Goal: Entertainment & Leisure: Browse casually

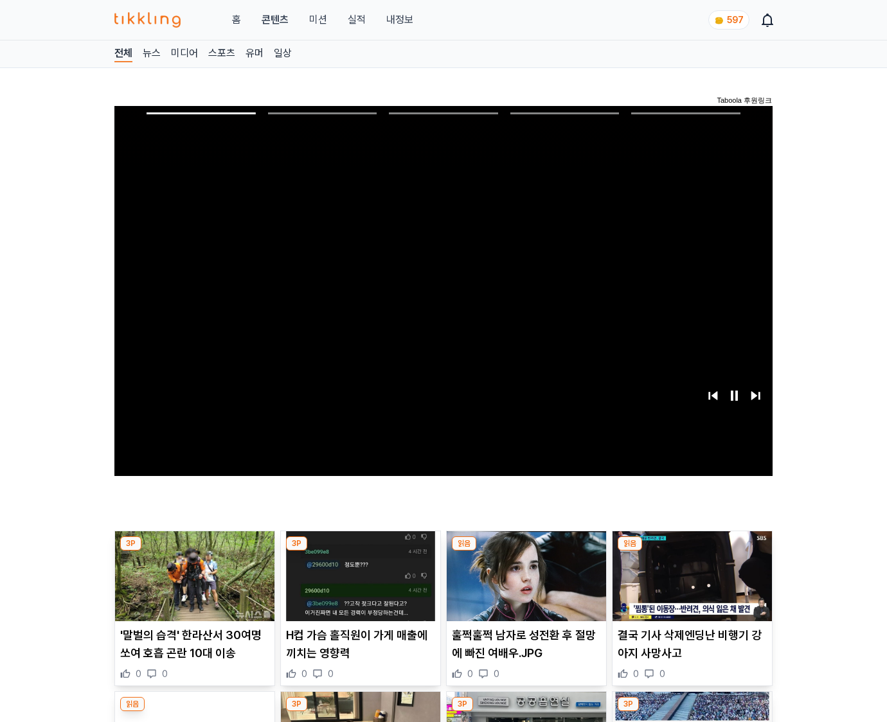
click at [691, 551] on img at bounding box center [691, 576] width 159 height 90
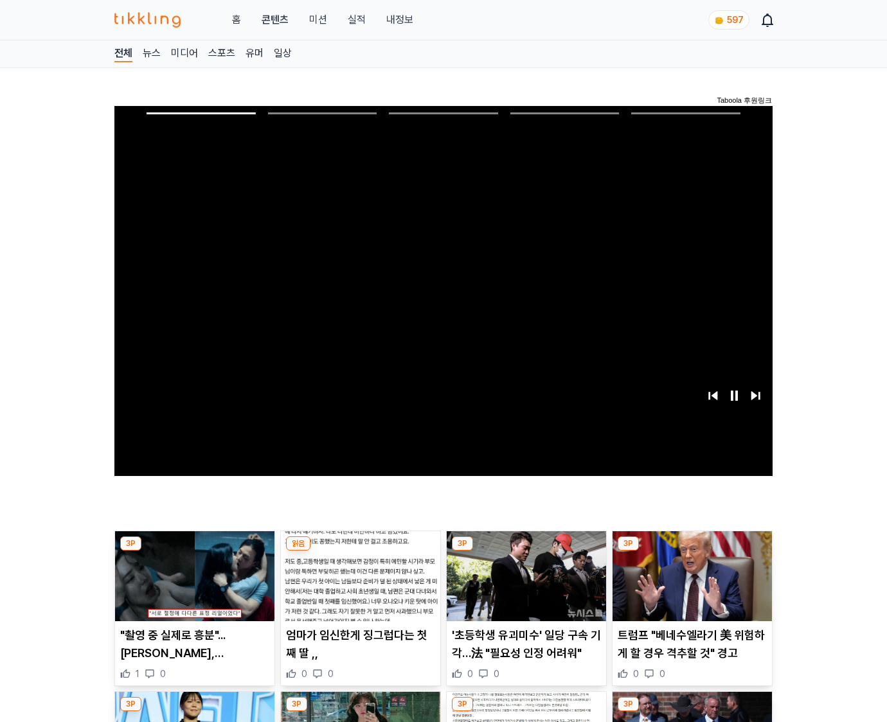
click at [691, 551] on img at bounding box center [691, 576] width 159 height 90
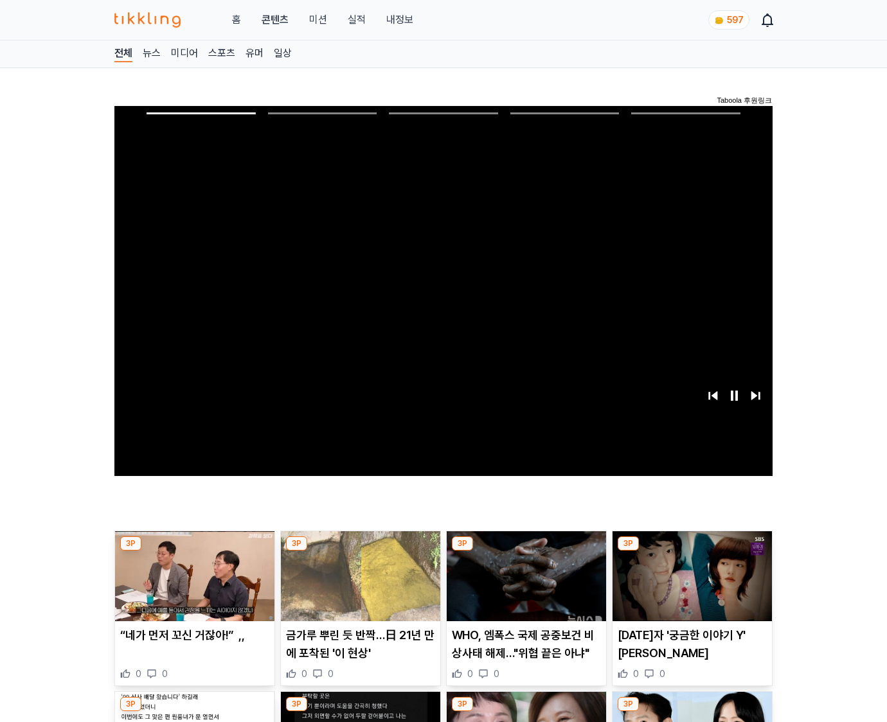
click at [691, 551] on img at bounding box center [691, 576] width 159 height 90
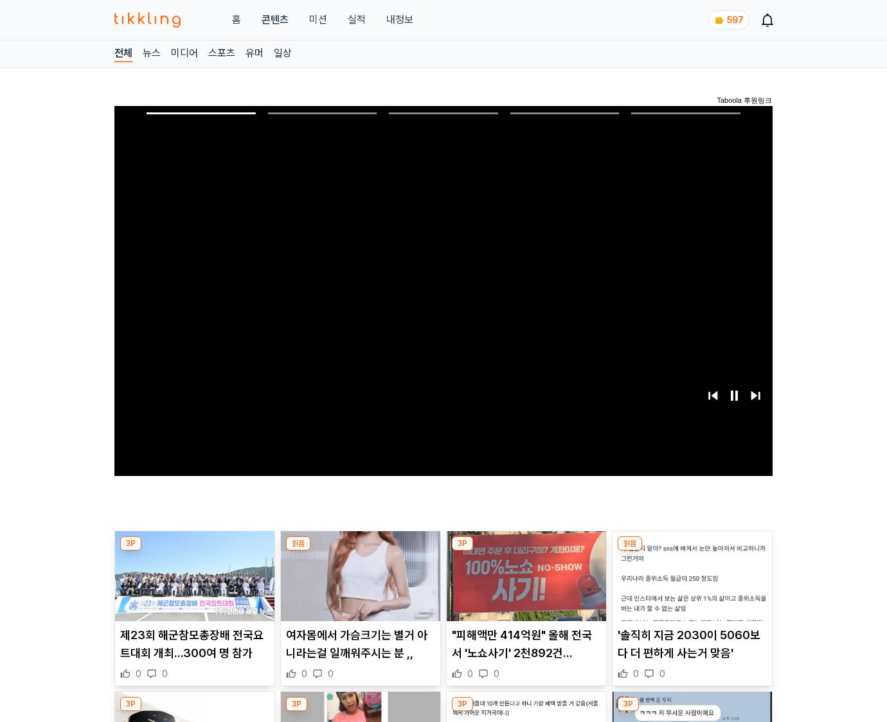
click at [691, 551] on img at bounding box center [691, 576] width 159 height 90
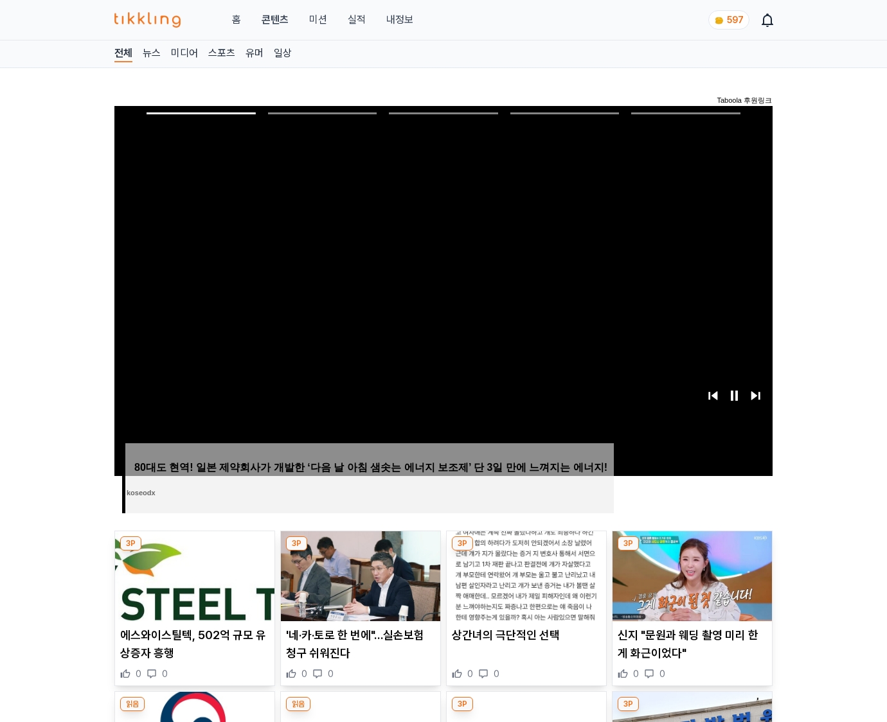
click at [691, 551] on img at bounding box center [691, 576] width 159 height 90
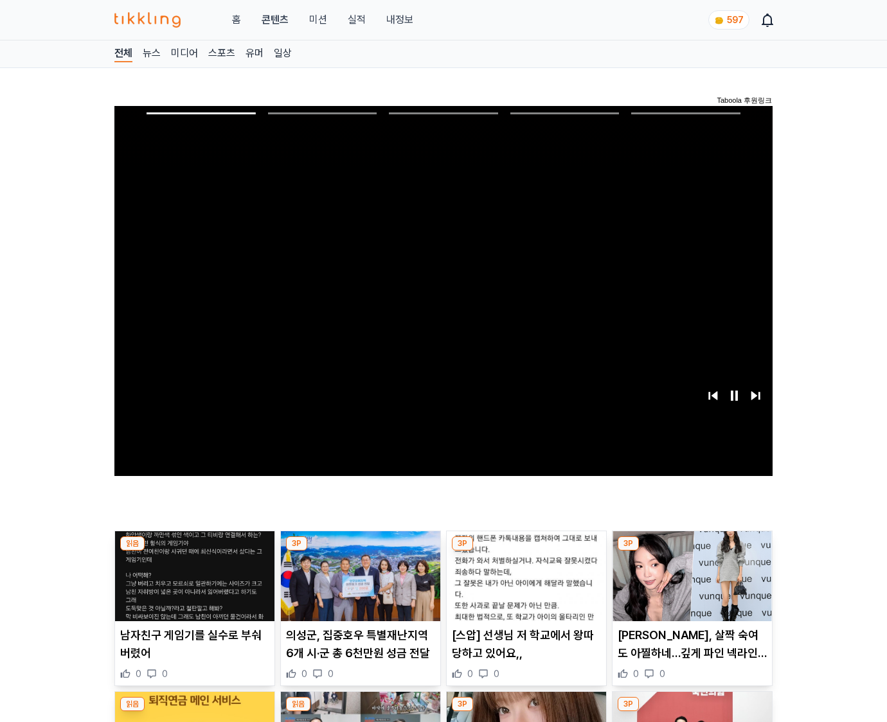
click at [691, 551] on img at bounding box center [691, 576] width 159 height 90
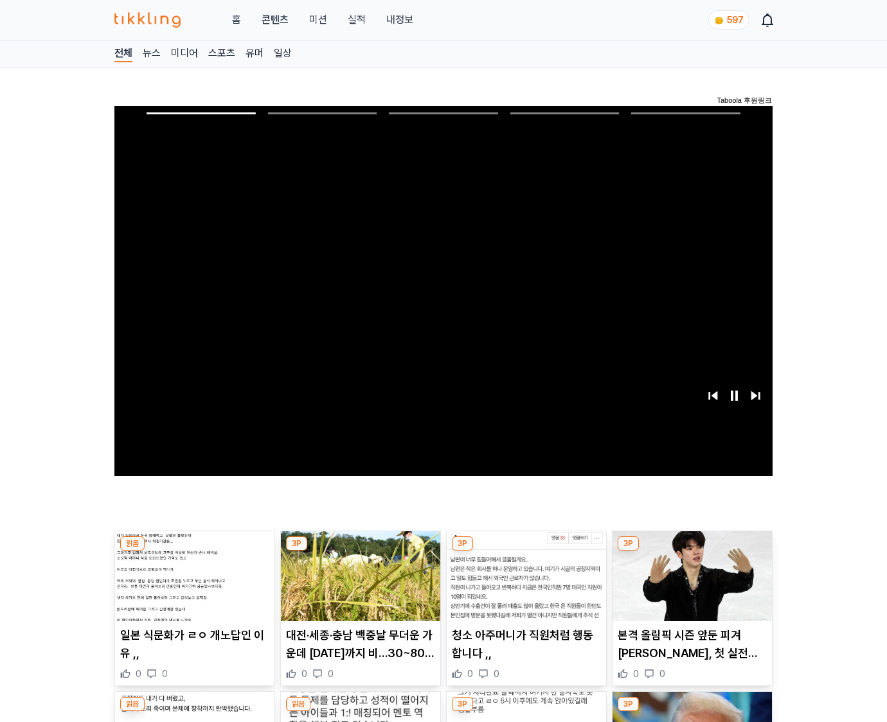
click at [691, 551] on img at bounding box center [691, 576] width 159 height 90
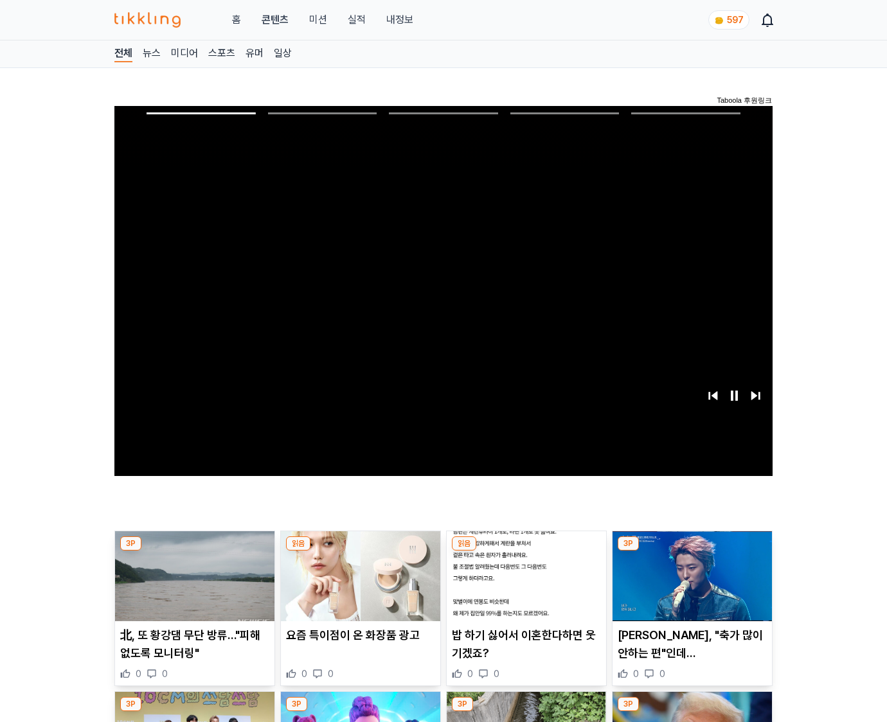
click at [691, 551] on img at bounding box center [691, 576] width 159 height 90
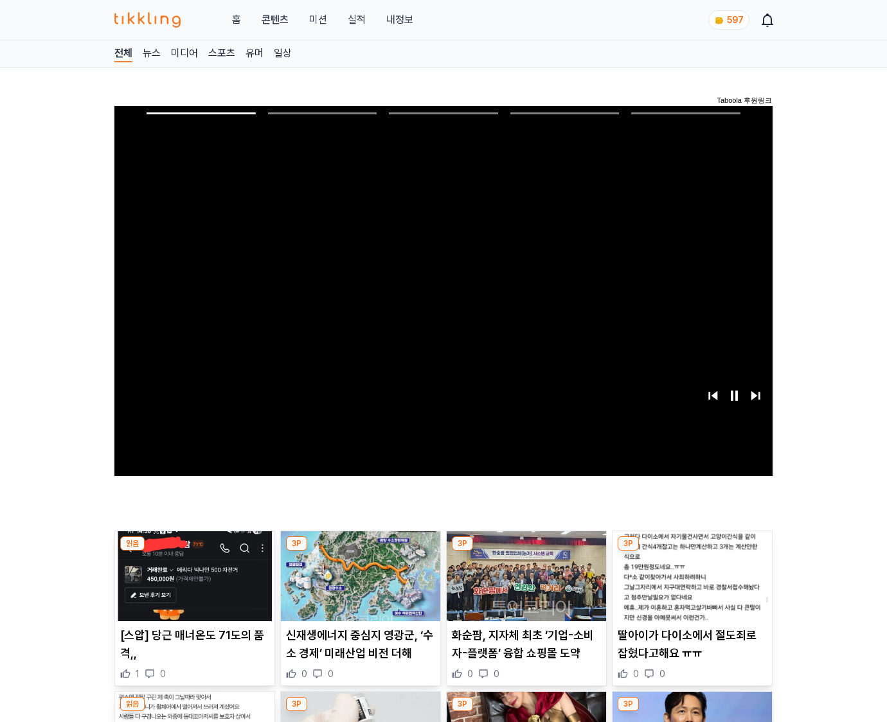
click at [691, 551] on img at bounding box center [691, 576] width 159 height 90
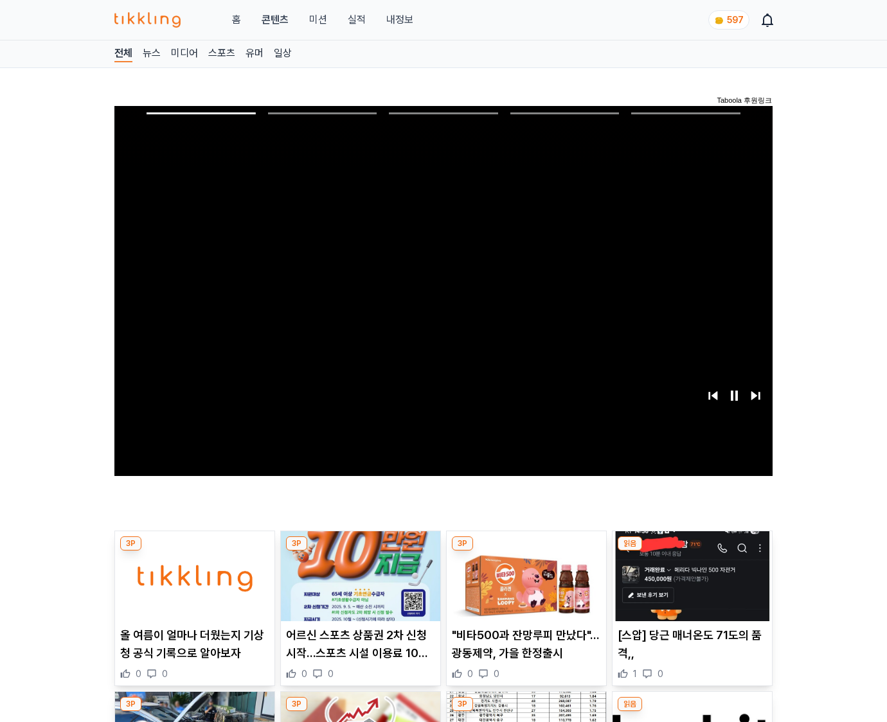
click at [691, 551] on img at bounding box center [691, 576] width 159 height 90
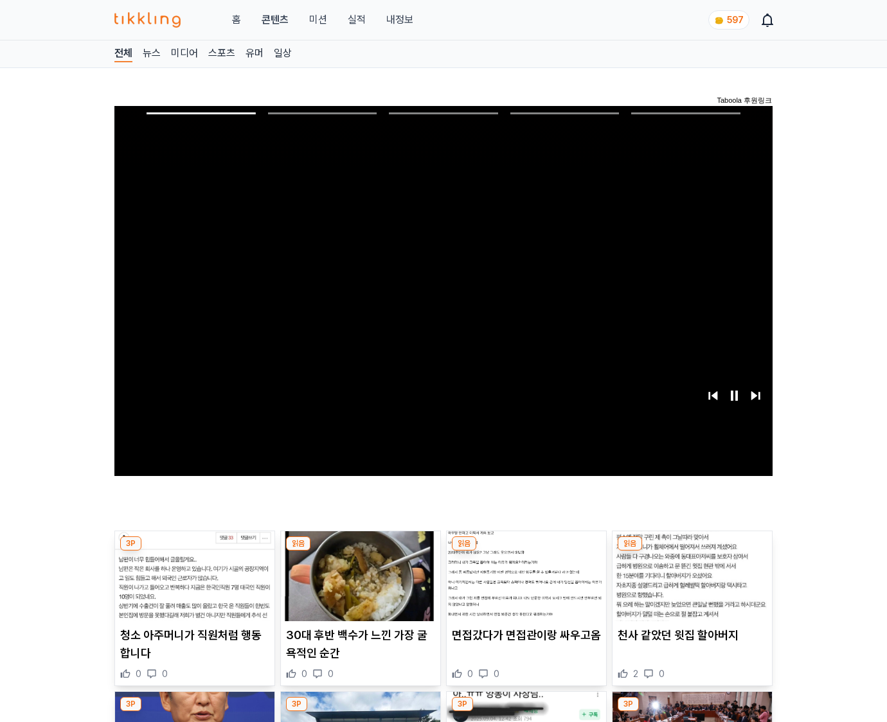
click at [691, 551] on img at bounding box center [691, 576] width 159 height 90
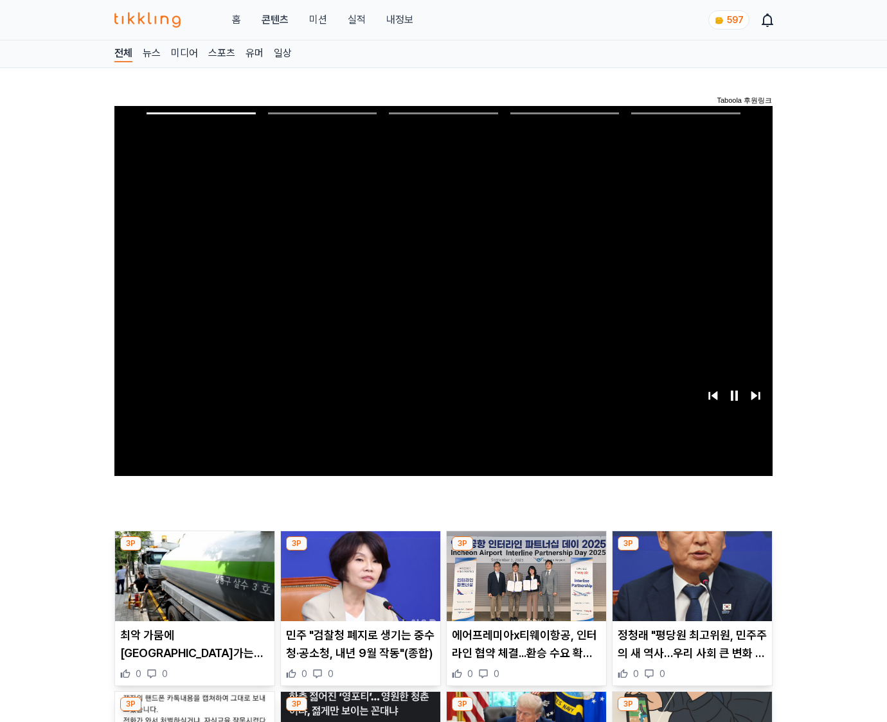
click at [691, 551] on img at bounding box center [691, 576] width 159 height 90
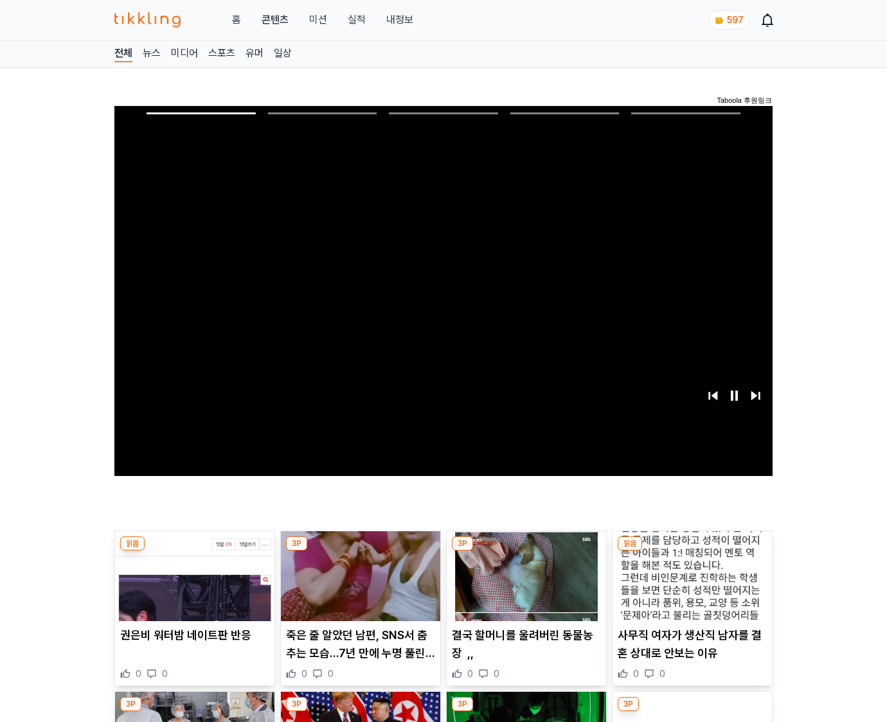
click at [691, 551] on img at bounding box center [691, 576] width 159 height 90
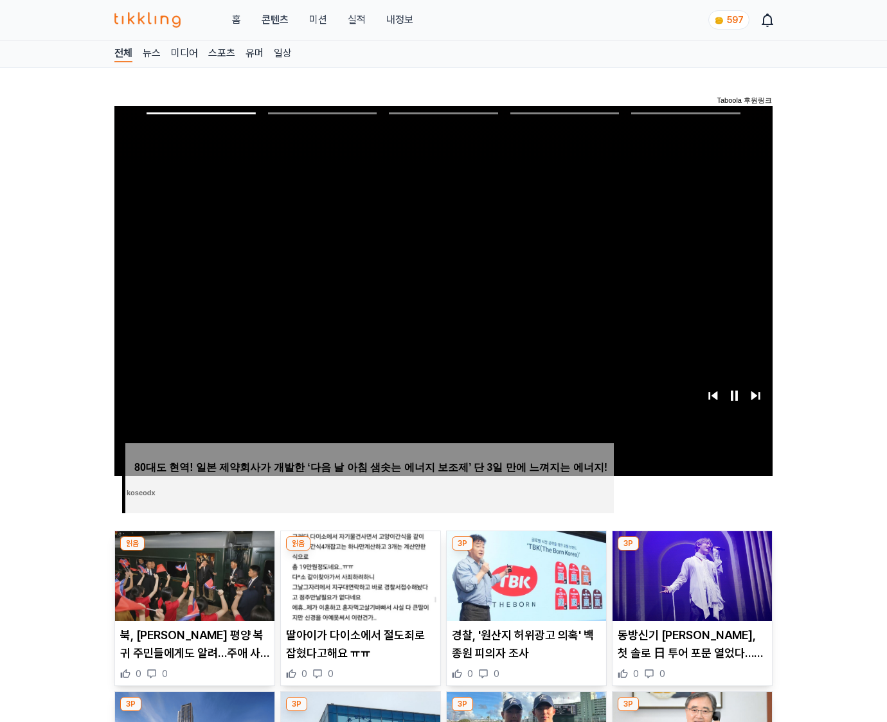
click at [691, 551] on img at bounding box center [691, 576] width 159 height 90
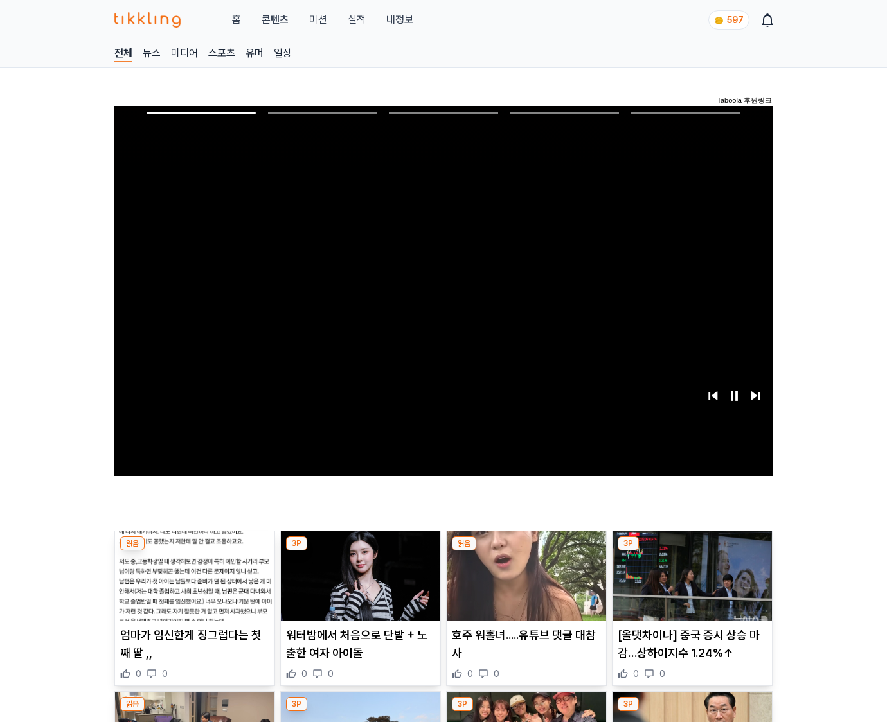
click at [691, 551] on img at bounding box center [691, 576] width 159 height 90
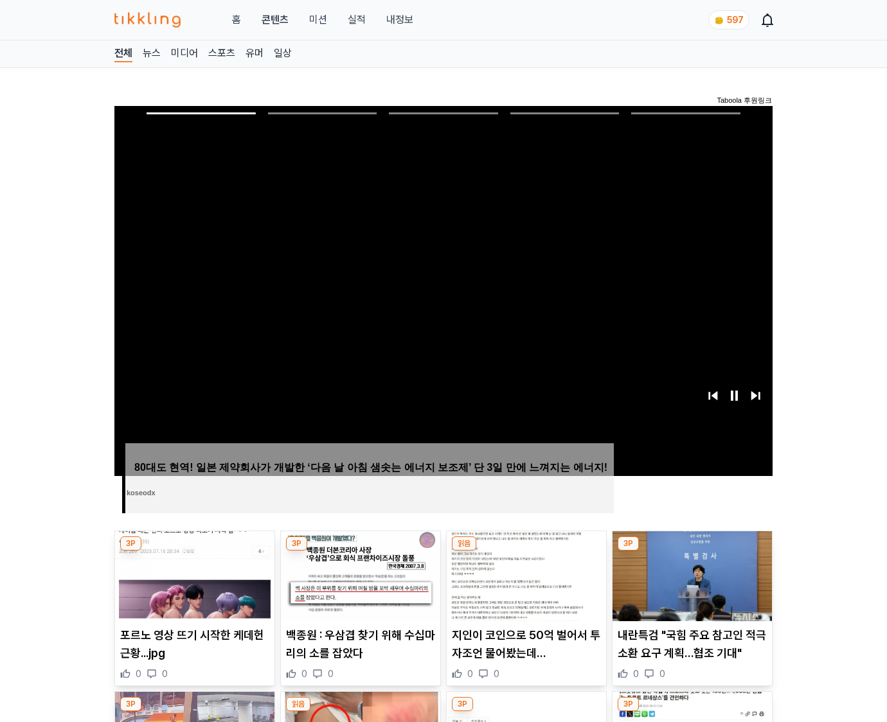
click at [691, 551] on img at bounding box center [691, 576] width 159 height 90
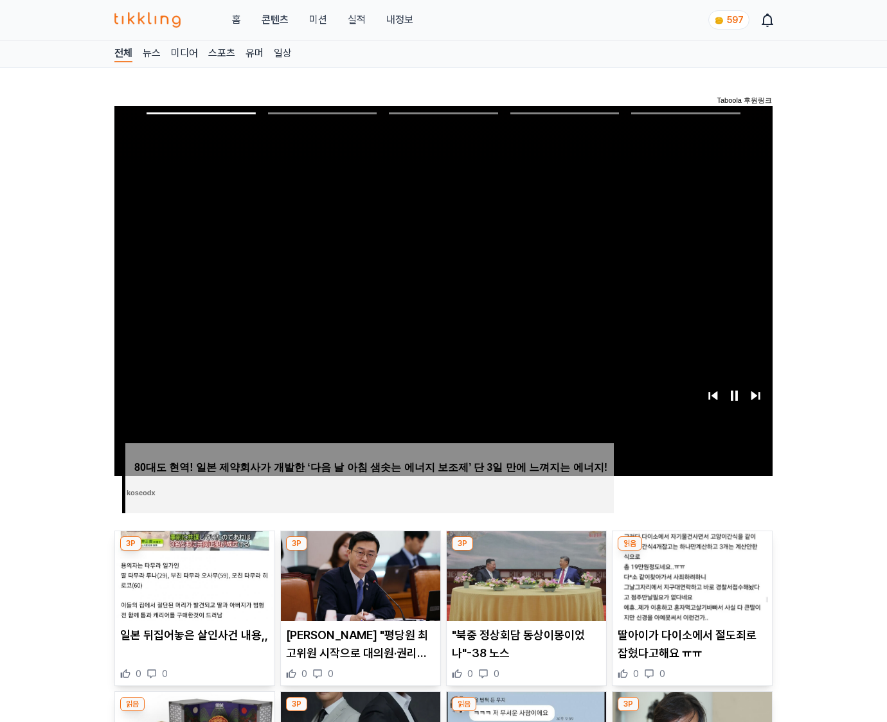
click at [691, 551] on img at bounding box center [691, 576] width 159 height 90
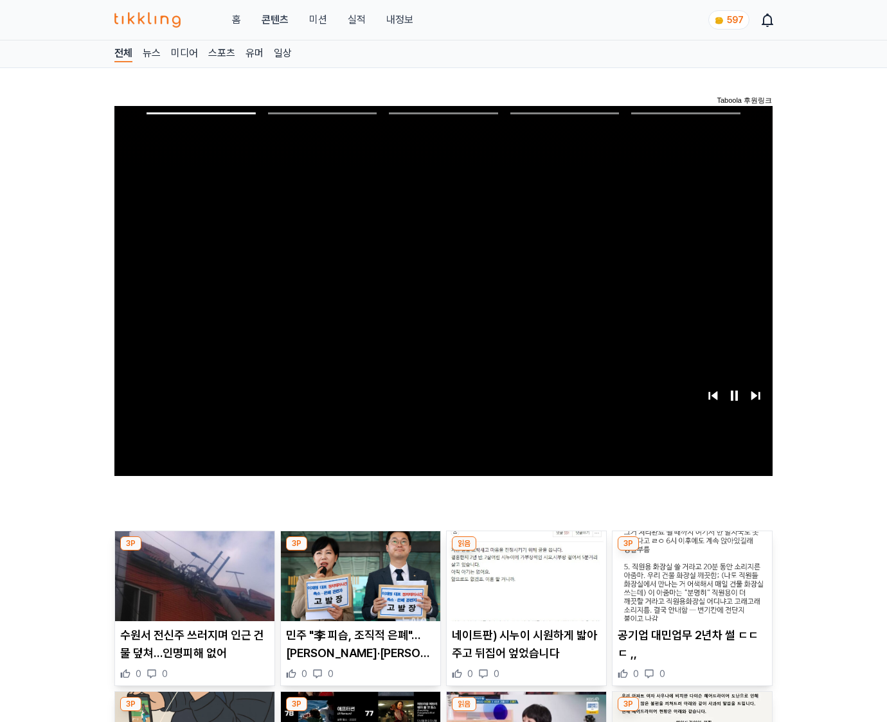
click at [691, 551] on img at bounding box center [691, 576] width 159 height 90
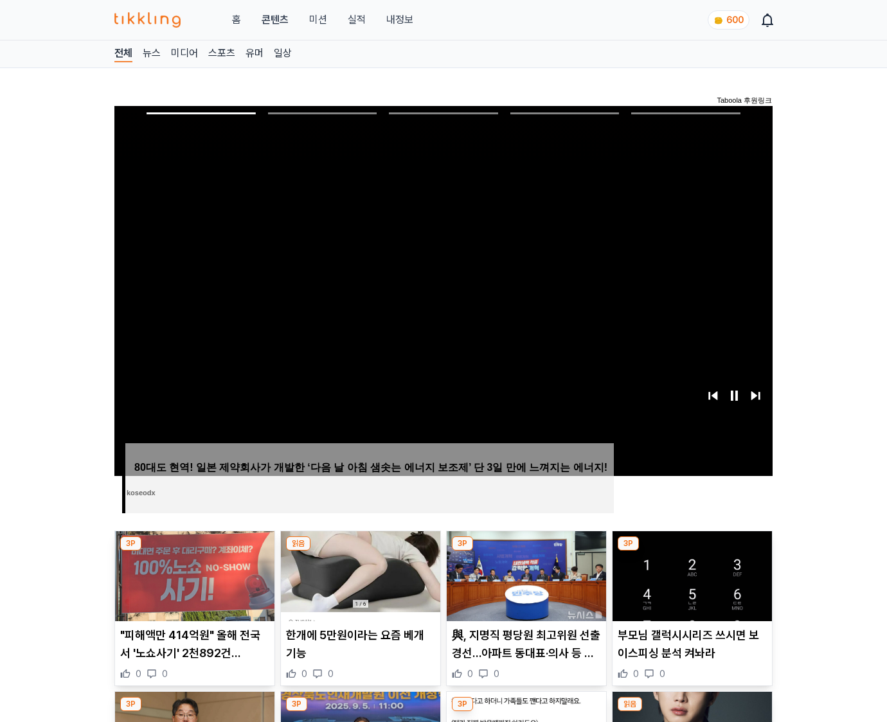
click at [691, 551] on img at bounding box center [691, 576] width 159 height 90
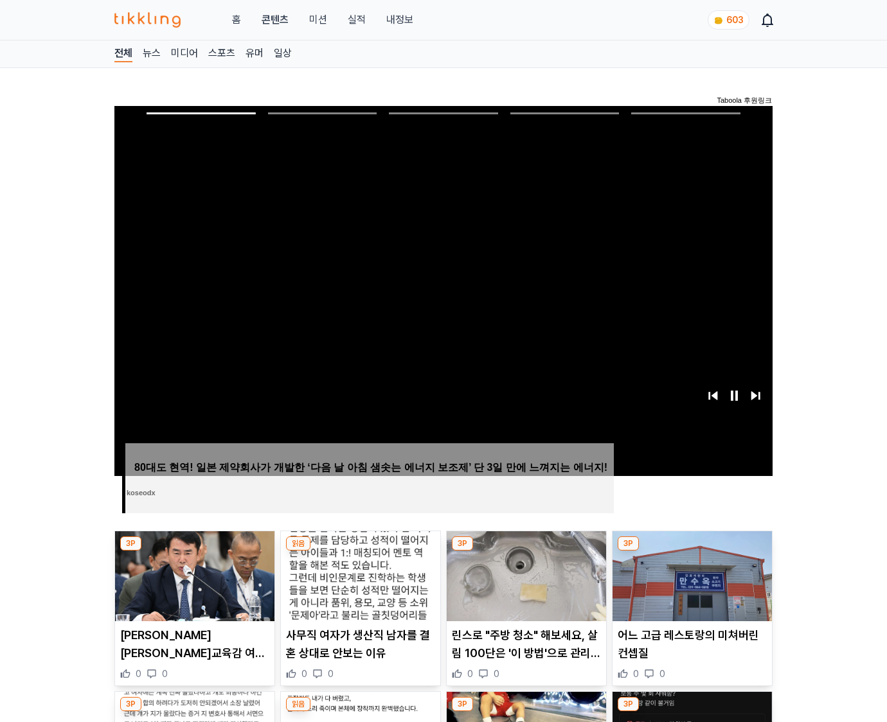
click at [691, 551] on img at bounding box center [691, 576] width 159 height 90
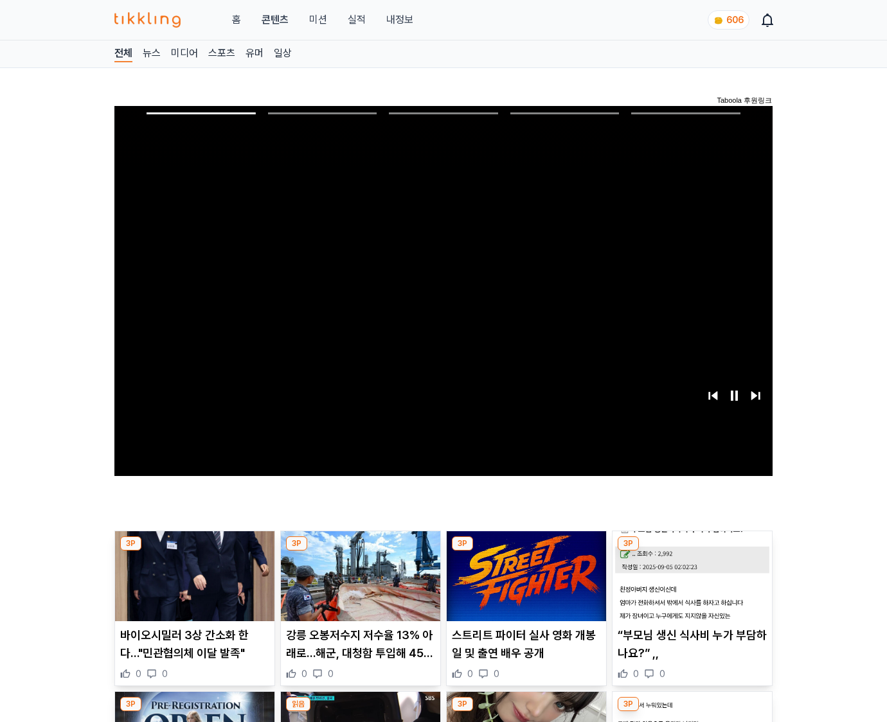
click at [691, 551] on img at bounding box center [691, 576] width 159 height 90
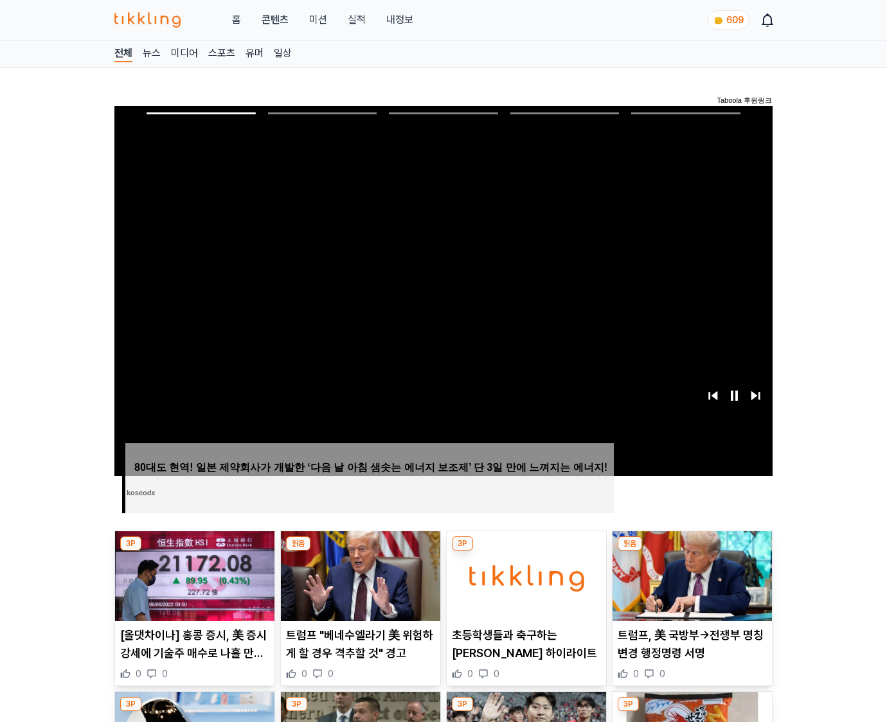
click at [691, 551] on img at bounding box center [691, 576] width 159 height 90
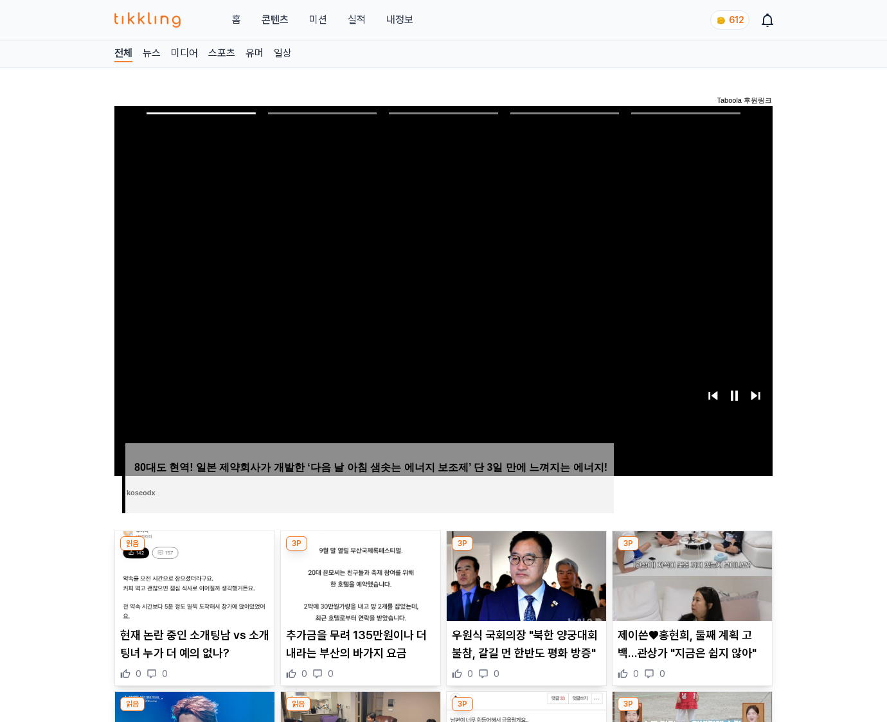
click at [691, 551] on img at bounding box center [691, 576] width 159 height 90
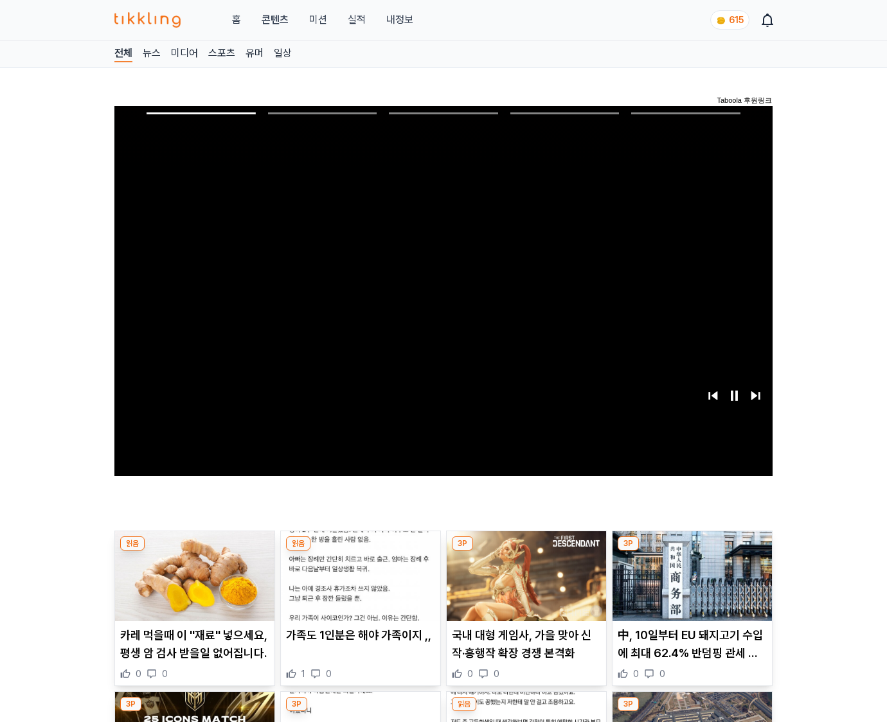
click at [691, 551] on img at bounding box center [691, 576] width 159 height 90
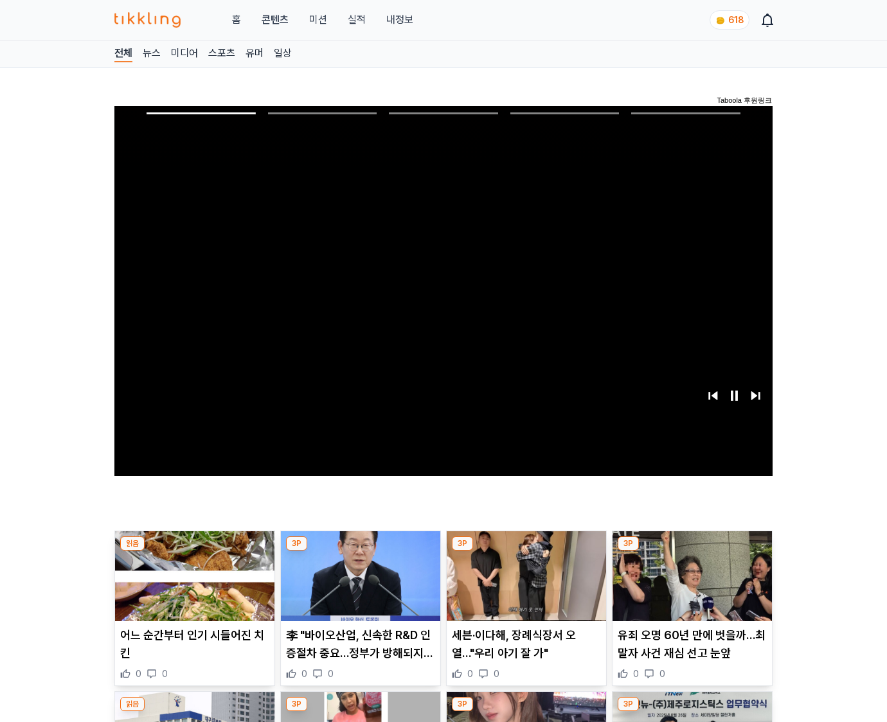
click at [691, 551] on img at bounding box center [691, 576] width 159 height 90
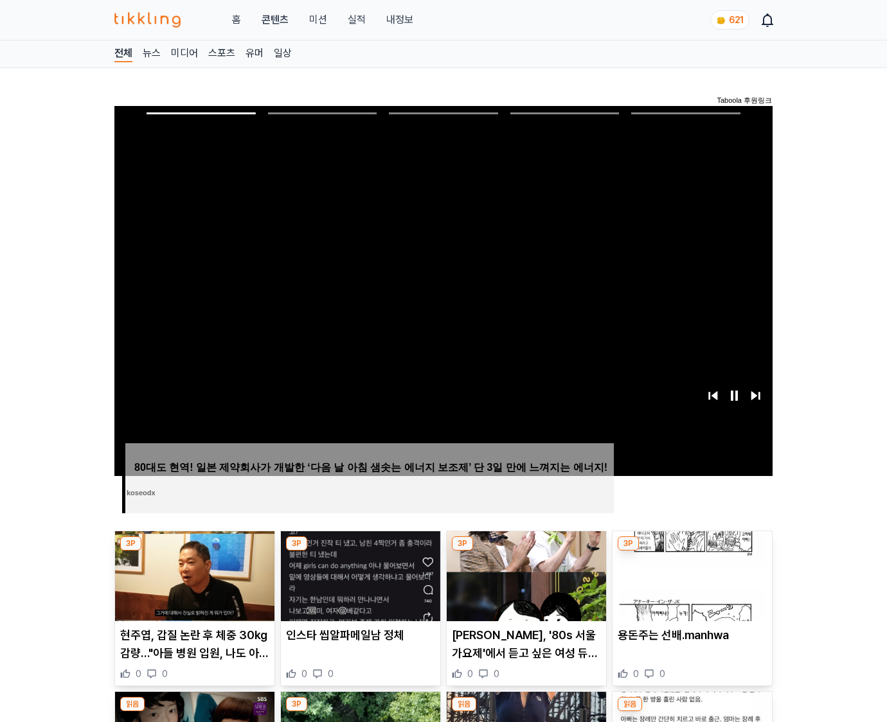
click at [691, 551] on img at bounding box center [691, 576] width 159 height 90
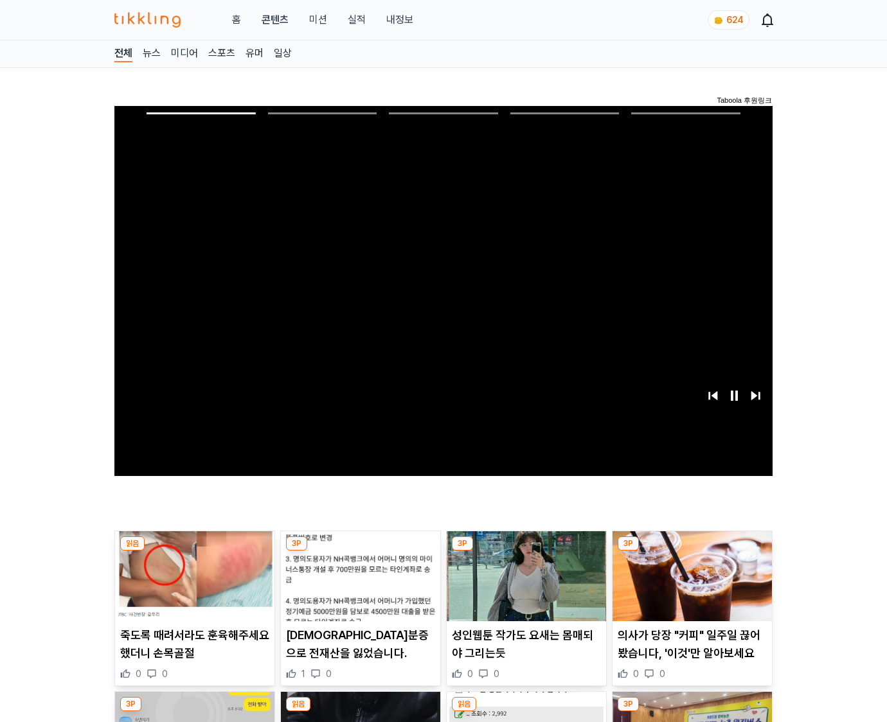
click at [691, 551] on img at bounding box center [691, 576] width 159 height 90
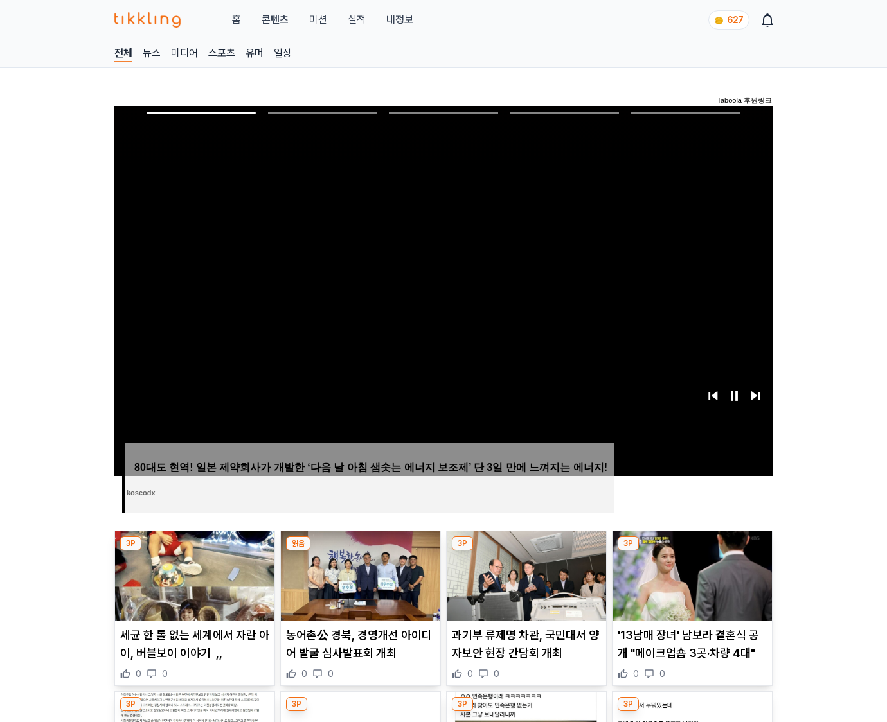
click at [691, 551] on img at bounding box center [691, 576] width 159 height 90
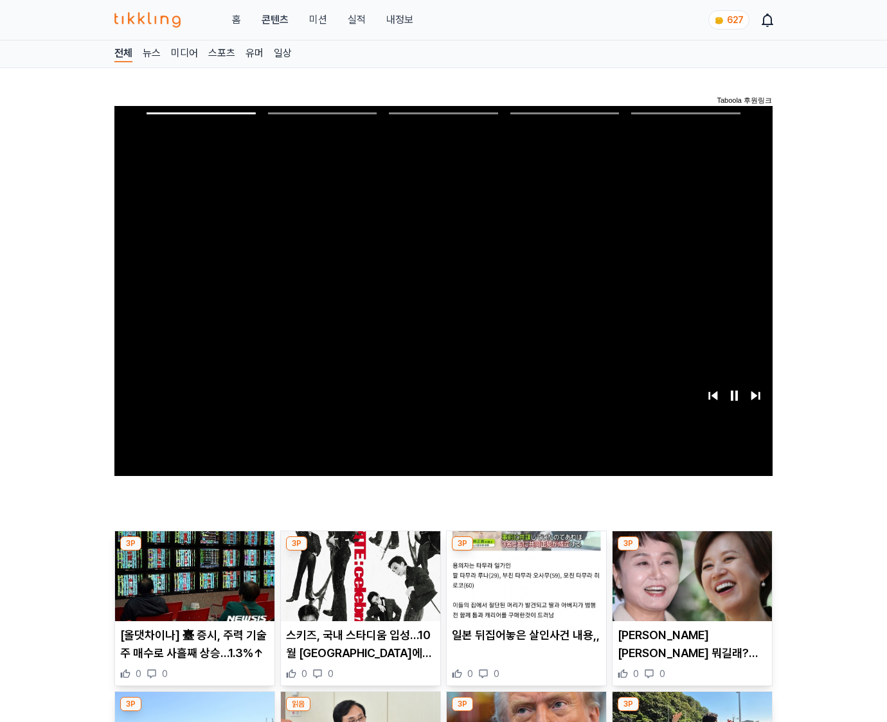
click at [691, 551] on img at bounding box center [691, 576] width 159 height 90
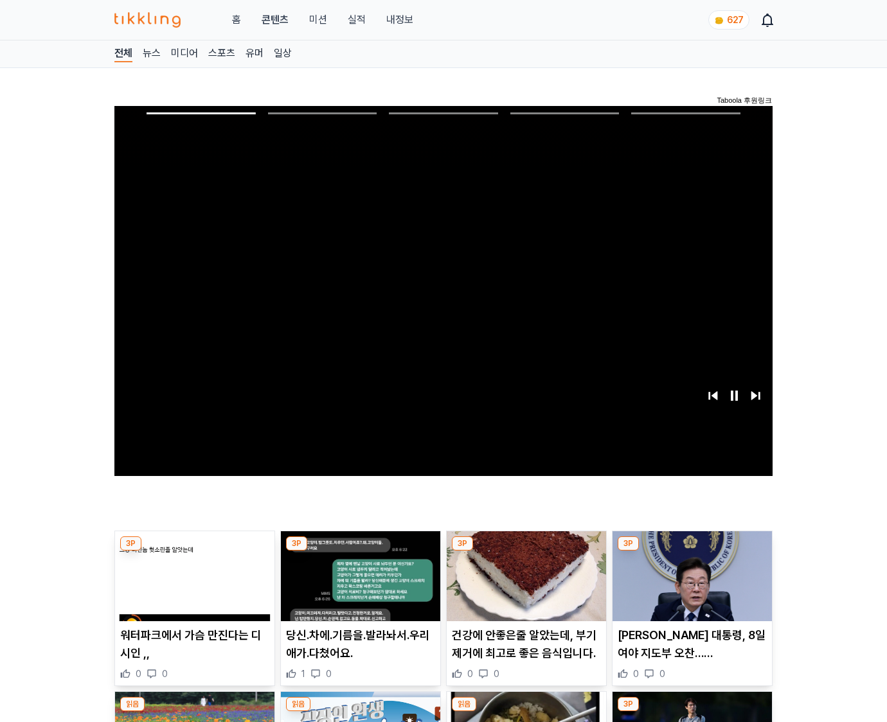
click at [691, 551] on img at bounding box center [691, 576] width 159 height 90
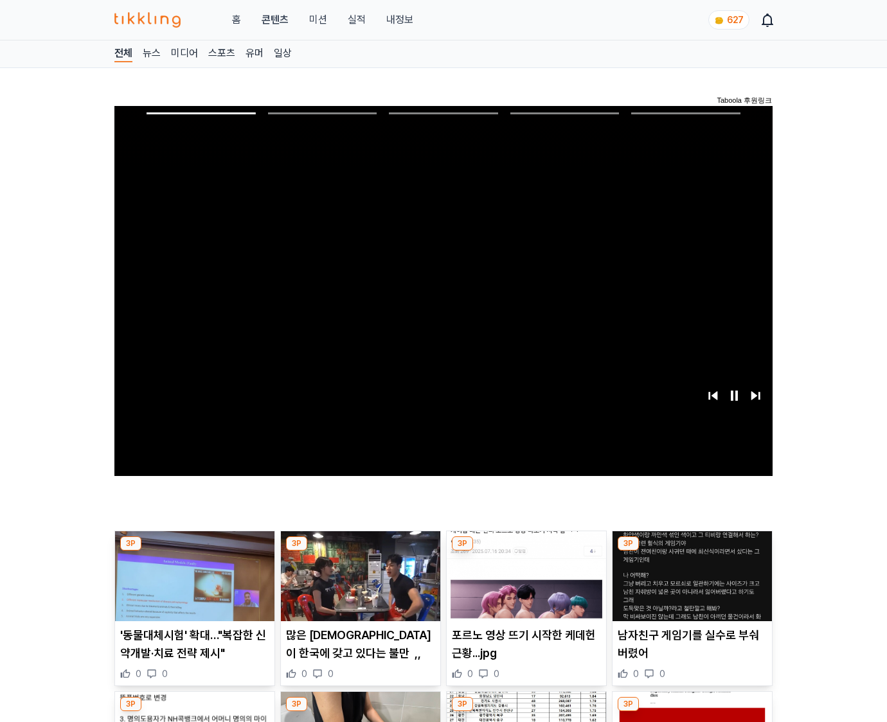
click at [691, 551] on img at bounding box center [691, 576] width 159 height 90
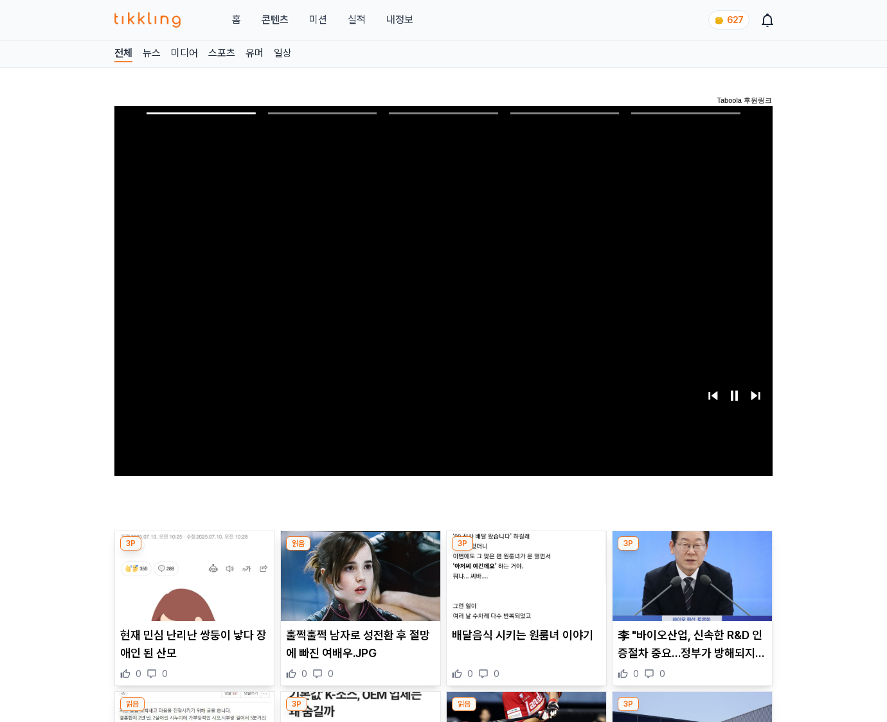
click at [691, 551] on img at bounding box center [691, 576] width 159 height 90
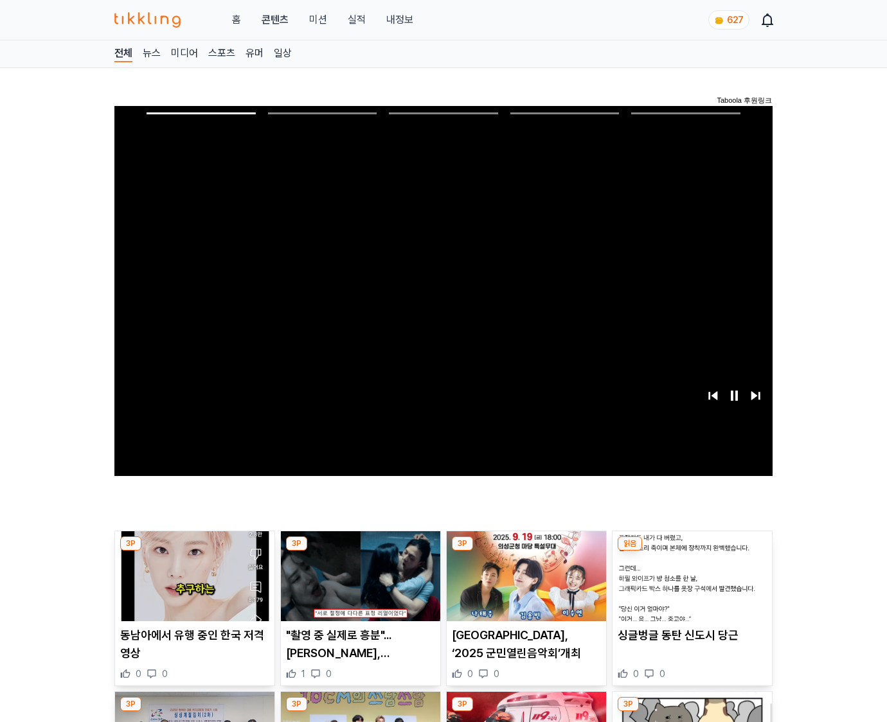
click at [691, 551] on img at bounding box center [691, 576] width 159 height 90
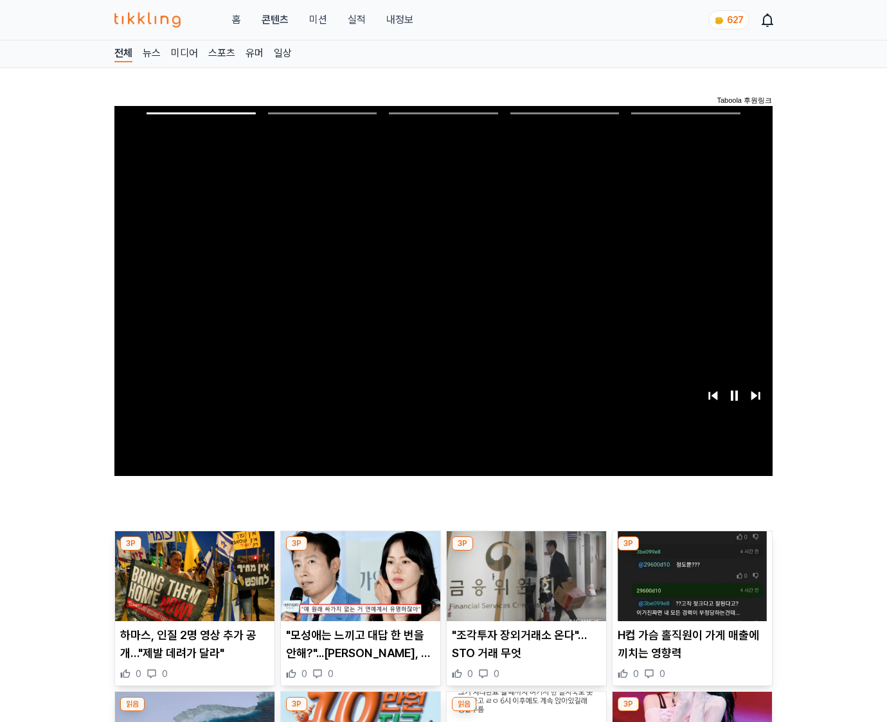
click at [691, 551] on img at bounding box center [691, 576] width 159 height 90
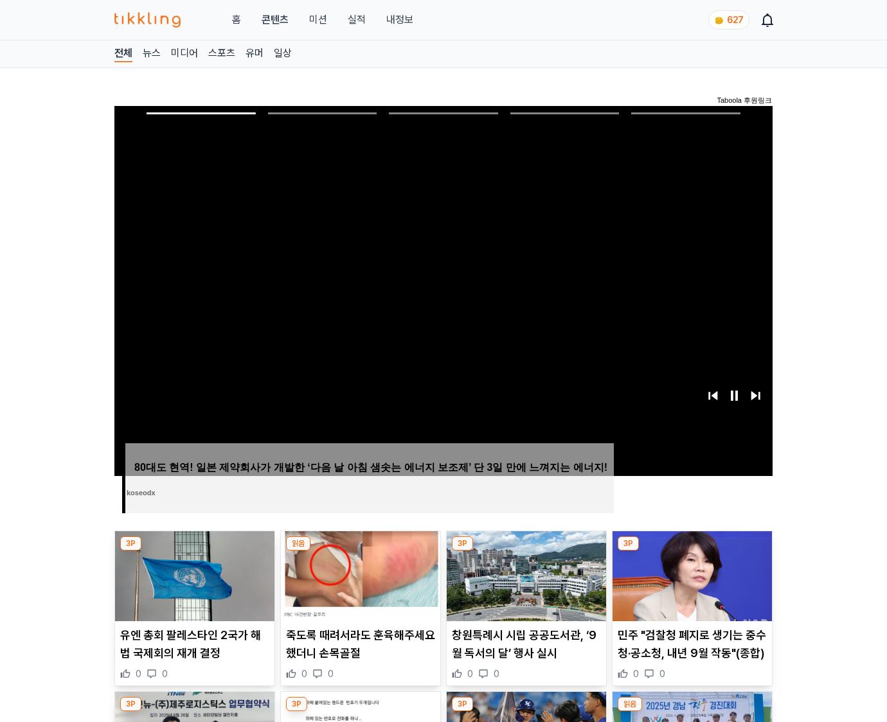
click at [691, 551] on img at bounding box center [691, 576] width 159 height 90
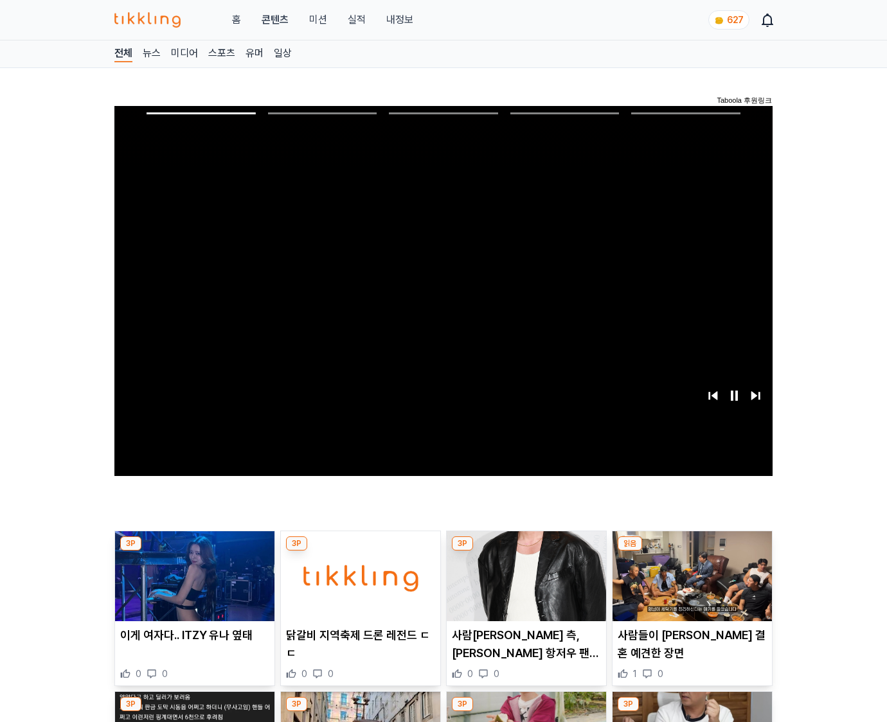
click at [691, 551] on img at bounding box center [691, 576] width 159 height 90
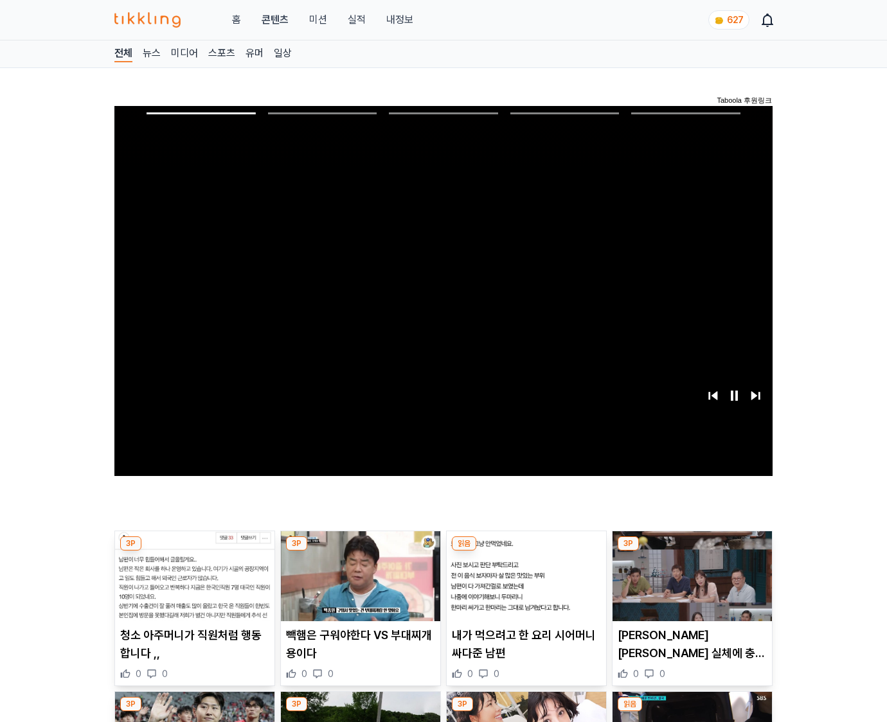
click at [691, 551] on img at bounding box center [691, 576] width 159 height 90
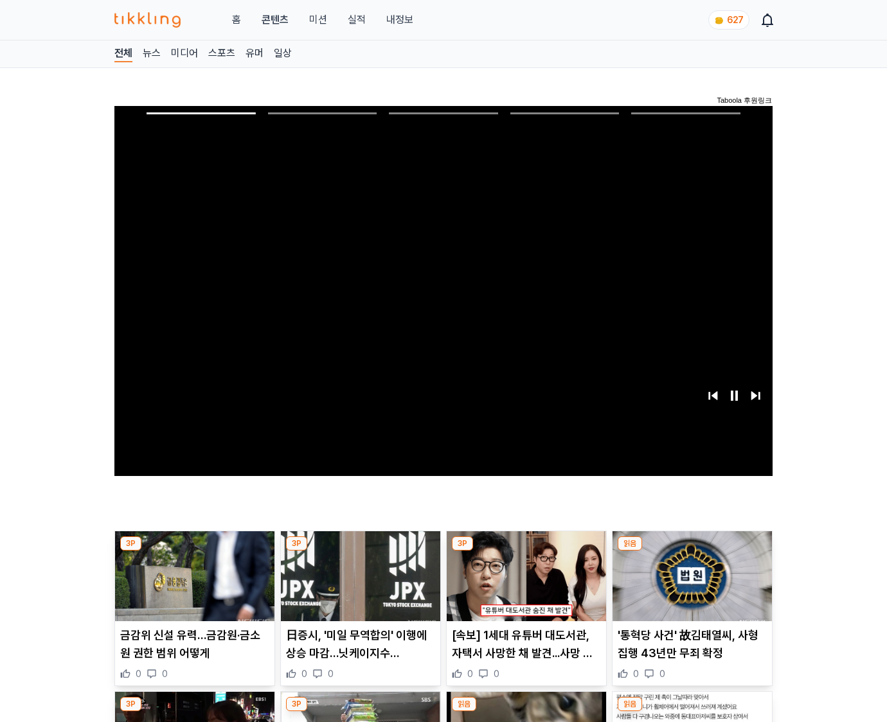
click at [691, 551] on img at bounding box center [691, 576] width 159 height 90
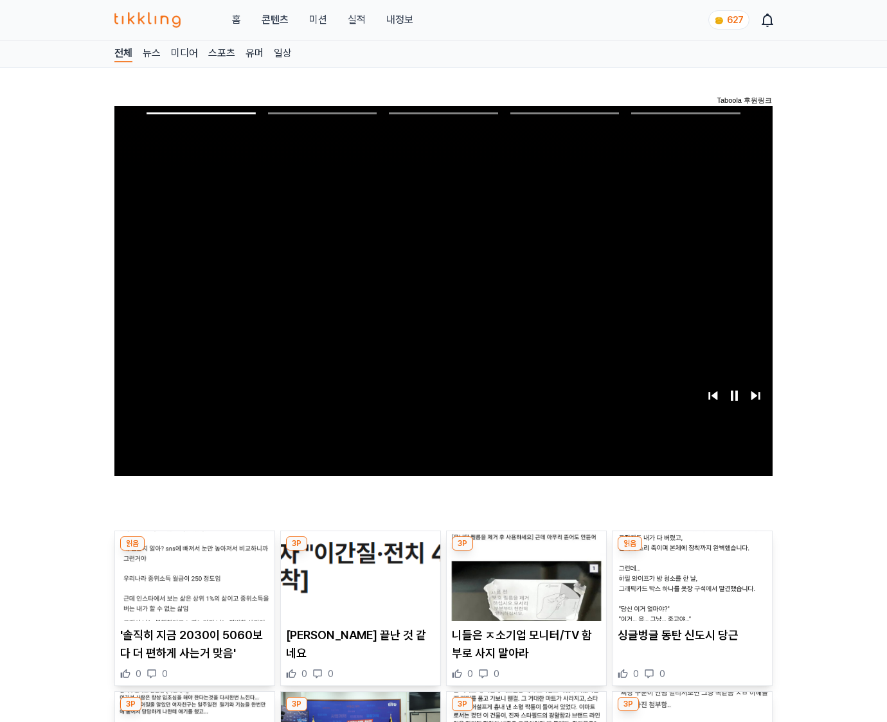
click at [691, 551] on img at bounding box center [691, 576] width 159 height 90
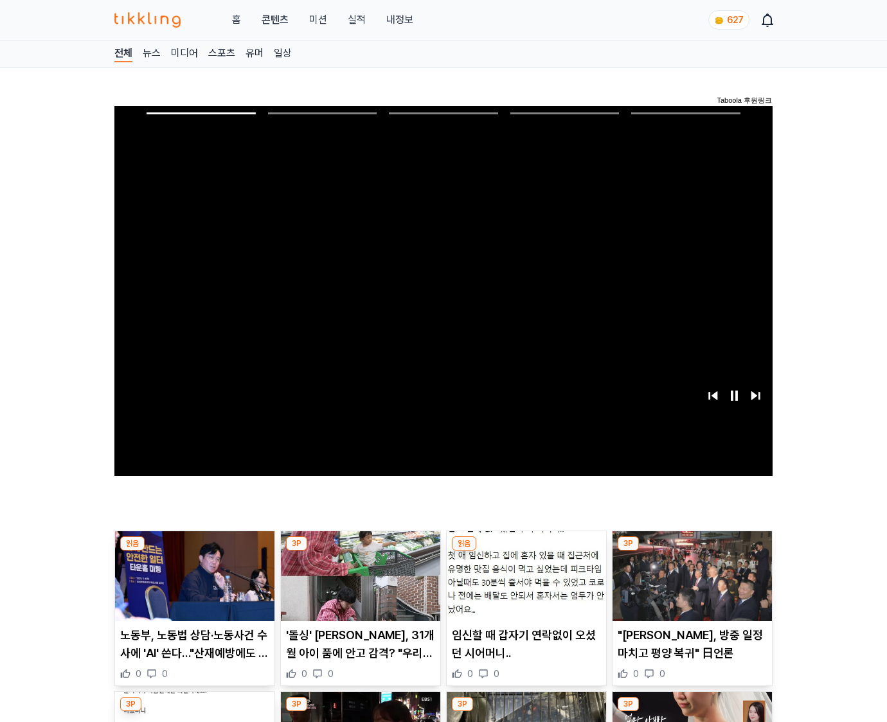
click at [691, 551] on img at bounding box center [691, 576] width 159 height 90
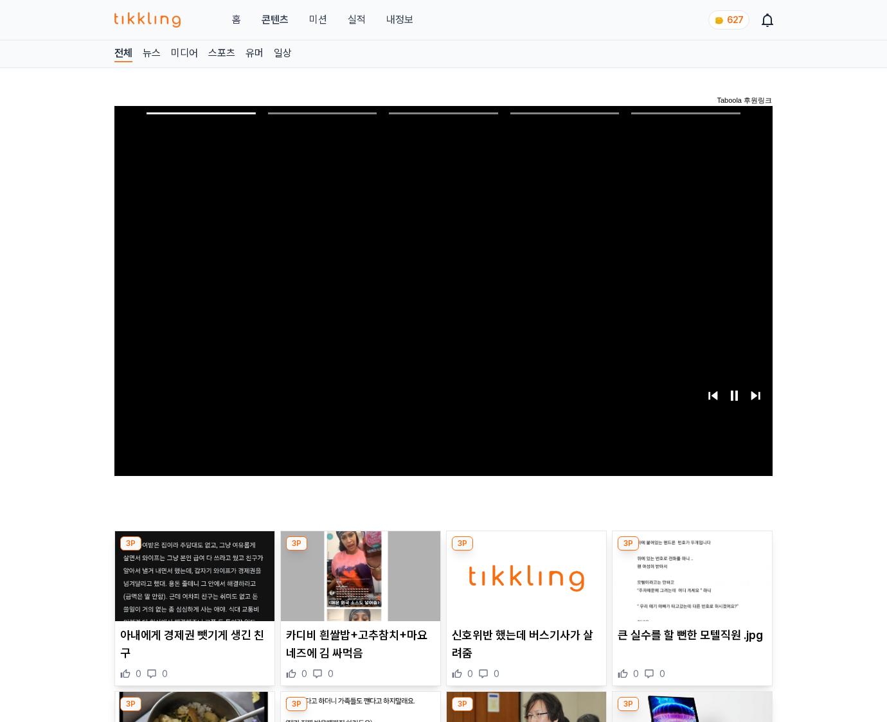
click at [691, 551] on img at bounding box center [691, 576] width 159 height 90
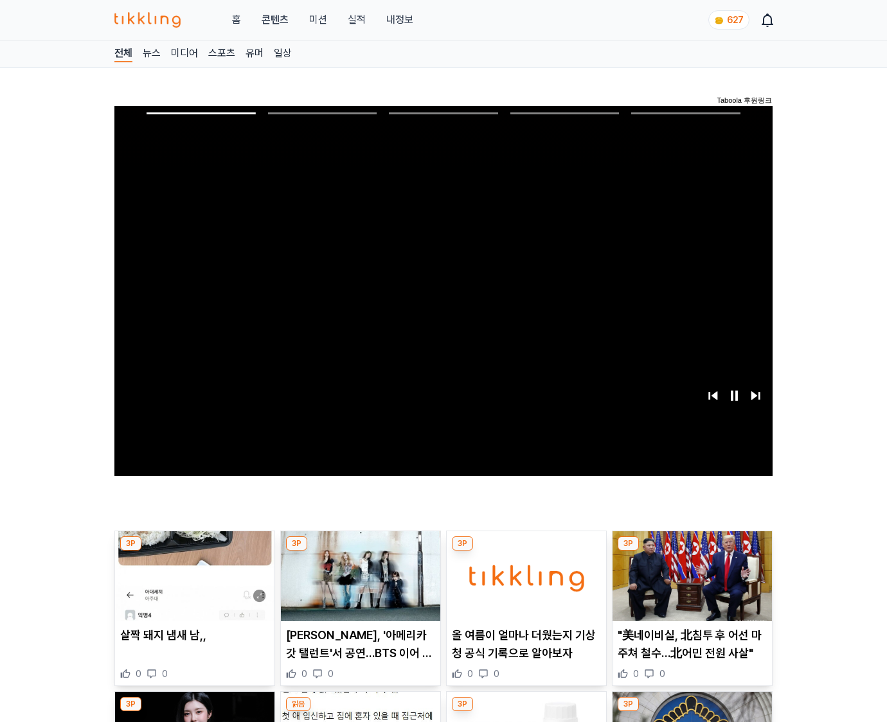
click at [691, 551] on img at bounding box center [691, 576] width 159 height 90
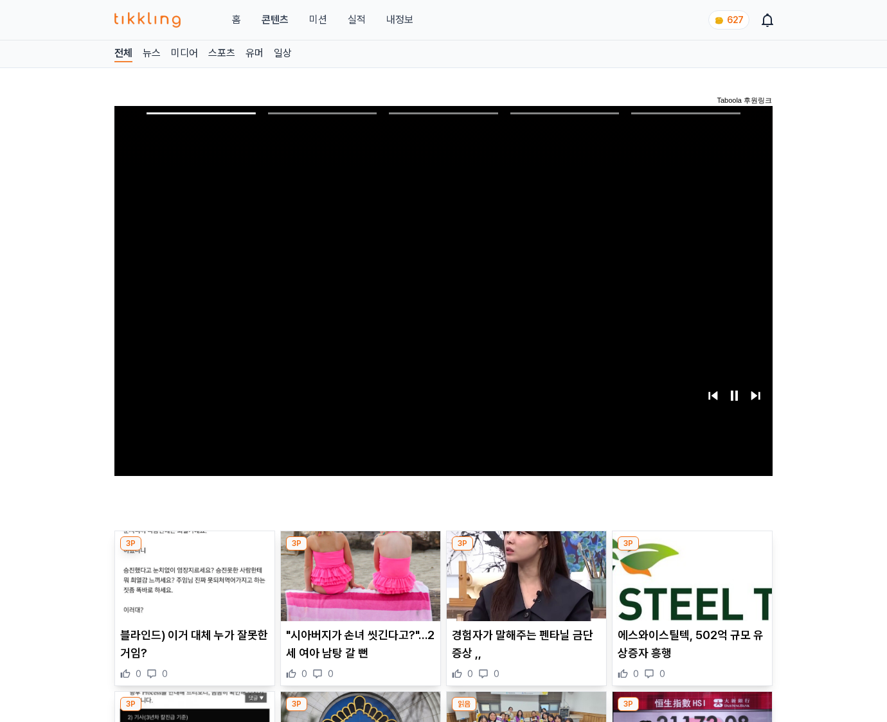
click at [691, 551] on img at bounding box center [691, 576] width 159 height 90
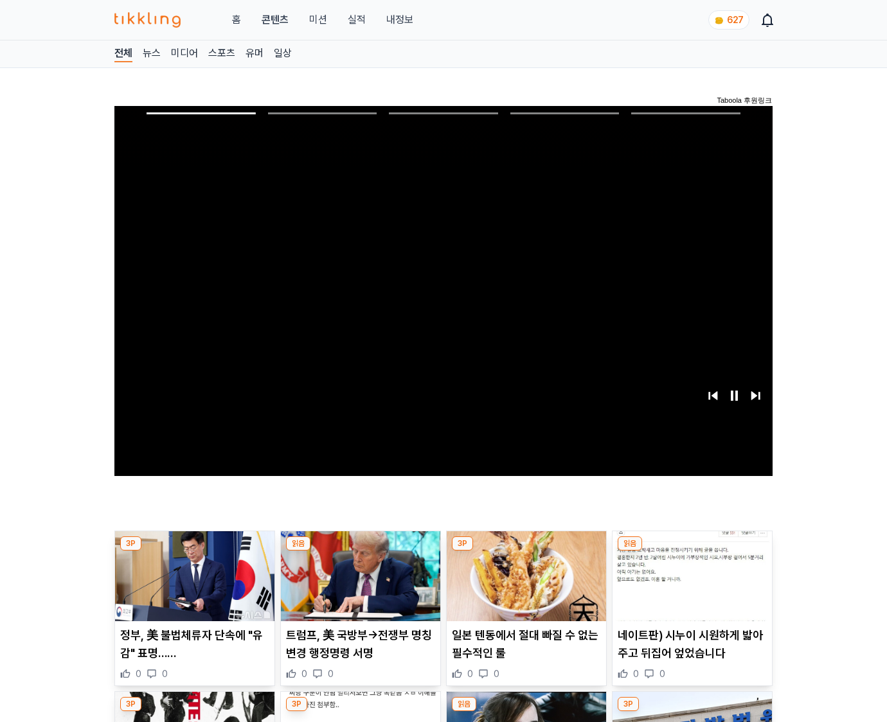
click at [691, 551] on img at bounding box center [691, 576] width 159 height 90
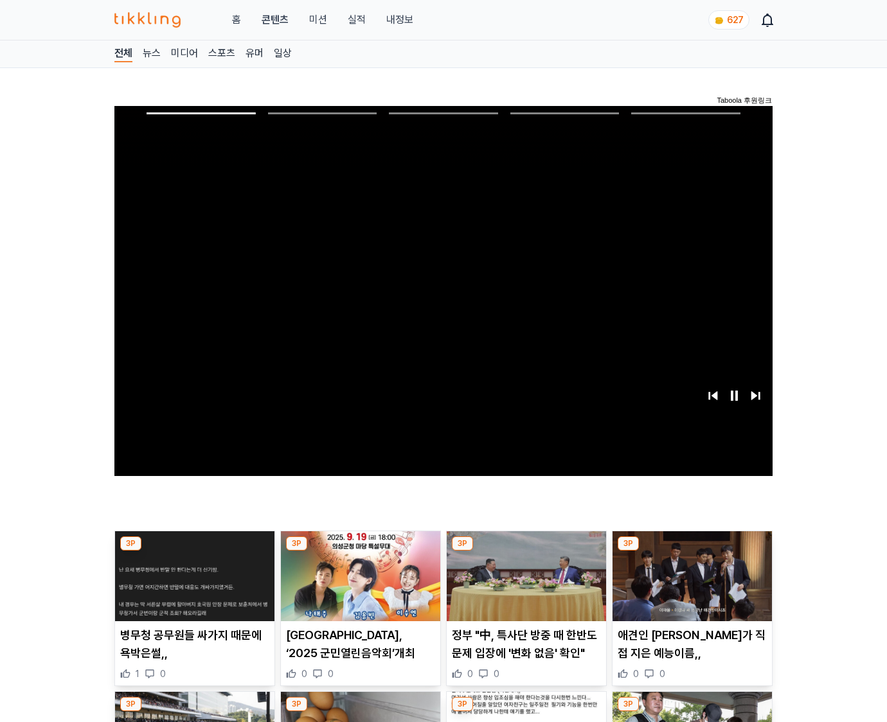
click at [691, 551] on img at bounding box center [691, 576] width 159 height 90
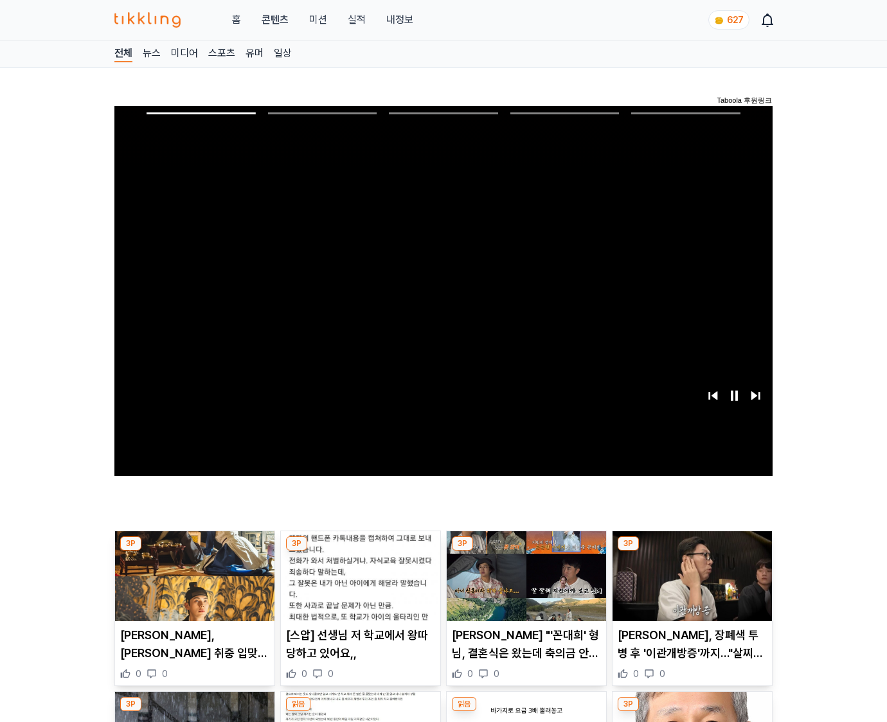
click at [691, 551] on img at bounding box center [691, 576] width 159 height 90
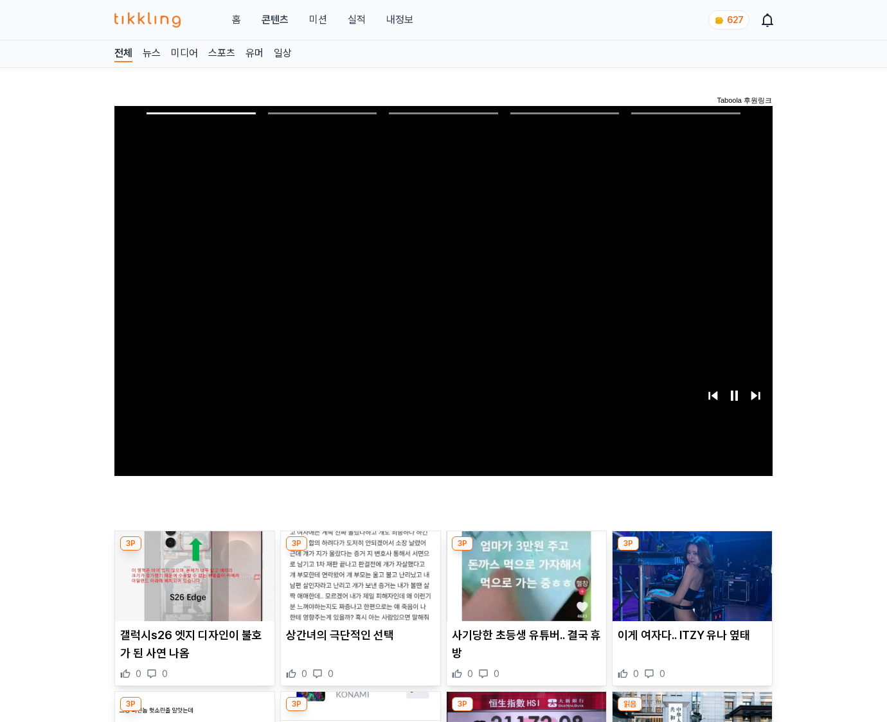
click at [691, 551] on img at bounding box center [691, 576] width 159 height 90
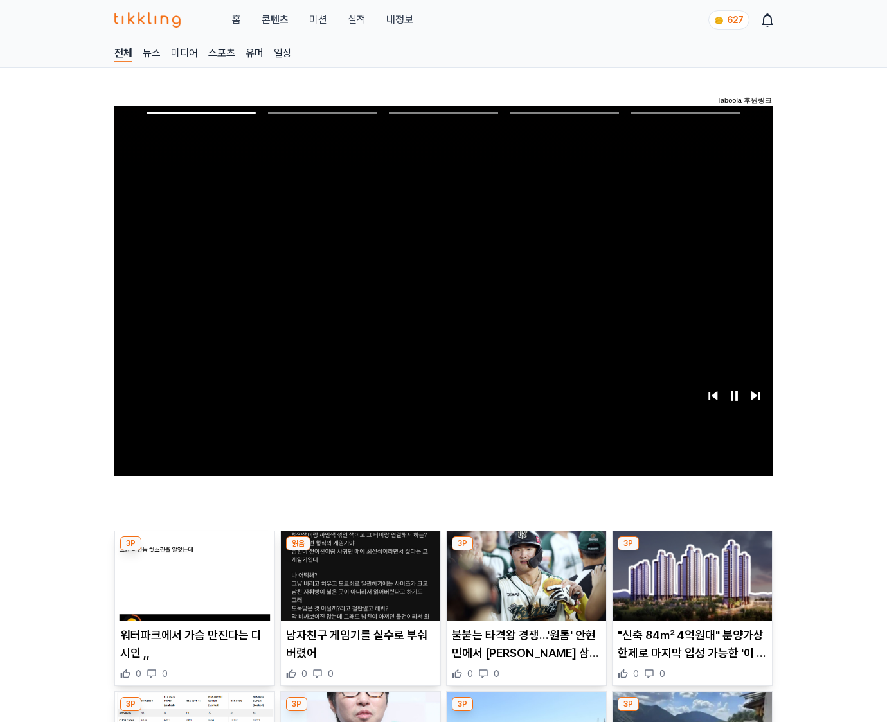
click at [691, 551] on img at bounding box center [691, 576] width 159 height 90
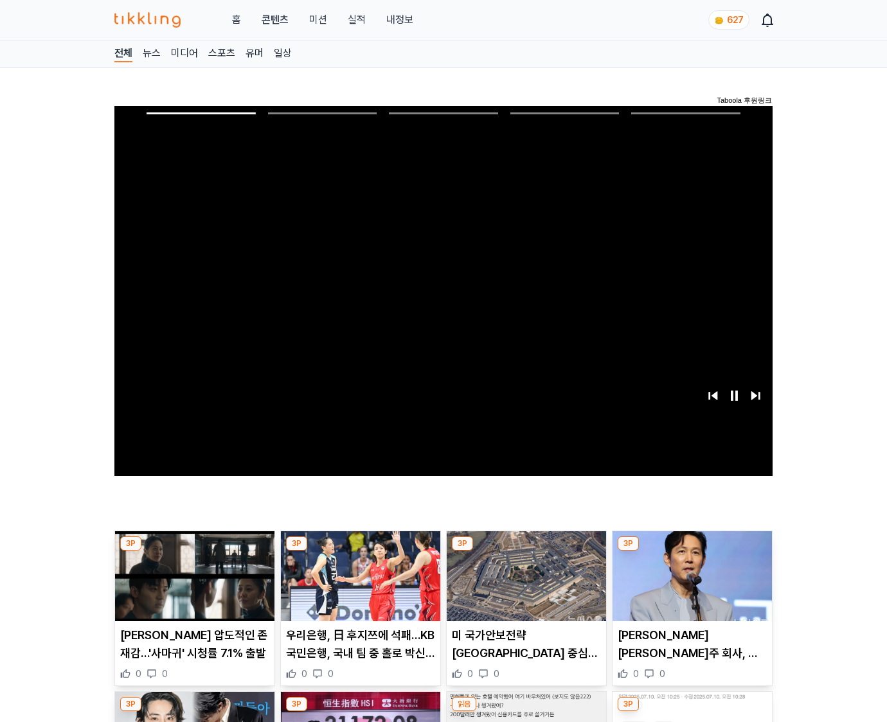
click at [691, 551] on img at bounding box center [691, 576] width 159 height 90
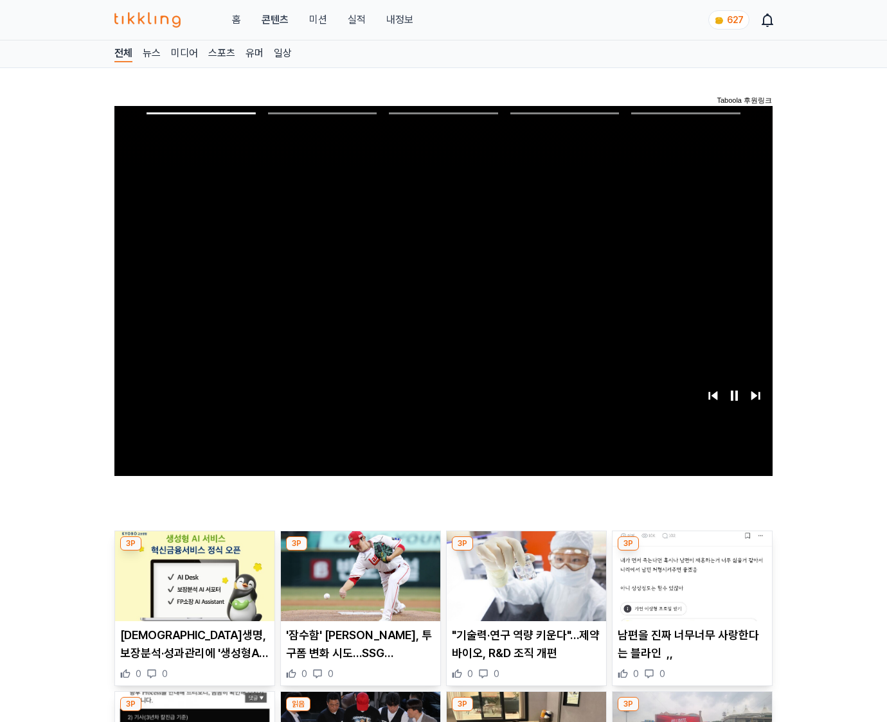
click at [691, 551] on img at bounding box center [691, 576] width 159 height 90
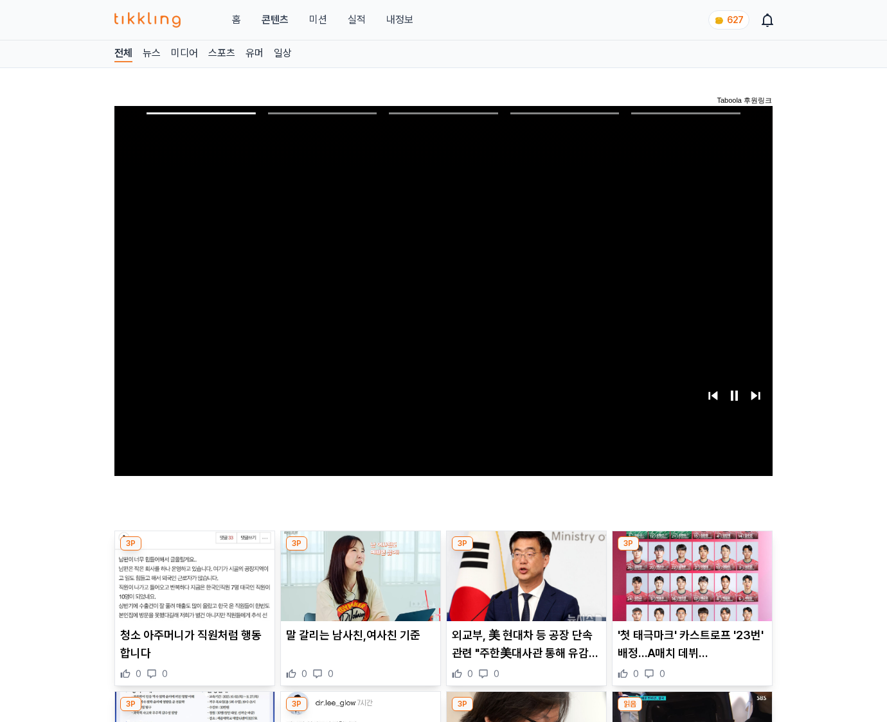
click at [691, 551] on img at bounding box center [691, 576] width 159 height 90
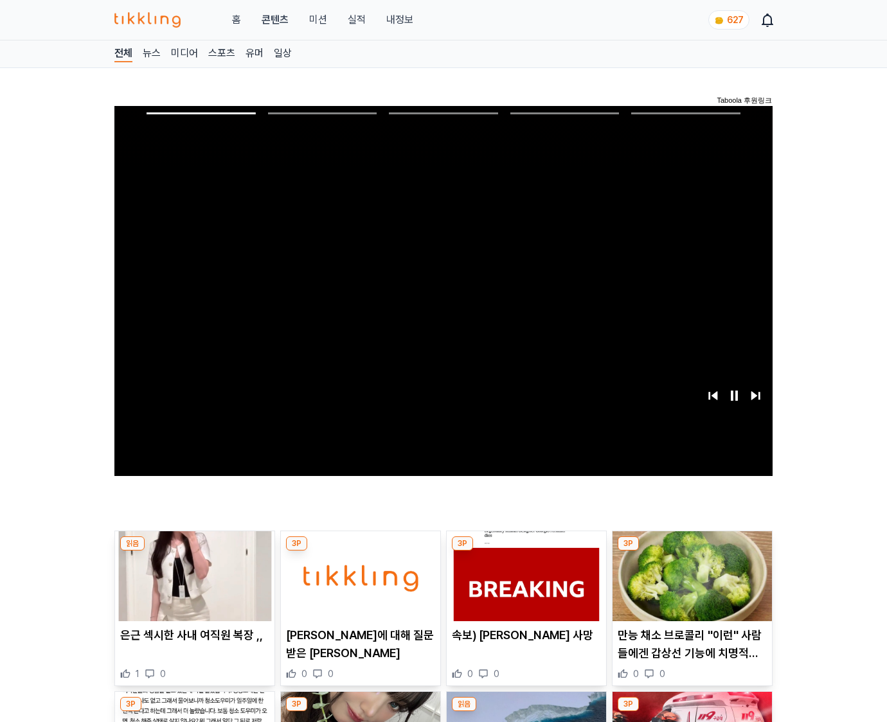
click at [691, 551] on img at bounding box center [691, 576] width 159 height 90
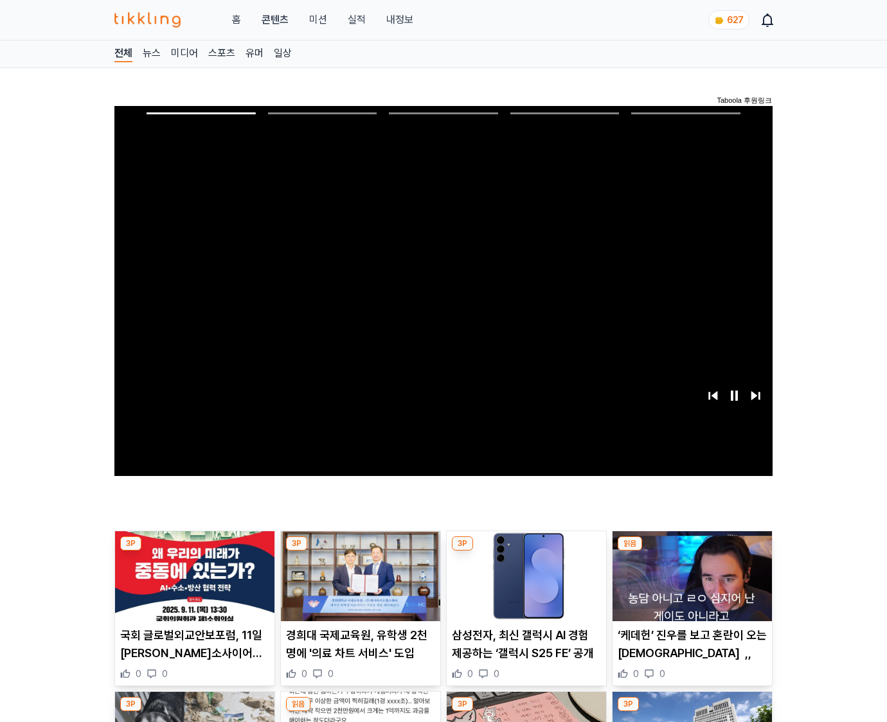
click at [691, 551] on img at bounding box center [691, 576] width 159 height 90
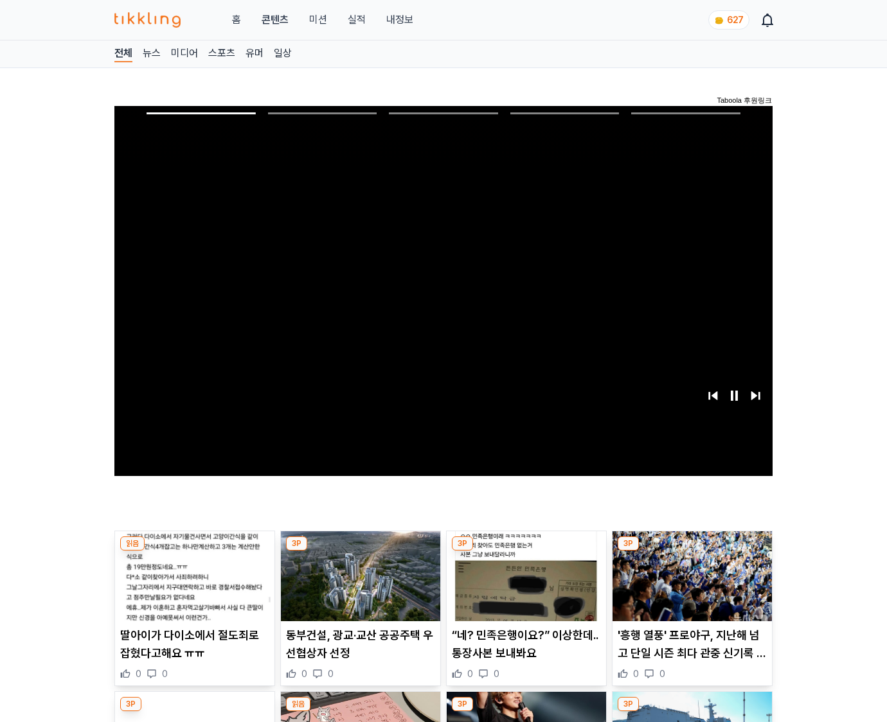
click at [691, 551] on img at bounding box center [691, 576] width 159 height 90
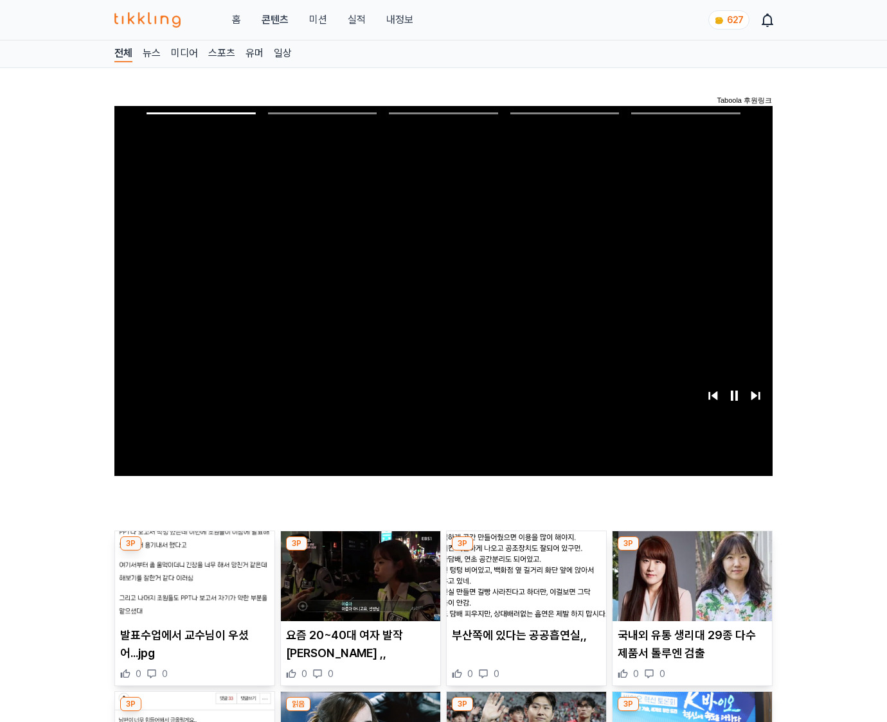
click at [691, 551] on img at bounding box center [691, 576] width 159 height 90
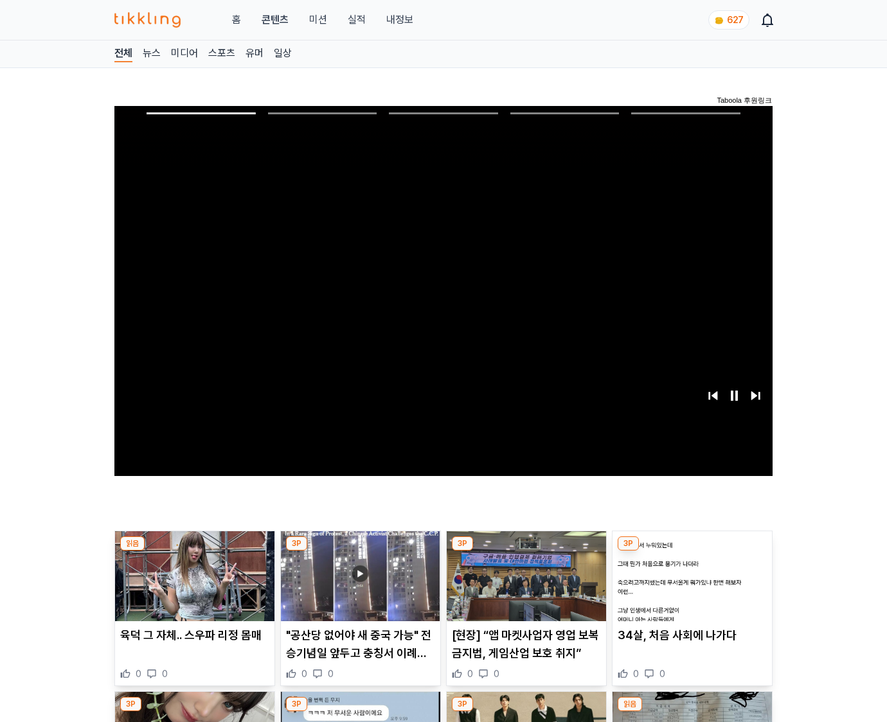
click at [691, 551] on img at bounding box center [691, 576] width 159 height 90
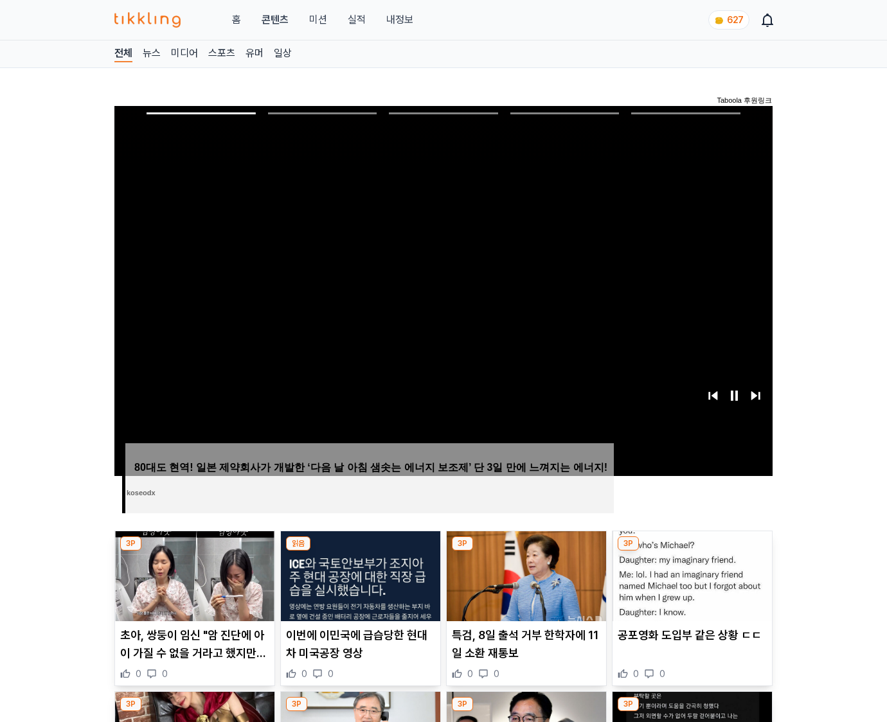
click at [691, 551] on img at bounding box center [691, 576] width 159 height 90
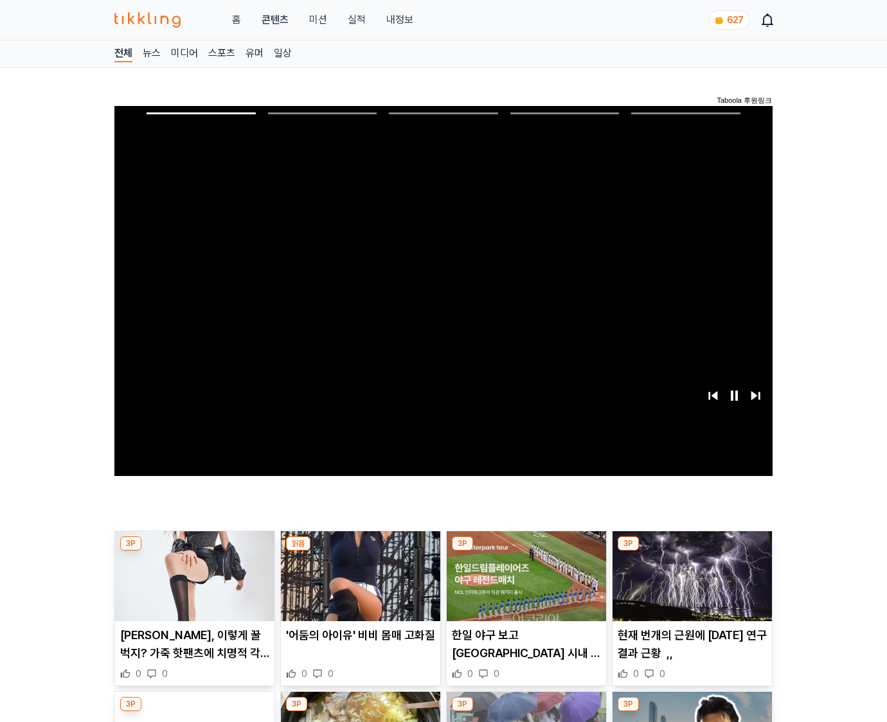
click at [691, 551] on img at bounding box center [691, 576] width 159 height 90
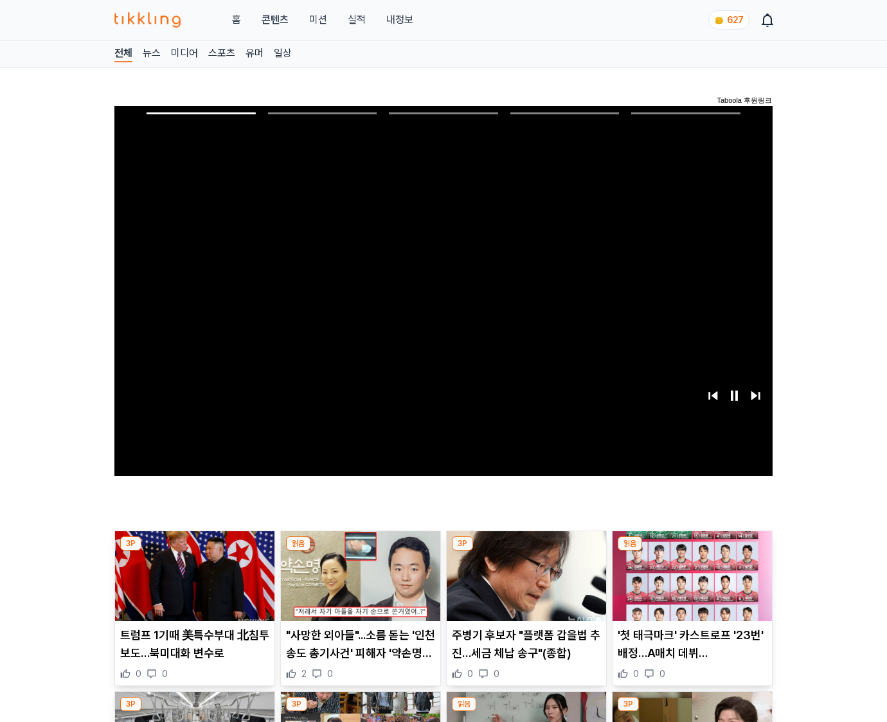
click at [691, 551] on img at bounding box center [691, 576] width 159 height 90
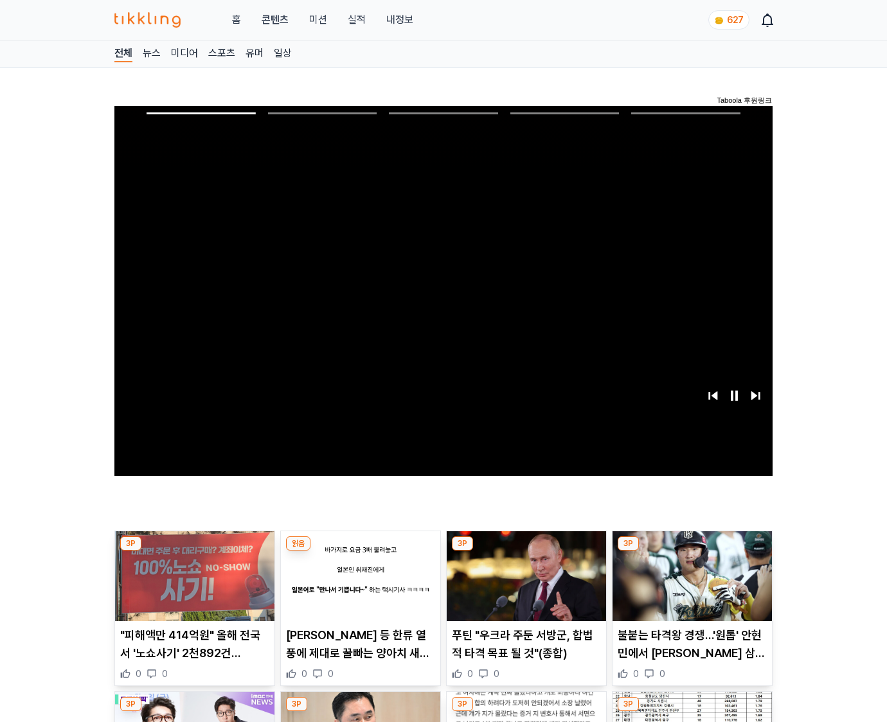
click at [691, 551] on img at bounding box center [691, 576] width 159 height 90
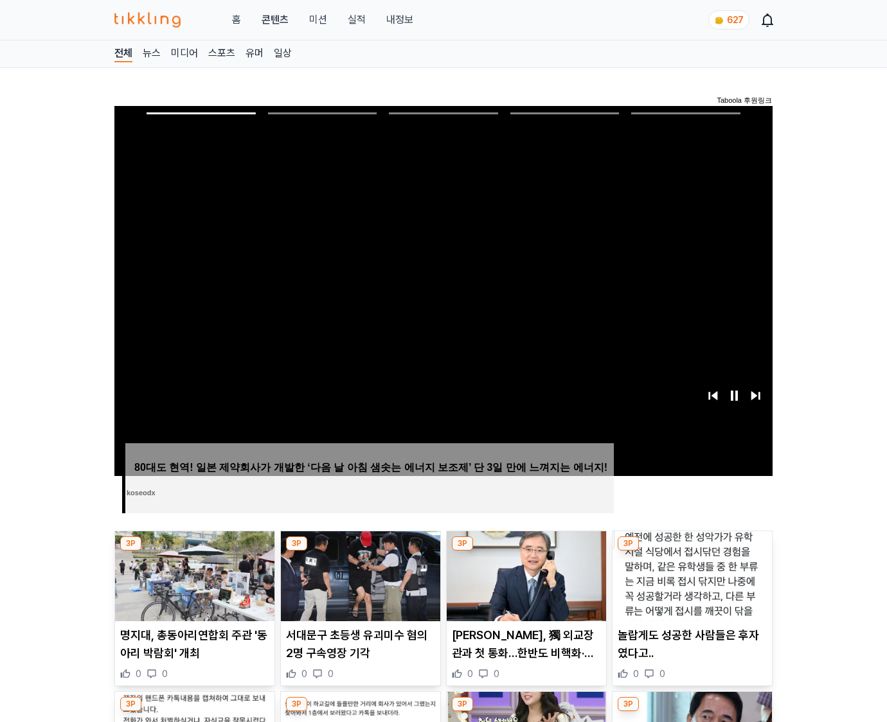
click at [691, 551] on img at bounding box center [691, 576] width 159 height 90
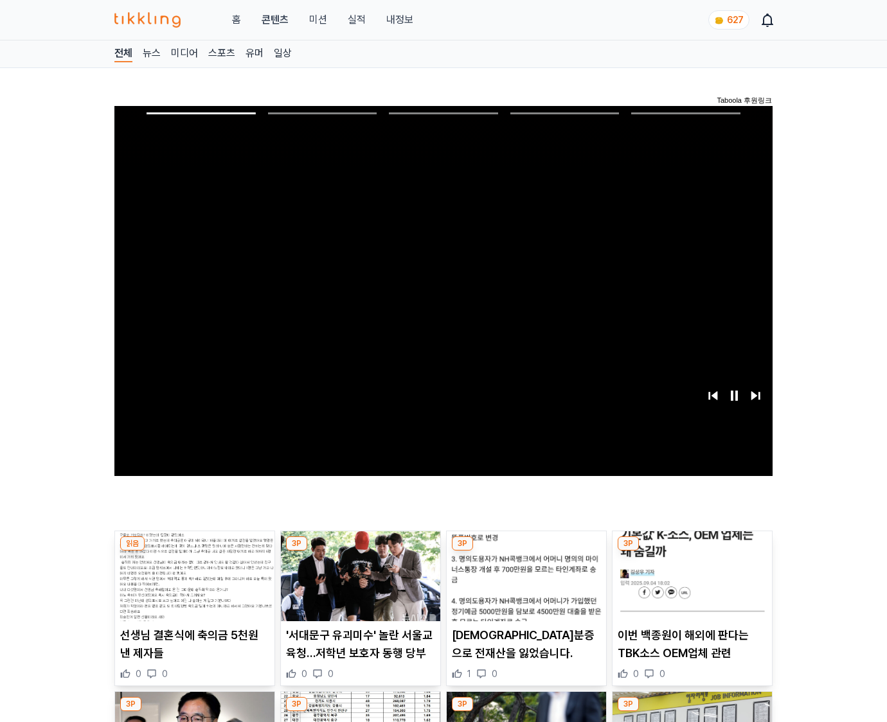
click at [691, 551] on img at bounding box center [691, 576] width 159 height 90
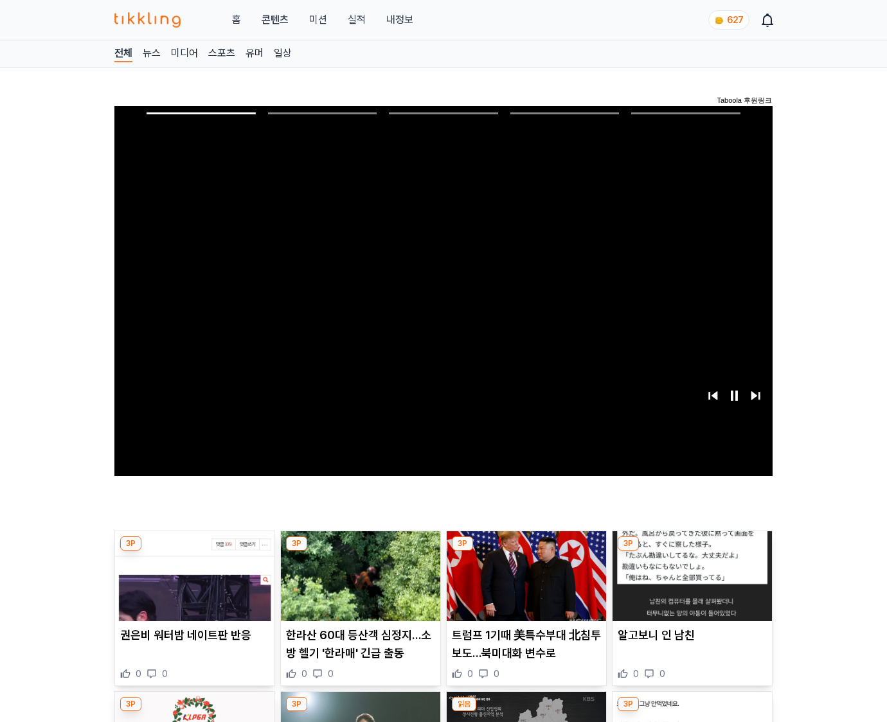
click at [691, 551] on img at bounding box center [691, 576] width 159 height 90
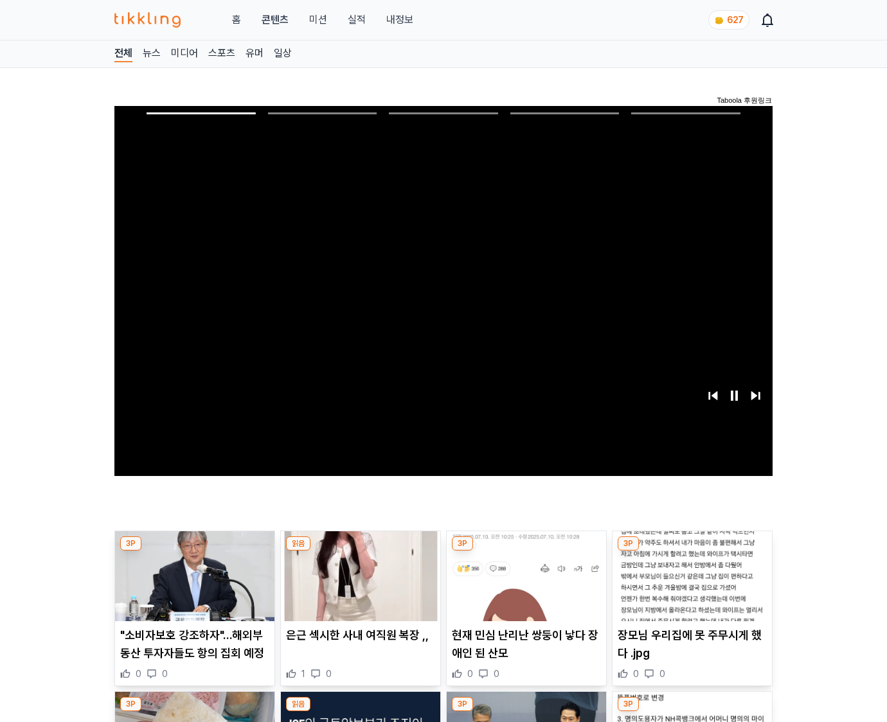
click at [691, 551] on img at bounding box center [691, 576] width 159 height 90
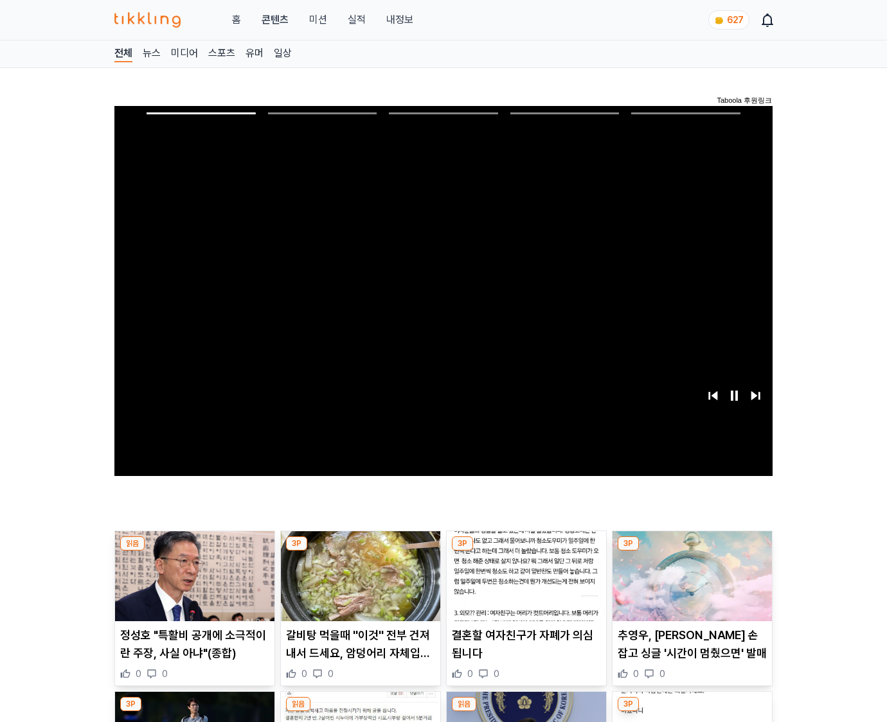
click at [691, 551] on img at bounding box center [691, 576] width 159 height 90
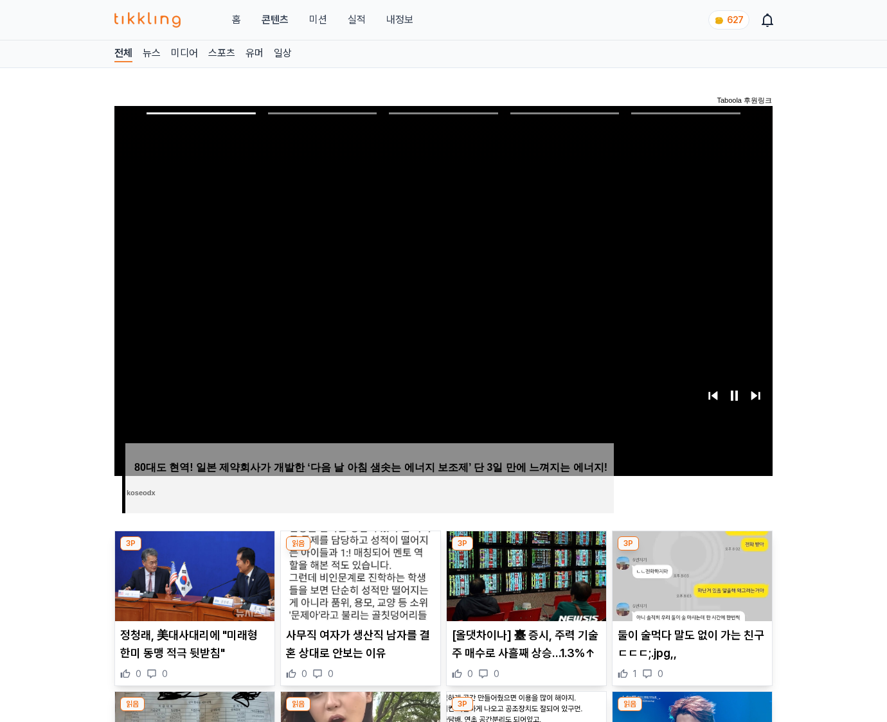
click at [691, 551] on img at bounding box center [691, 576] width 159 height 90
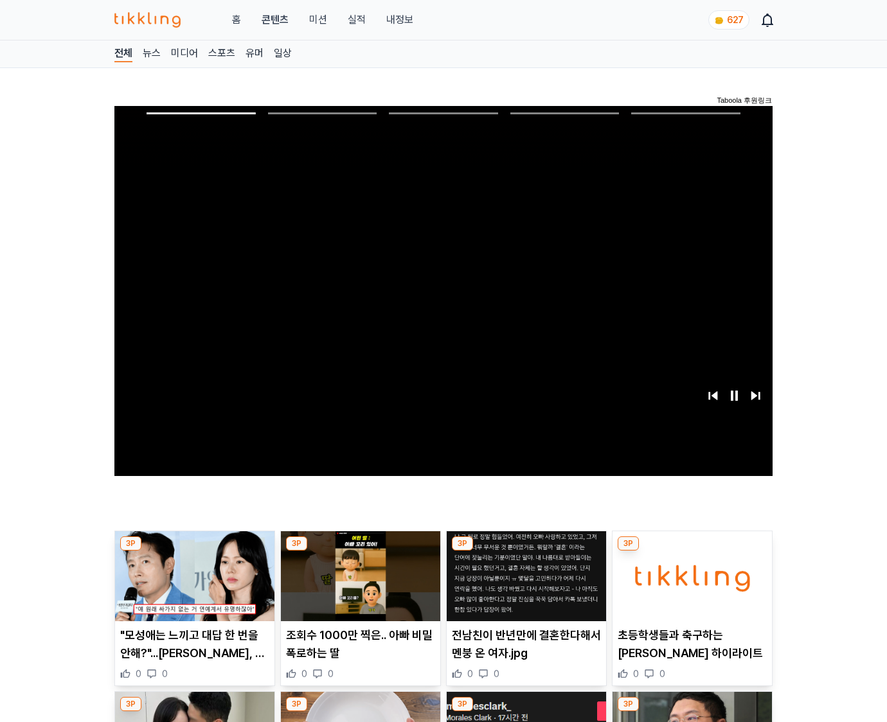
click at [691, 551] on img at bounding box center [691, 576] width 159 height 90
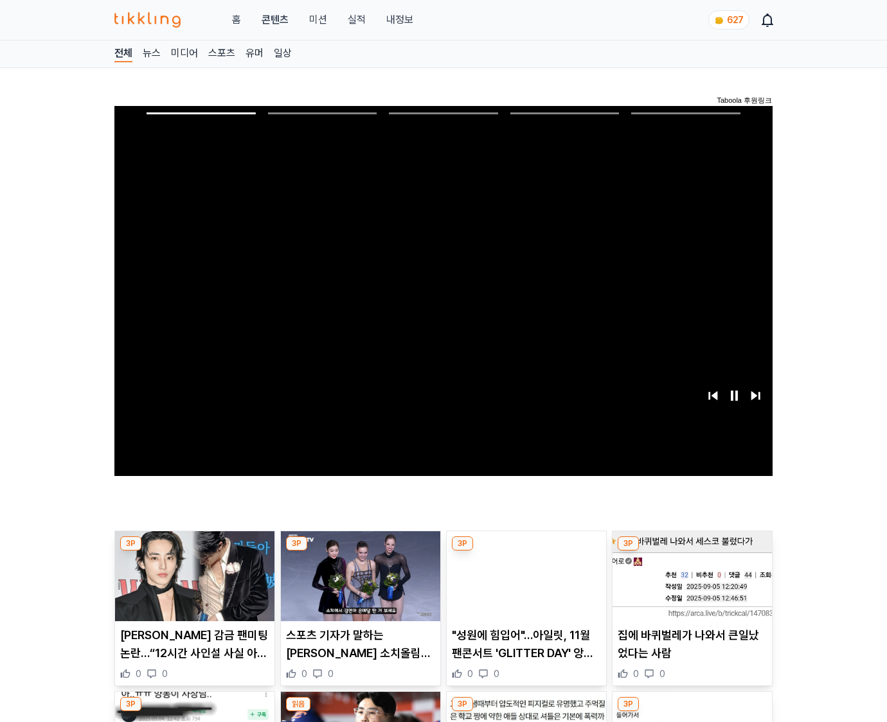
click at [691, 551] on img at bounding box center [691, 576] width 159 height 90
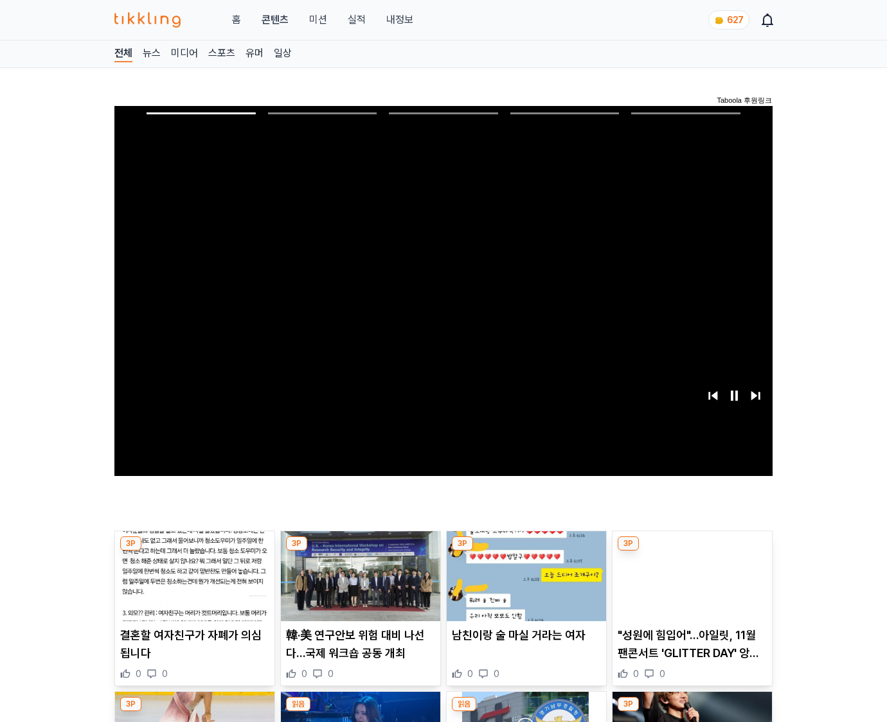
click at [691, 551] on img at bounding box center [691, 576] width 159 height 90
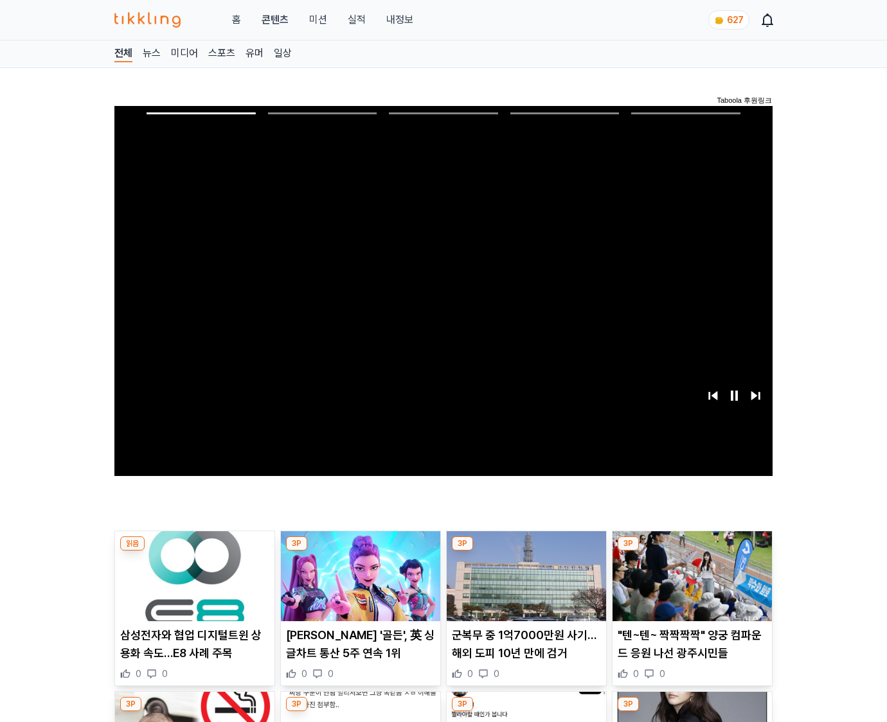
click at [691, 551] on img at bounding box center [691, 576] width 159 height 90
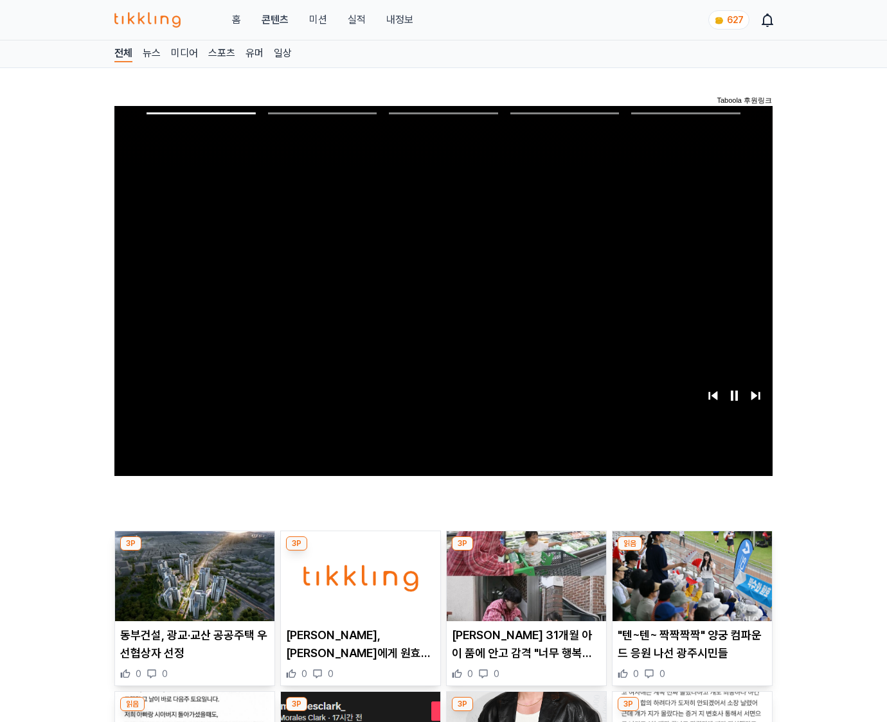
click at [691, 551] on img at bounding box center [691, 576] width 159 height 90
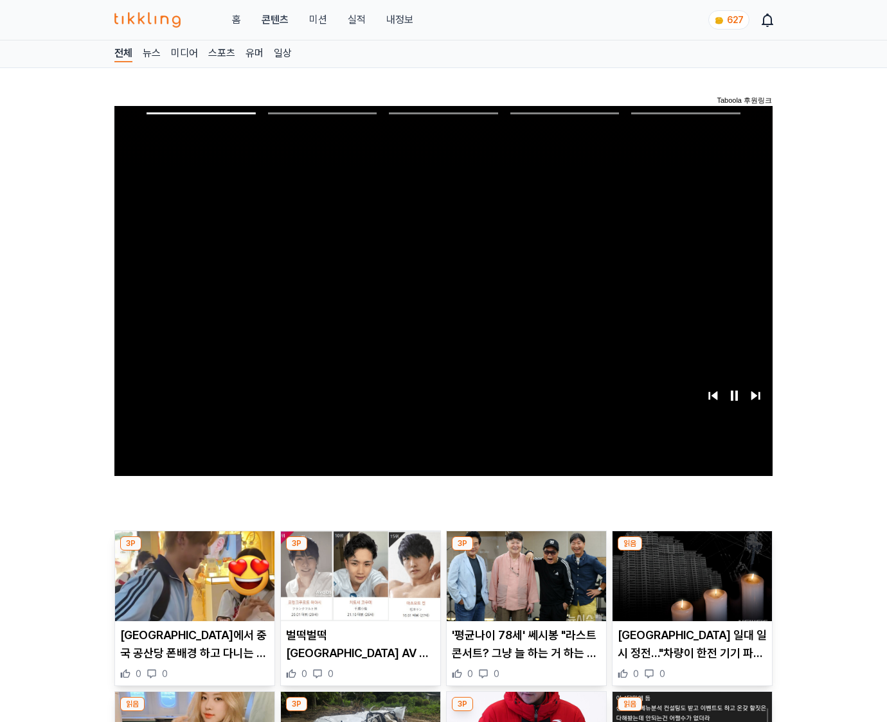
click at [691, 551] on img at bounding box center [691, 576] width 159 height 90
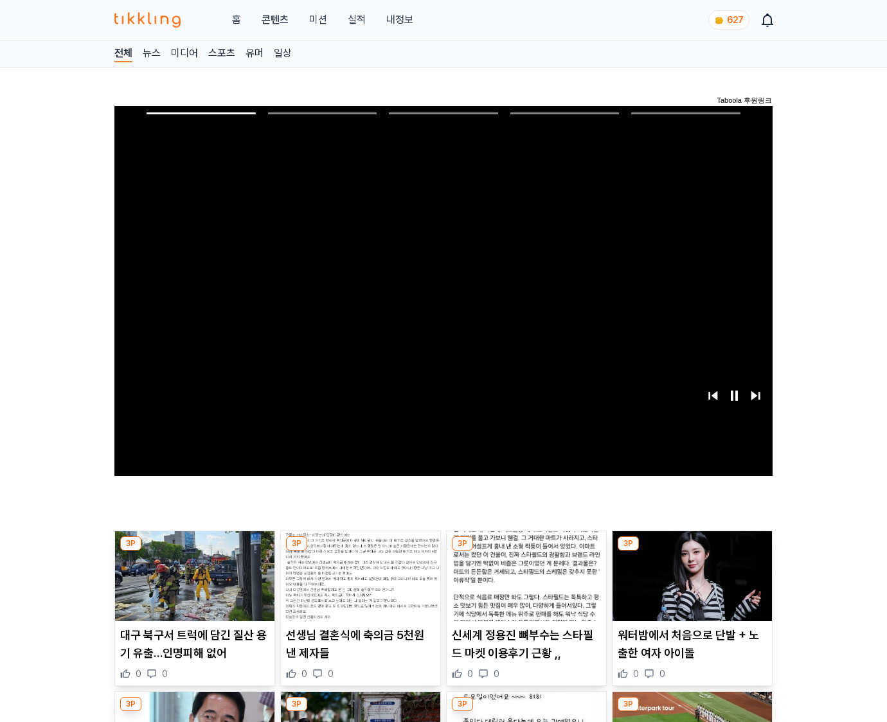
click at [691, 551] on img at bounding box center [691, 576] width 159 height 90
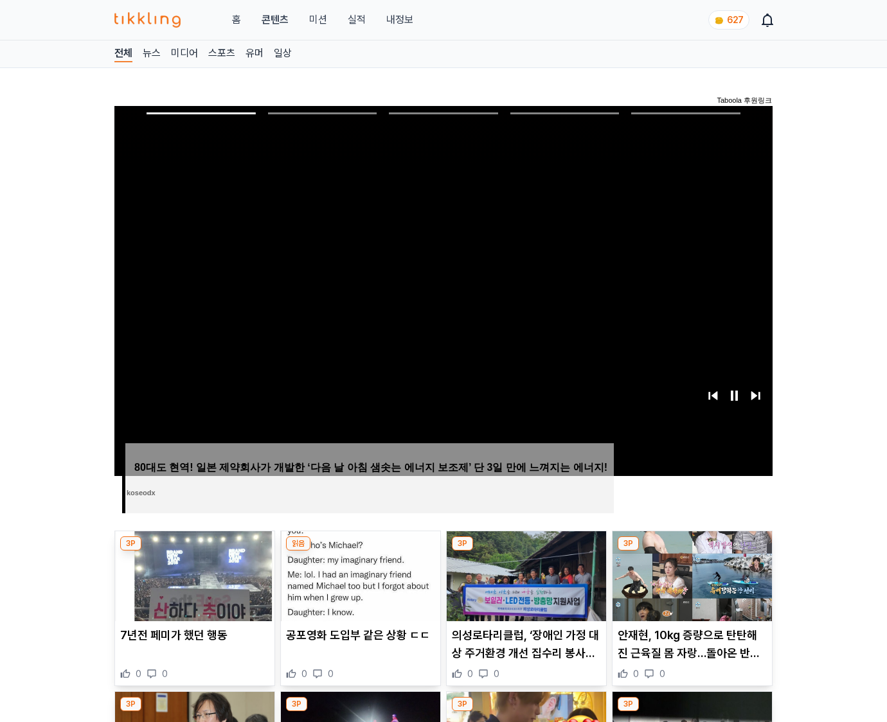
click at [691, 551] on img at bounding box center [691, 576] width 159 height 90
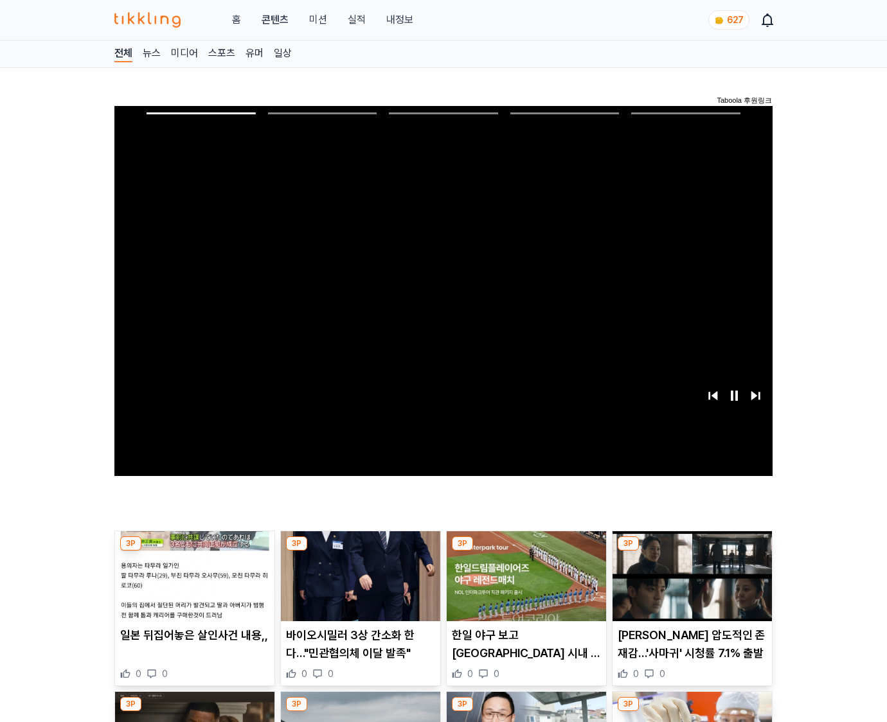
click at [691, 551] on img at bounding box center [691, 576] width 159 height 90
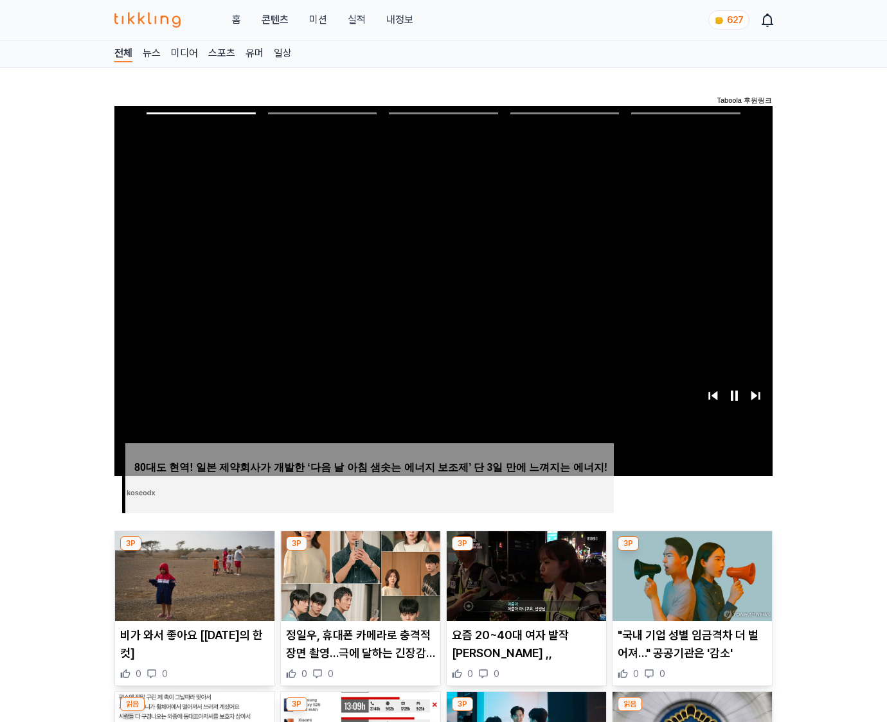
click at [691, 551] on img at bounding box center [691, 576] width 159 height 90
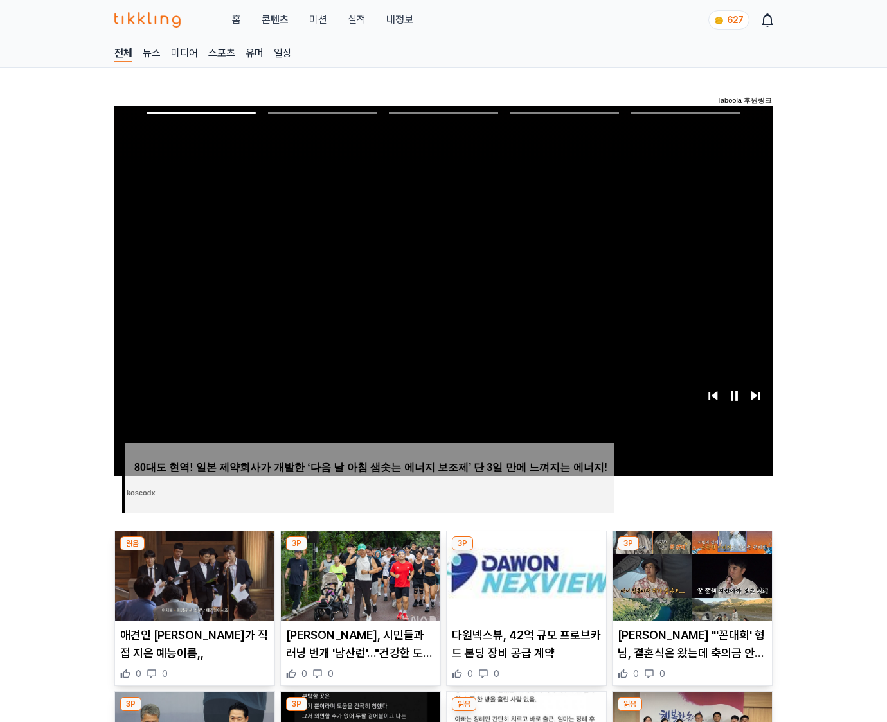
click at [691, 551] on img at bounding box center [691, 576] width 159 height 90
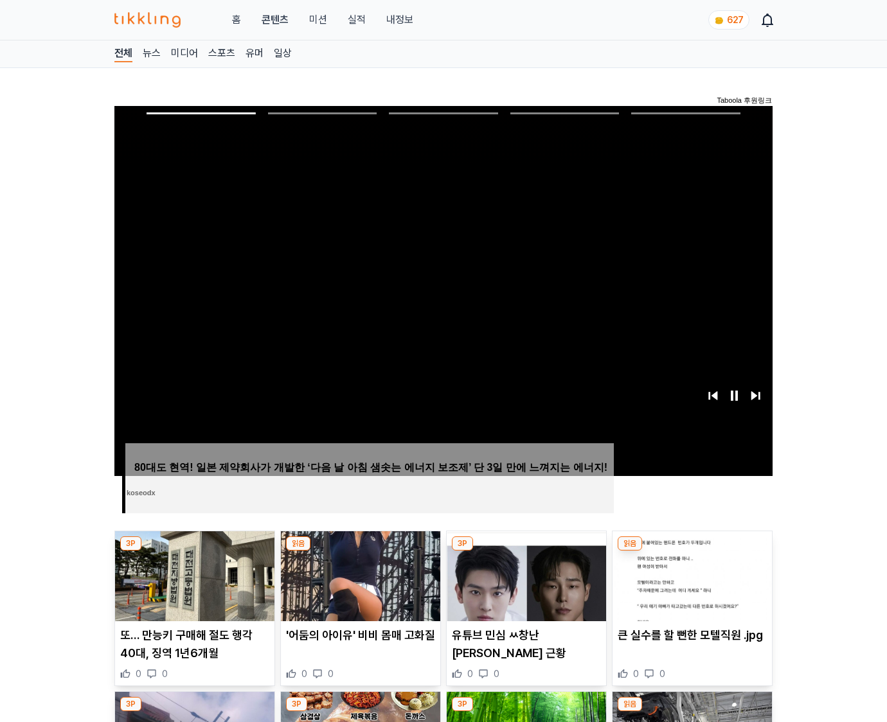
click at [691, 551] on img at bounding box center [691, 576] width 159 height 90
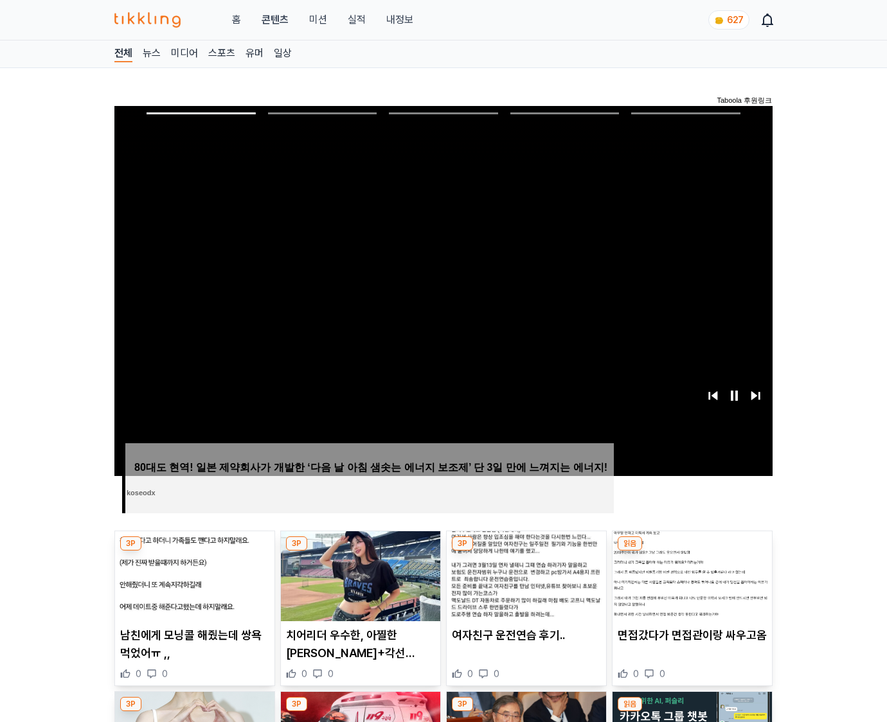
click at [691, 551] on img at bounding box center [691, 576] width 159 height 90
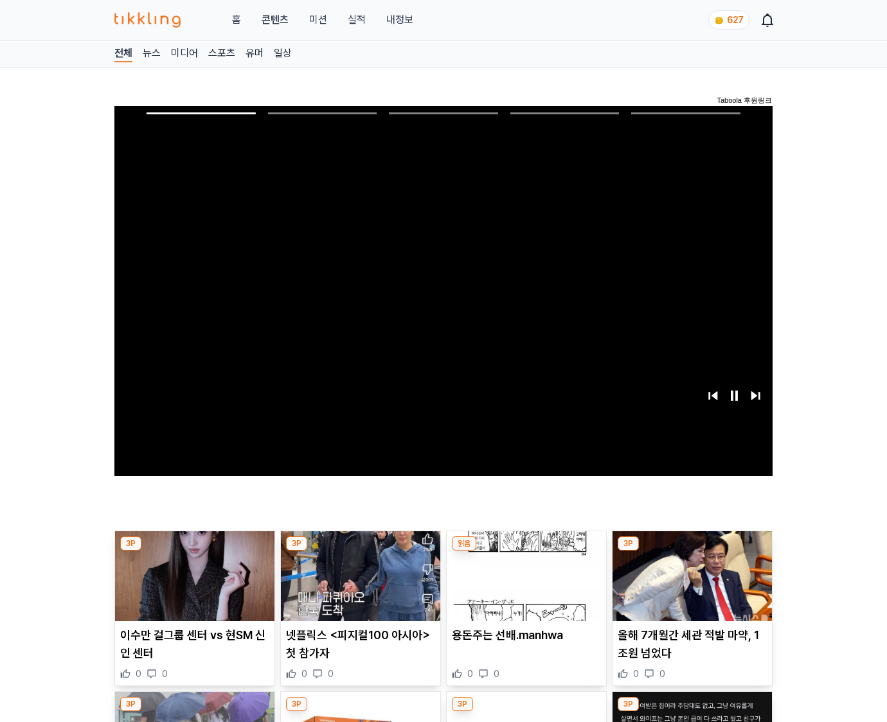
click at [691, 551] on img at bounding box center [691, 576] width 159 height 90
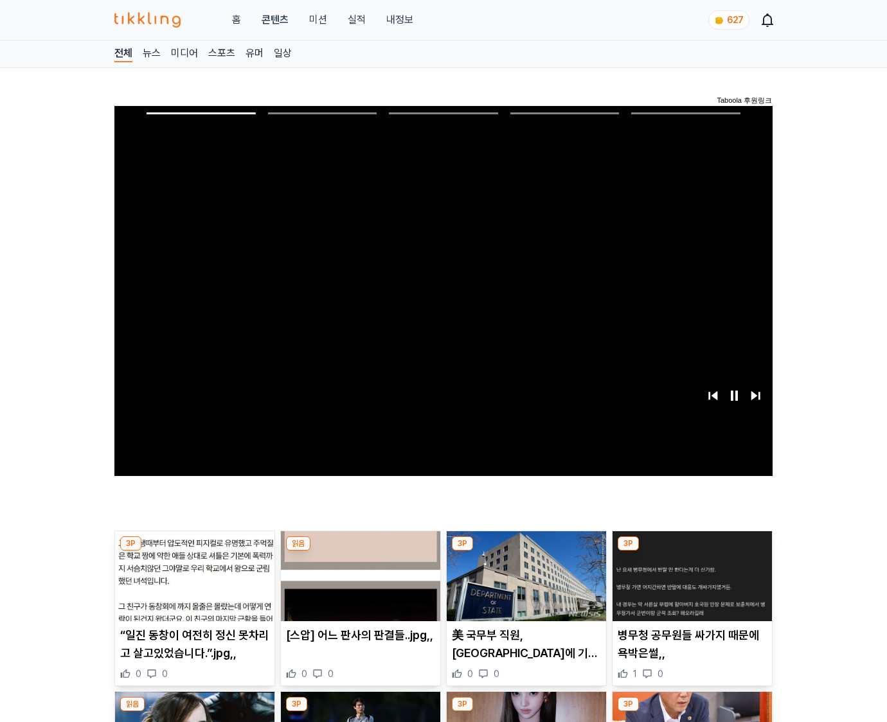
click at [691, 551] on img at bounding box center [691, 576] width 159 height 90
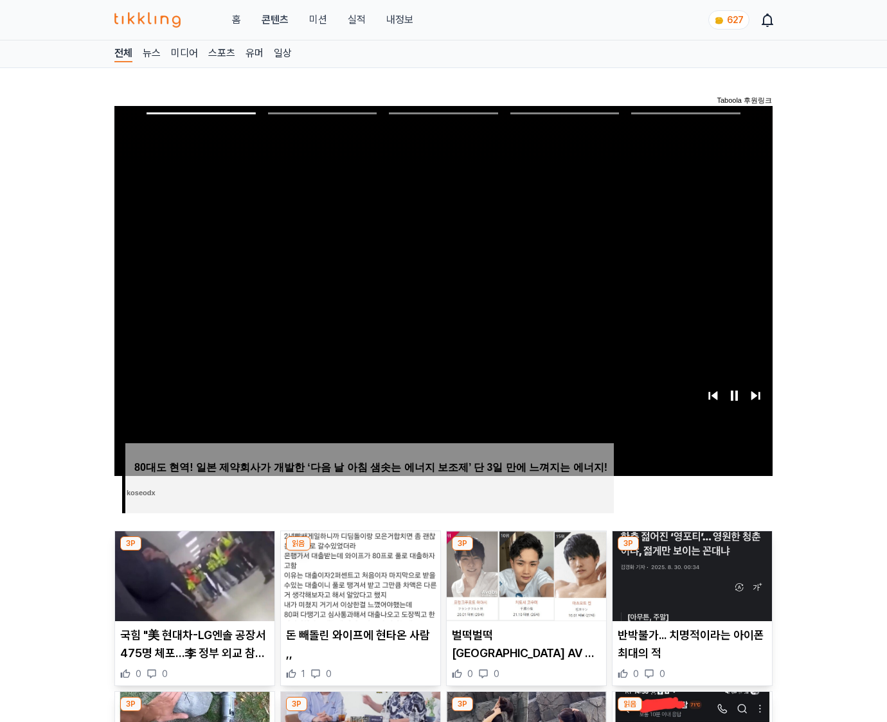
click at [691, 551] on img at bounding box center [691, 576] width 159 height 90
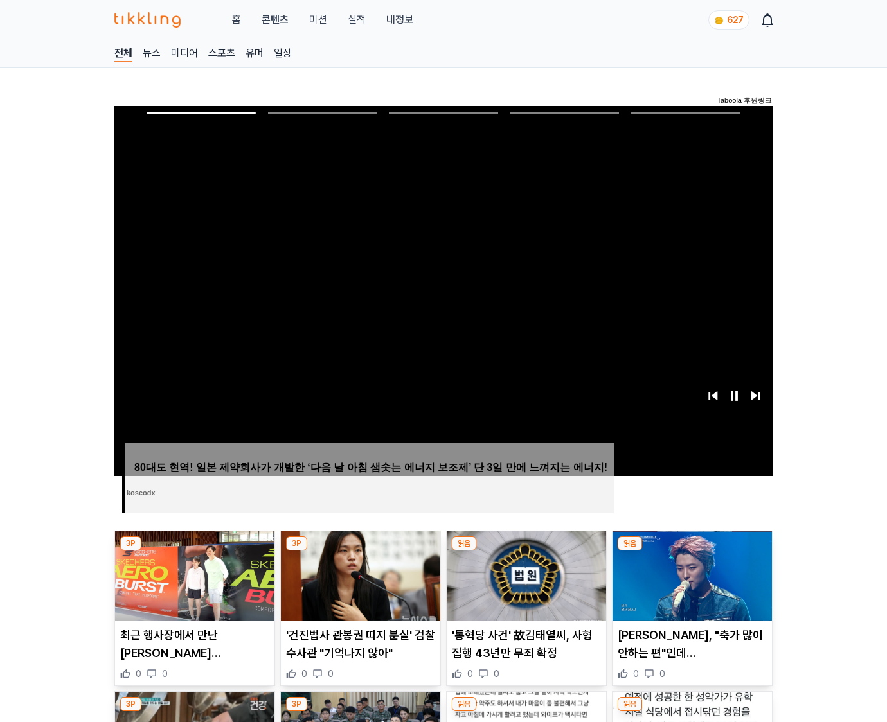
click at [691, 551] on img at bounding box center [691, 576] width 159 height 90
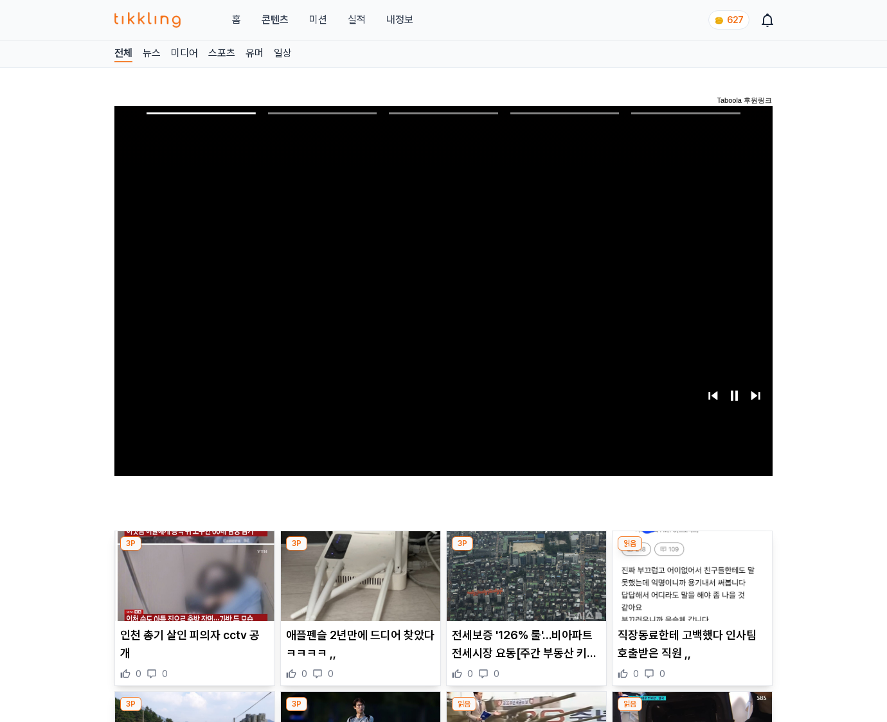
click at [691, 551] on img at bounding box center [691, 576] width 159 height 90
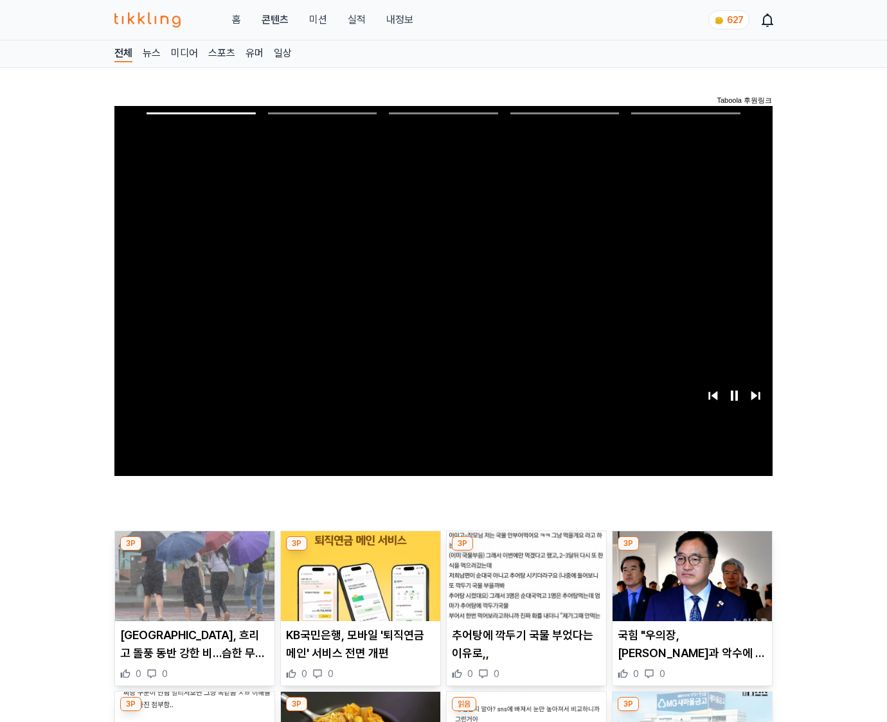
click at [691, 551] on img at bounding box center [691, 576] width 159 height 90
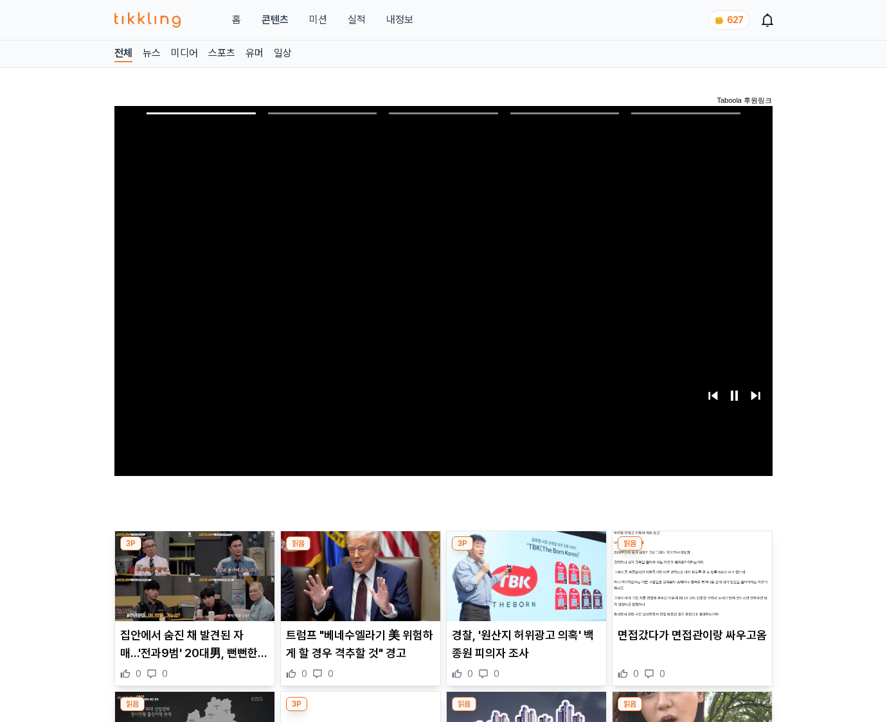
click at [691, 551] on img at bounding box center [691, 576] width 159 height 90
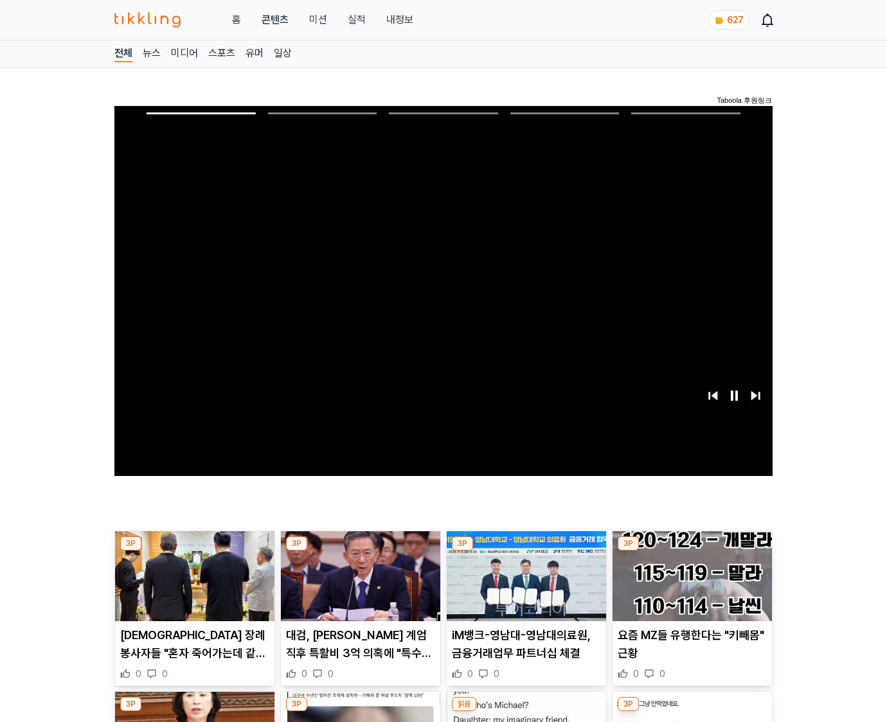
click at [691, 551] on img at bounding box center [691, 576] width 159 height 90
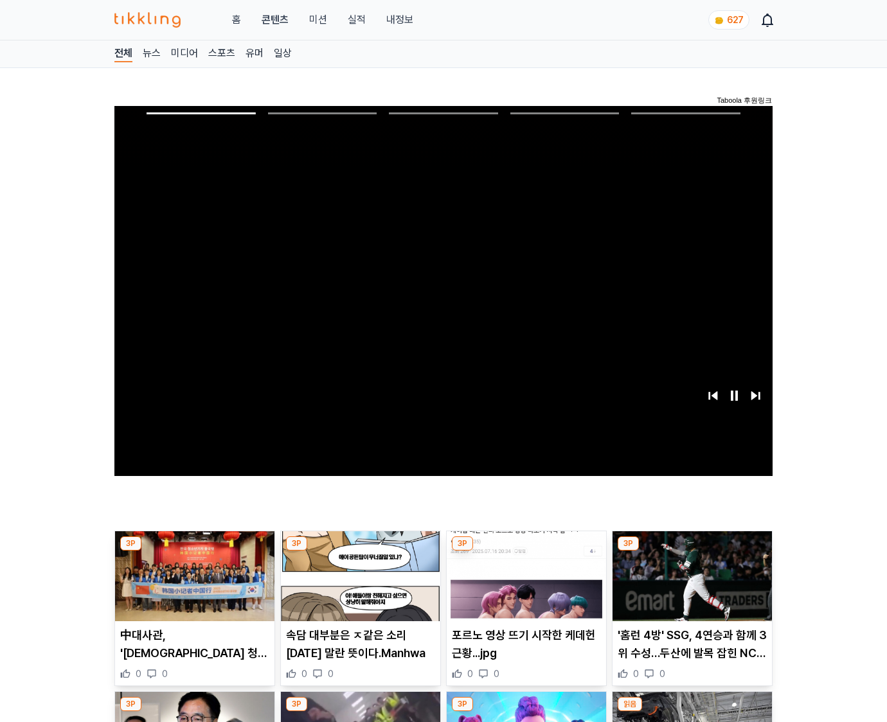
click at [691, 551] on img at bounding box center [691, 576] width 159 height 90
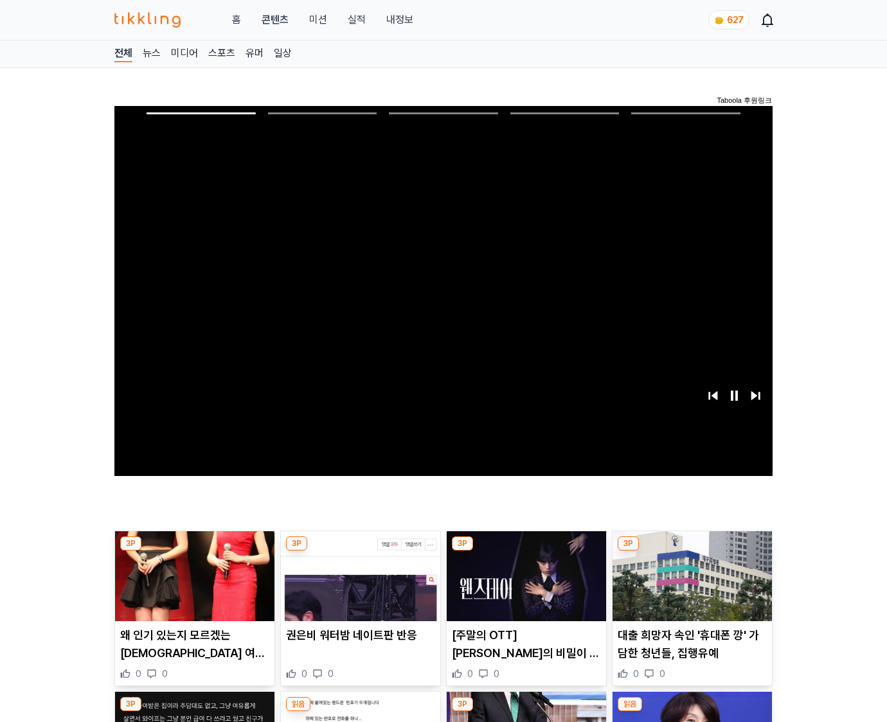
click at [691, 551] on img at bounding box center [691, 576] width 159 height 90
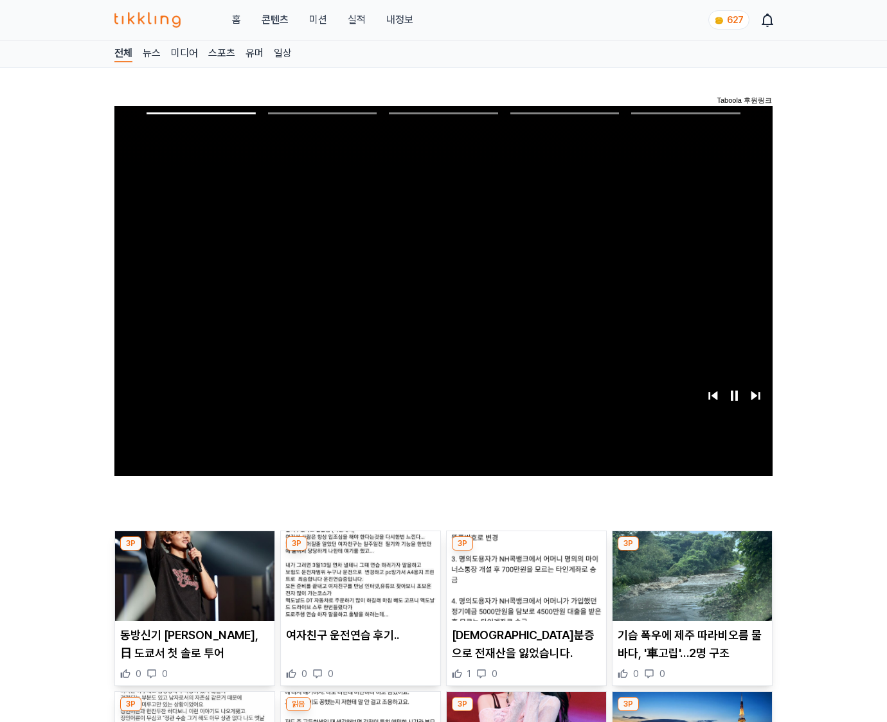
click at [691, 551] on img at bounding box center [691, 576] width 159 height 90
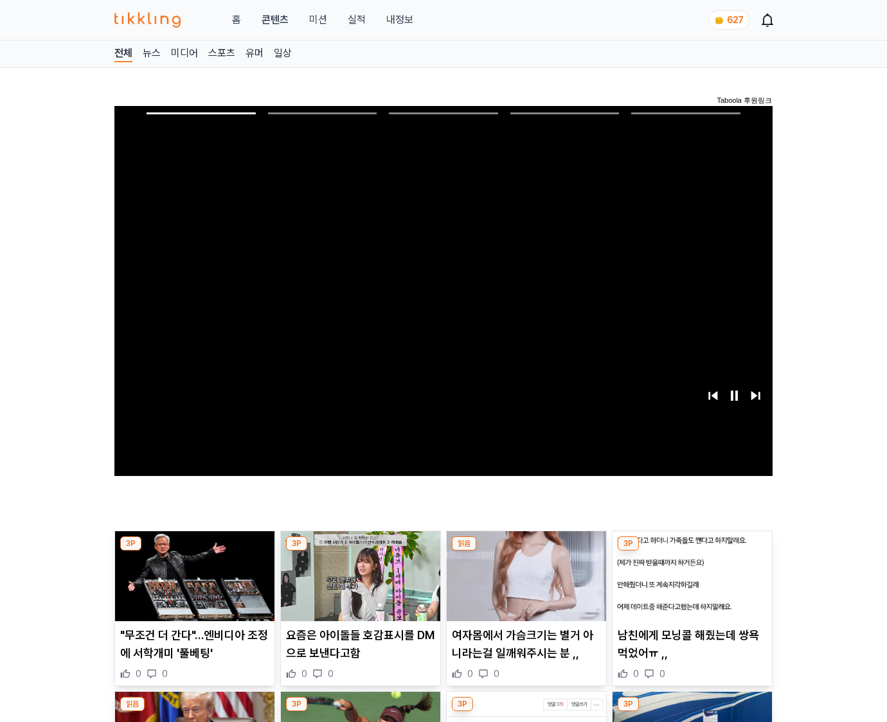
click at [691, 551] on img at bounding box center [691, 576] width 159 height 90
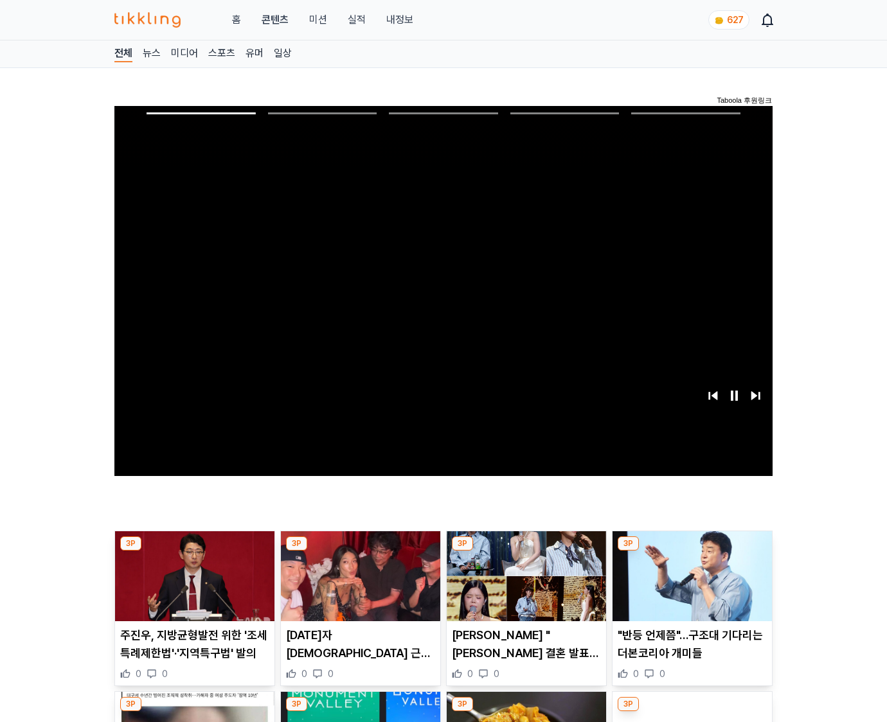
click at [691, 551] on img at bounding box center [691, 576] width 159 height 90
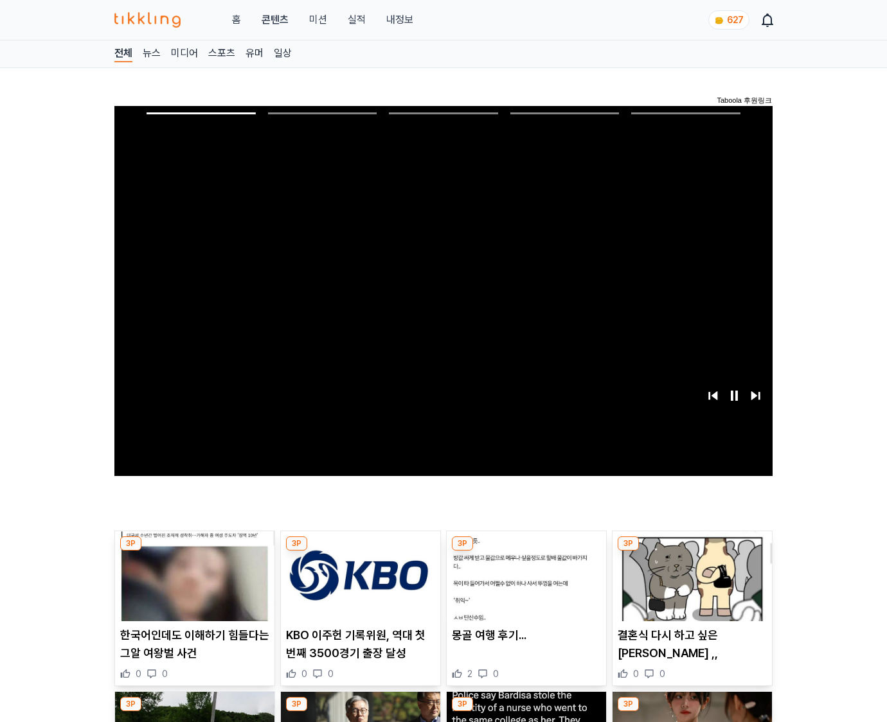
click at [691, 551] on img at bounding box center [691, 576] width 159 height 90
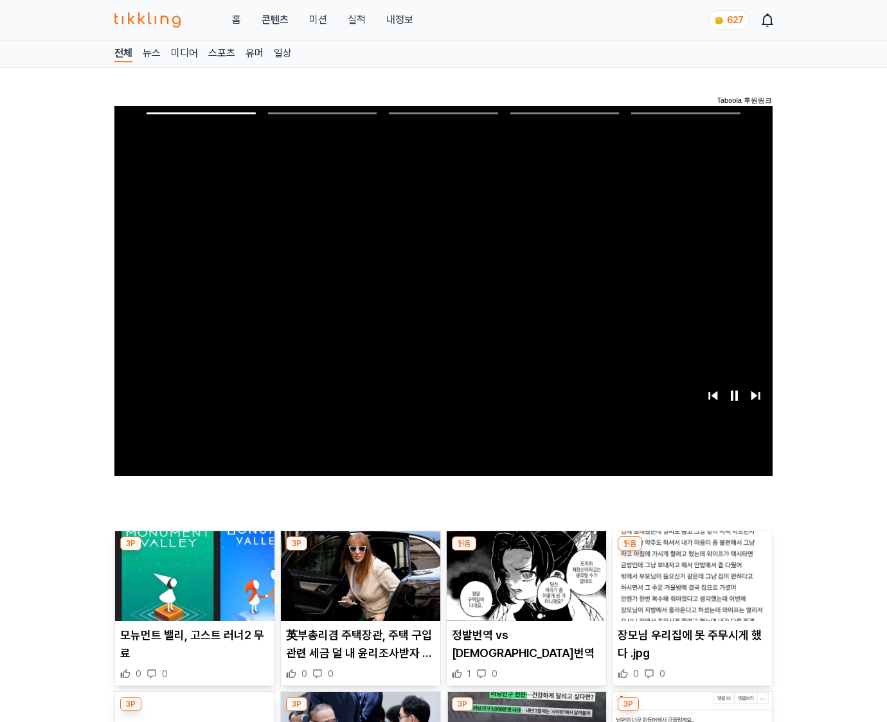
click at [691, 551] on img at bounding box center [691, 576] width 159 height 90
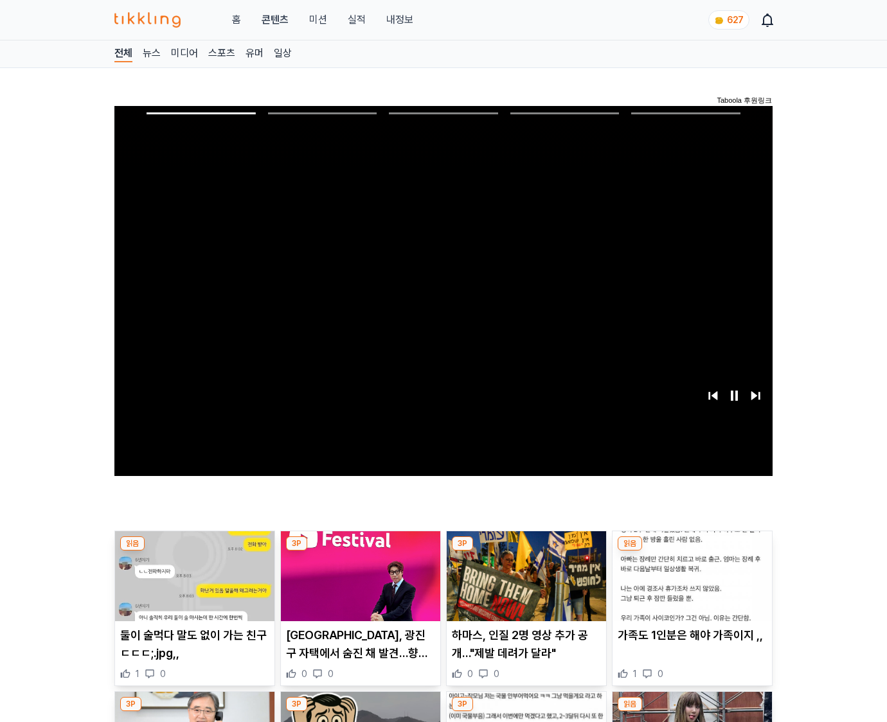
click at [691, 551] on img at bounding box center [691, 576] width 159 height 90
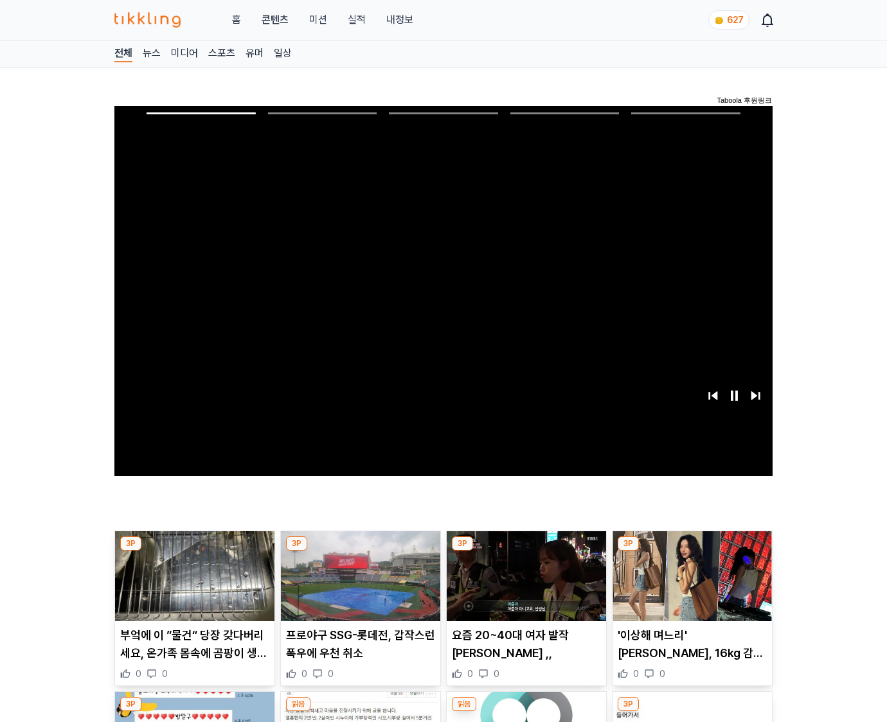
click at [691, 551] on img at bounding box center [691, 576] width 159 height 90
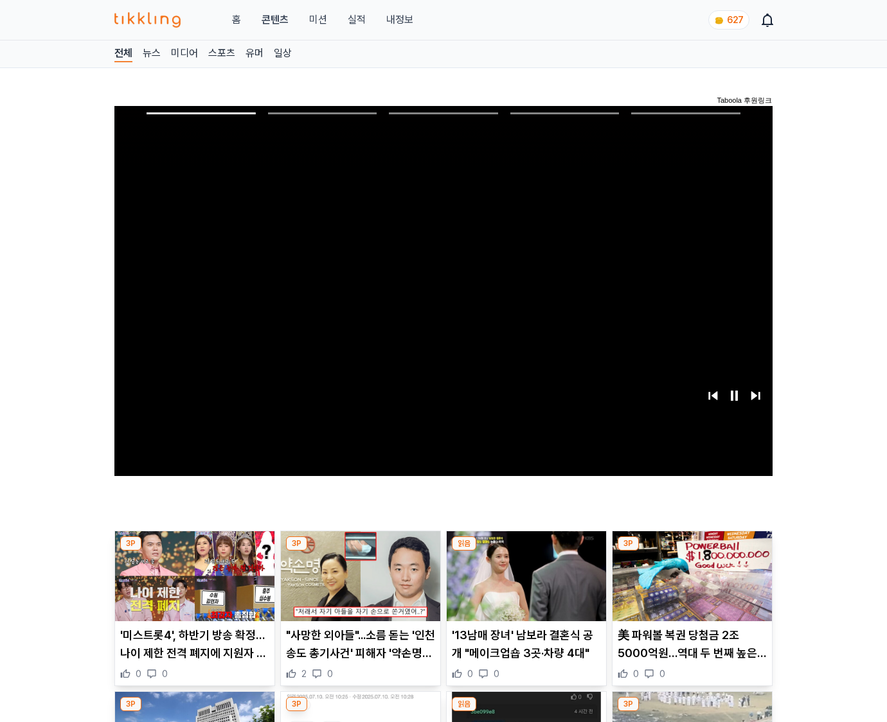
click at [691, 551] on img at bounding box center [691, 576] width 159 height 90
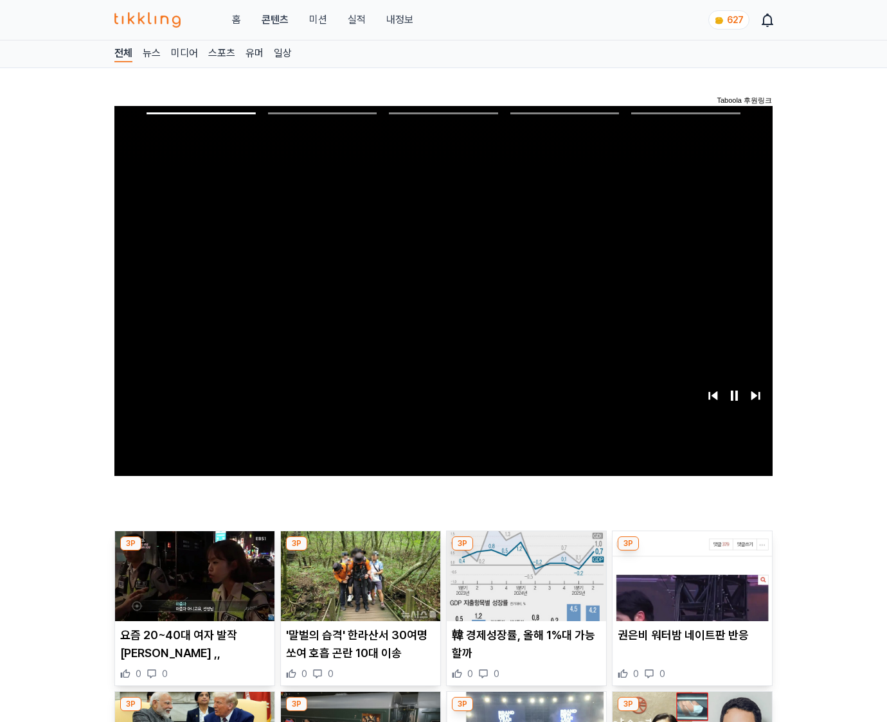
click at [691, 551] on img at bounding box center [691, 576] width 159 height 90
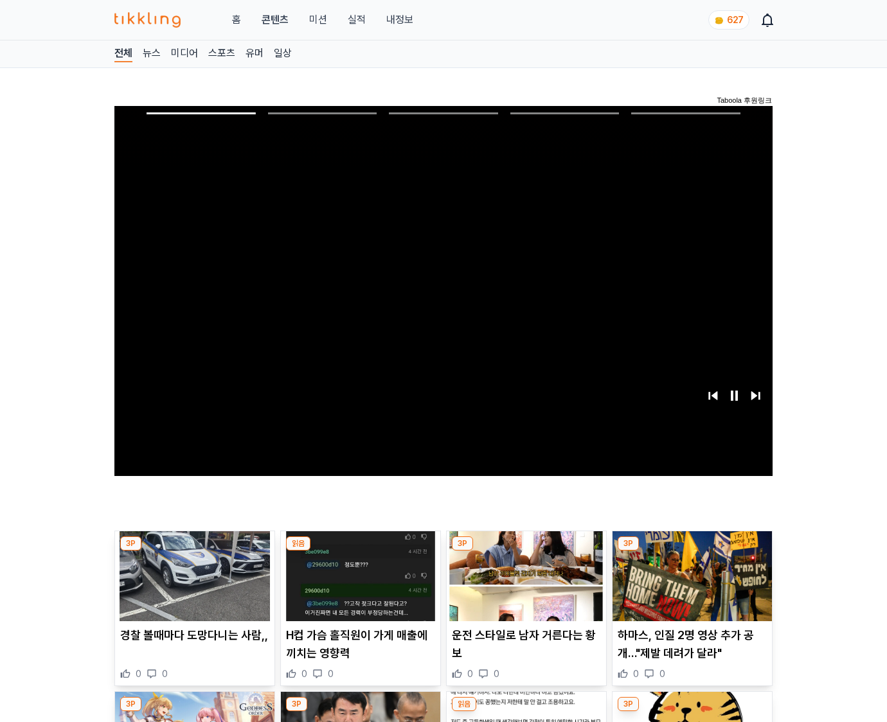
click at [691, 551] on img at bounding box center [691, 576] width 159 height 90
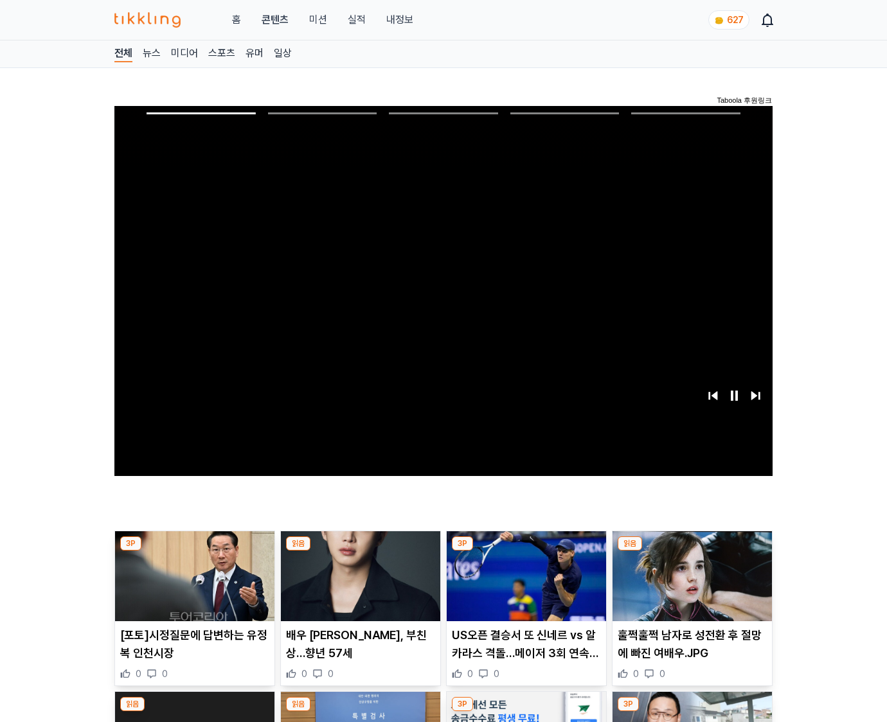
click at [691, 551] on img at bounding box center [691, 576] width 159 height 90
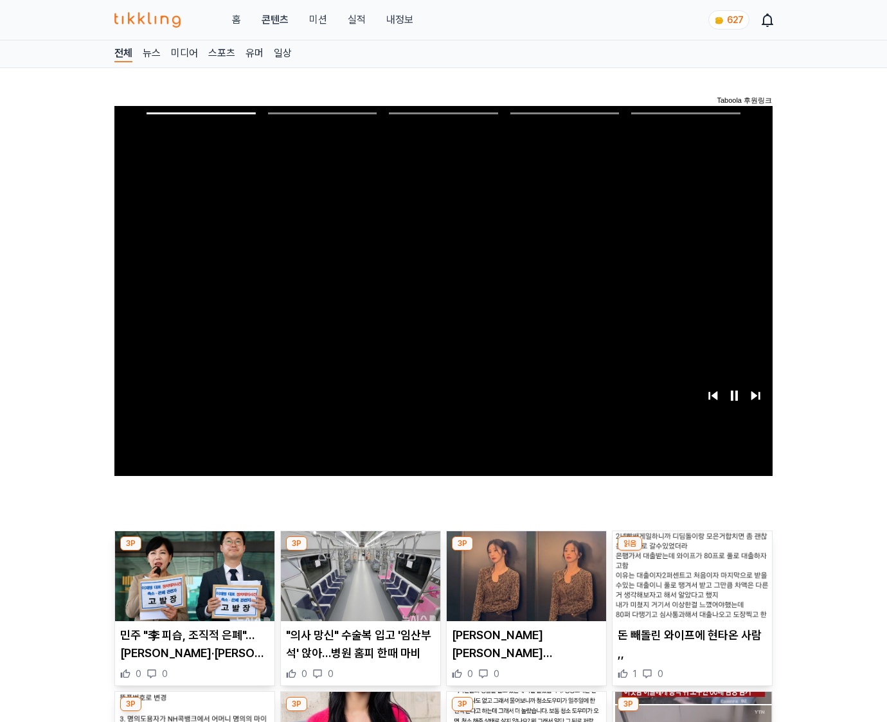
click at [691, 551] on img at bounding box center [691, 576] width 159 height 90
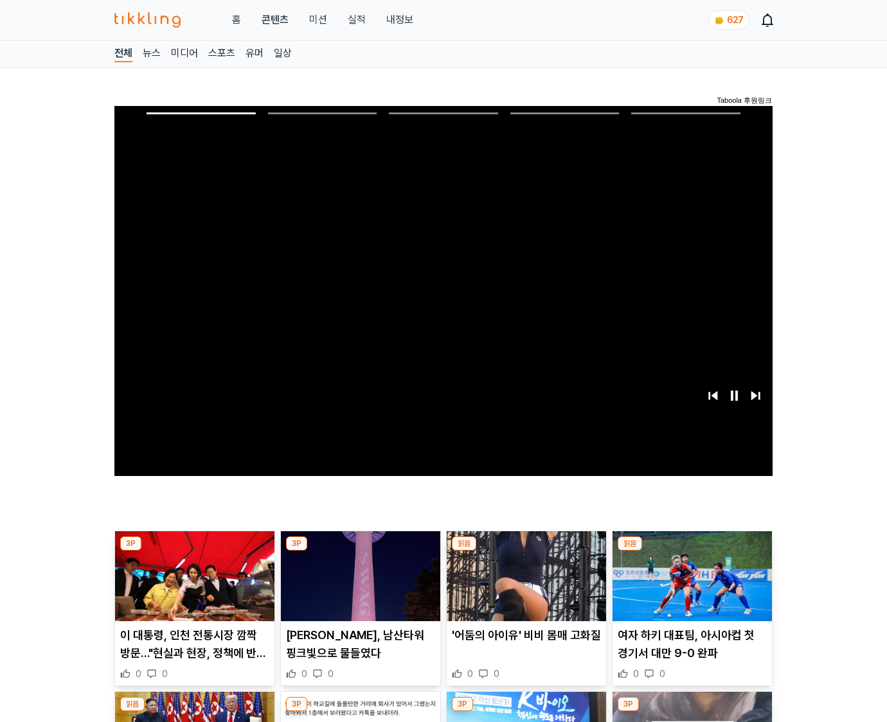
click at [691, 551] on img at bounding box center [691, 576] width 159 height 90
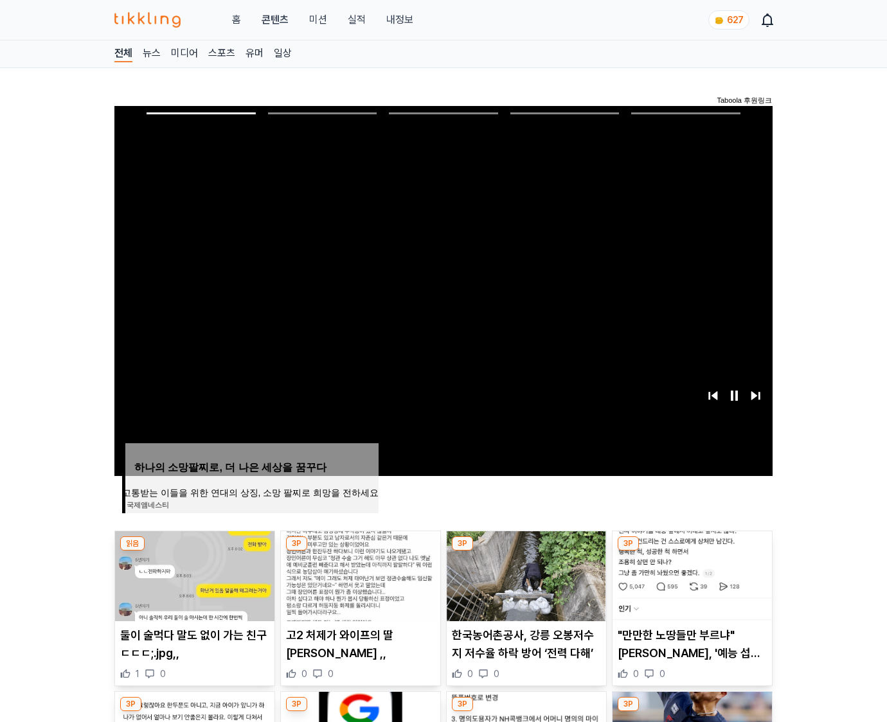
click at [691, 551] on img at bounding box center [691, 576] width 159 height 90
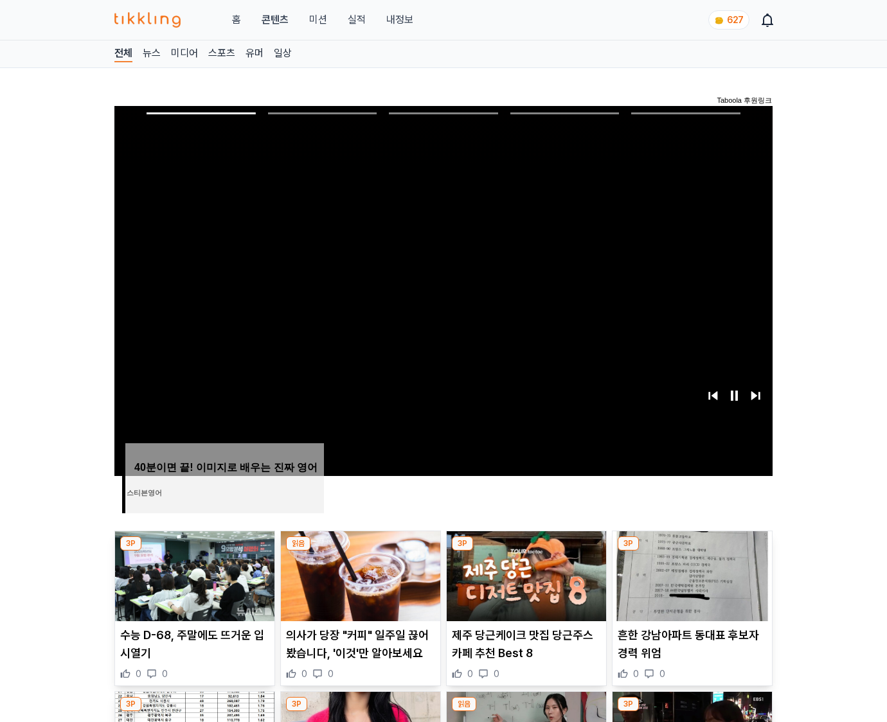
click at [691, 551] on img at bounding box center [691, 576] width 159 height 90
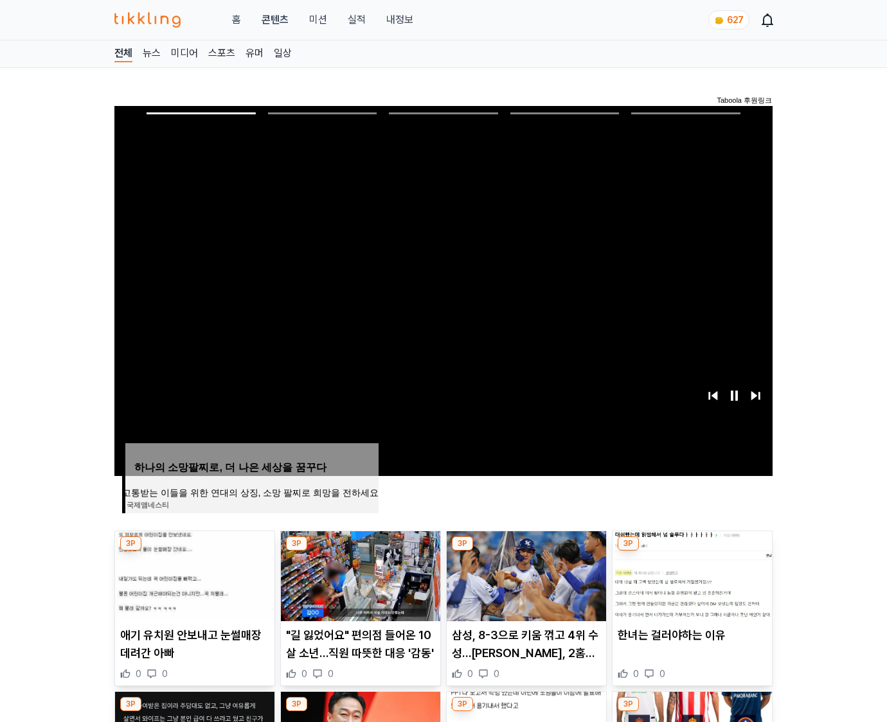
click at [691, 551] on img at bounding box center [691, 576] width 159 height 90
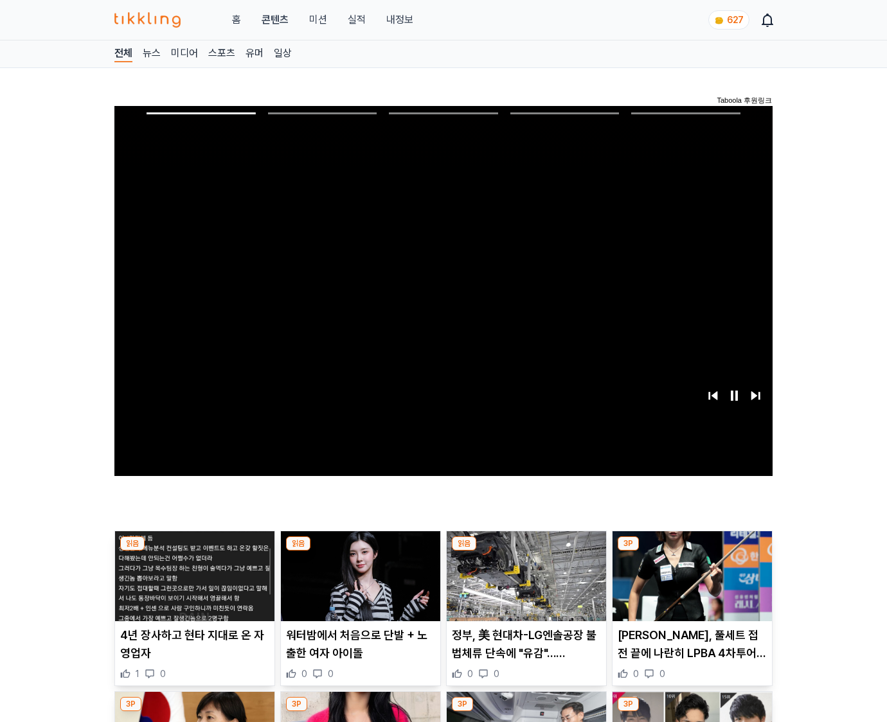
click at [691, 551] on img at bounding box center [691, 576] width 159 height 90
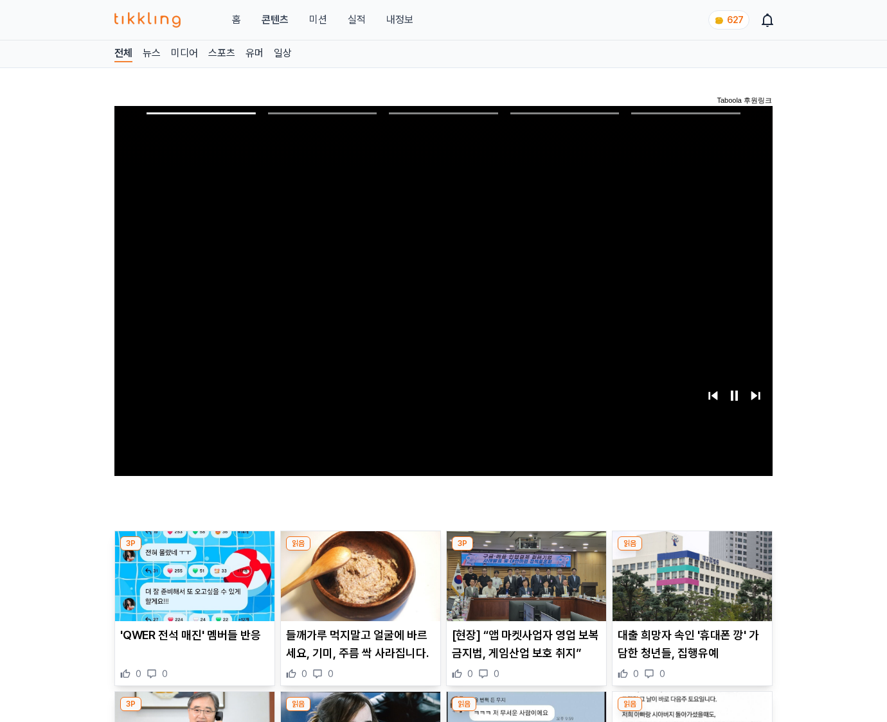
click at [691, 551] on img at bounding box center [691, 576] width 159 height 90
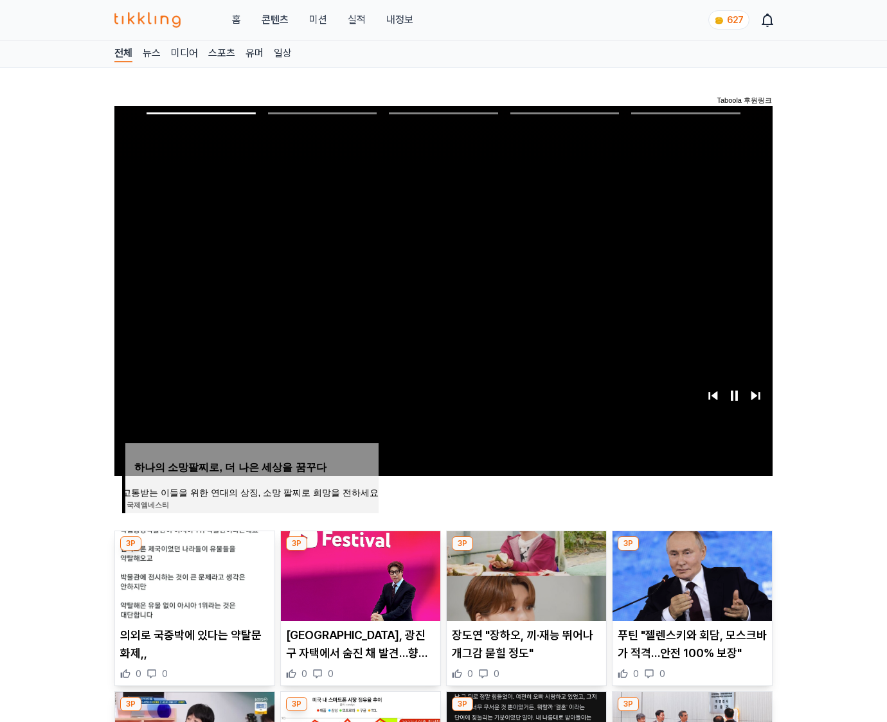
click at [691, 551] on img at bounding box center [691, 576] width 159 height 90
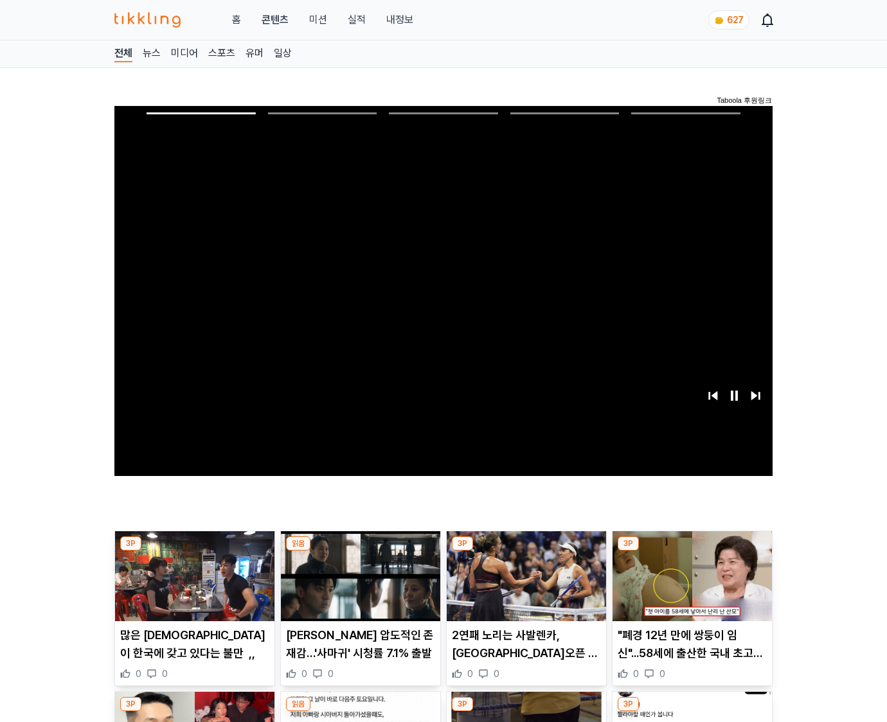
click at [691, 551] on img at bounding box center [691, 576] width 159 height 90
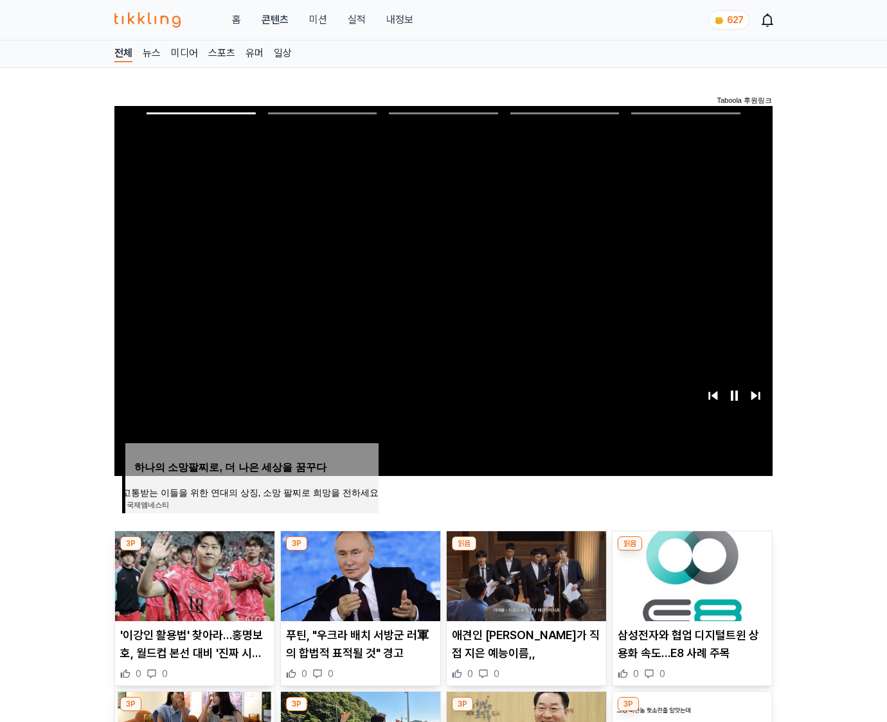
click at [691, 551] on img at bounding box center [691, 576] width 159 height 90
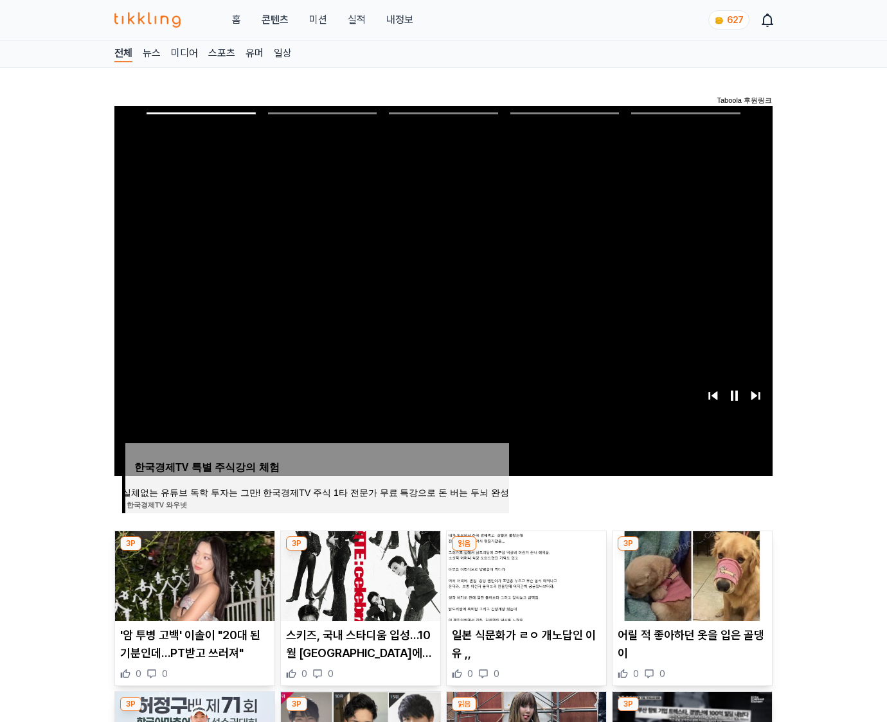
click at [691, 551] on img at bounding box center [691, 576] width 159 height 90
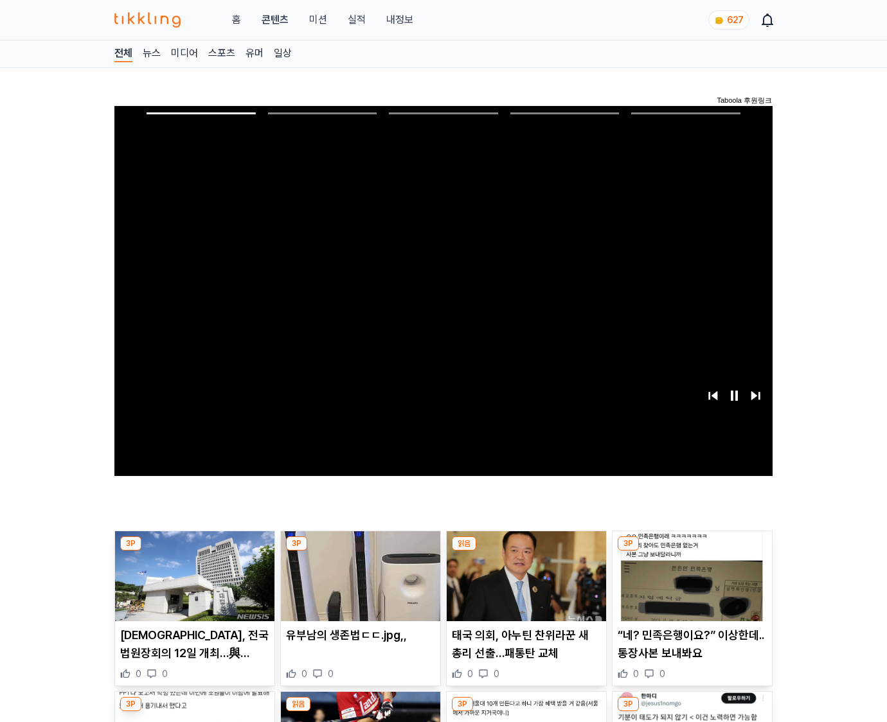
click at [691, 551] on img at bounding box center [691, 576] width 159 height 90
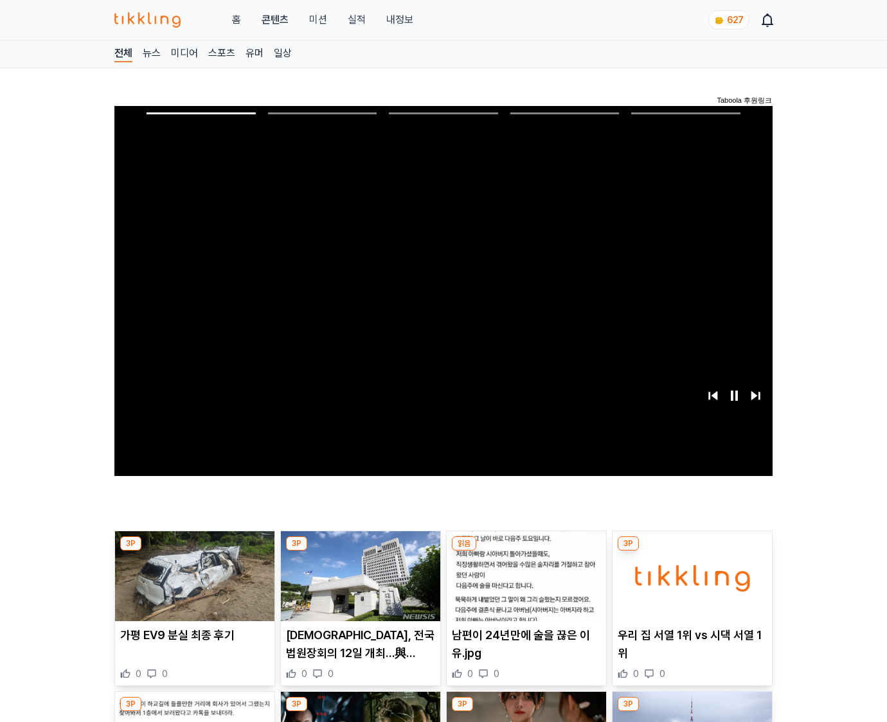
click at [691, 551] on img at bounding box center [691, 576] width 159 height 90
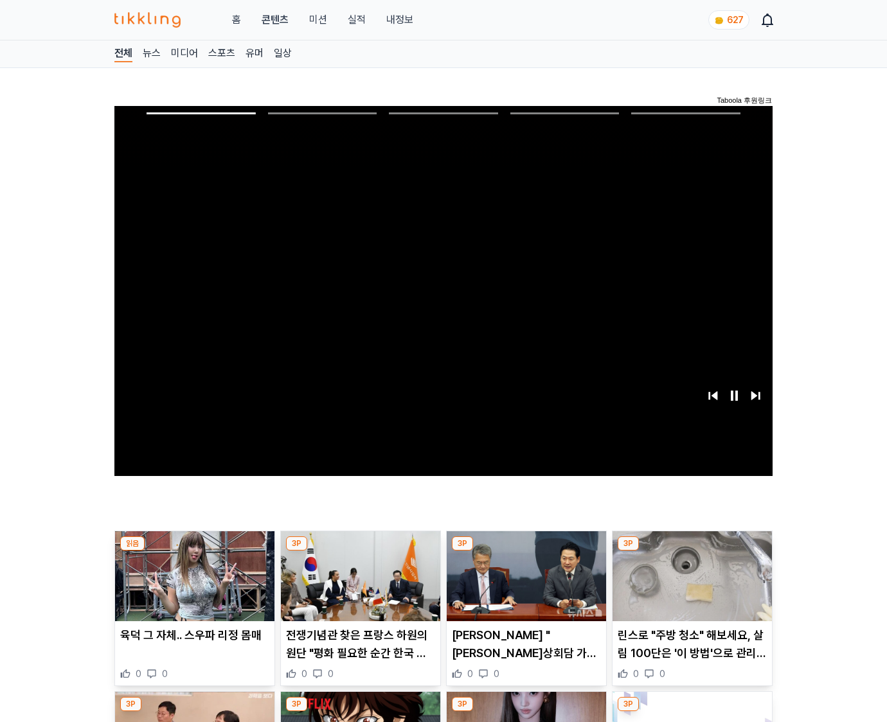
click at [691, 551] on img at bounding box center [691, 576] width 159 height 90
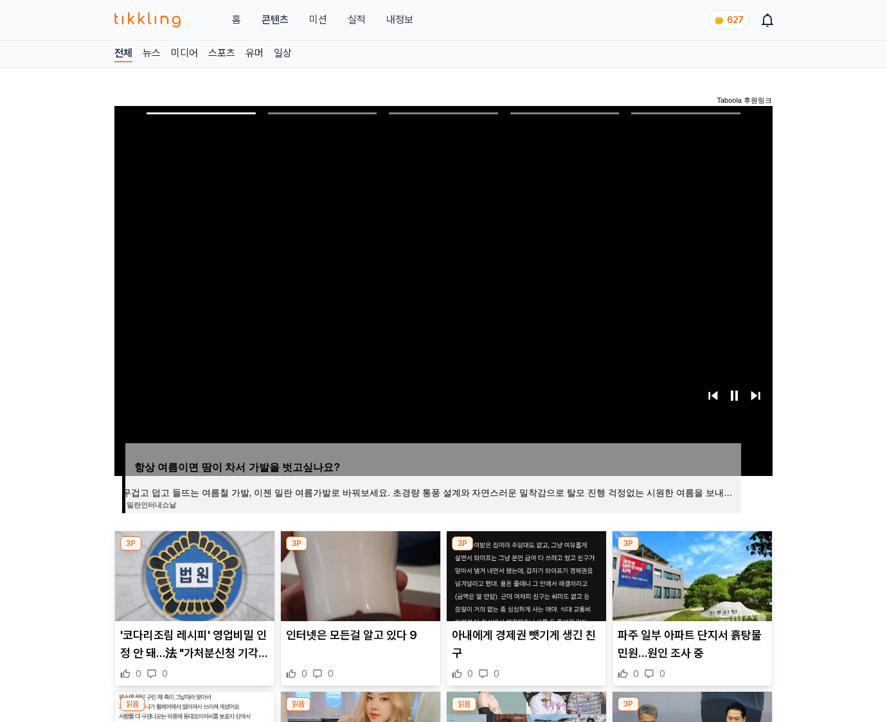
click at [691, 551] on img at bounding box center [691, 576] width 159 height 90
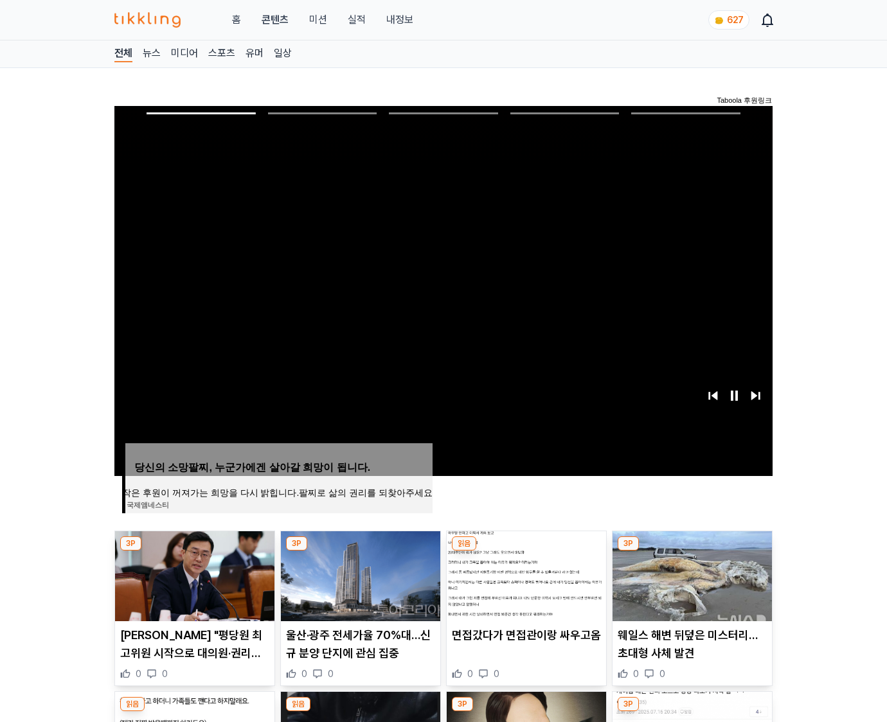
click at [691, 551] on img at bounding box center [691, 576] width 159 height 90
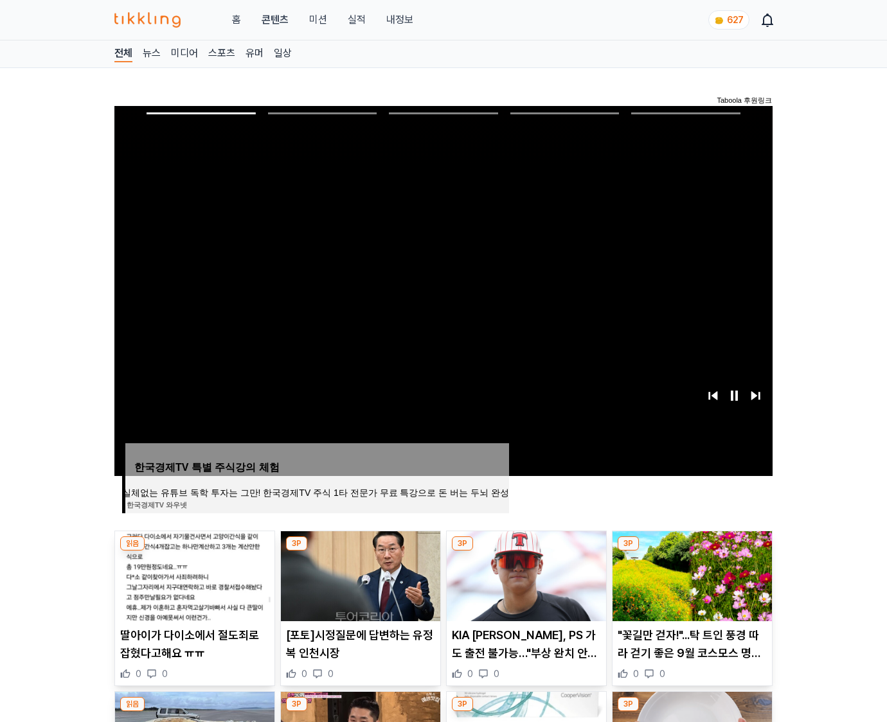
click at [691, 551] on img at bounding box center [691, 576] width 159 height 90
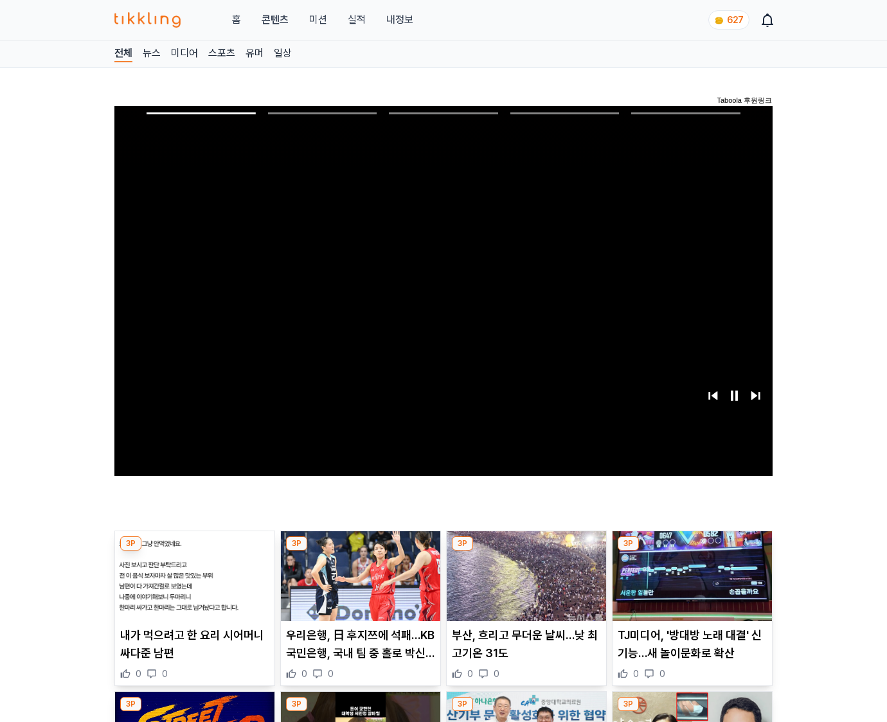
click at [691, 551] on img at bounding box center [691, 576] width 159 height 90
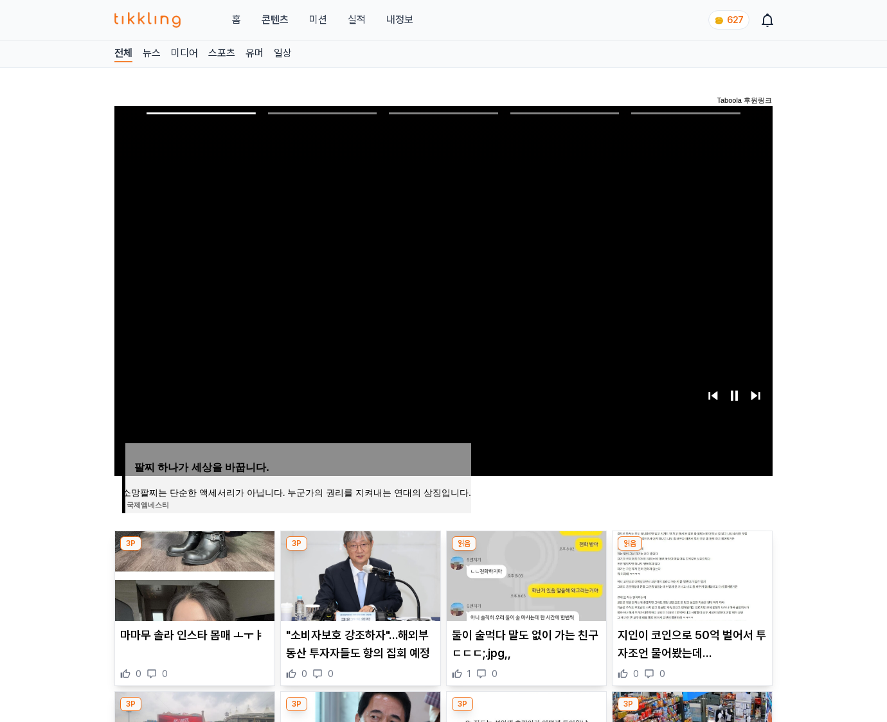
click at [691, 551] on img at bounding box center [691, 576] width 159 height 90
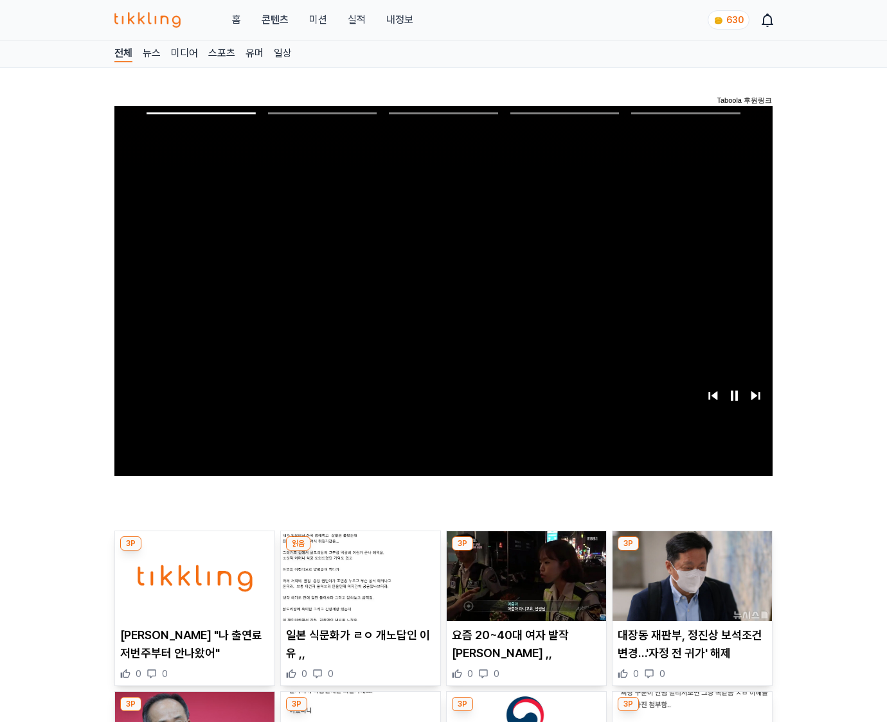
click at [691, 551] on img at bounding box center [691, 576] width 159 height 90
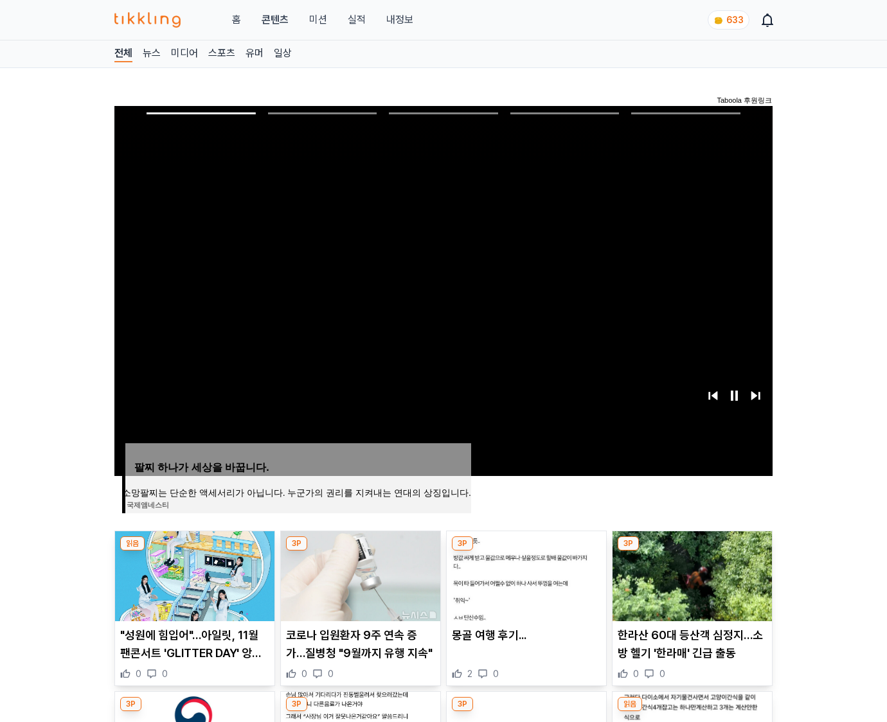
click at [691, 551] on img at bounding box center [691, 576] width 159 height 90
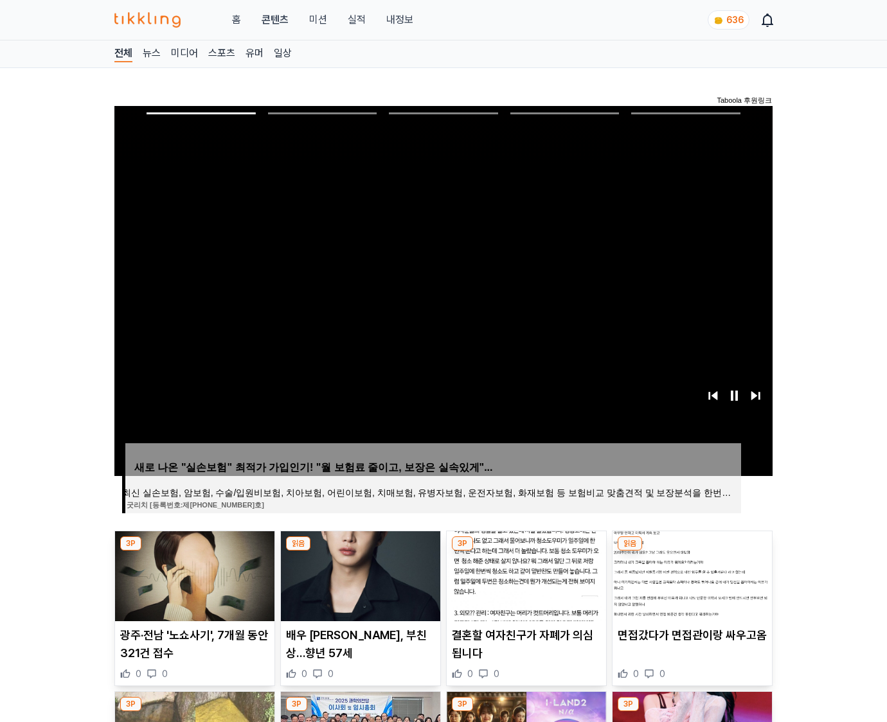
click at [691, 551] on img at bounding box center [691, 576] width 159 height 90
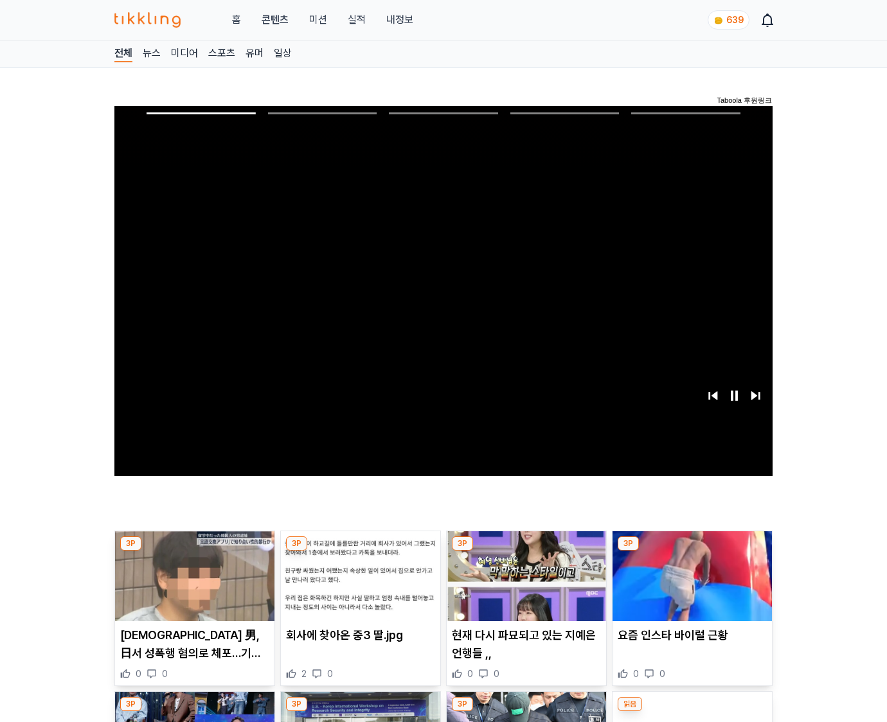
click at [691, 551] on img at bounding box center [691, 576] width 159 height 90
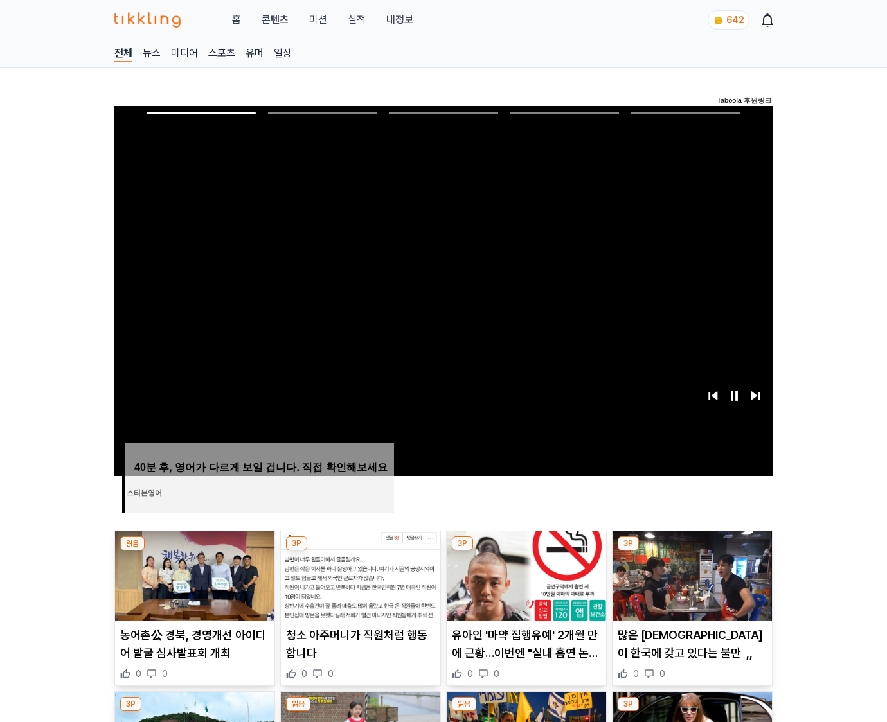
click at [691, 551] on img at bounding box center [691, 576] width 159 height 90
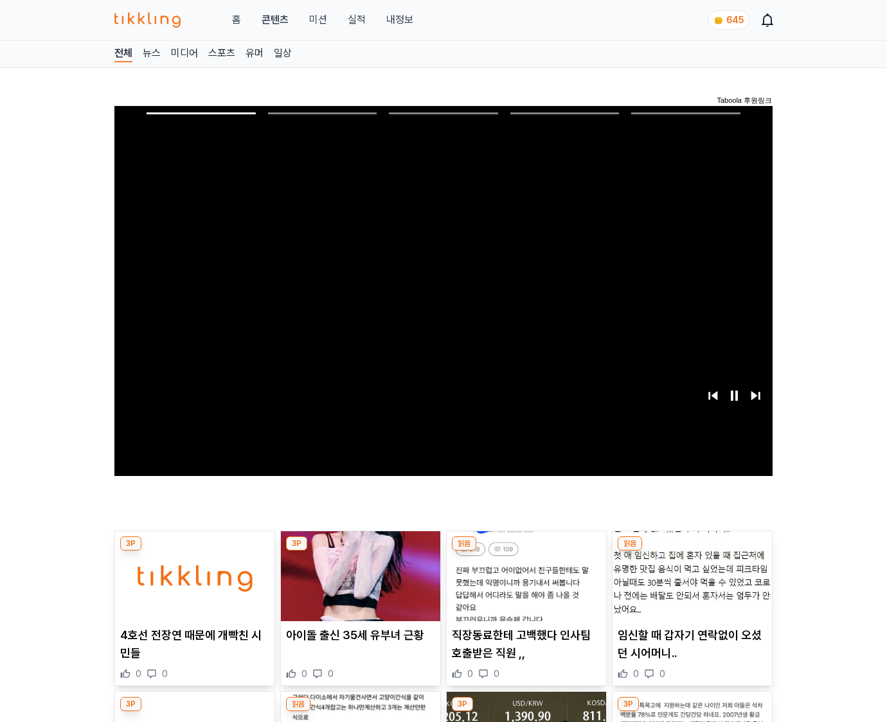
click at [691, 551] on img at bounding box center [691, 576] width 159 height 90
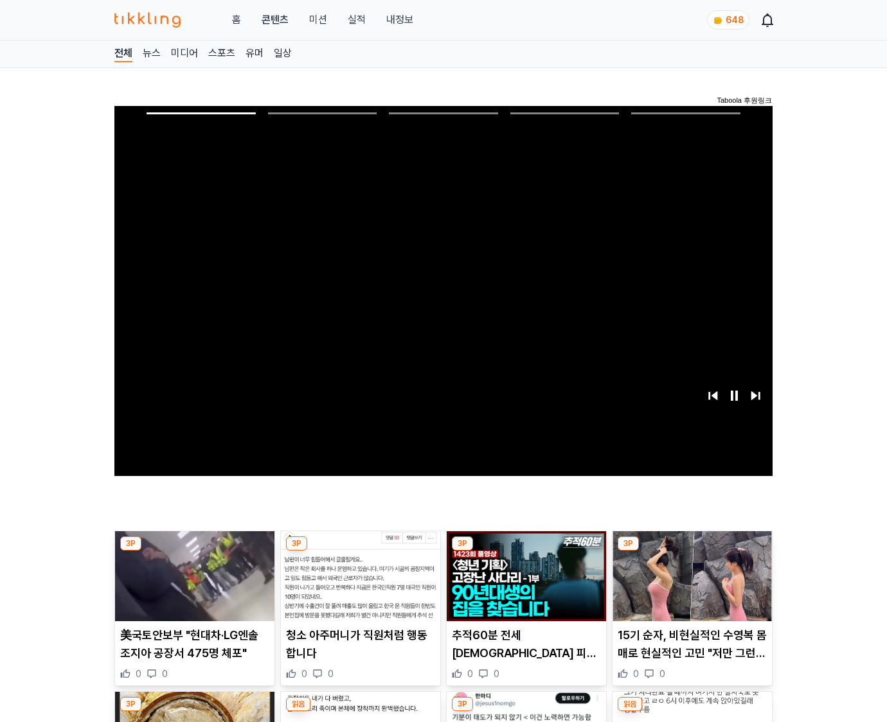
click at [691, 551] on img at bounding box center [691, 576] width 159 height 90
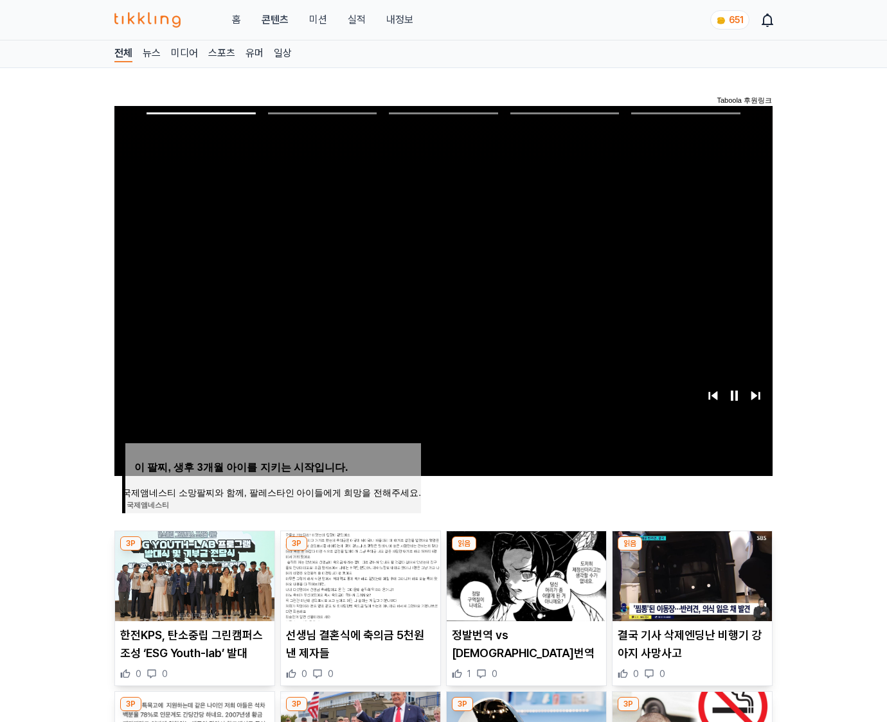
click at [691, 551] on img at bounding box center [691, 576] width 159 height 90
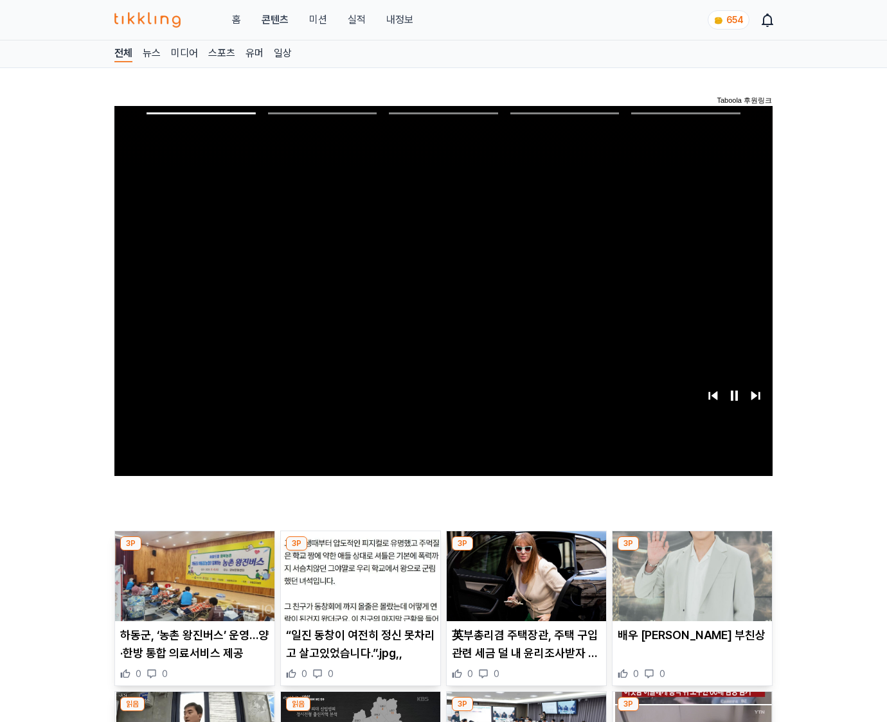
click at [691, 551] on img at bounding box center [691, 576] width 159 height 90
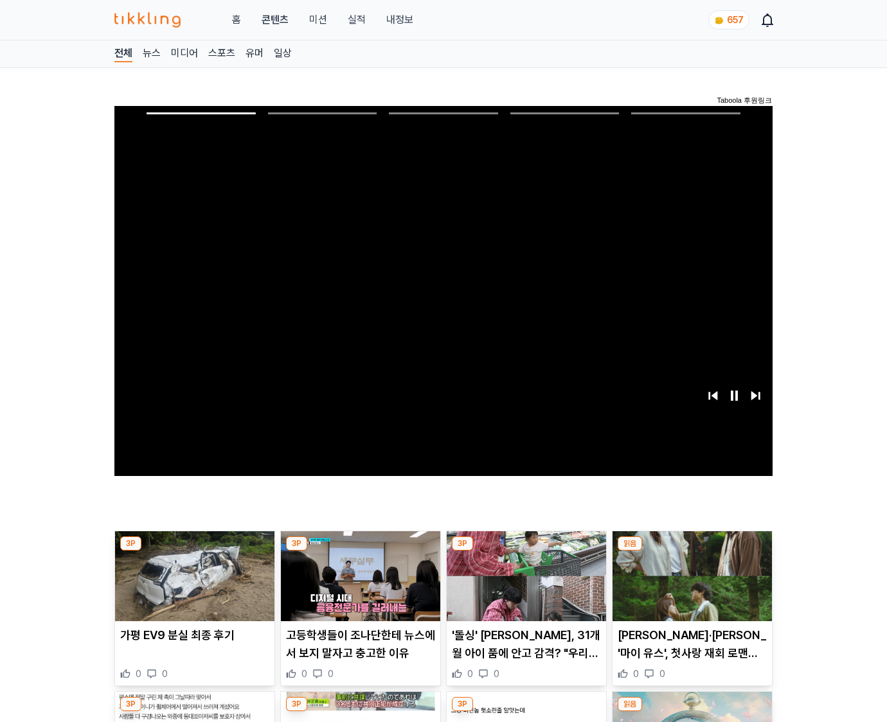
click at [691, 551] on img at bounding box center [691, 576] width 159 height 90
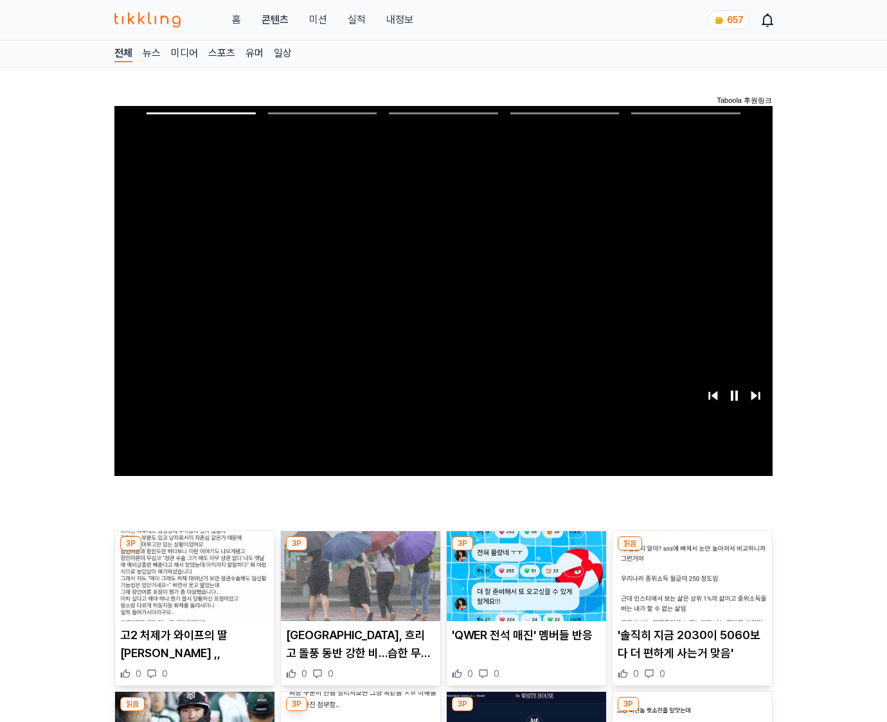
click at [691, 551] on img at bounding box center [691, 576] width 159 height 90
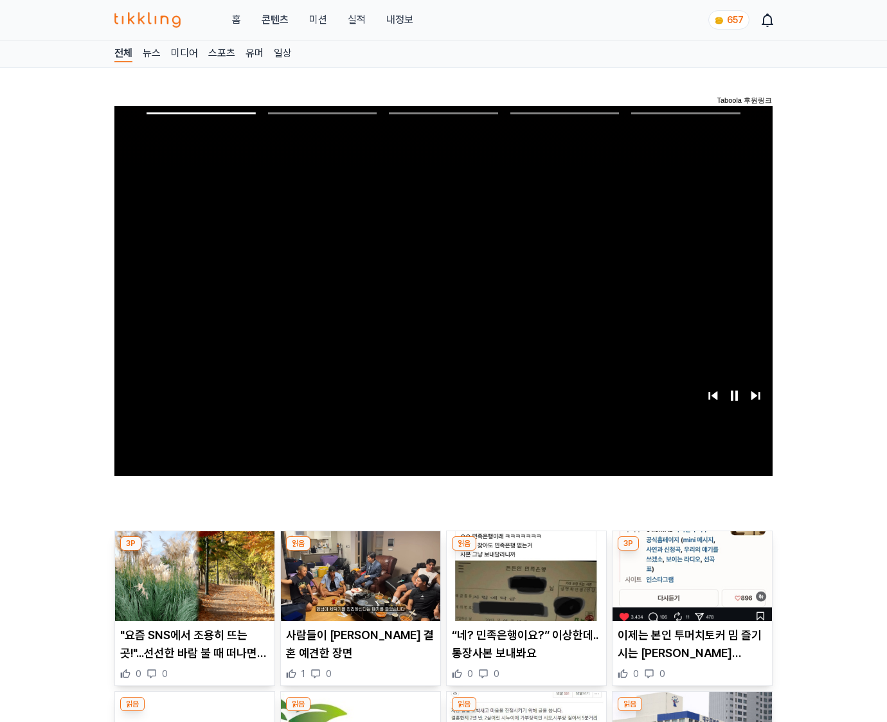
click at [691, 551] on img at bounding box center [691, 576] width 159 height 90
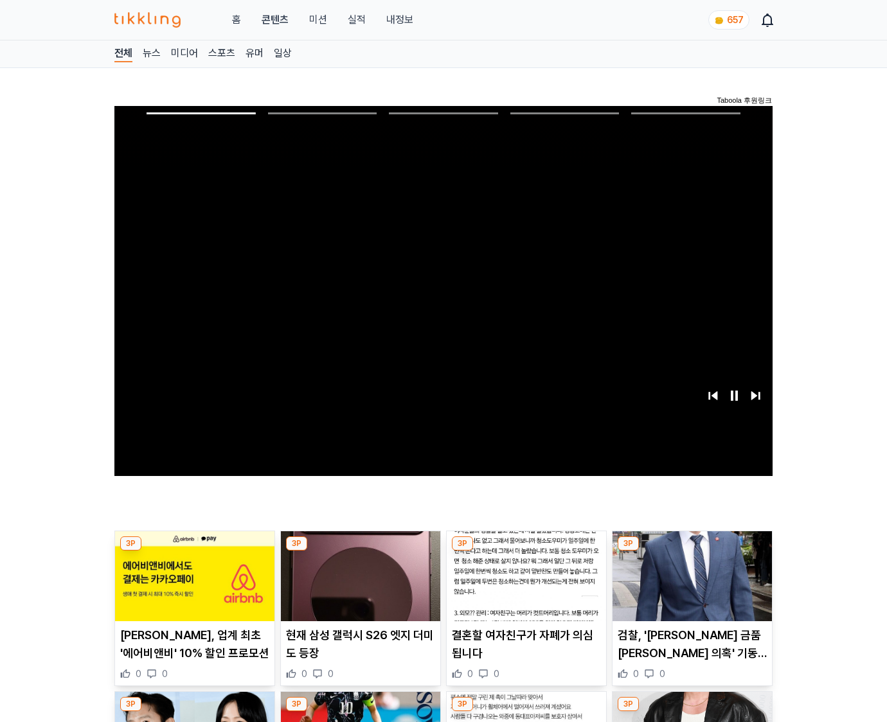
click at [691, 551] on img at bounding box center [691, 576] width 159 height 90
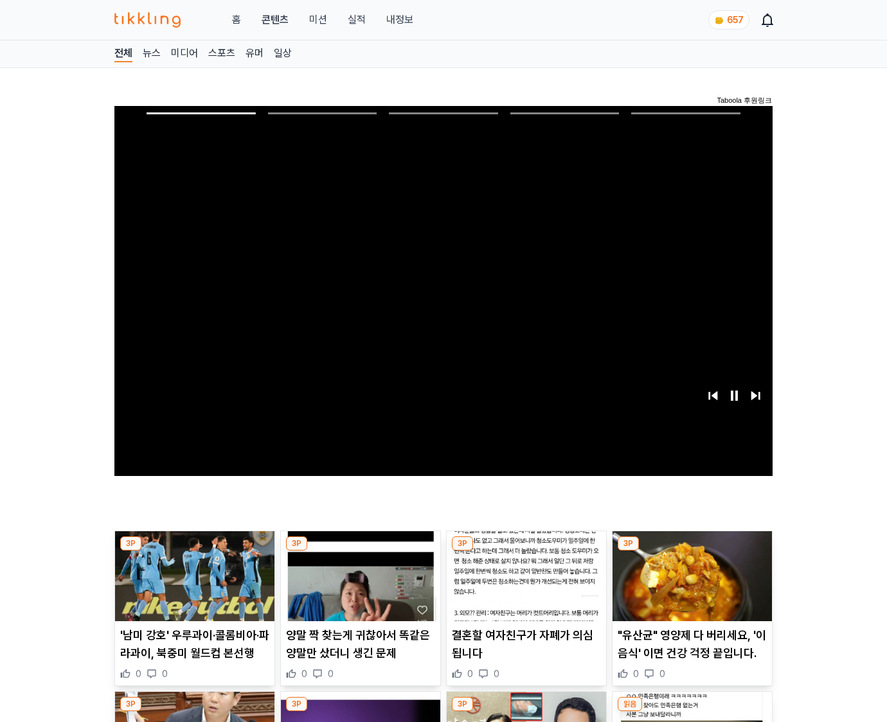
click at [691, 551] on img at bounding box center [691, 576] width 159 height 90
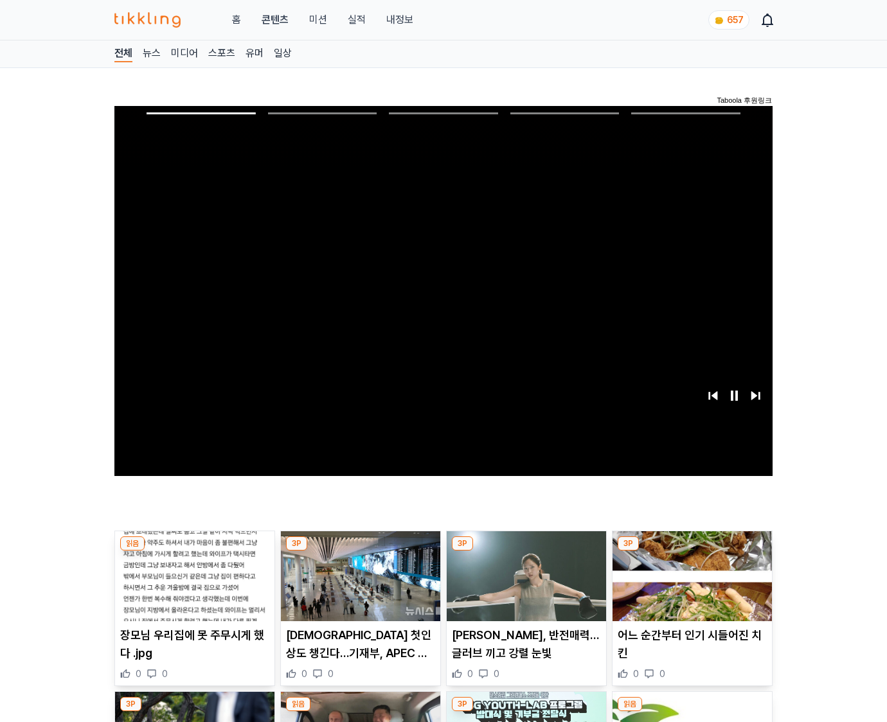
click at [691, 551] on img at bounding box center [691, 576] width 159 height 90
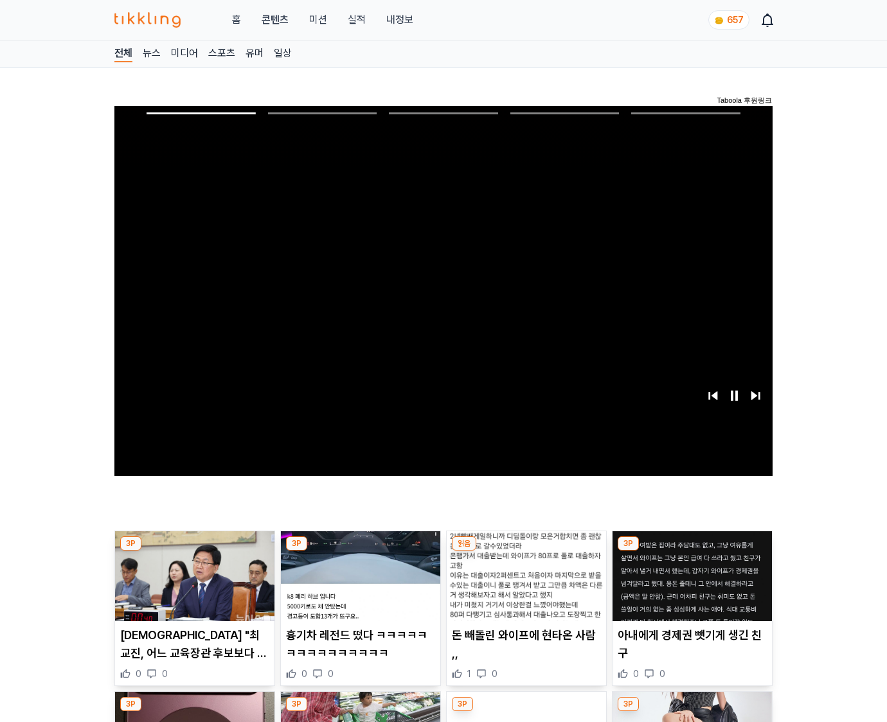
click at [691, 551] on img at bounding box center [691, 576] width 159 height 90
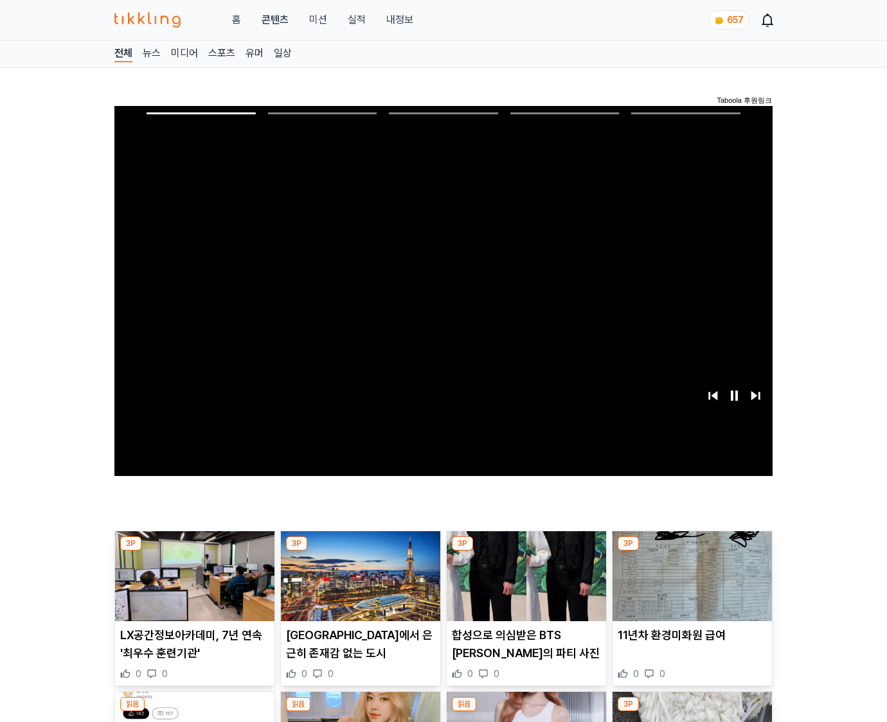
click at [691, 551] on img at bounding box center [691, 576] width 159 height 90
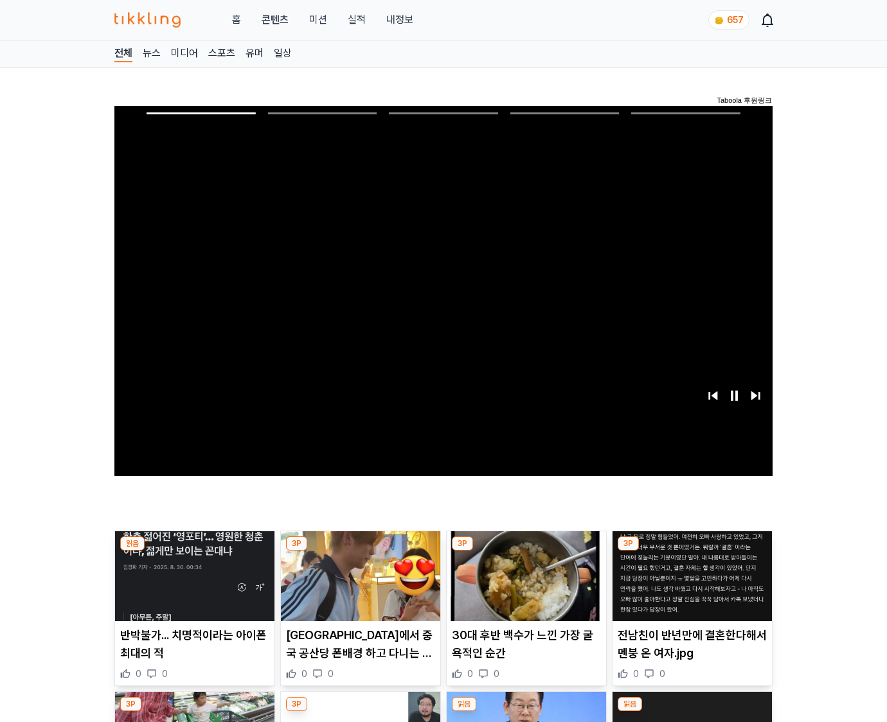
click at [691, 551] on img at bounding box center [691, 576] width 159 height 90
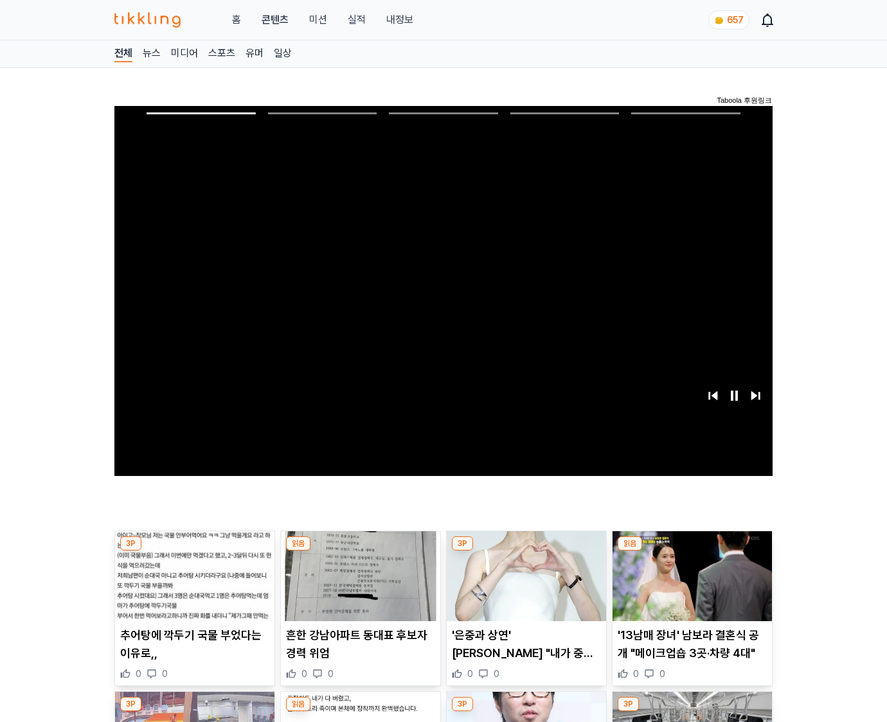
click at [691, 551] on img at bounding box center [691, 576] width 159 height 90
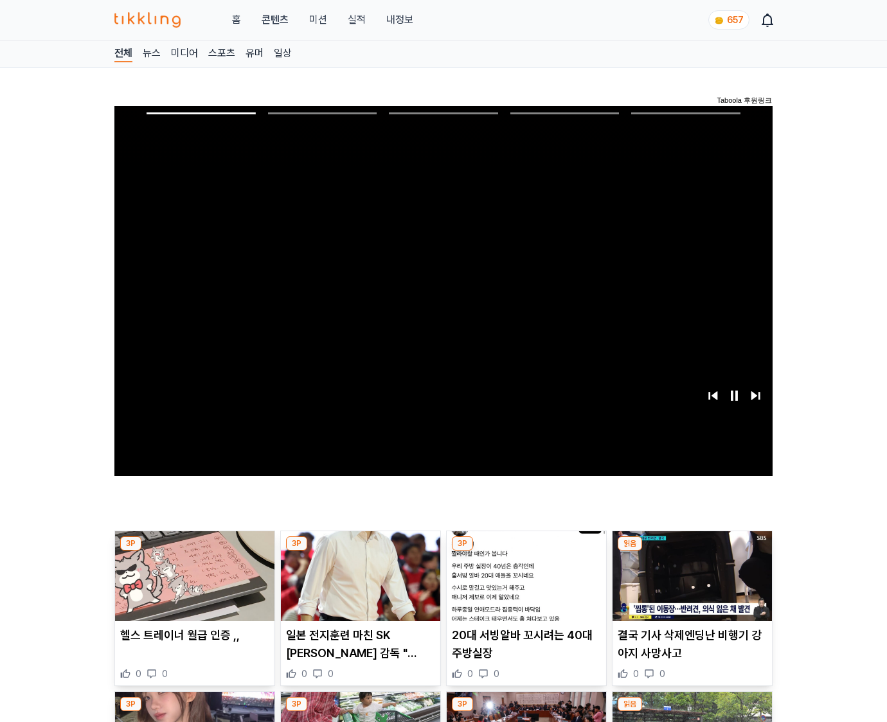
click at [691, 551] on img at bounding box center [691, 576] width 159 height 90
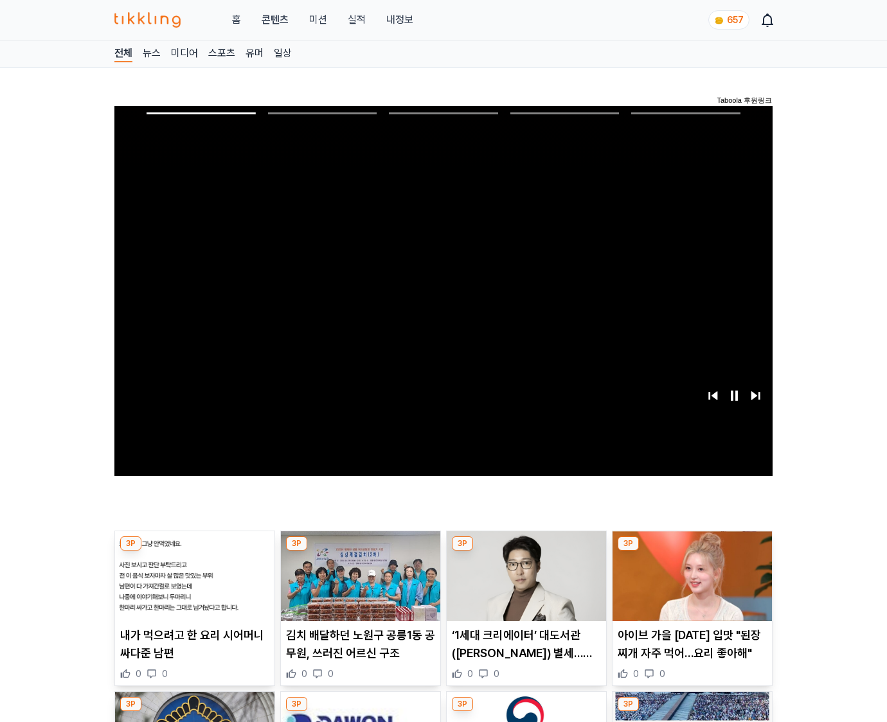
click at [691, 551] on img at bounding box center [691, 576] width 159 height 90
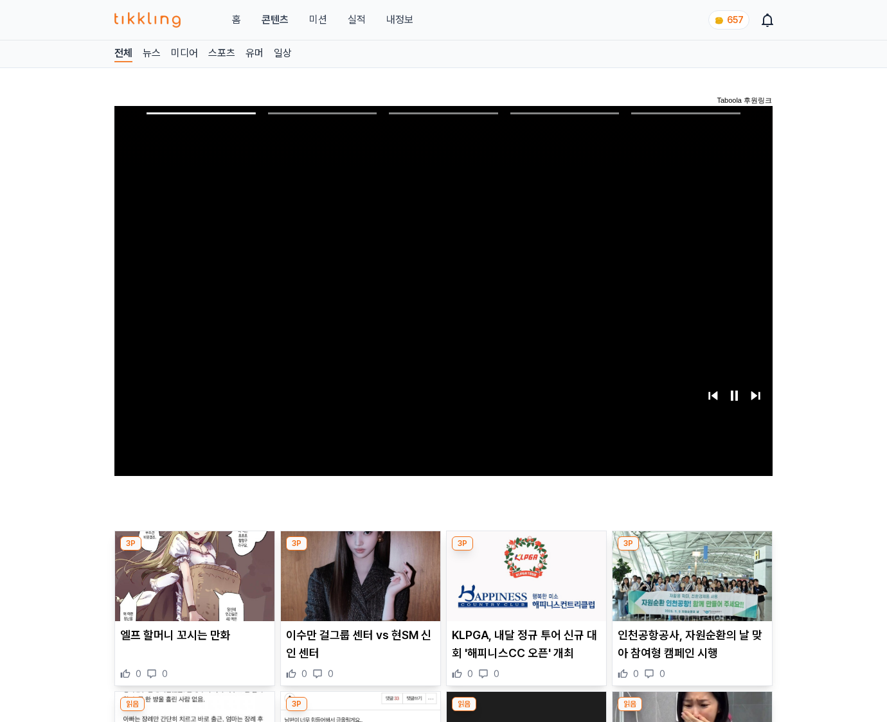
click at [691, 551] on img at bounding box center [691, 576] width 159 height 90
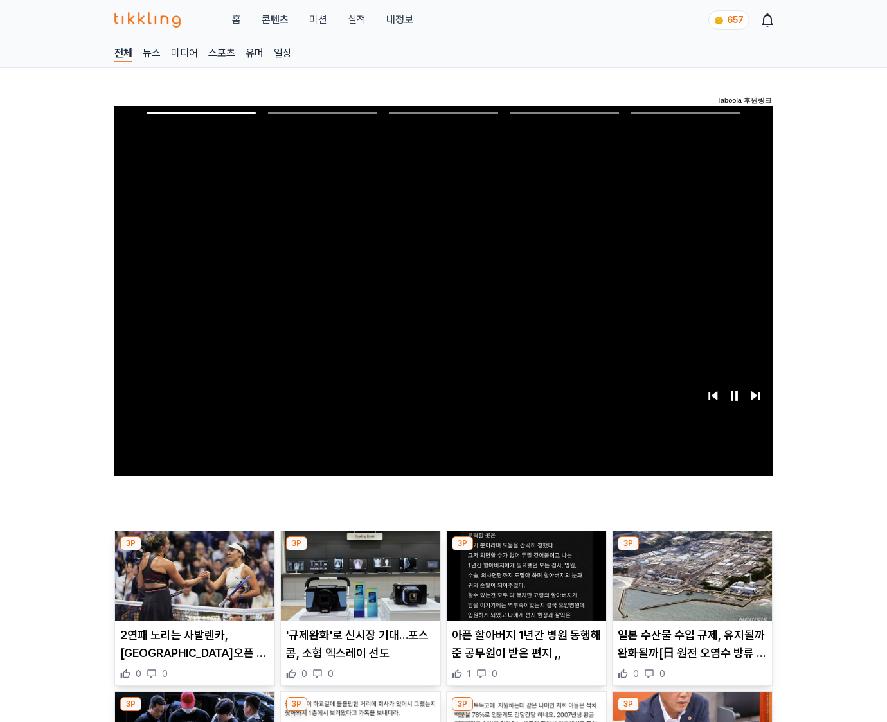
click at [691, 551] on img at bounding box center [691, 576] width 159 height 90
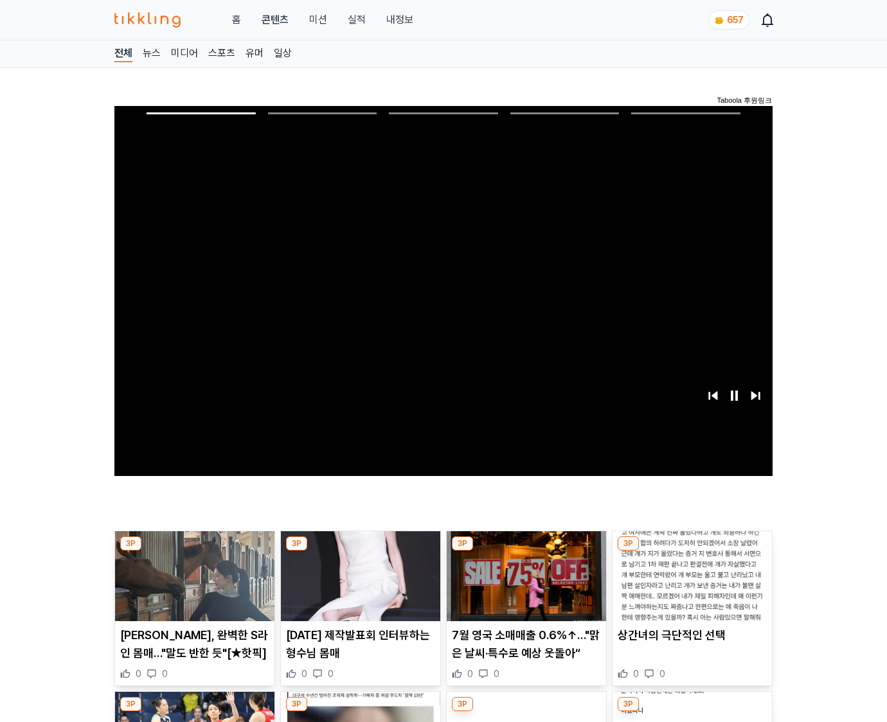
click at [691, 551] on img at bounding box center [691, 576] width 159 height 90
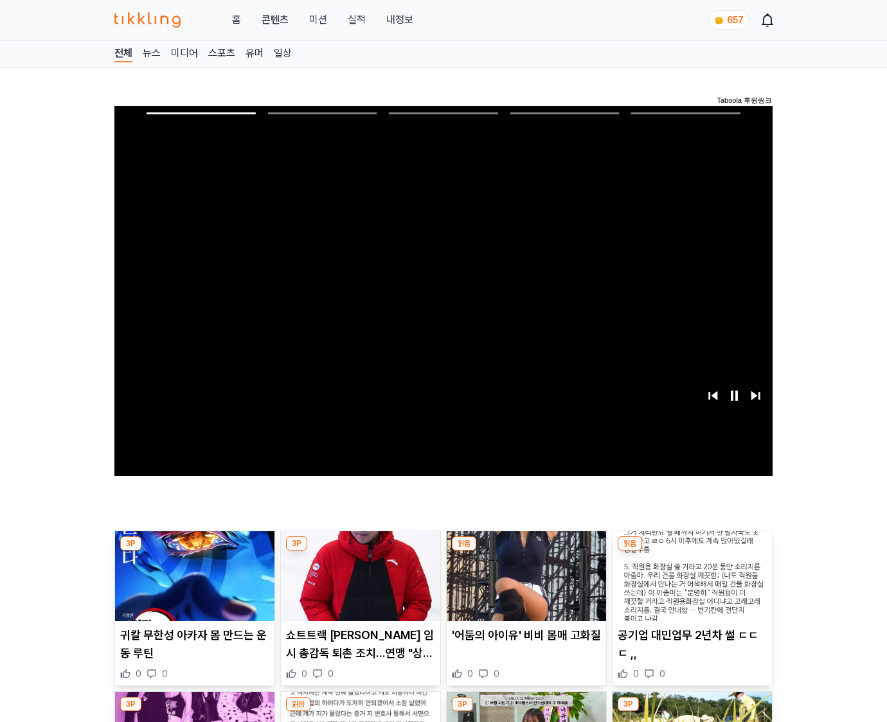
click at [691, 551] on img at bounding box center [691, 576] width 159 height 90
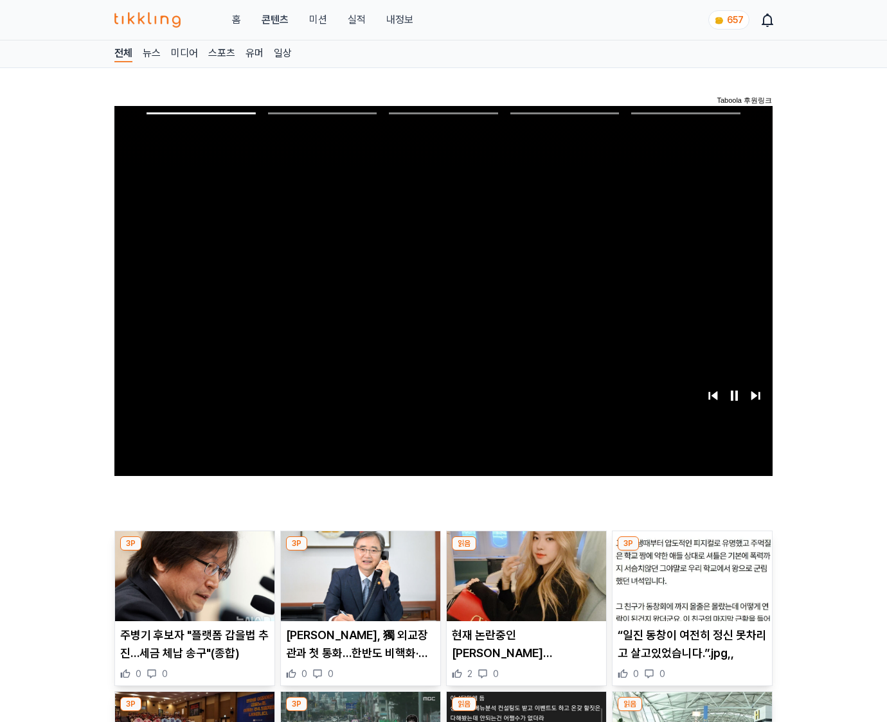
click at [691, 551] on img at bounding box center [691, 576] width 159 height 90
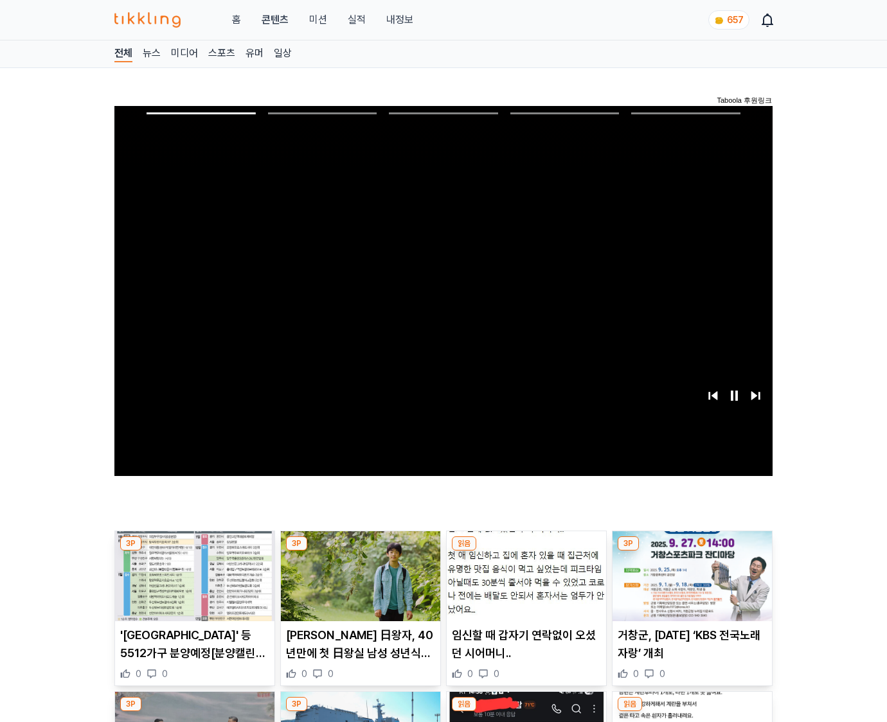
click at [691, 551] on img at bounding box center [691, 576] width 159 height 90
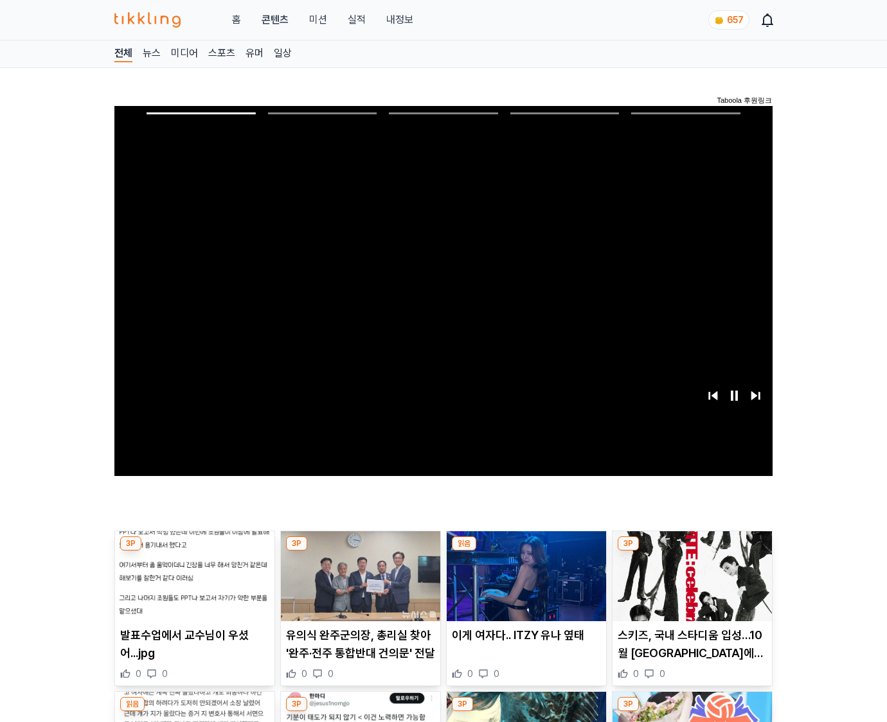
click at [691, 551] on img at bounding box center [691, 576] width 159 height 90
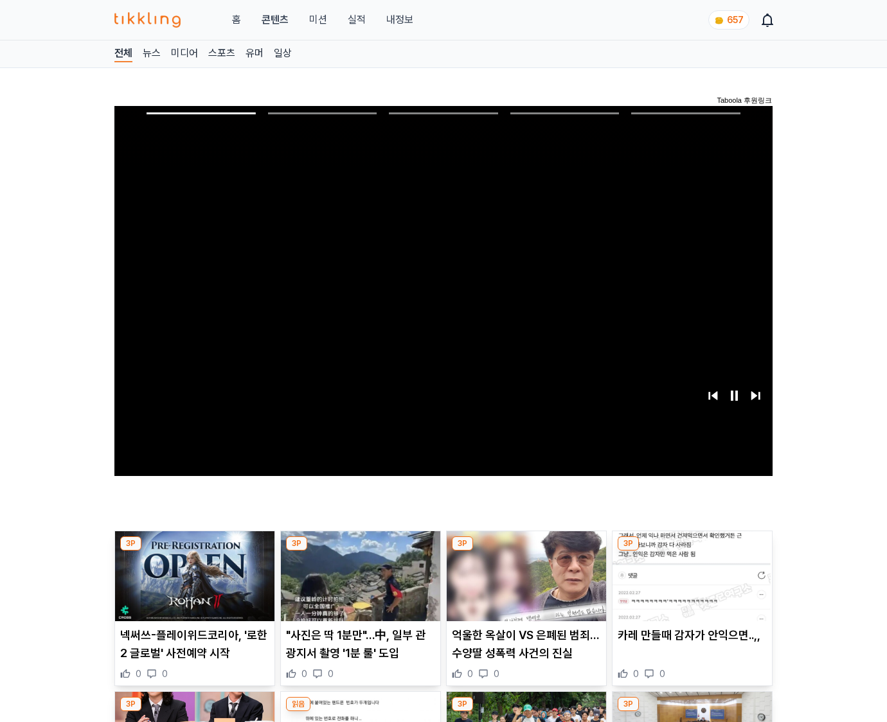
click at [691, 551] on img at bounding box center [691, 576] width 159 height 90
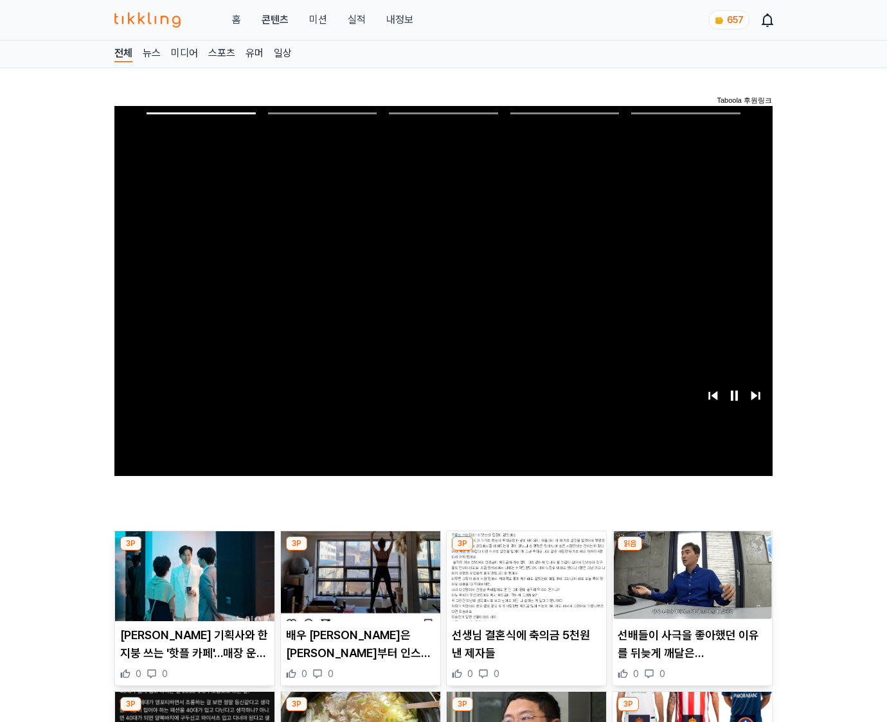
click at [691, 551] on img at bounding box center [691, 576] width 159 height 90
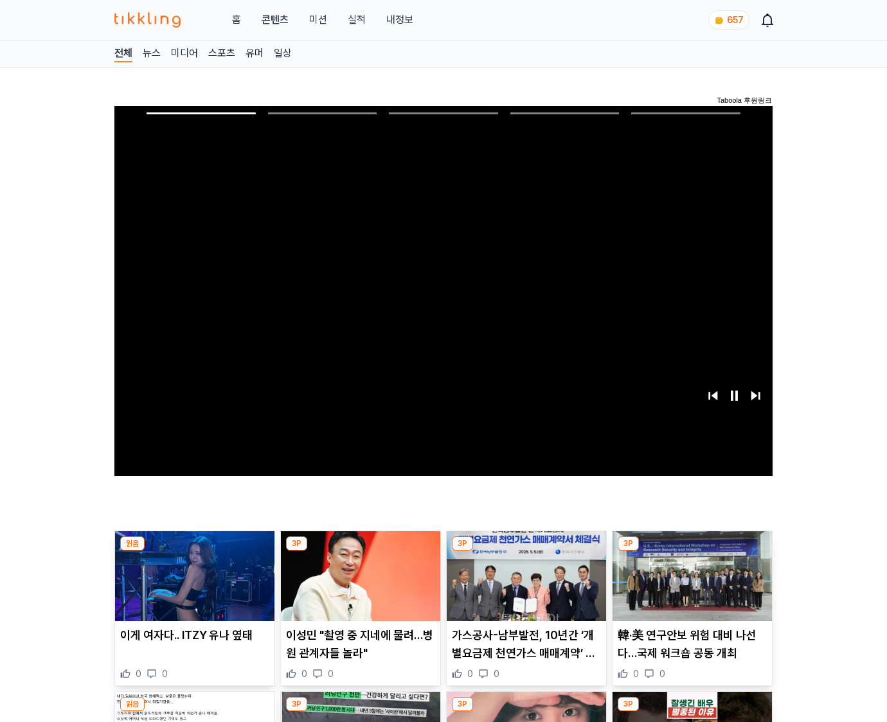
click at [691, 551] on img at bounding box center [691, 576] width 159 height 90
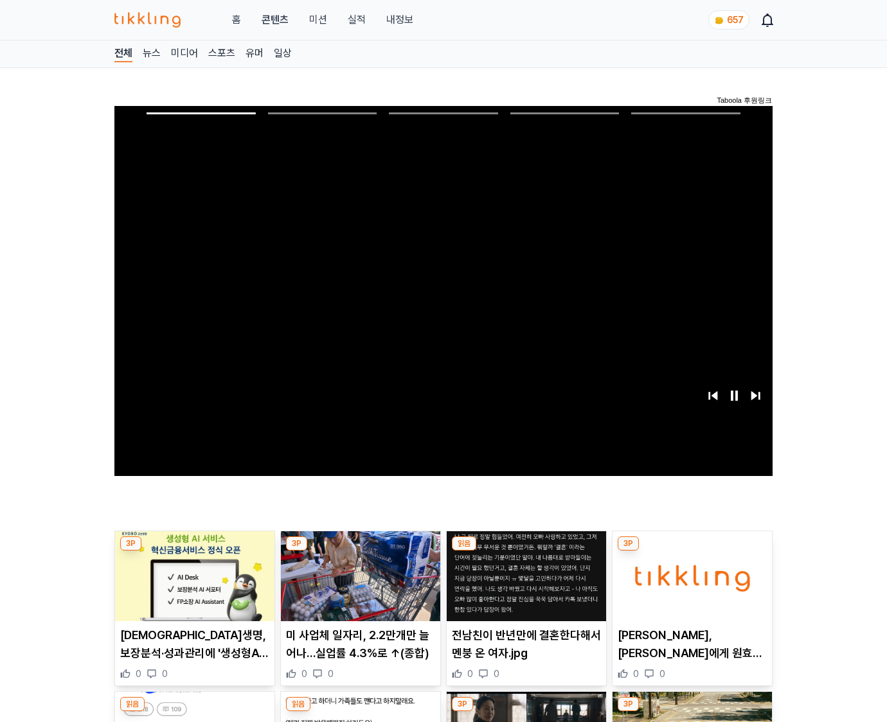
click at [691, 551] on img at bounding box center [691, 576] width 159 height 90
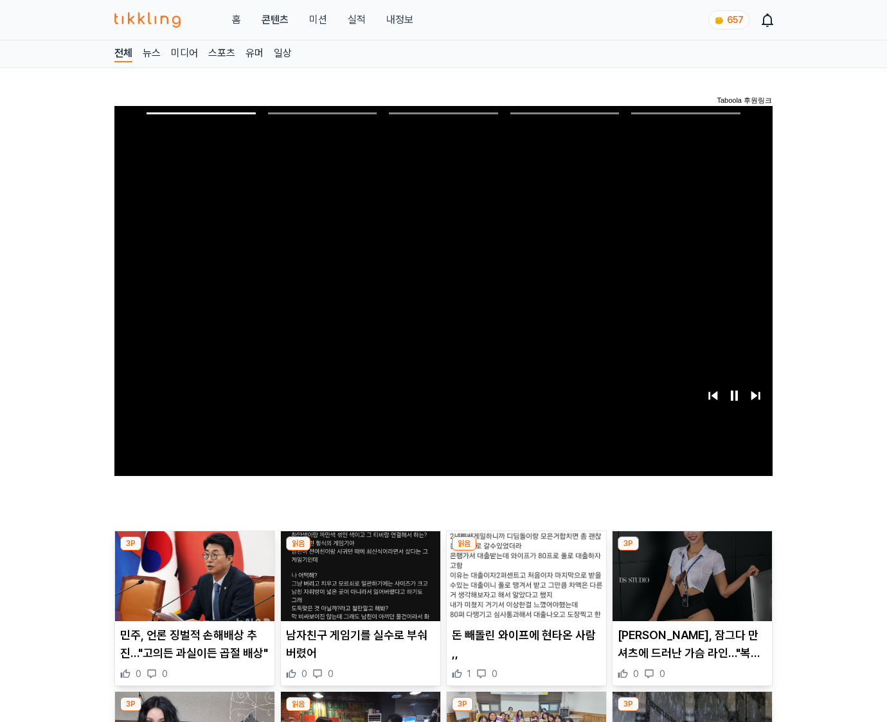
click at [691, 551] on img at bounding box center [691, 576] width 159 height 90
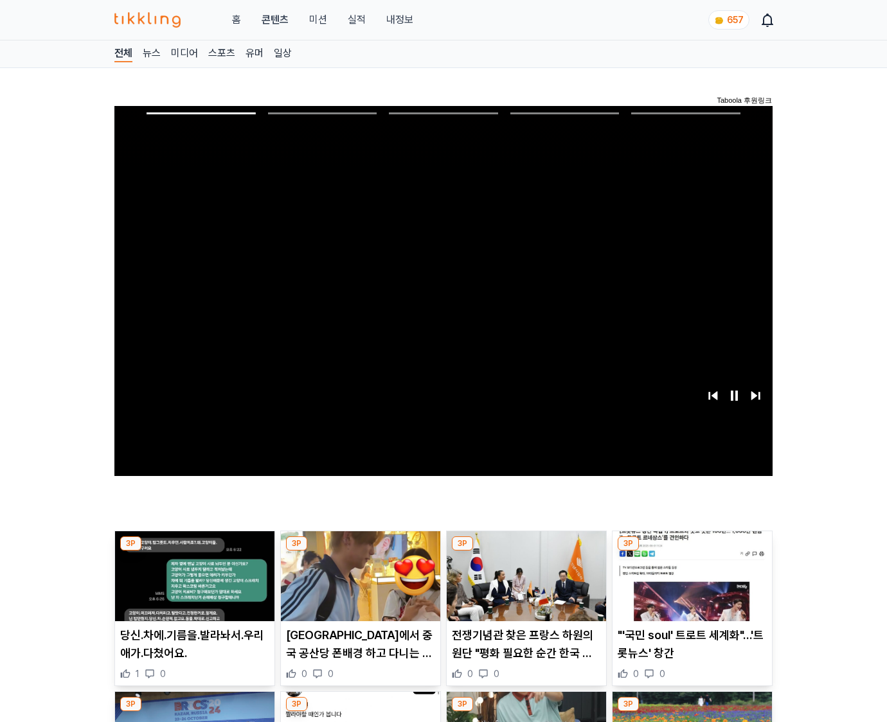
click at [691, 551] on img at bounding box center [691, 576] width 159 height 90
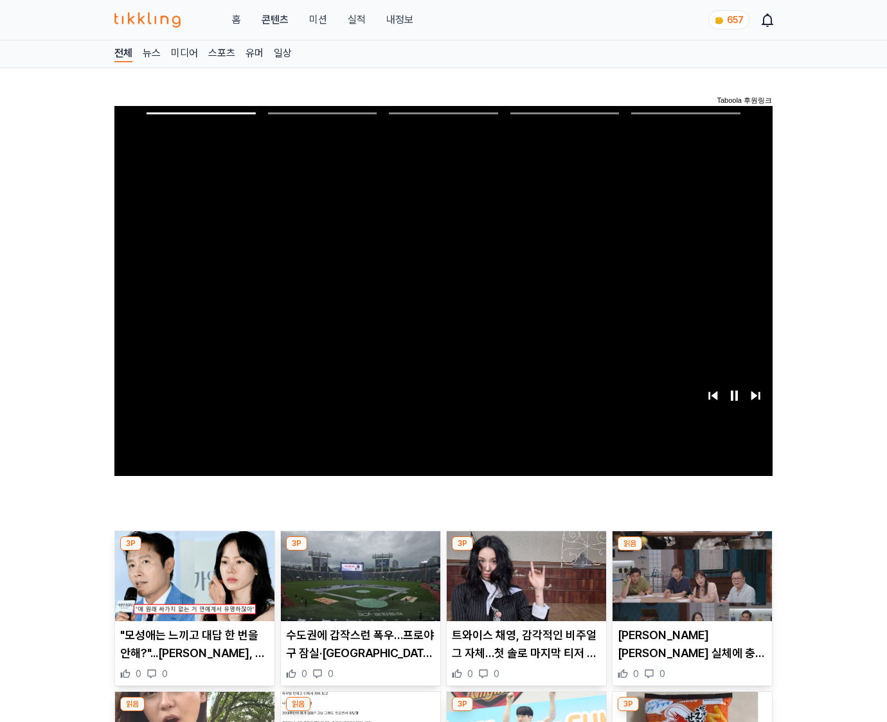
click at [691, 551] on img at bounding box center [691, 576] width 159 height 90
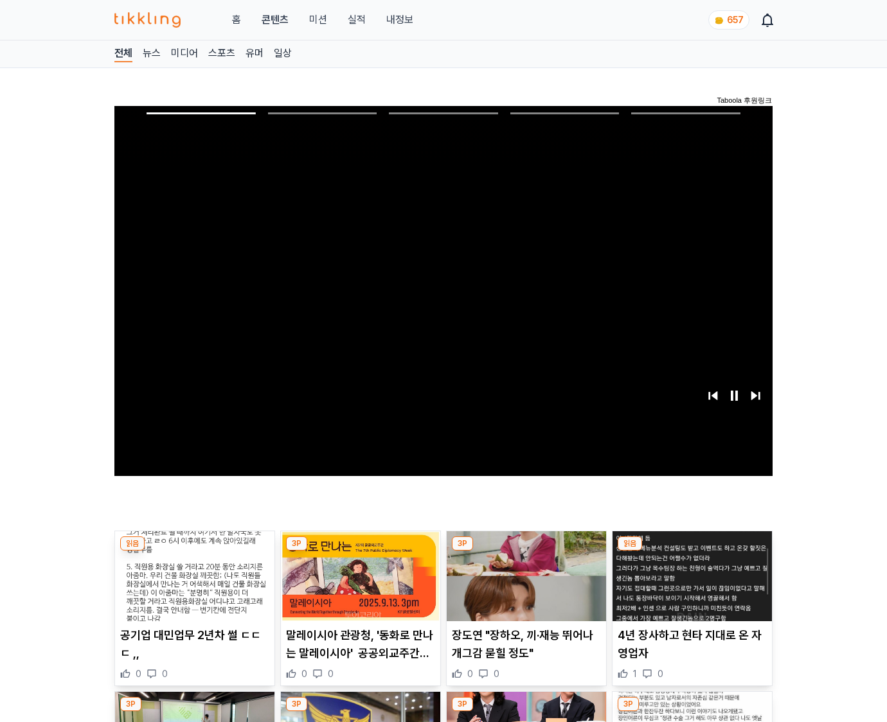
click at [691, 551] on img at bounding box center [691, 576] width 159 height 90
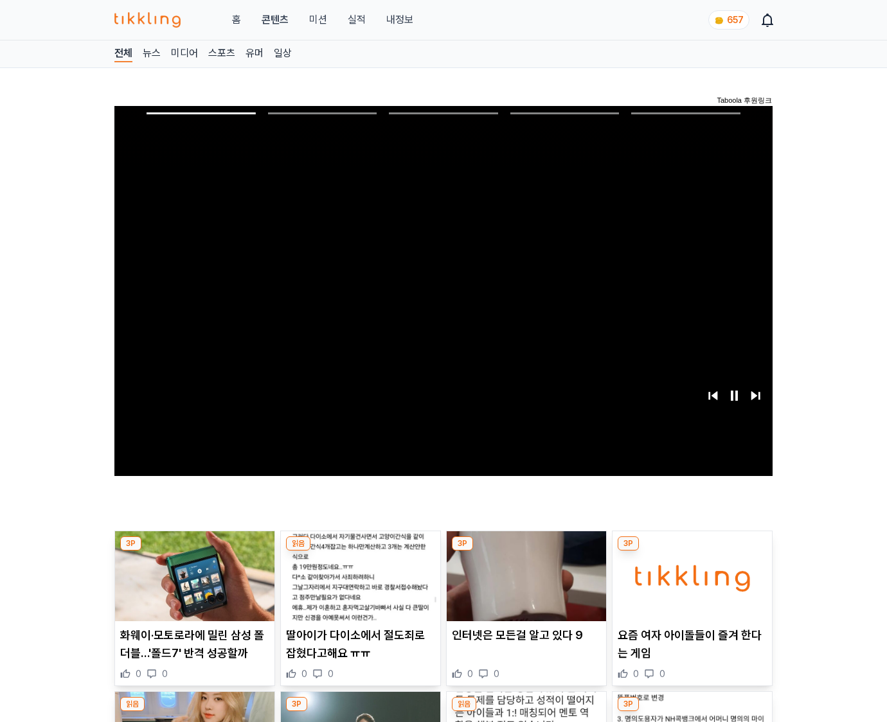
click at [691, 551] on img at bounding box center [691, 576] width 159 height 90
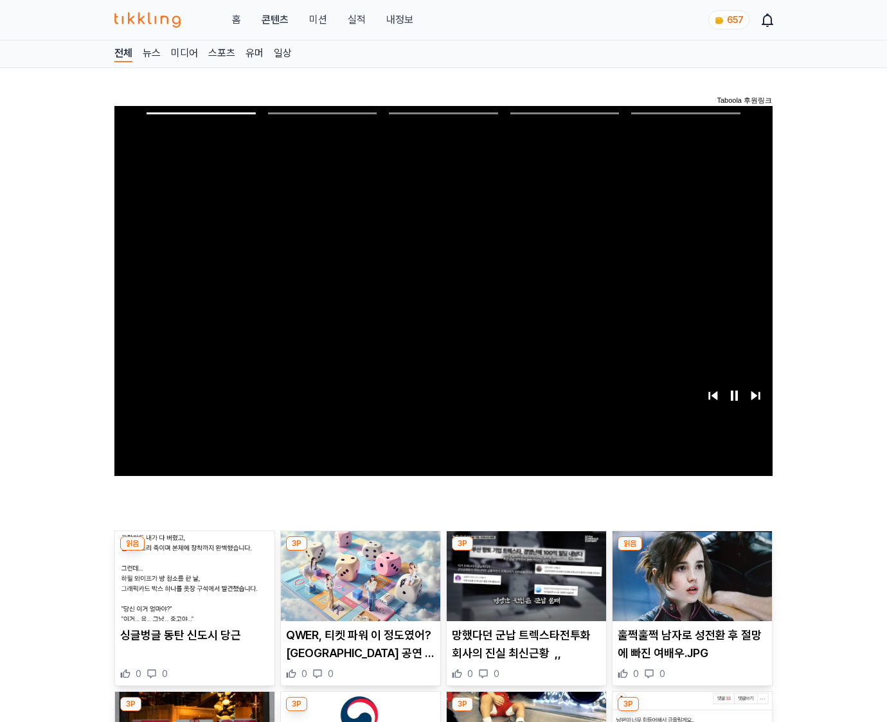
click at [691, 551] on img at bounding box center [691, 576] width 159 height 90
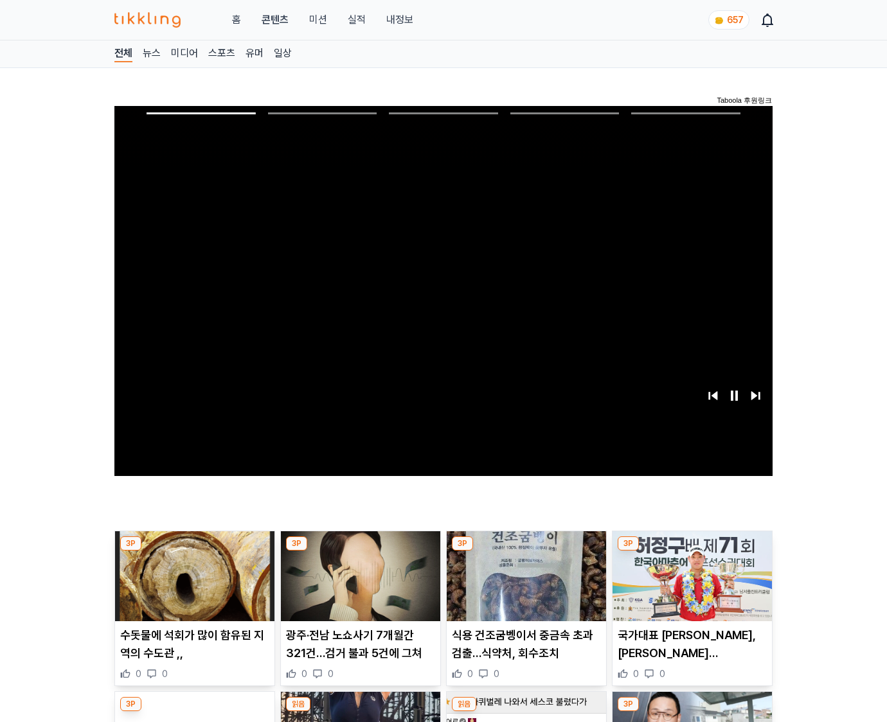
click at [691, 551] on img at bounding box center [691, 576] width 159 height 90
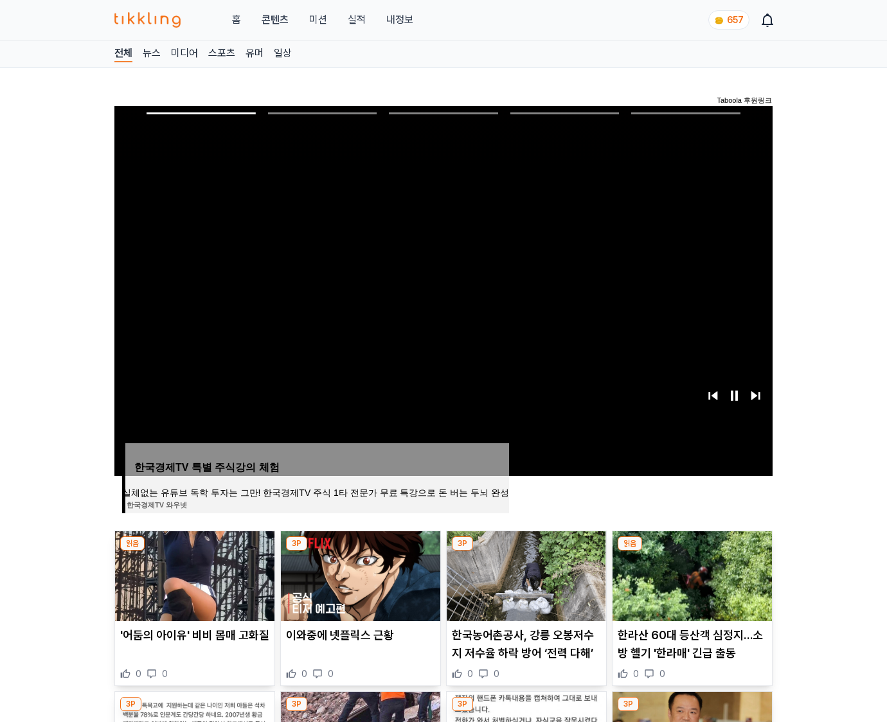
click at [691, 551] on img at bounding box center [691, 576] width 159 height 90
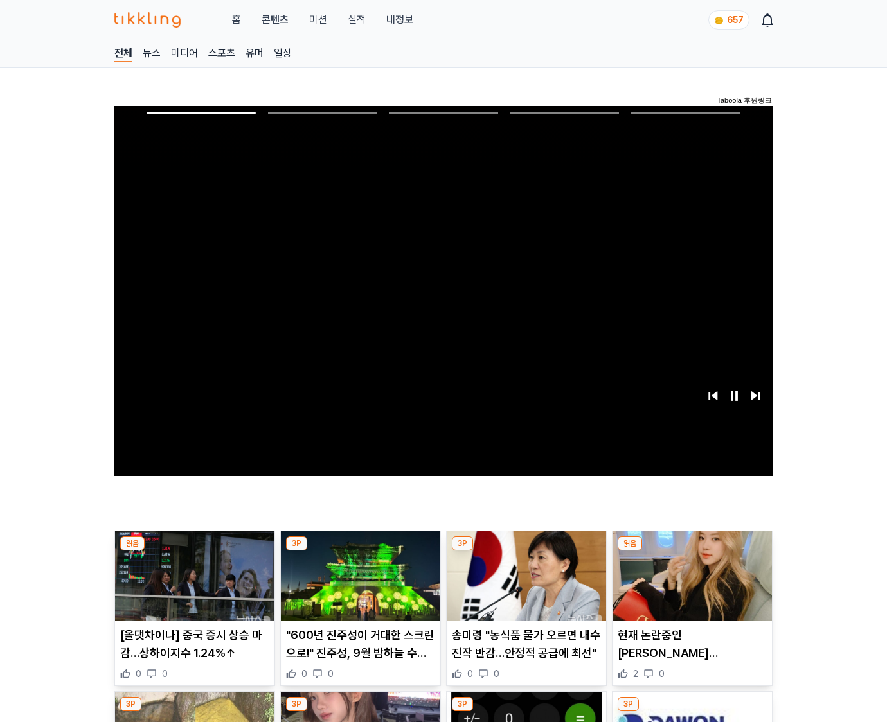
click at [691, 551] on img at bounding box center [691, 576] width 159 height 90
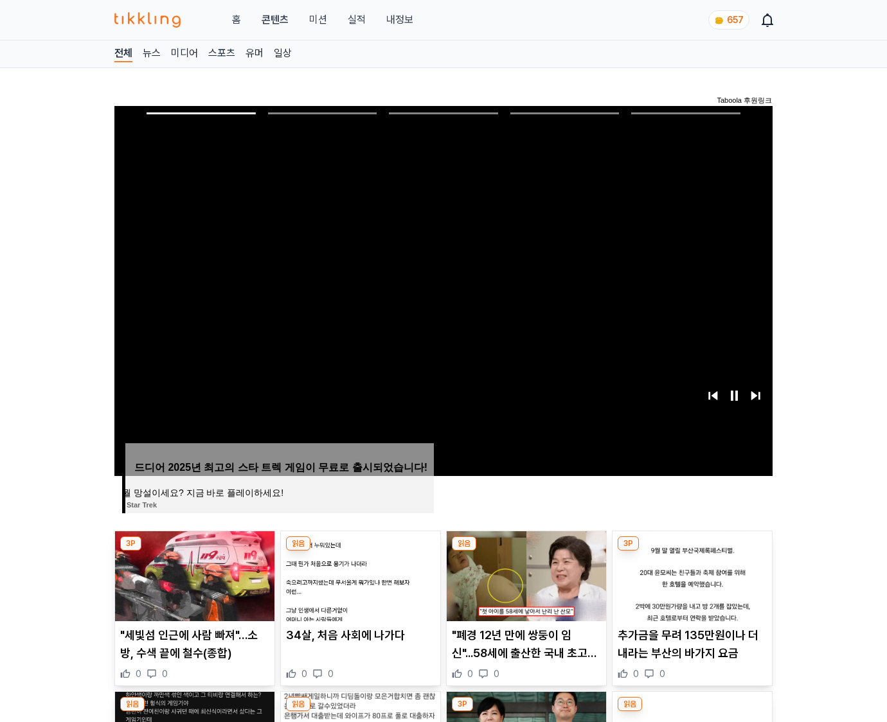
click at [691, 551] on img at bounding box center [691, 576] width 159 height 90
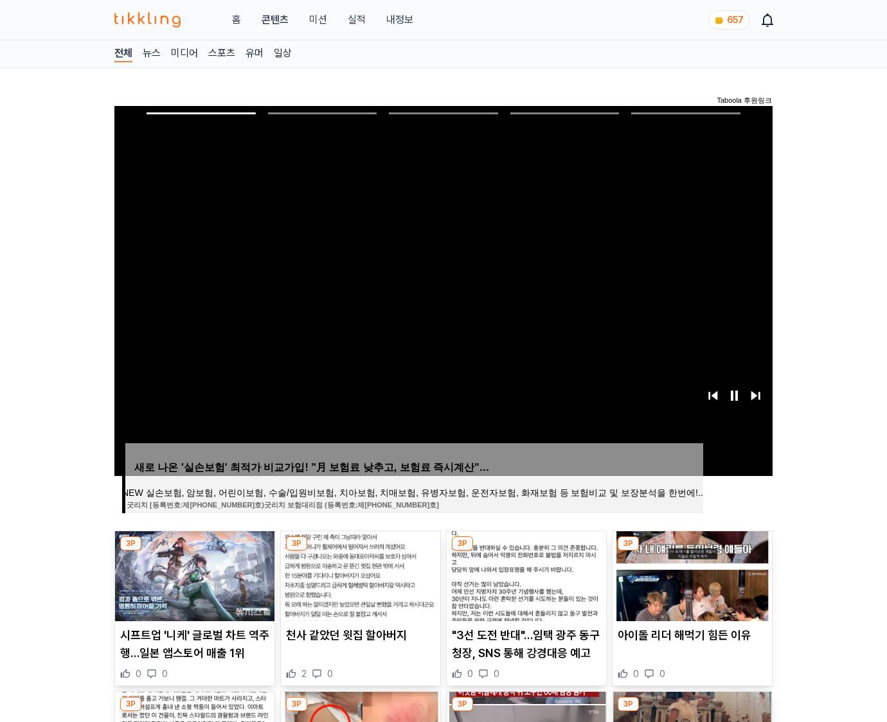
click at [691, 551] on img at bounding box center [691, 576] width 159 height 90
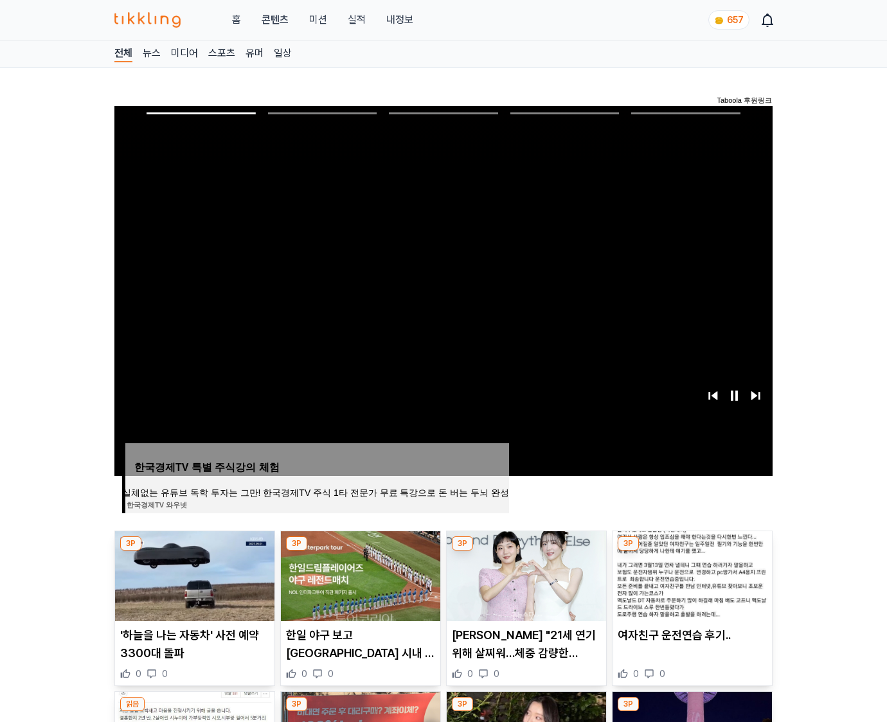
click at [691, 551] on img at bounding box center [691, 576] width 159 height 90
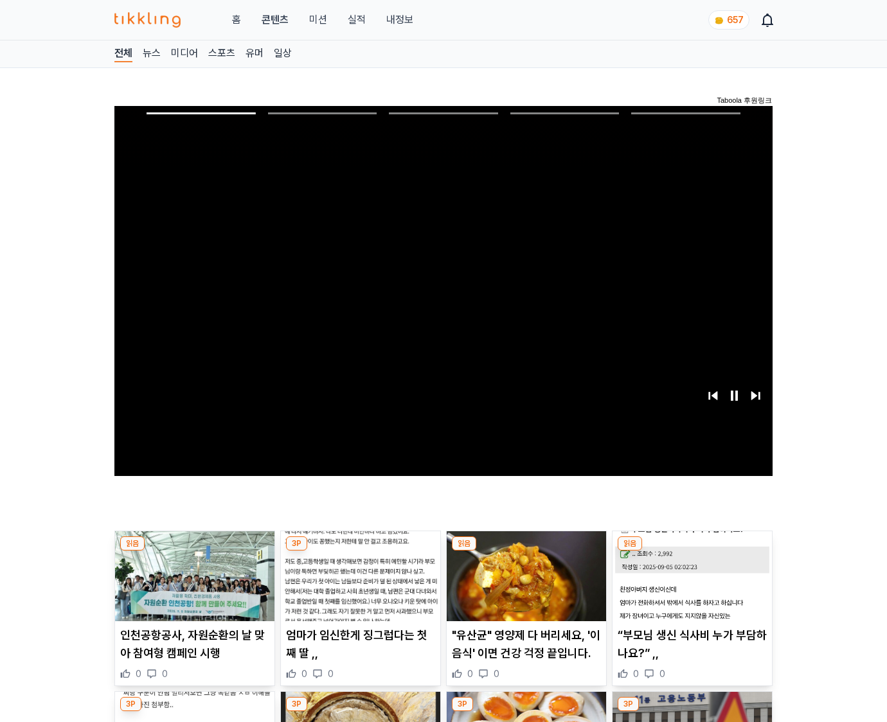
click at [691, 551] on img at bounding box center [691, 576] width 159 height 90
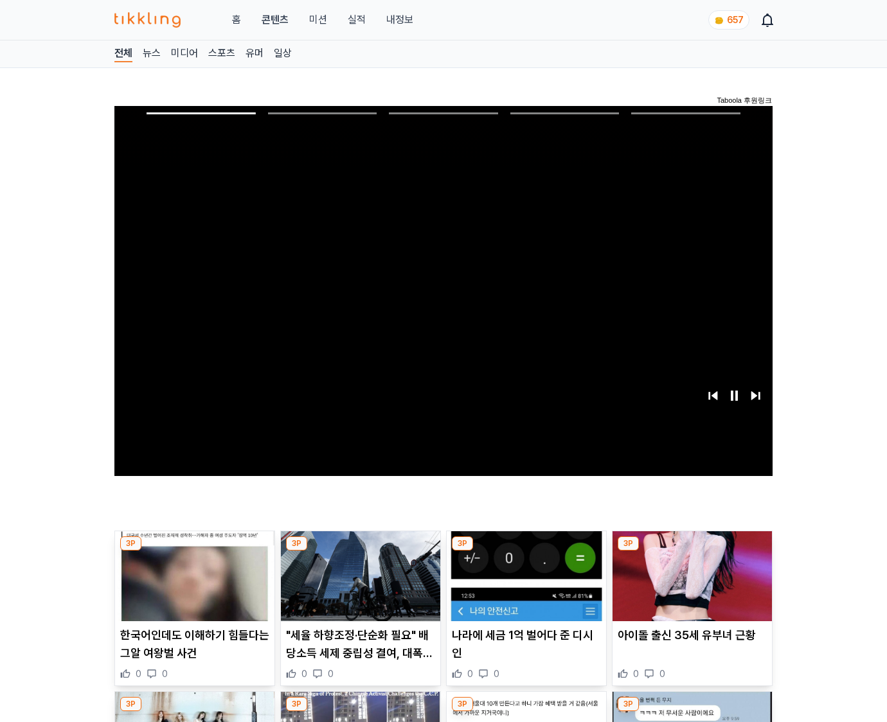
click at [691, 551] on img at bounding box center [691, 576] width 159 height 90
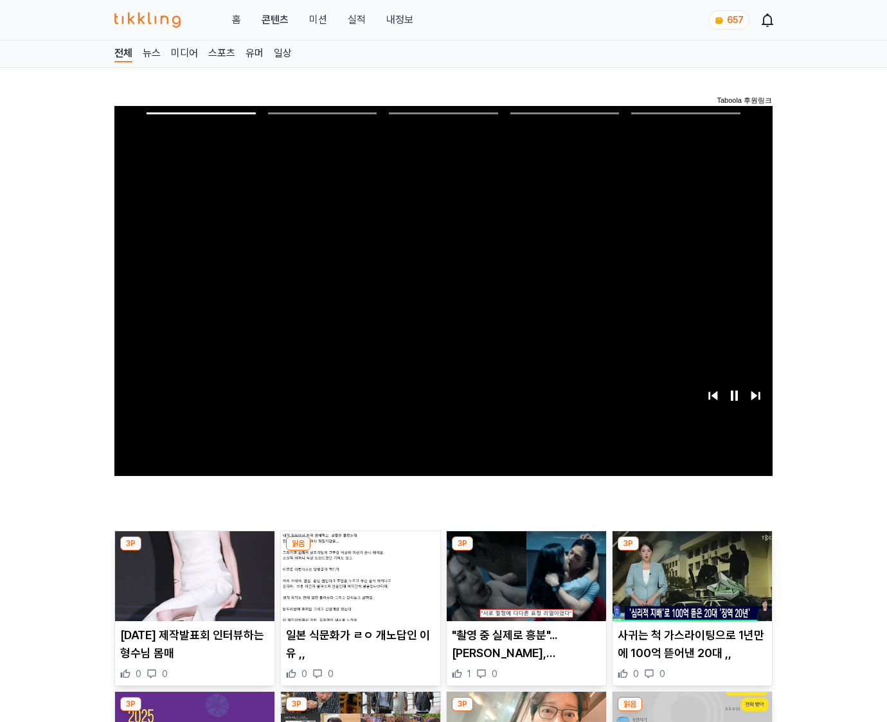
click at [691, 551] on img at bounding box center [691, 576] width 159 height 90
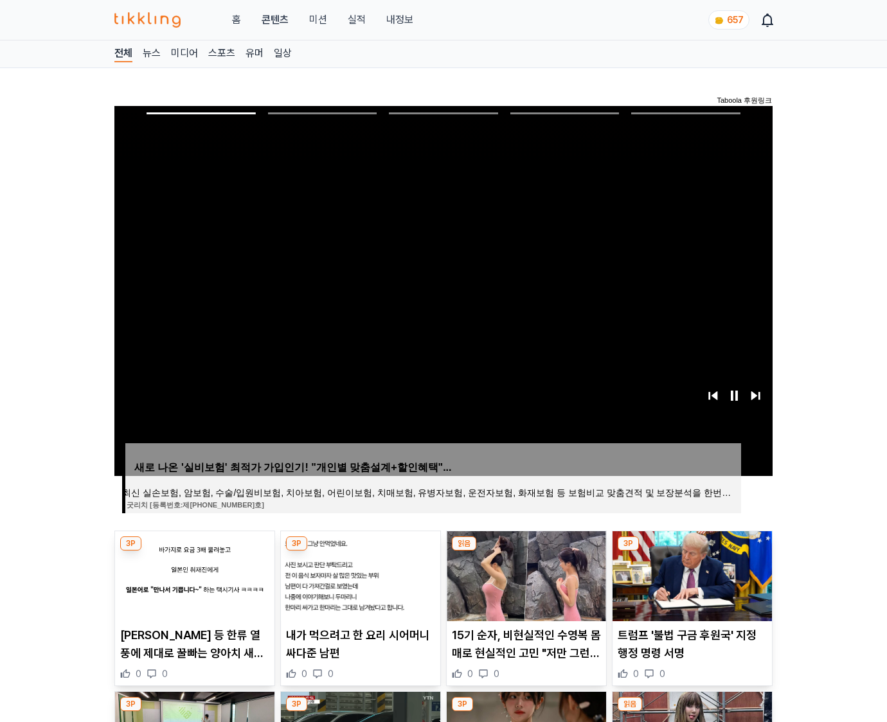
click at [691, 551] on img at bounding box center [691, 576] width 159 height 90
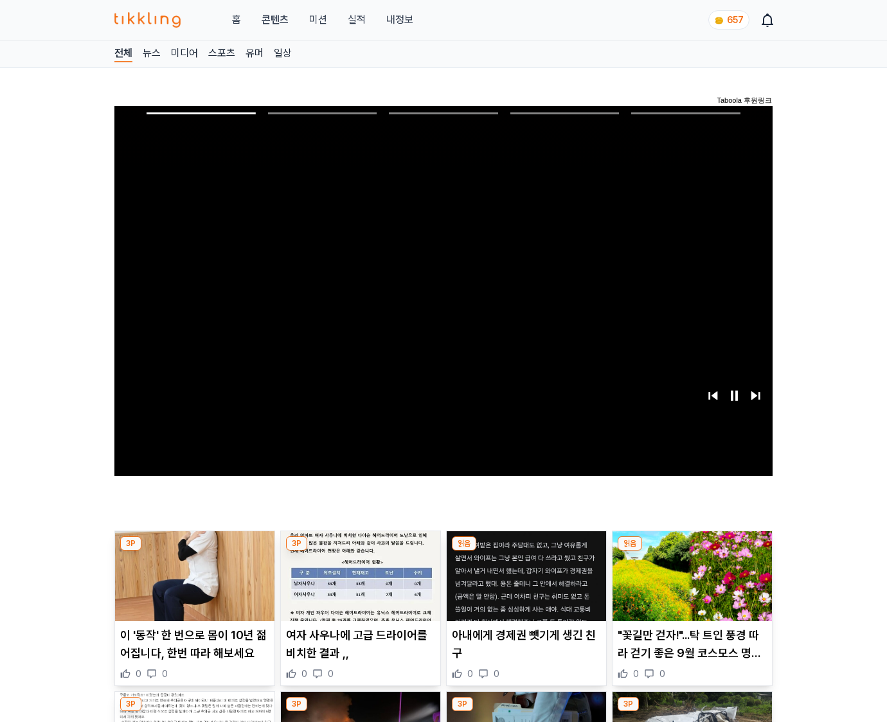
click at [691, 551] on img at bounding box center [691, 576] width 159 height 90
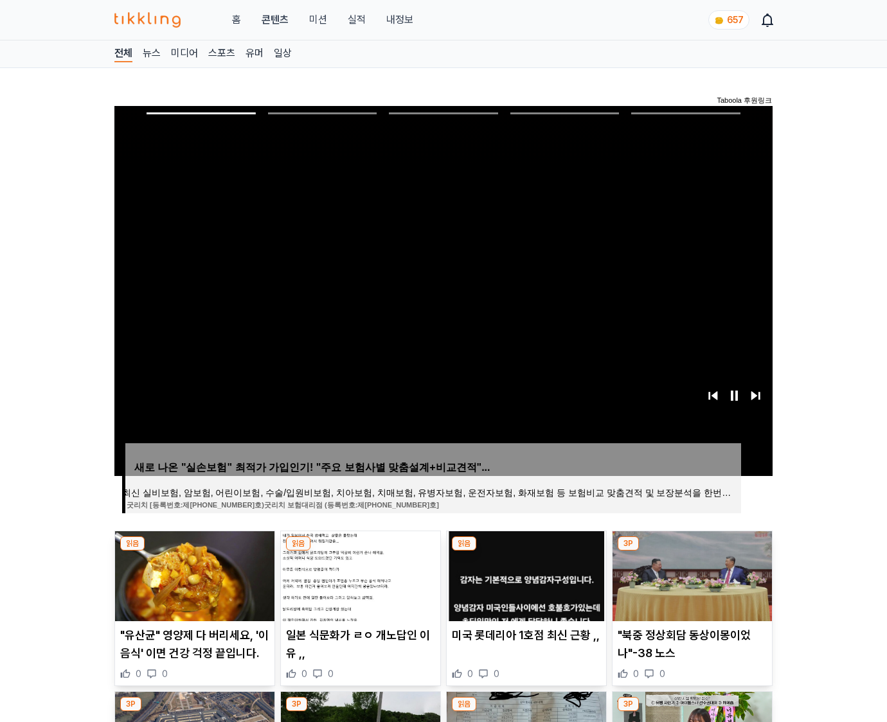
click at [691, 551] on img at bounding box center [691, 576] width 159 height 90
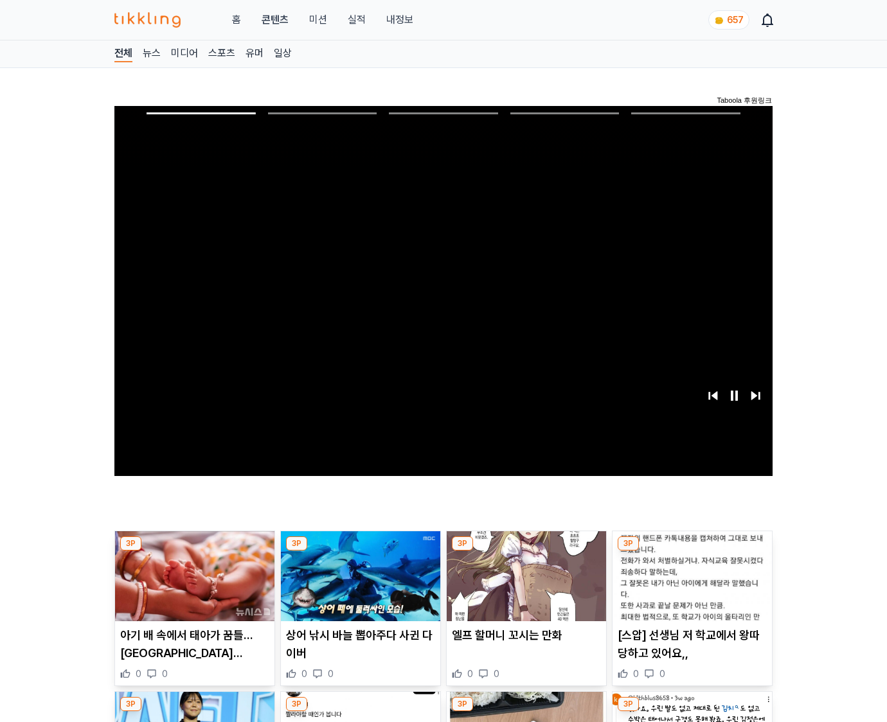
click at [691, 551] on img at bounding box center [691, 576] width 159 height 90
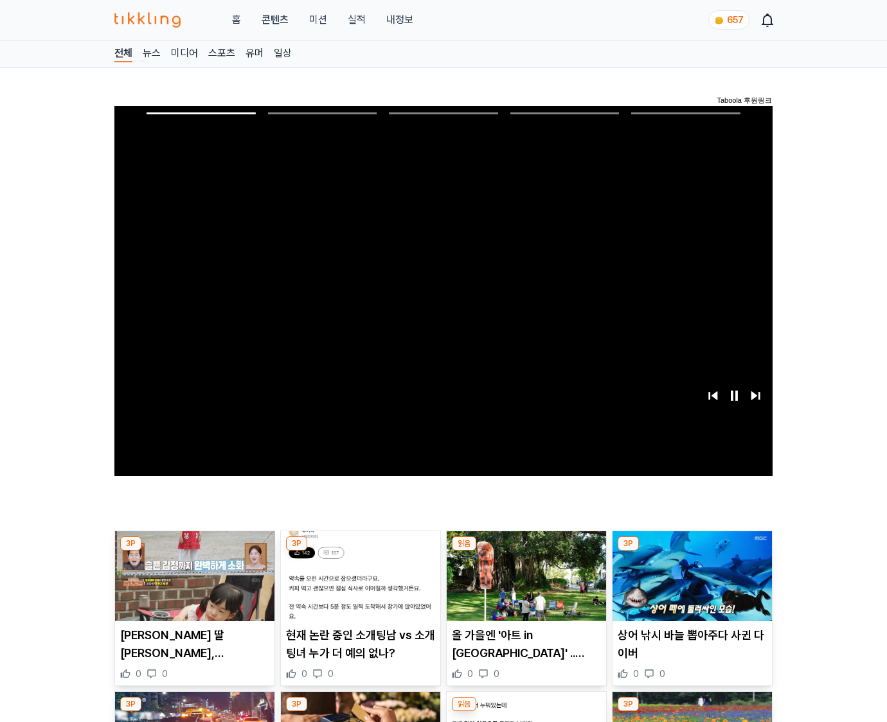
click at [691, 551] on img at bounding box center [691, 576] width 159 height 90
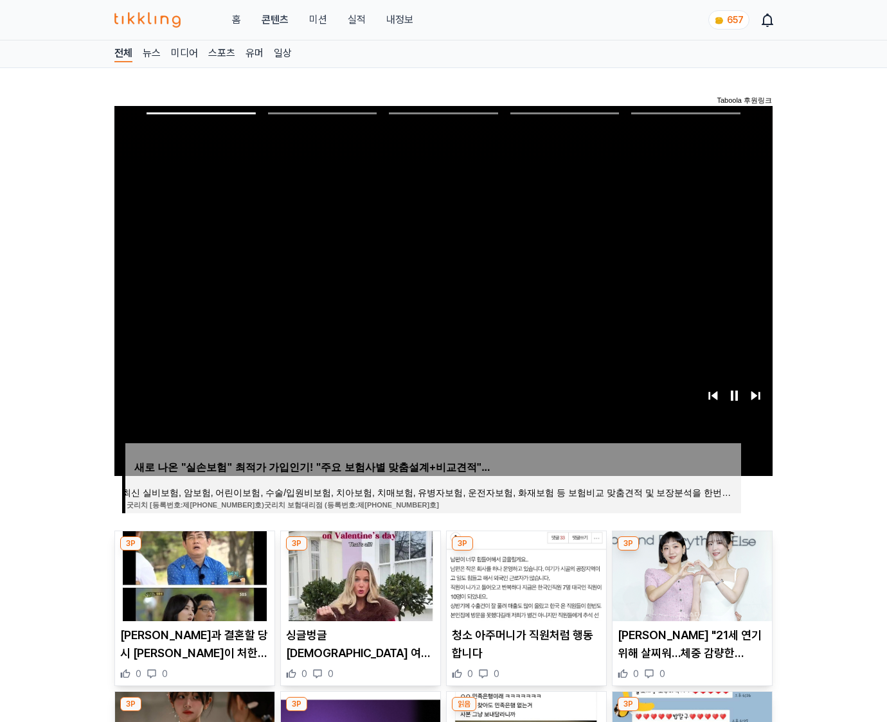
click at [691, 551] on img at bounding box center [691, 576] width 159 height 90
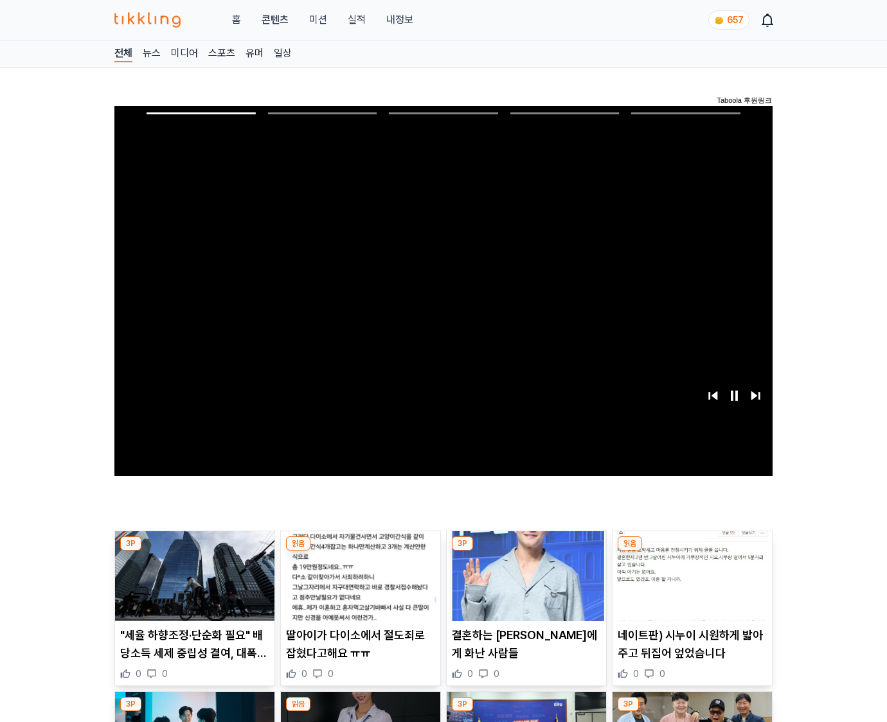
click at [691, 551] on img at bounding box center [691, 576] width 159 height 90
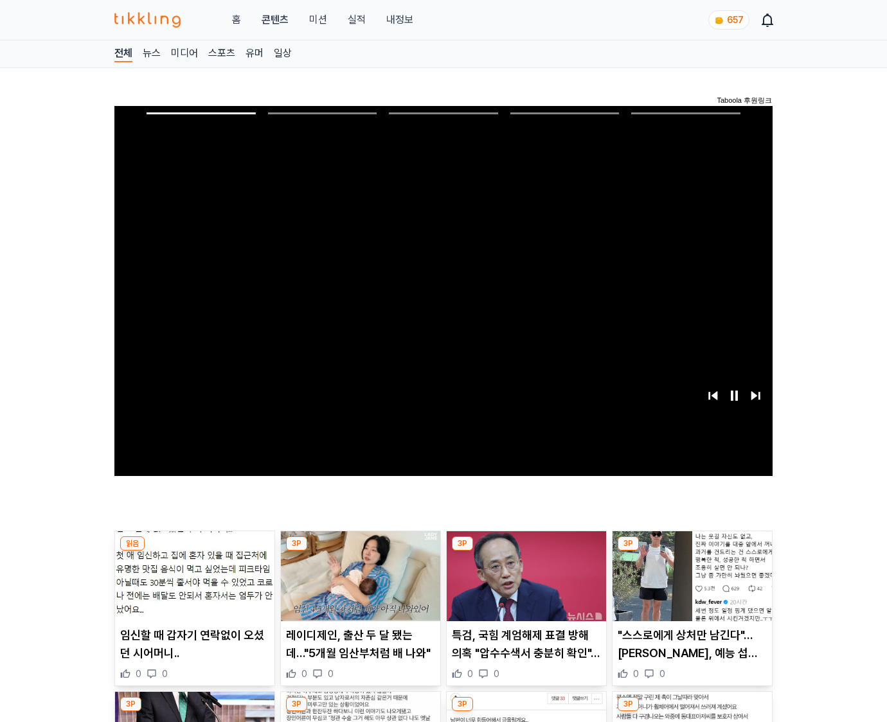
click at [691, 551] on img at bounding box center [691, 576] width 159 height 90
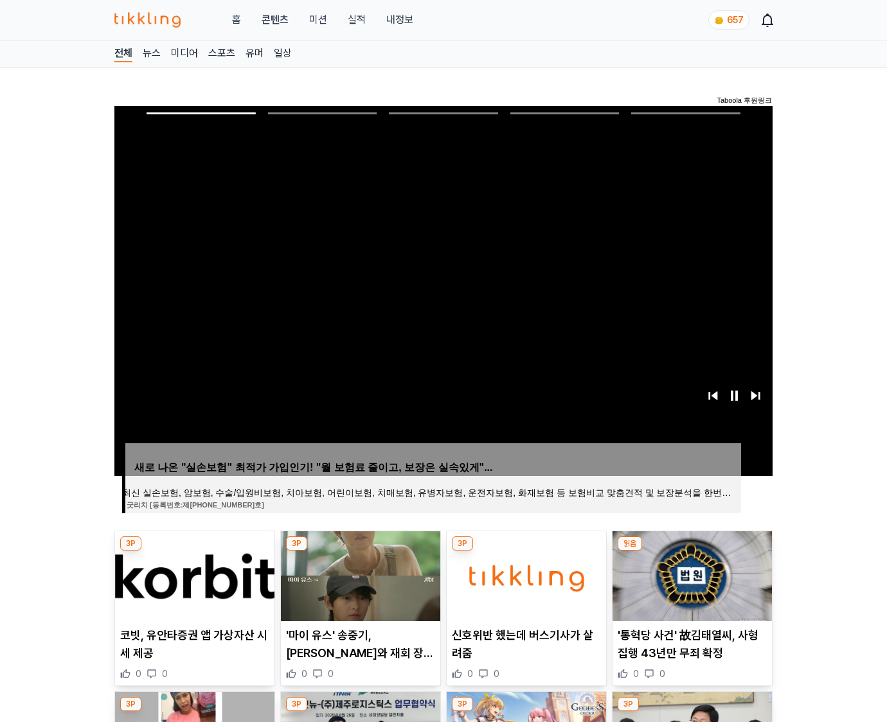
click at [691, 551] on img at bounding box center [691, 576] width 159 height 90
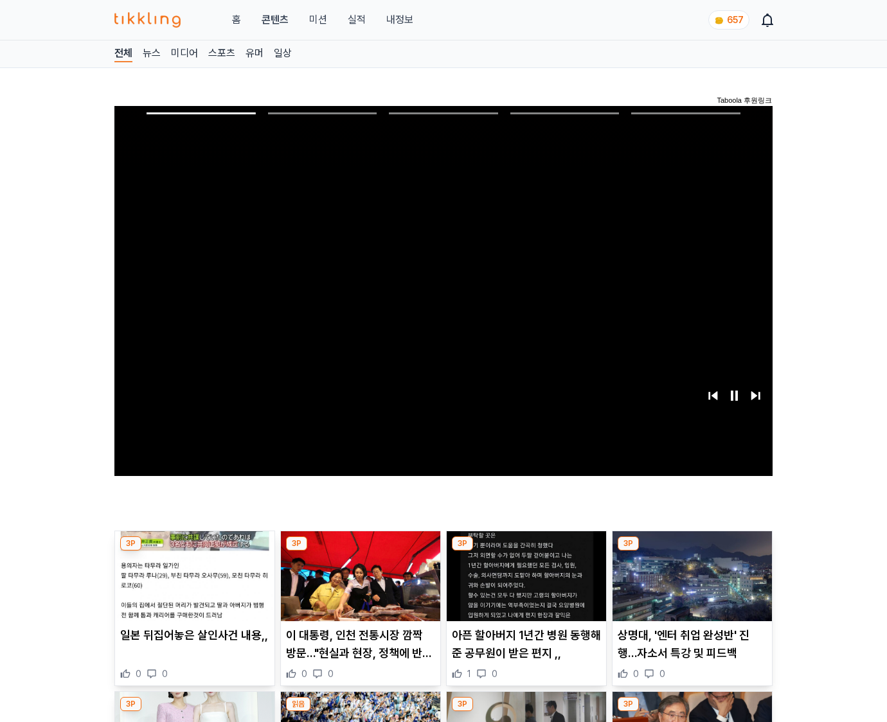
click at [691, 551] on img at bounding box center [691, 576] width 159 height 90
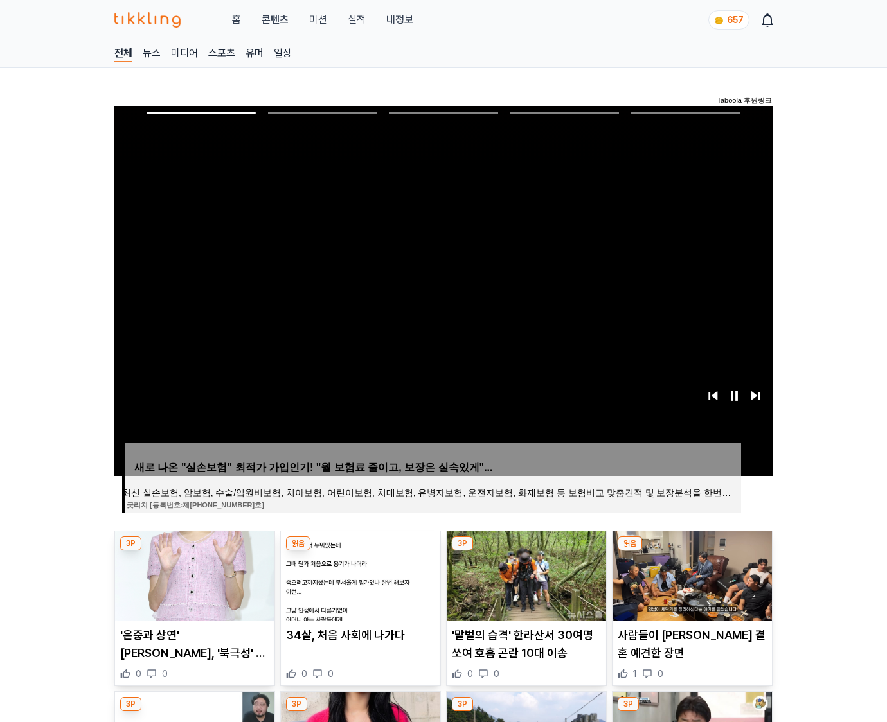
click at [691, 551] on img at bounding box center [691, 576] width 159 height 90
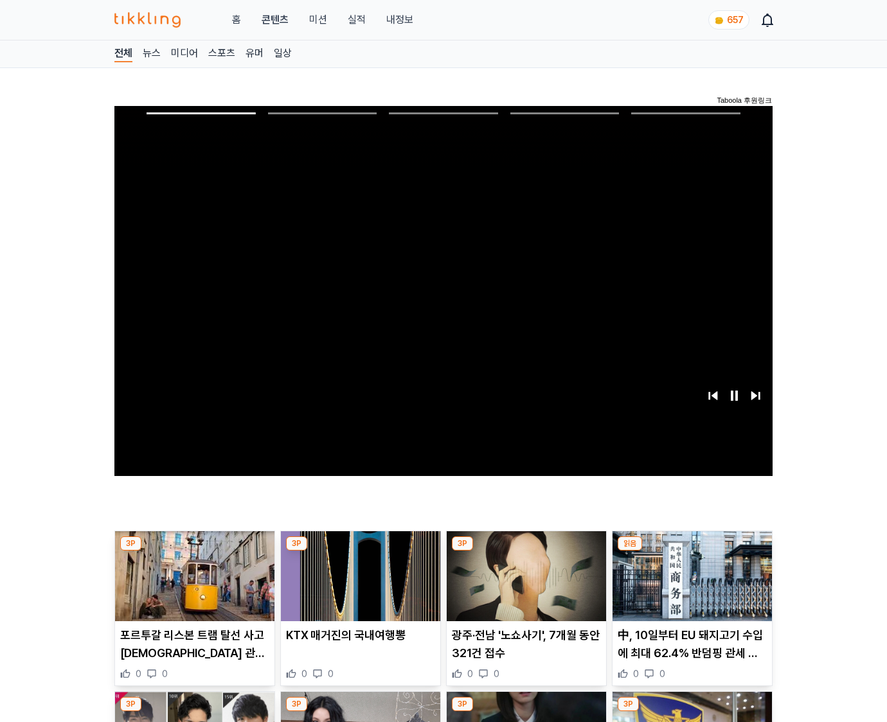
click at [691, 551] on img at bounding box center [691, 576] width 159 height 90
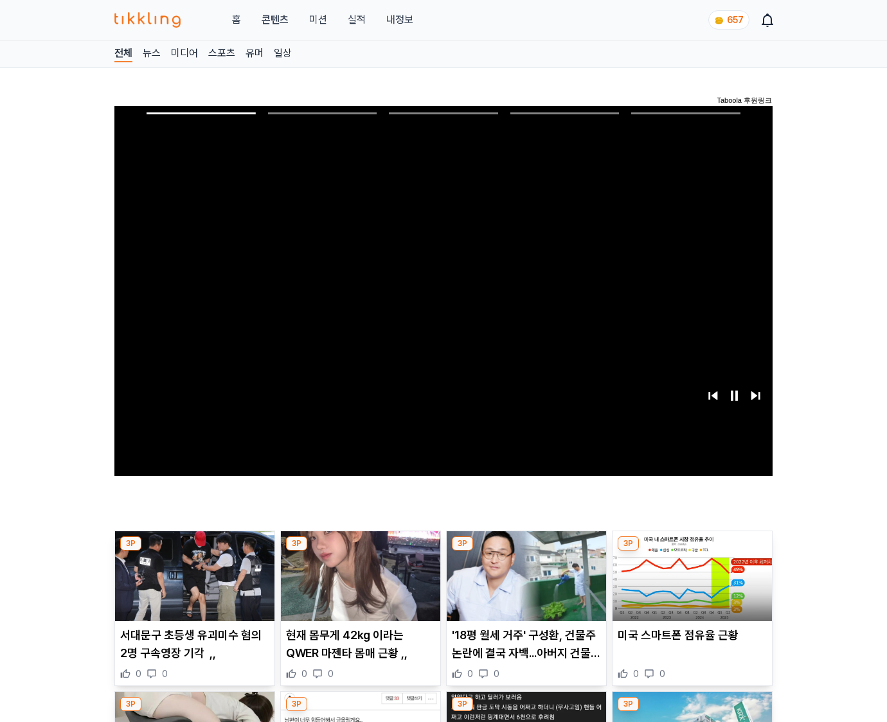
click at [691, 551] on img at bounding box center [691, 576] width 159 height 90
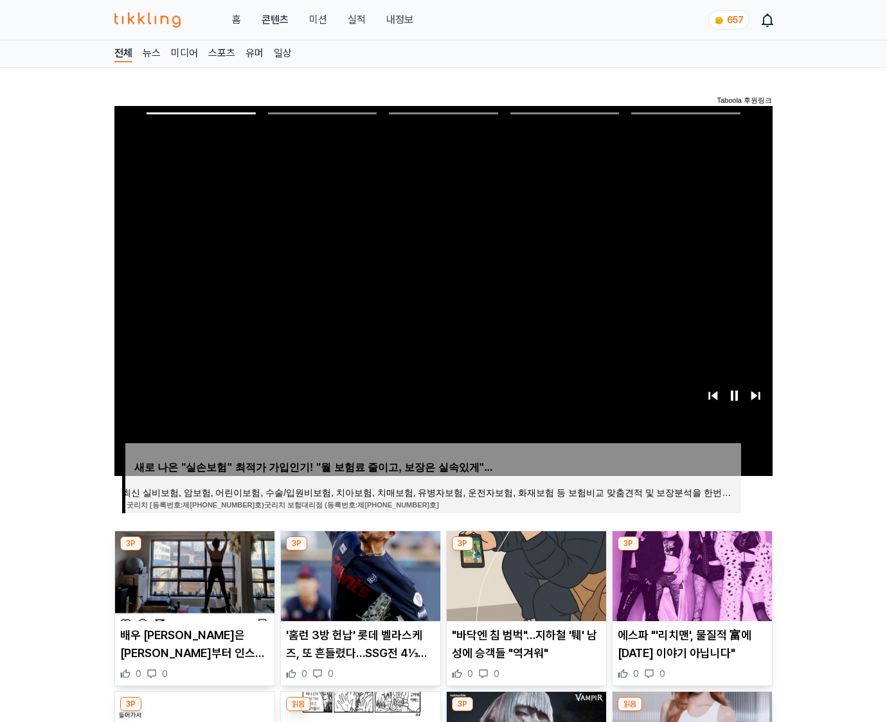
click at [691, 551] on img at bounding box center [691, 576] width 159 height 90
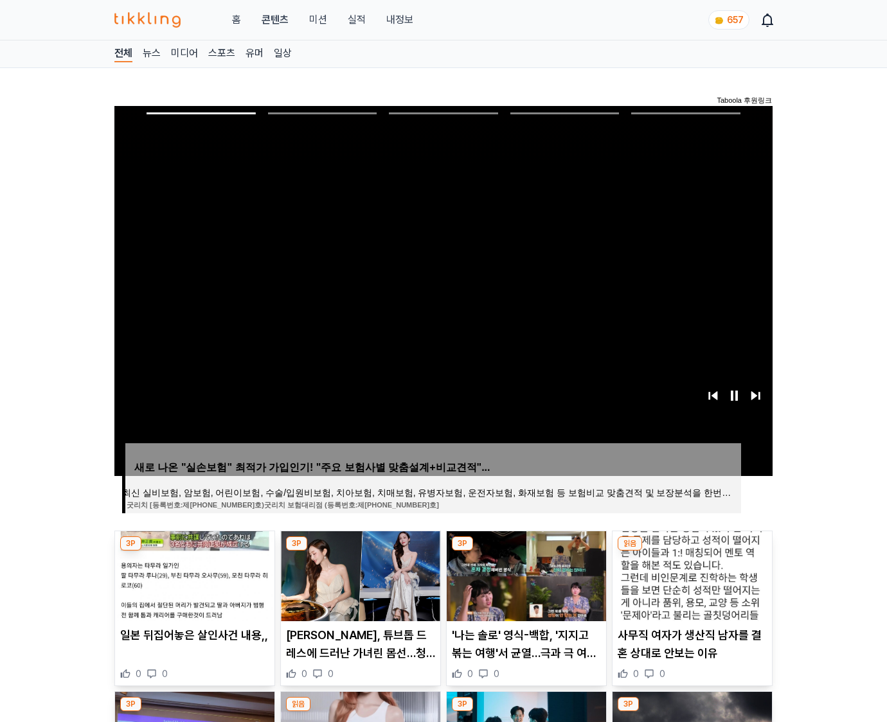
click at [691, 551] on img at bounding box center [691, 576] width 159 height 90
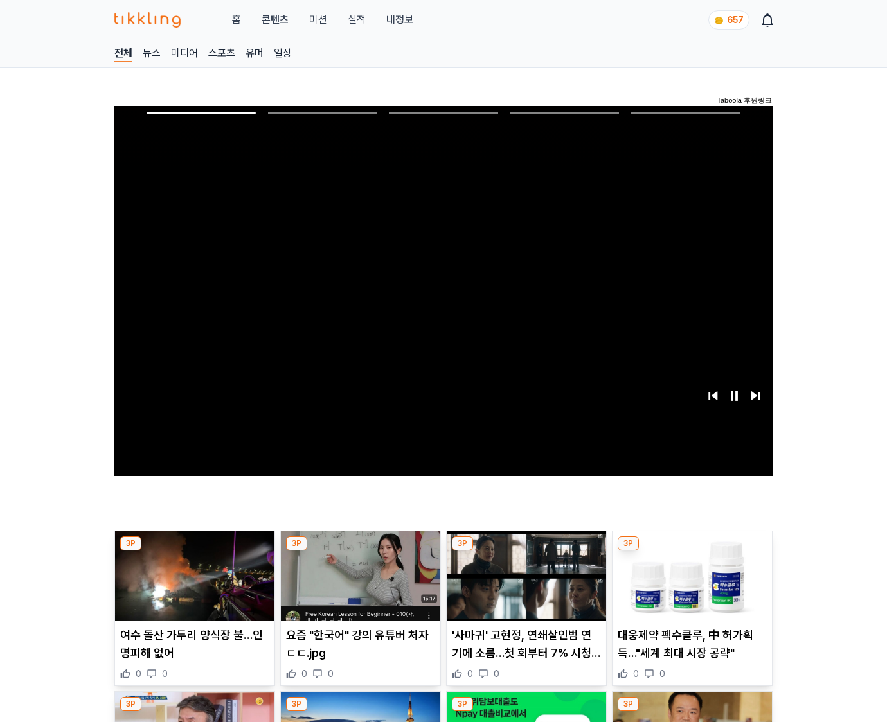
click at [691, 551] on img at bounding box center [691, 576] width 159 height 90
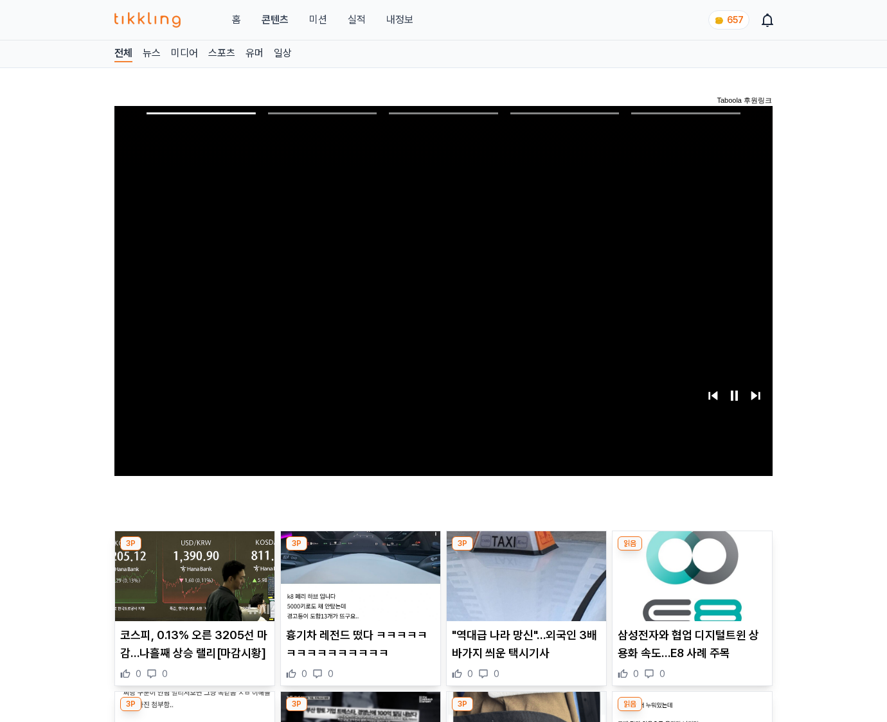
click at [691, 551] on img at bounding box center [691, 576] width 159 height 90
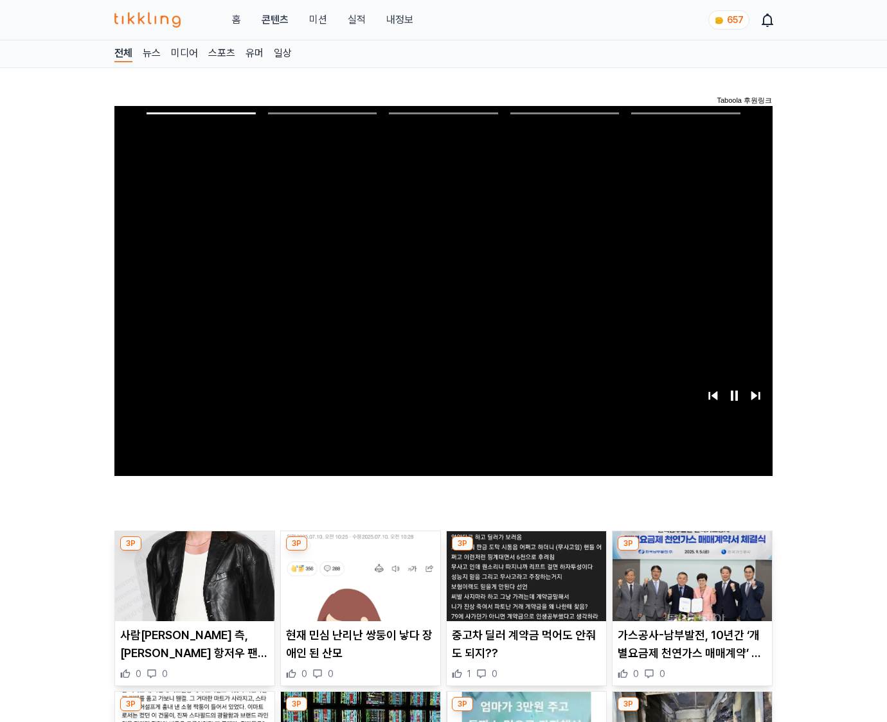
click at [691, 551] on img at bounding box center [691, 576] width 159 height 90
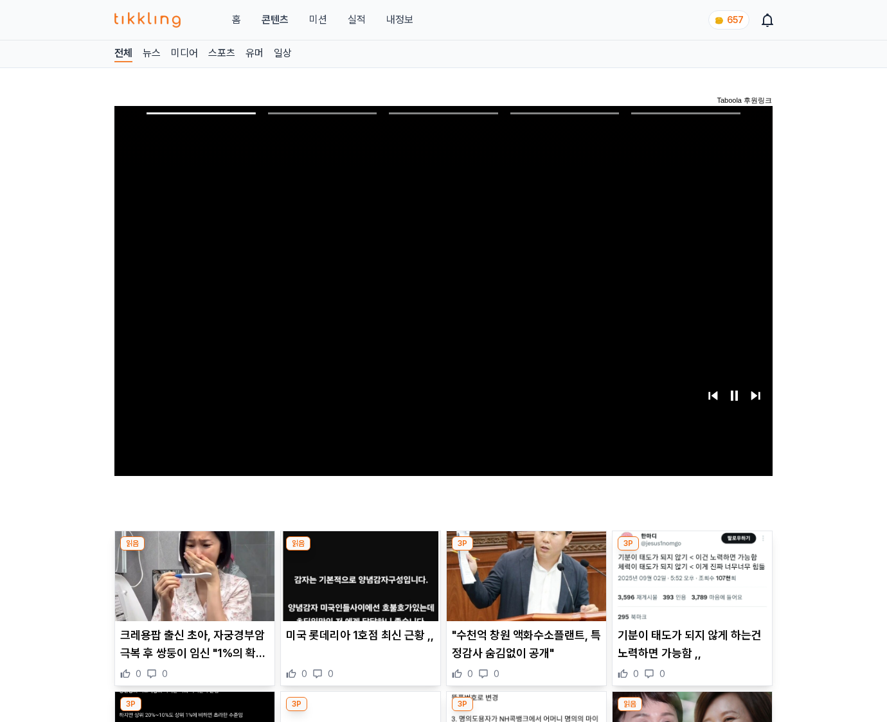
click at [691, 551] on img at bounding box center [691, 576] width 159 height 90
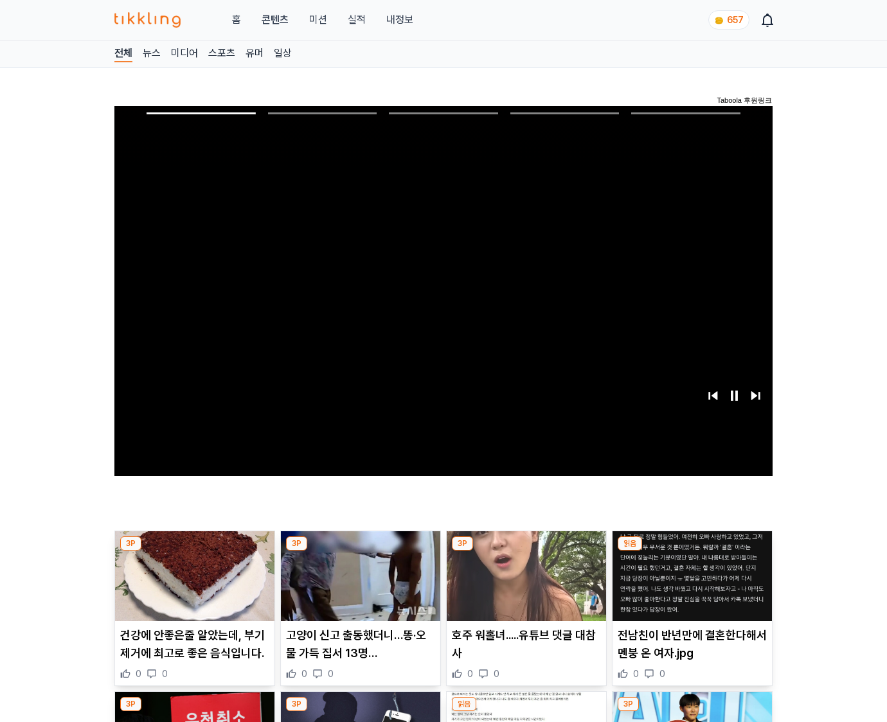
click at [691, 551] on img at bounding box center [691, 576] width 159 height 90
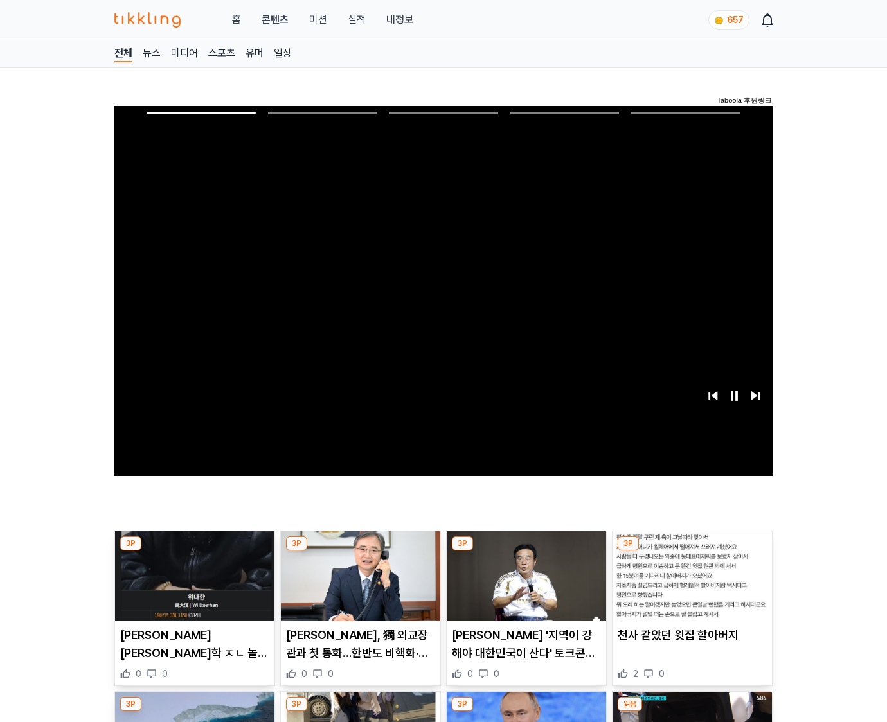
click at [691, 551] on img at bounding box center [691, 576] width 159 height 90
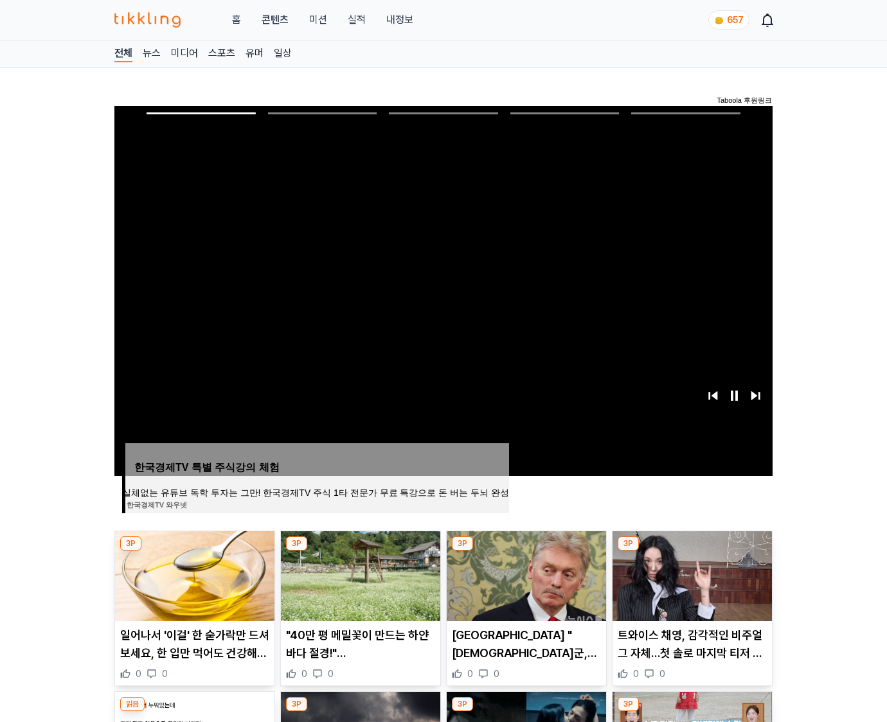
click at [691, 551] on img at bounding box center [691, 576] width 159 height 90
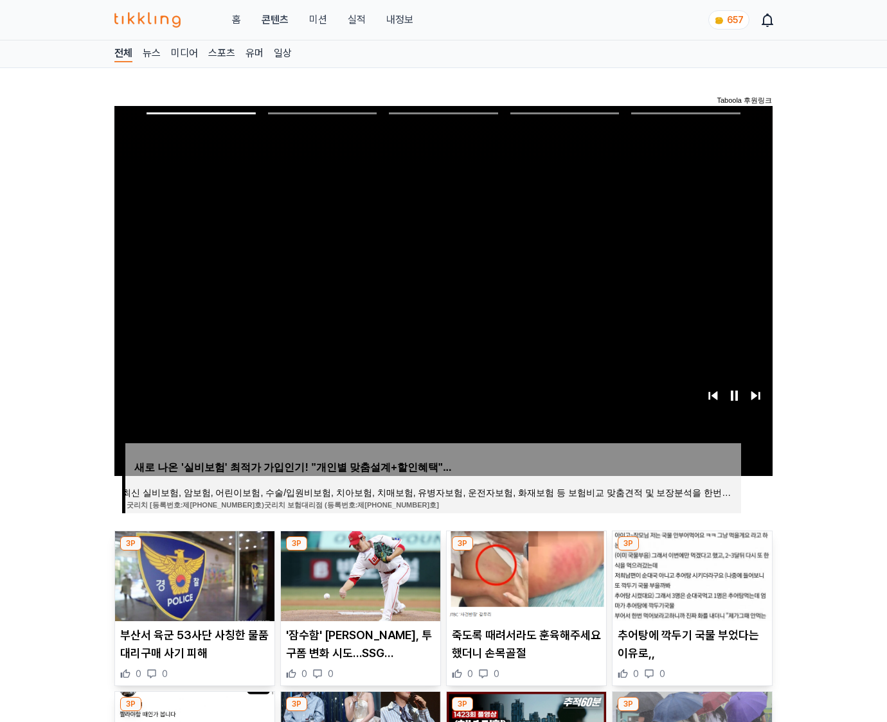
click at [691, 551] on img at bounding box center [691, 576] width 159 height 90
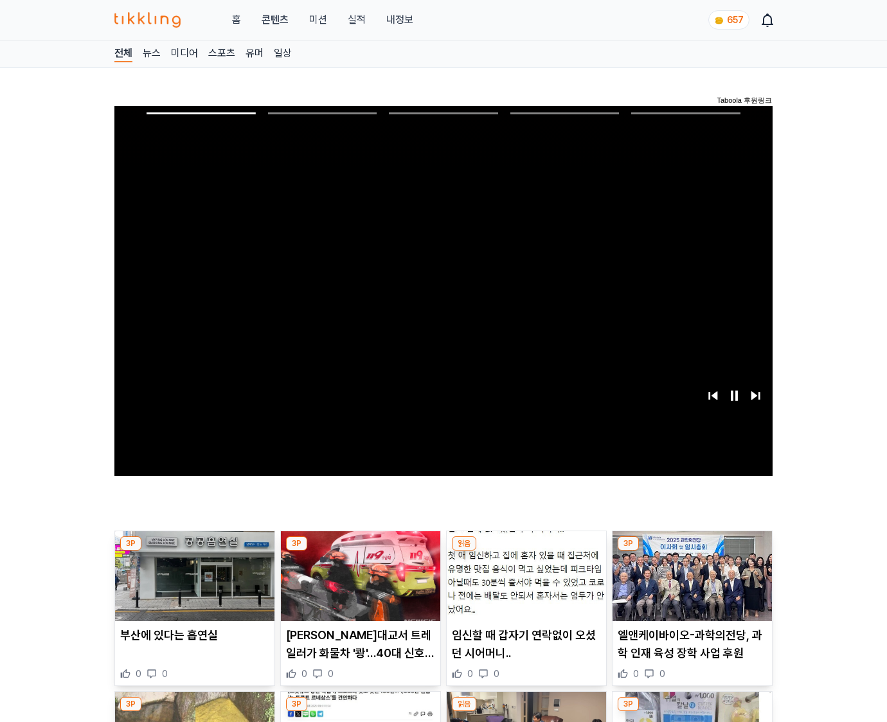
click at [691, 551] on img at bounding box center [691, 576] width 159 height 90
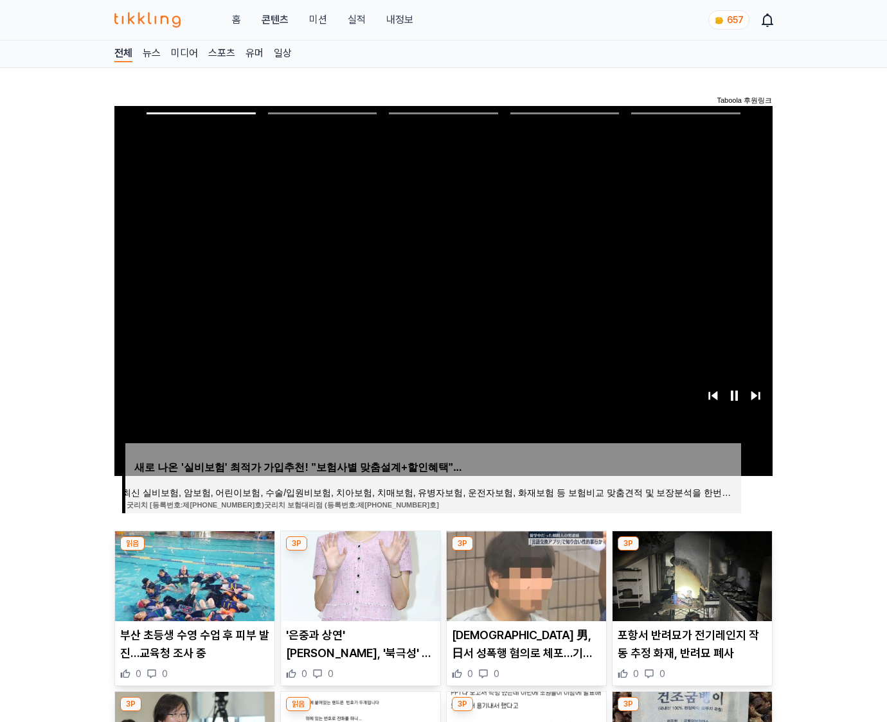
click at [691, 551] on img at bounding box center [691, 576] width 159 height 90
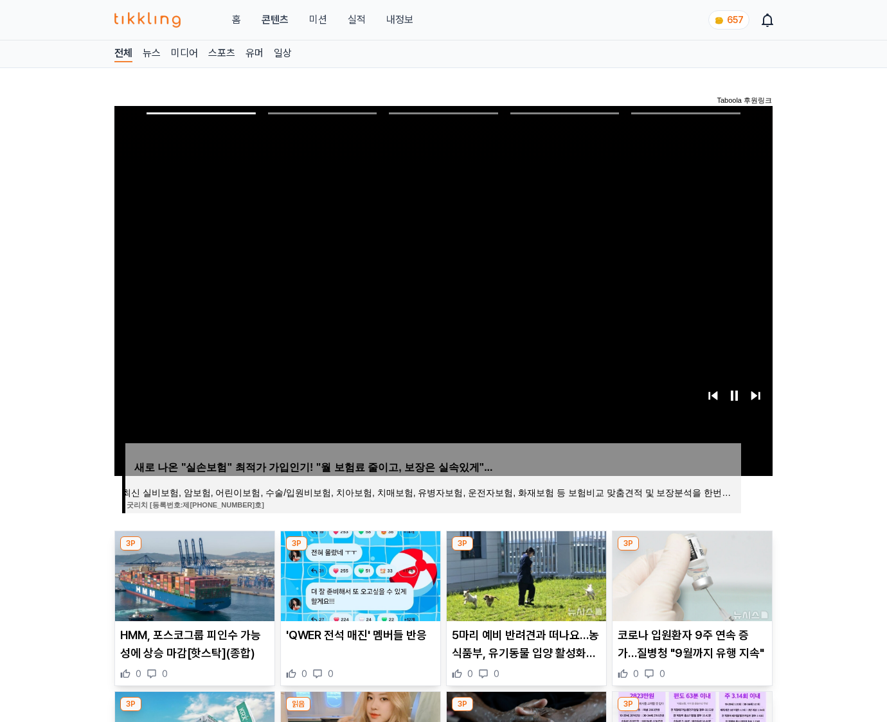
click at [691, 551] on img at bounding box center [691, 576] width 159 height 90
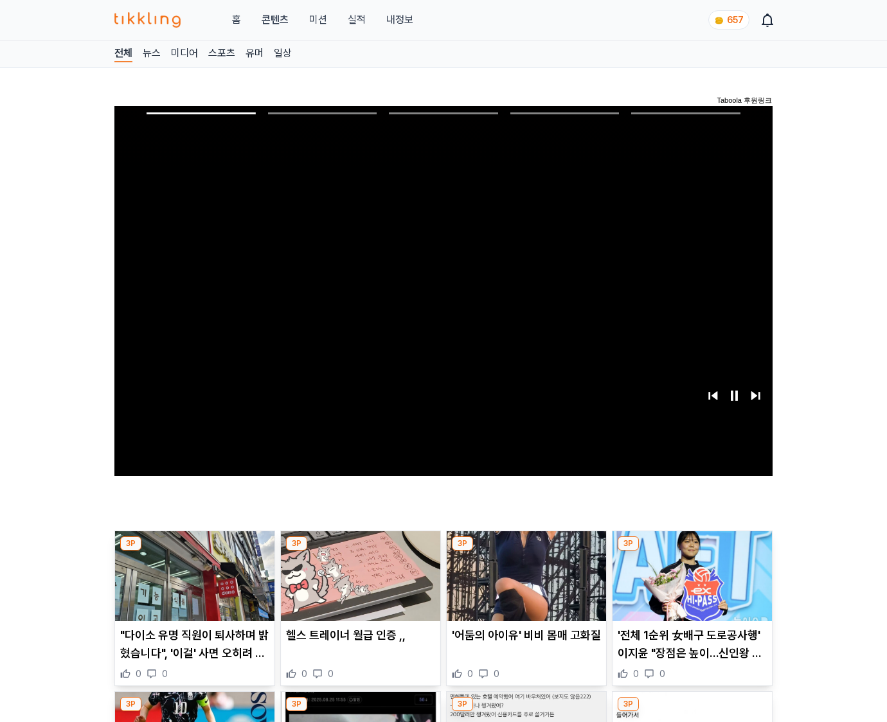
click at [691, 551] on img at bounding box center [691, 576] width 159 height 90
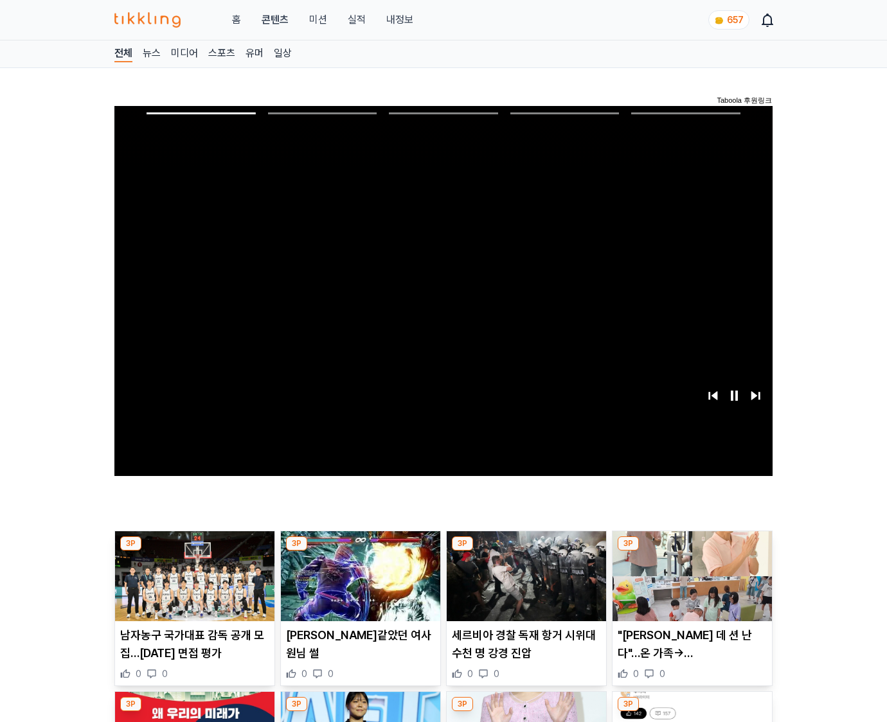
click at [691, 551] on img at bounding box center [691, 576] width 159 height 90
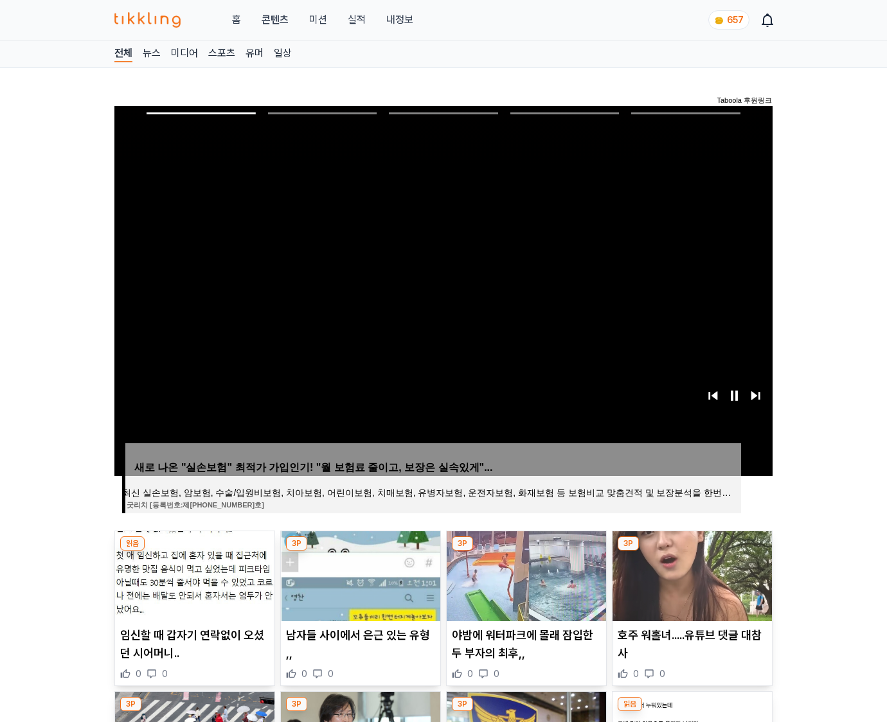
click at [691, 551] on img at bounding box center [691, 576] width 159 height 90
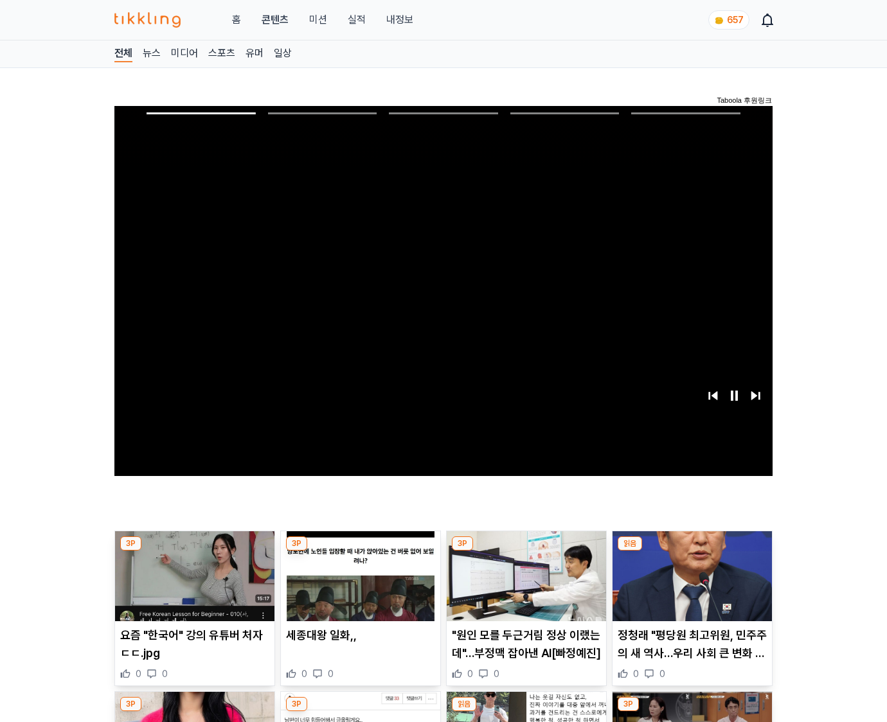
click at [691, 551] on img at bounding box center [691, 576] width 159 height 90
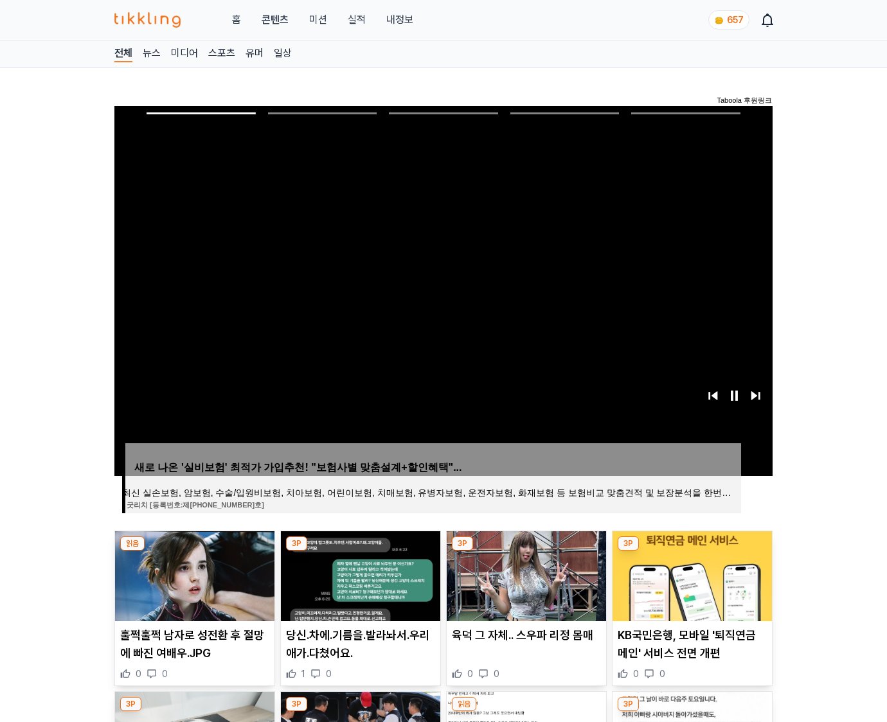
click at [691, 551] on img at bounding box center [691, 576] width 159 height 90
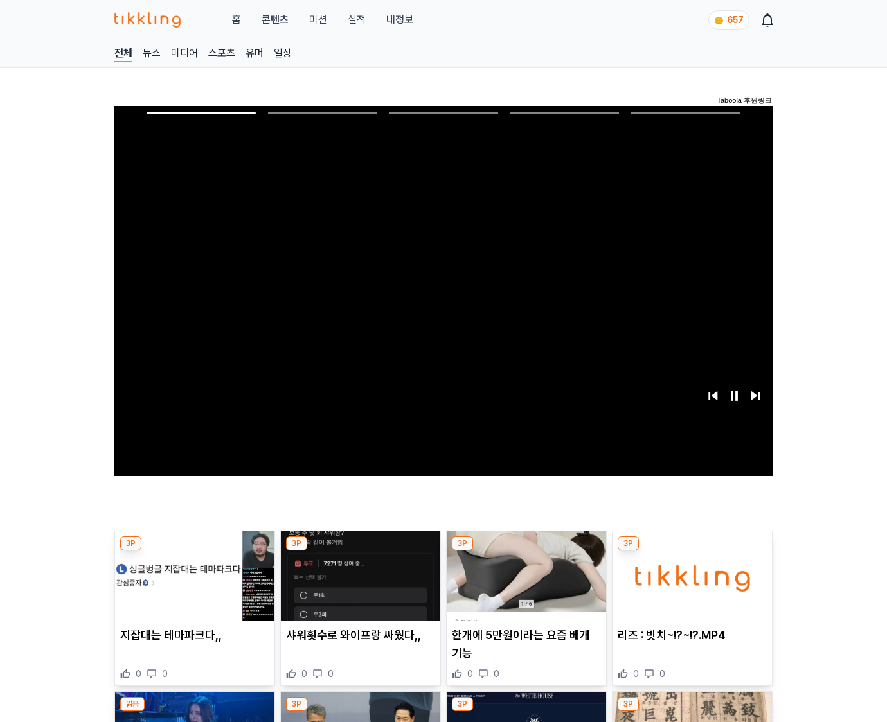
click at [691, 551] on img at bounding box center [691, 576] width 159 height 90
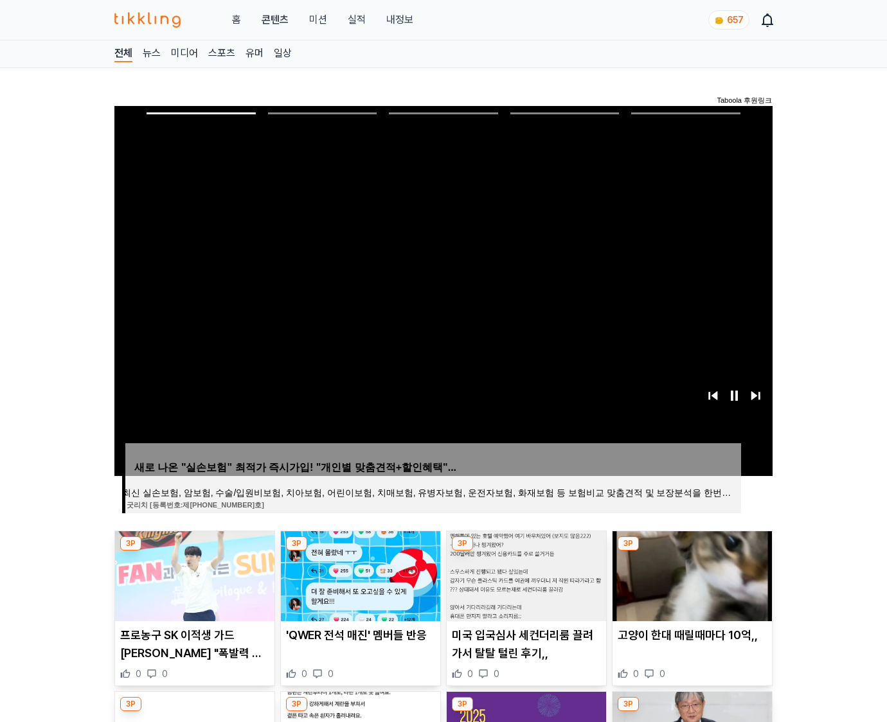
click at [691, 551] on img at bounding box center [691, 576] width 159 height 90
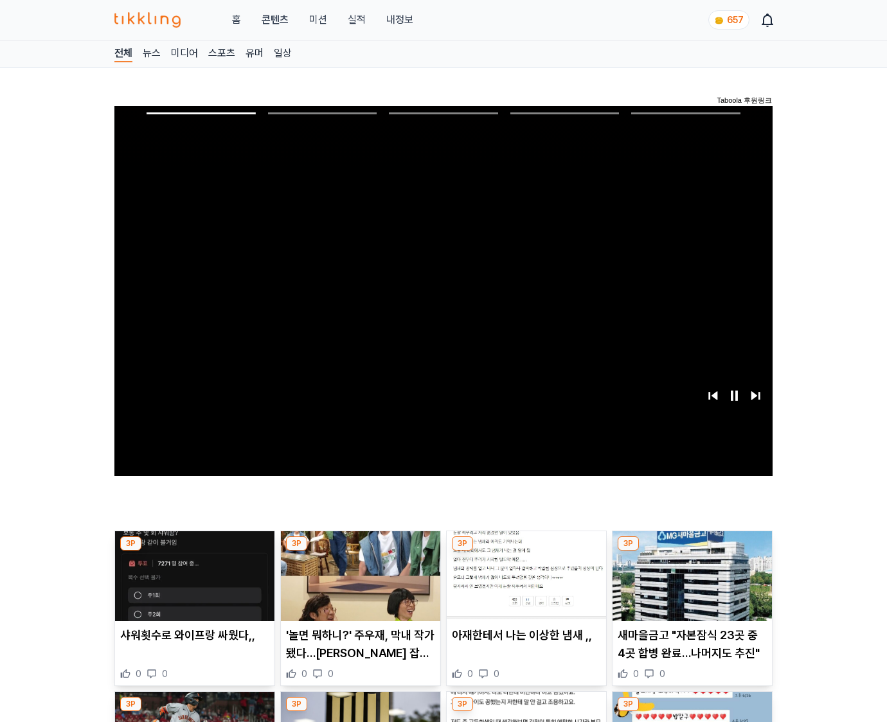
click at [691, 551] on img at bounding box center [691, 576] width 159 height 90
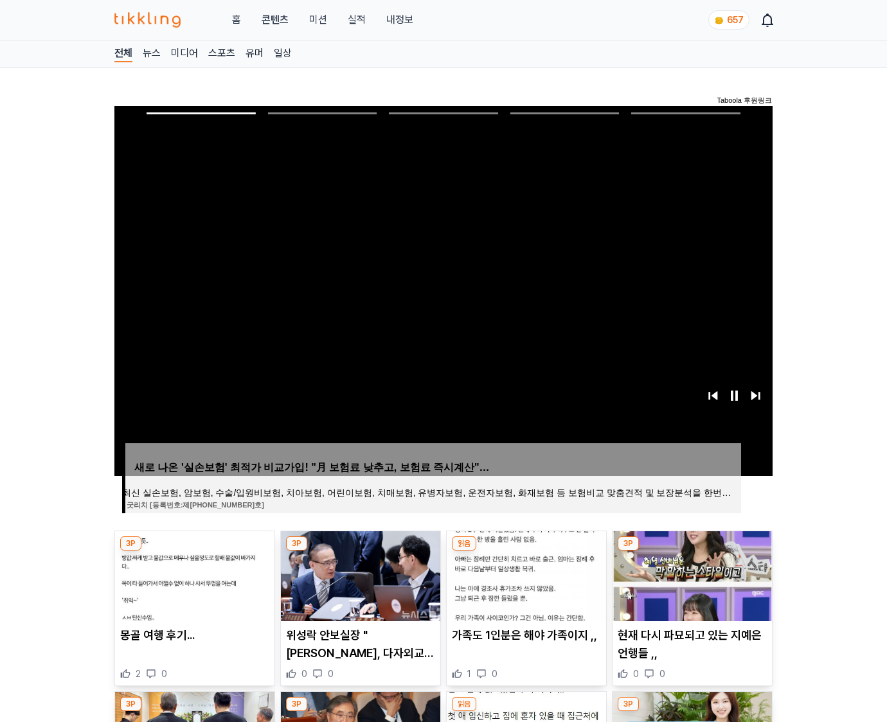
click at [691, 551] on img at bounding box center [691, 576] width 159 height 90
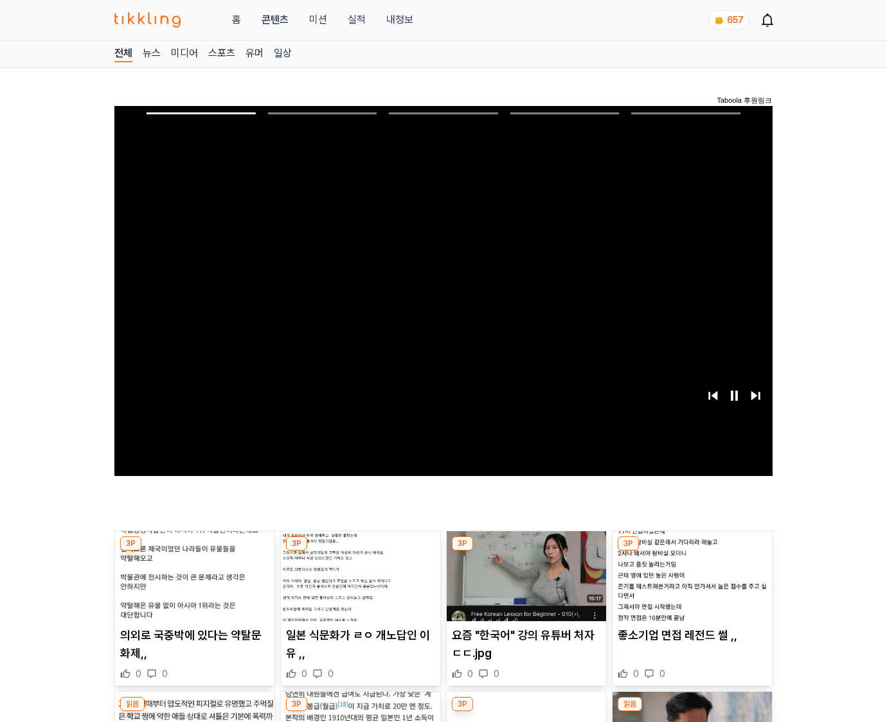
click at [691, 551] on img at bounding box center [691, 576] width 159 height 90
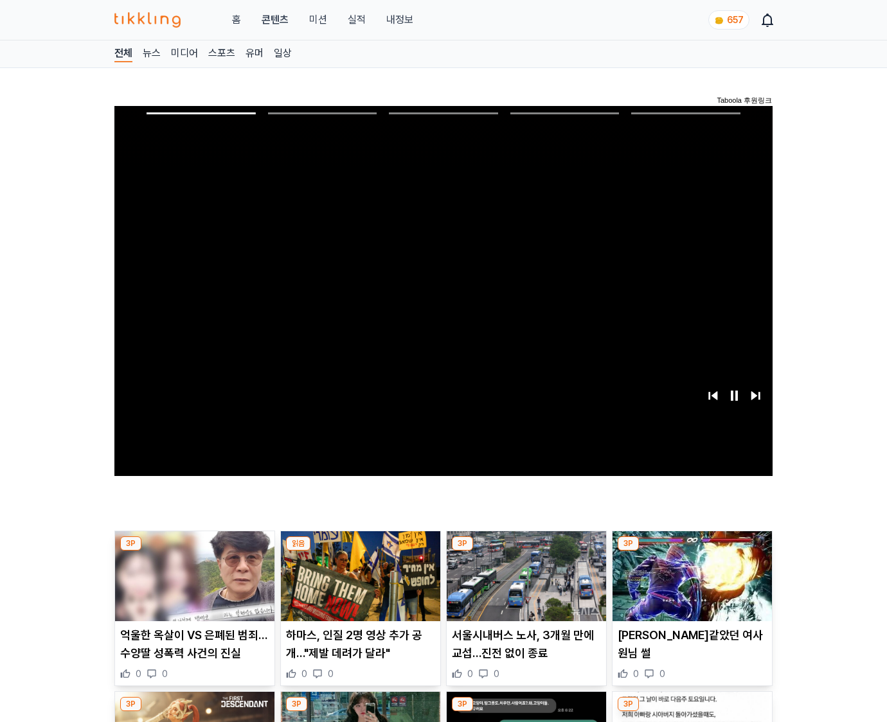
click at [691, 551] on img at bounding box center [691, 576] width 159 height 90
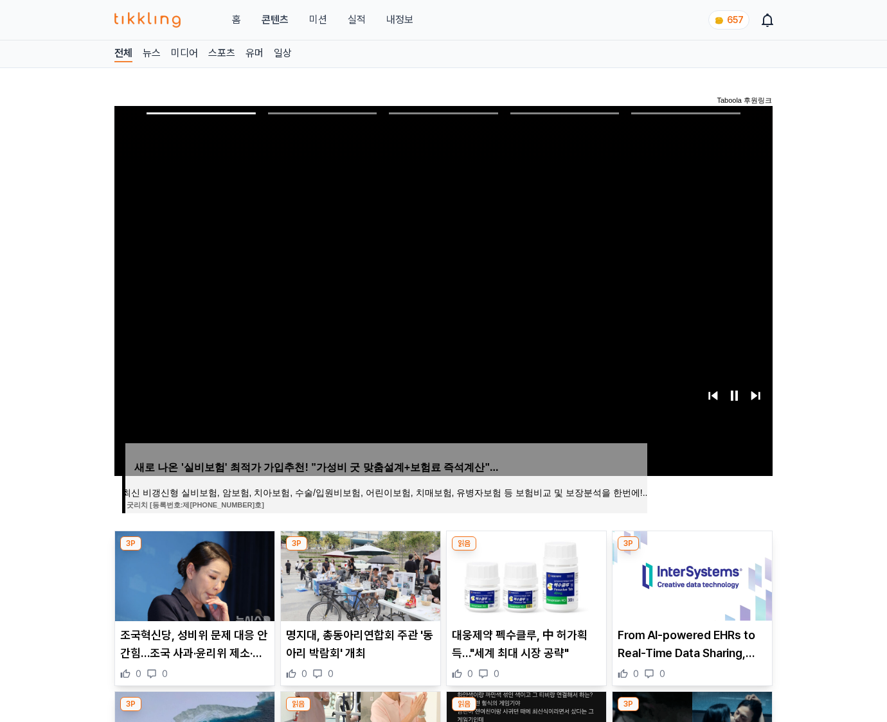
click at [691, 551] on img at bounding box center [691, 576] width 159 height 90
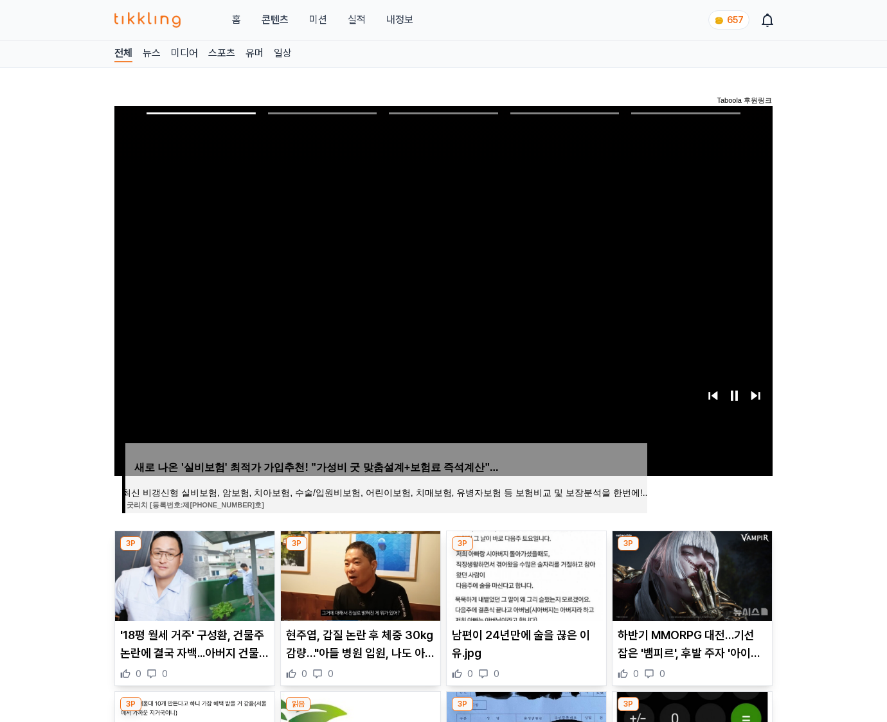
click at [691, 551] on img at bounding box center [691, 576] width 159 height 90
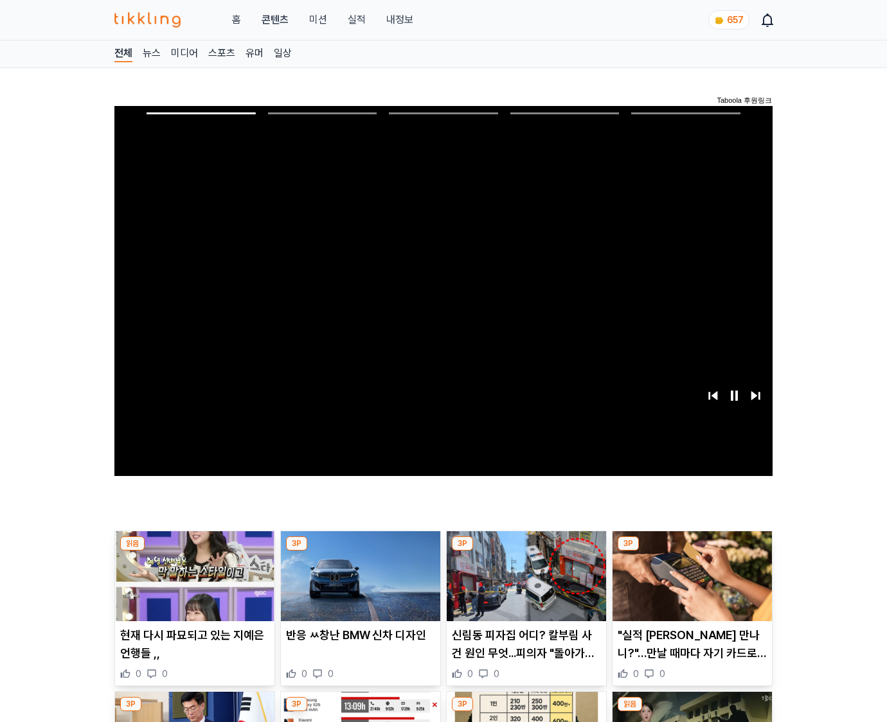
click at [691, 551] on img at bounding box center [691, 576] width 159 height 90
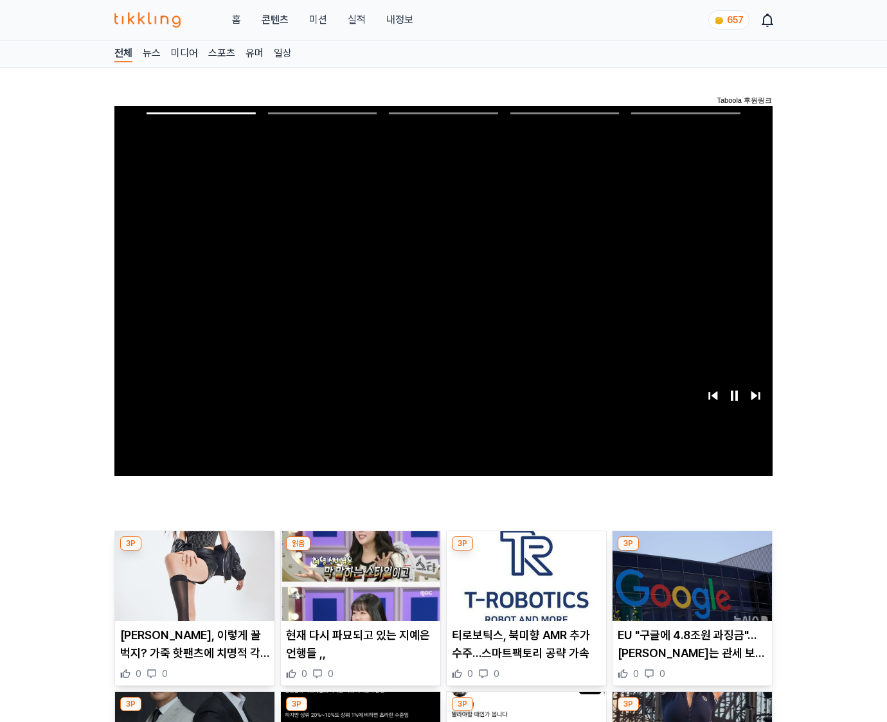
click at [691, 551] on img at bounding box center [691, 576] width 159 height 90
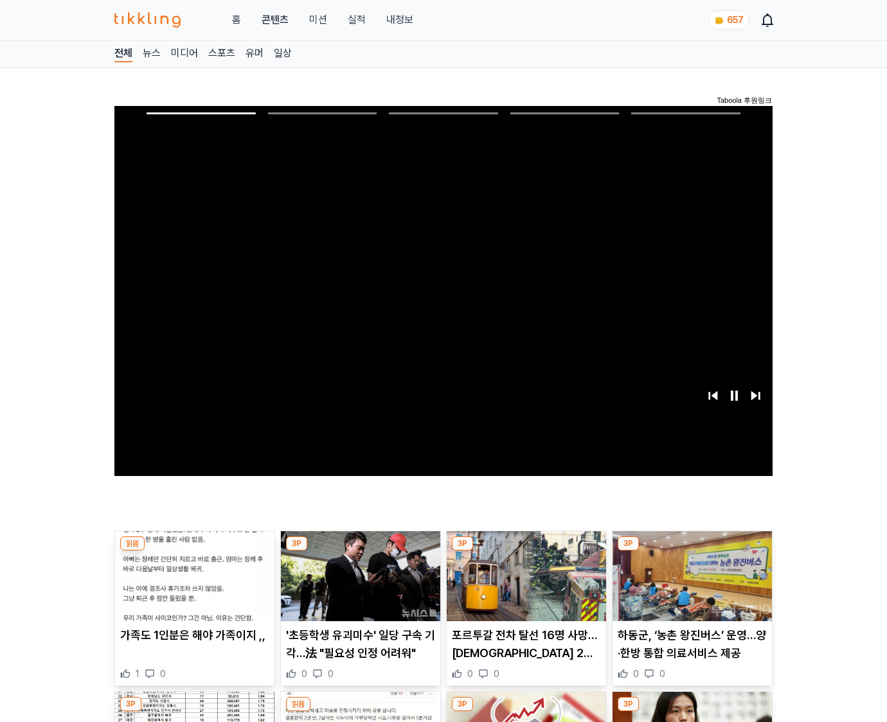
click at [691, 551] on img at bounding box center [691, 576] width 159 height 90
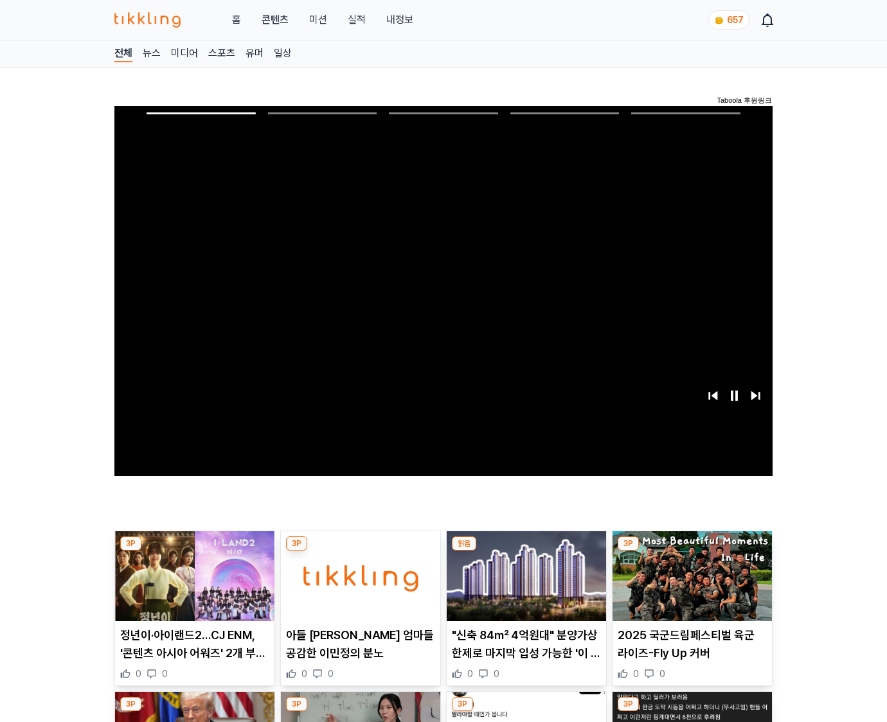
click at [691, 551] on img at bounding box center [691, 576] width 159 height 90
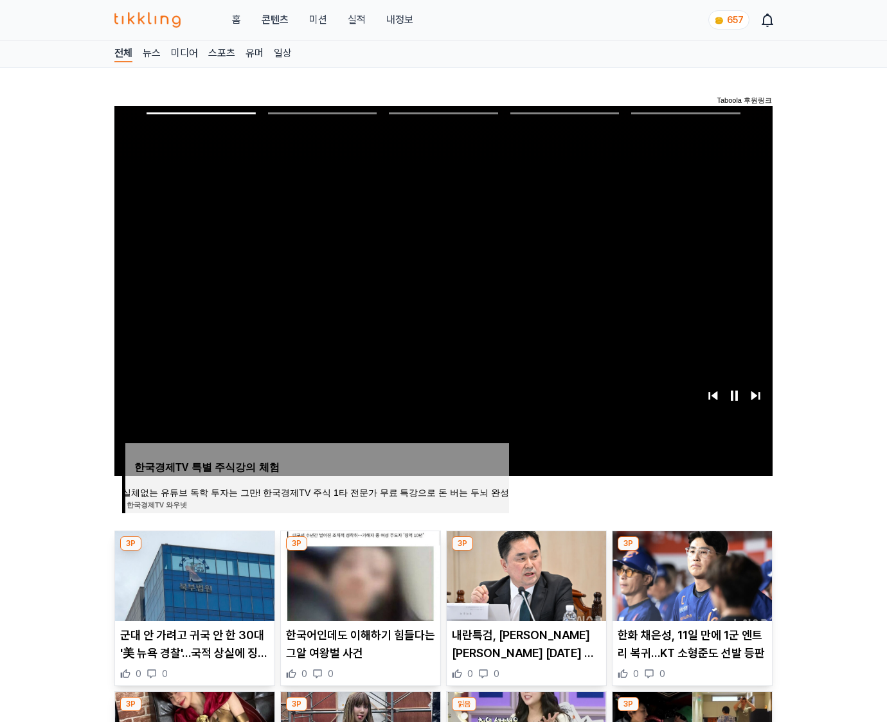
click at [691, 551] on img at bounding box center [691, 576] width 159 height 90
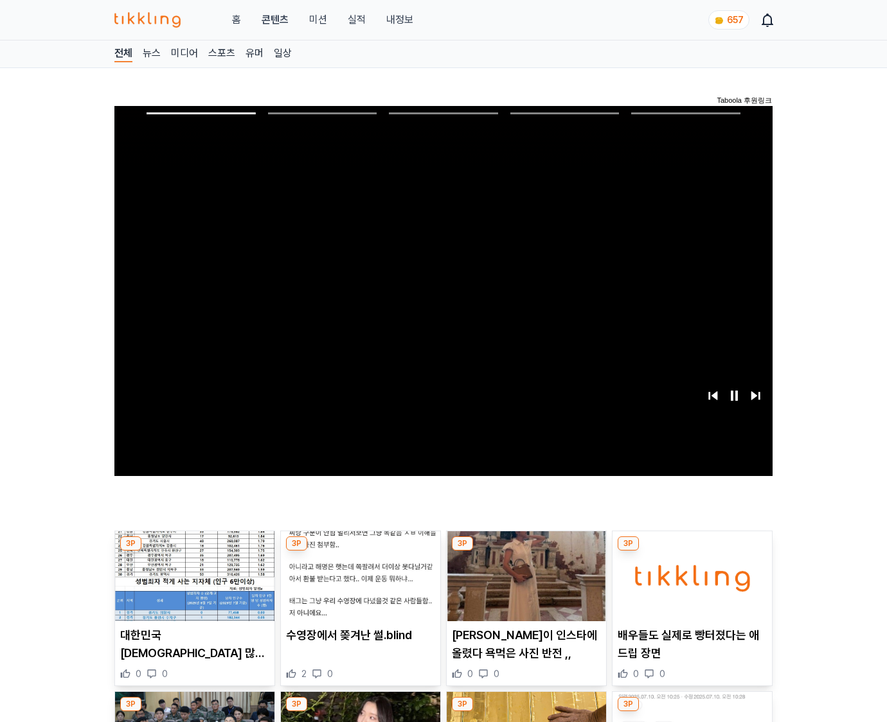
click at [691, 551] on img at bounding box center [691, 576] width 159 height 90
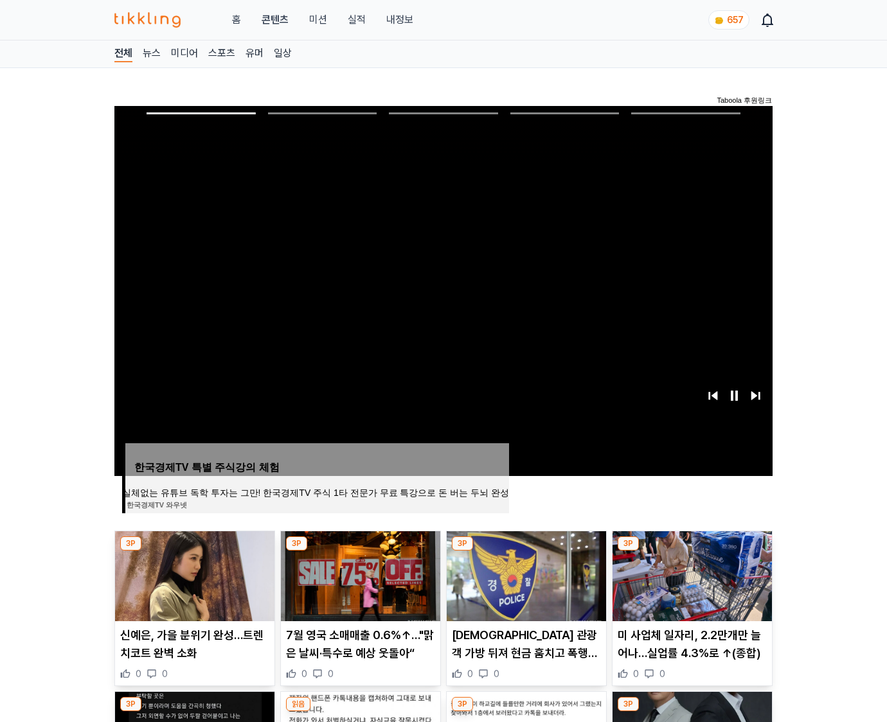
click at [691, 551] on img at bounding box center [691, 576] width 159 height 90
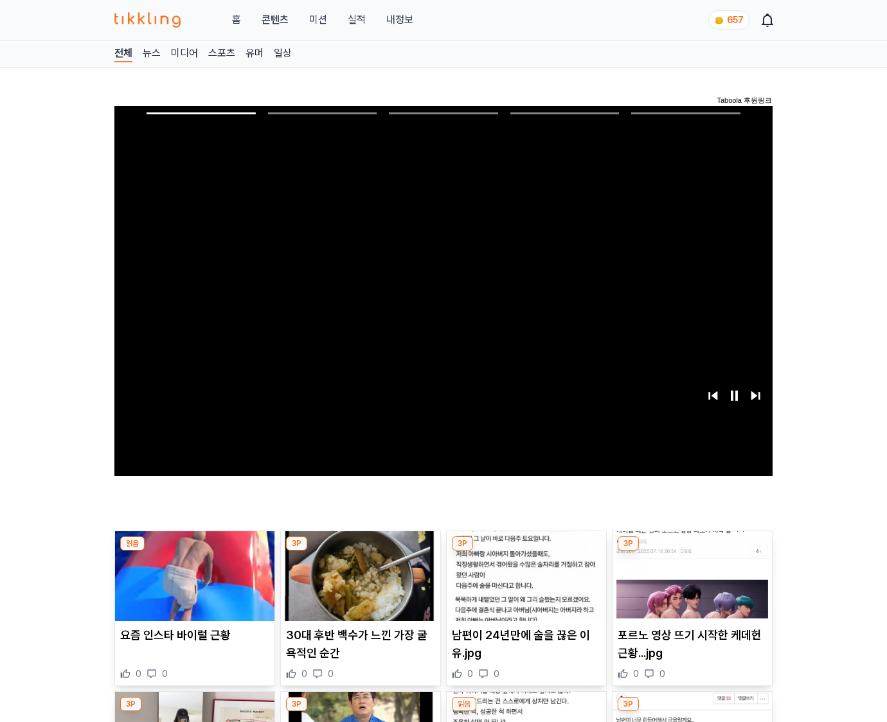
click at [691, 551] on img at bounding box center [691, 576] width 159 height 90
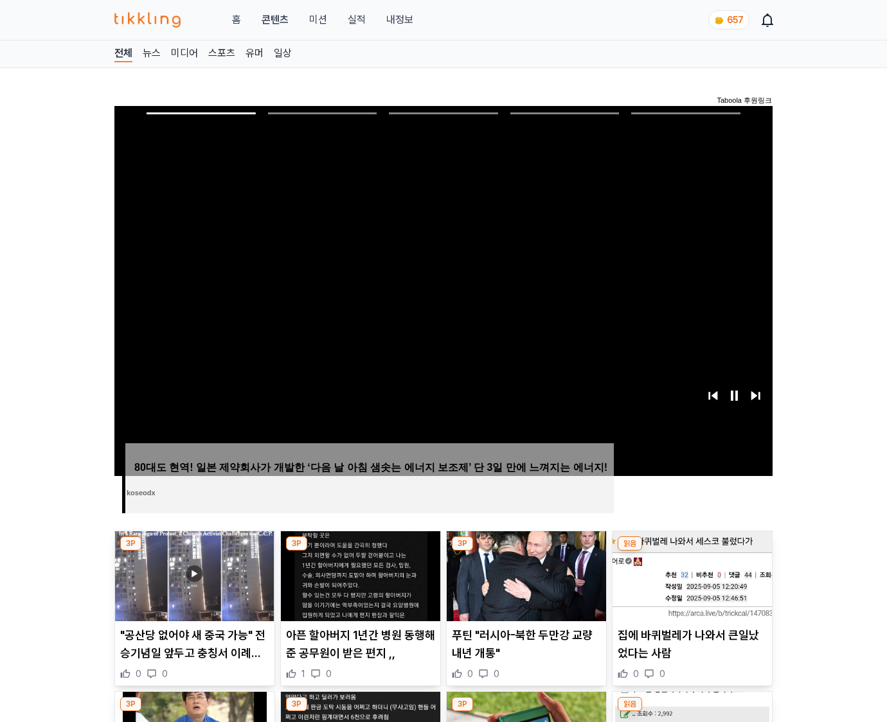
click at [691, 551] on img at bounding box center [691, 576] width 159 height 90
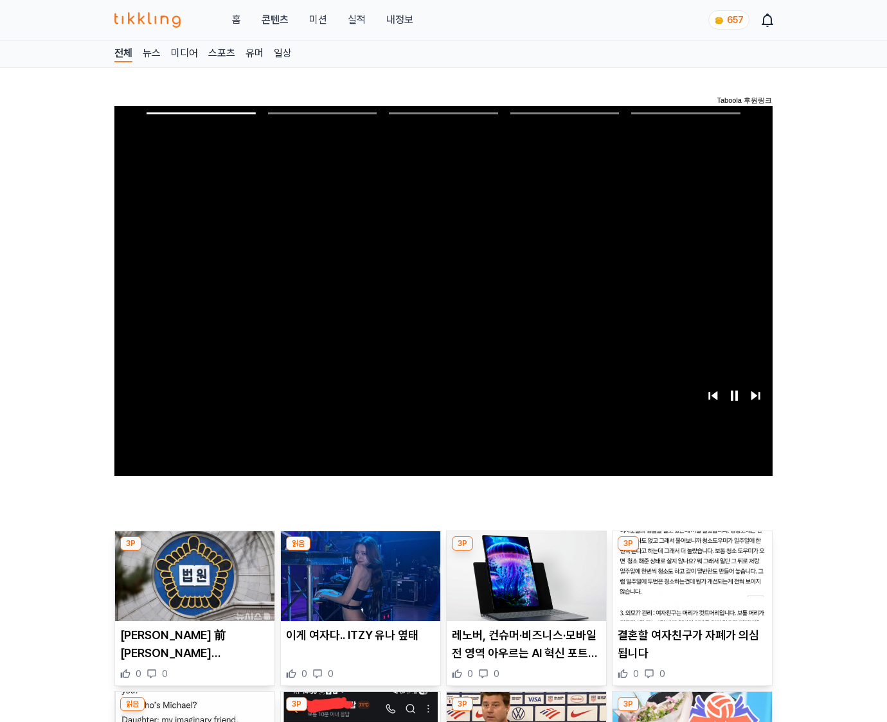
click at [691, 551] on img at bounding box center [691, 576] width 159 height 90
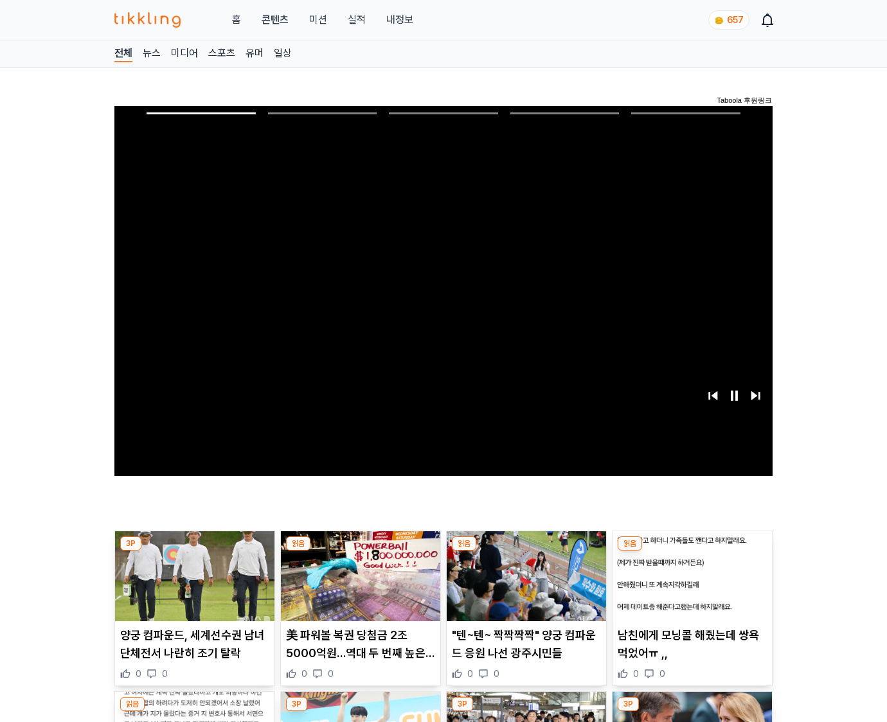
click at [691, 551] on img at bounding box center [691, 576] width 159 height 90
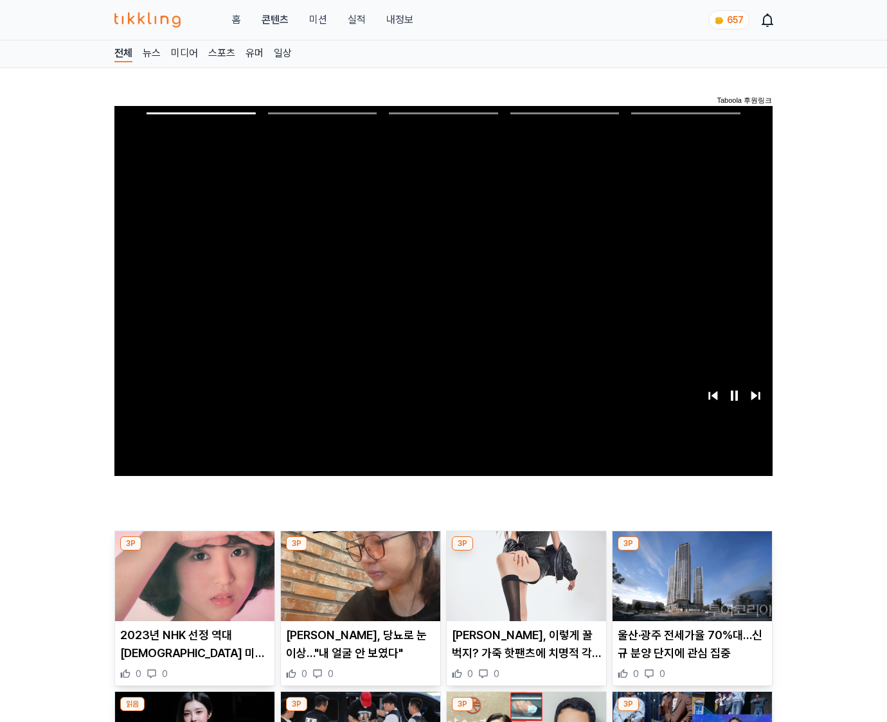
click at [691, 551] on img at bounding box center [691, 576] width 159 height 90
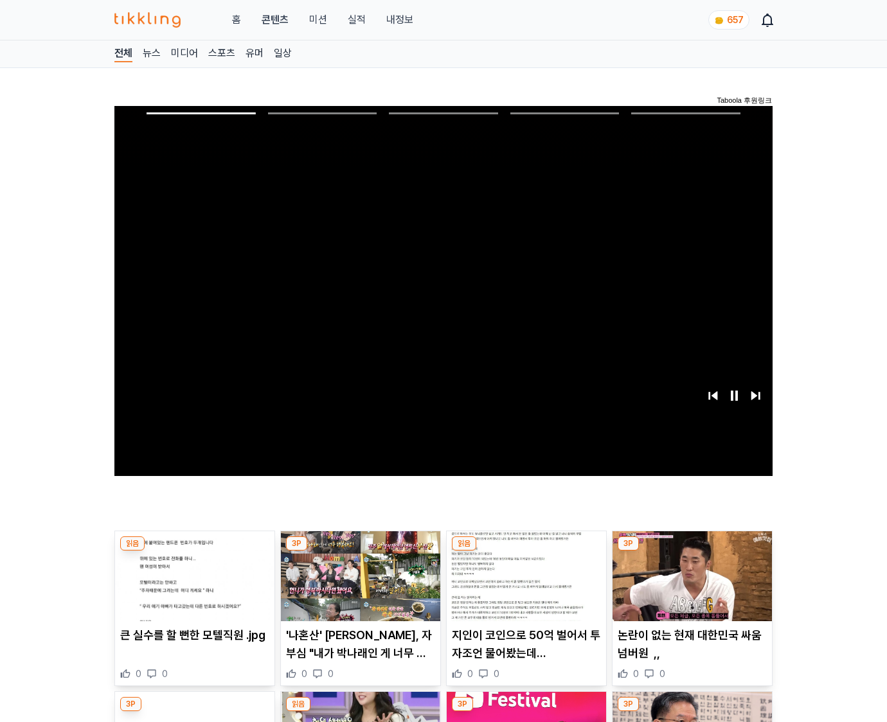
click at [691, 551] on img at bounding box center [691, 576] width 159 height 90
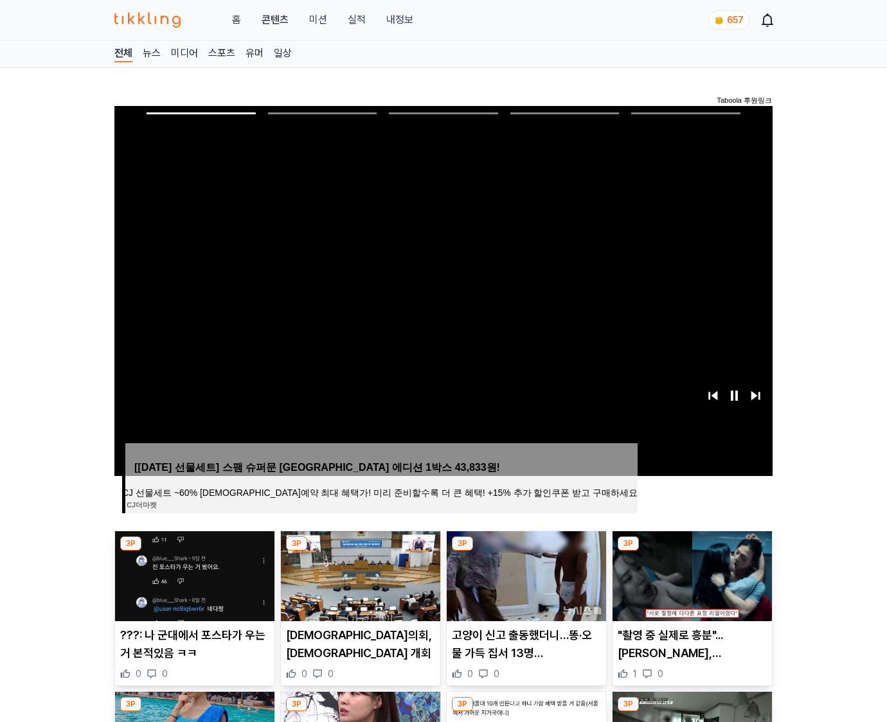
click at [691, 551] on img at bounding box center [691, 576] width 159 height 90
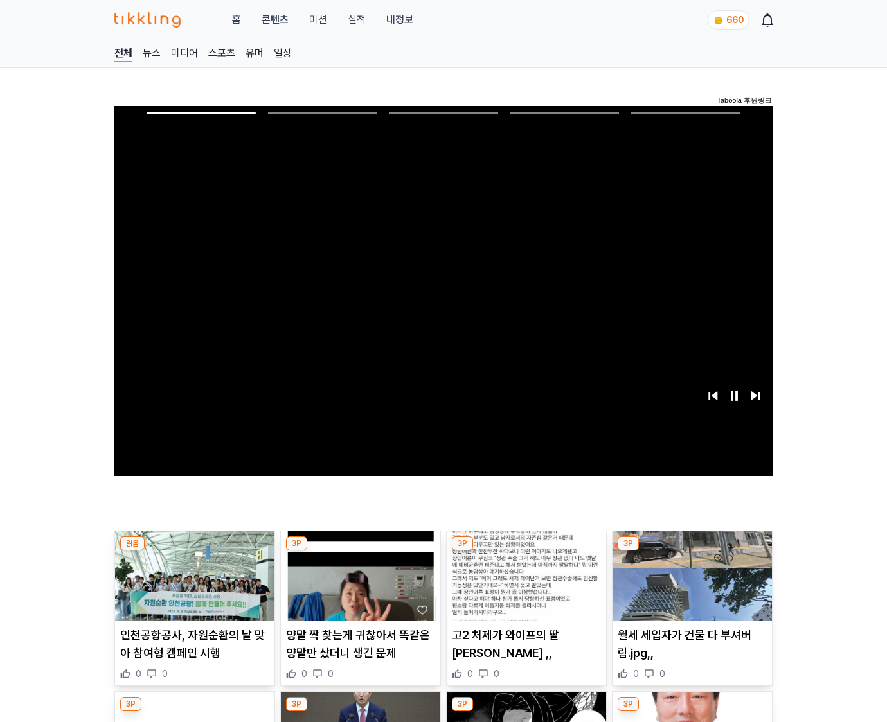
click at [691, 551] on img at bounding box center [691, 576] width 159 height 90
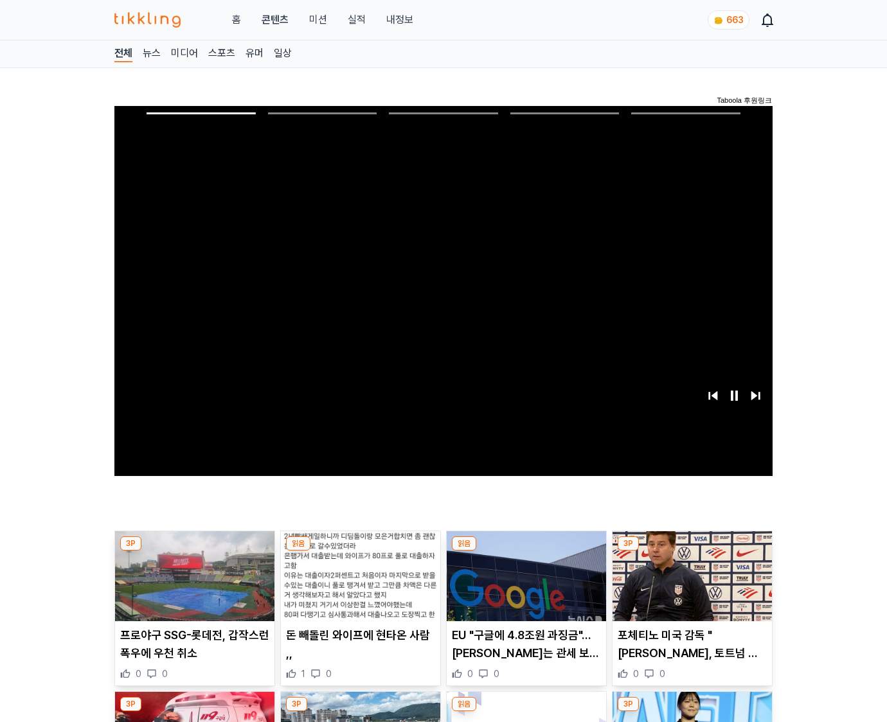
click at [691, 551] on img at bounding box center [691, 576] width 159 height 90
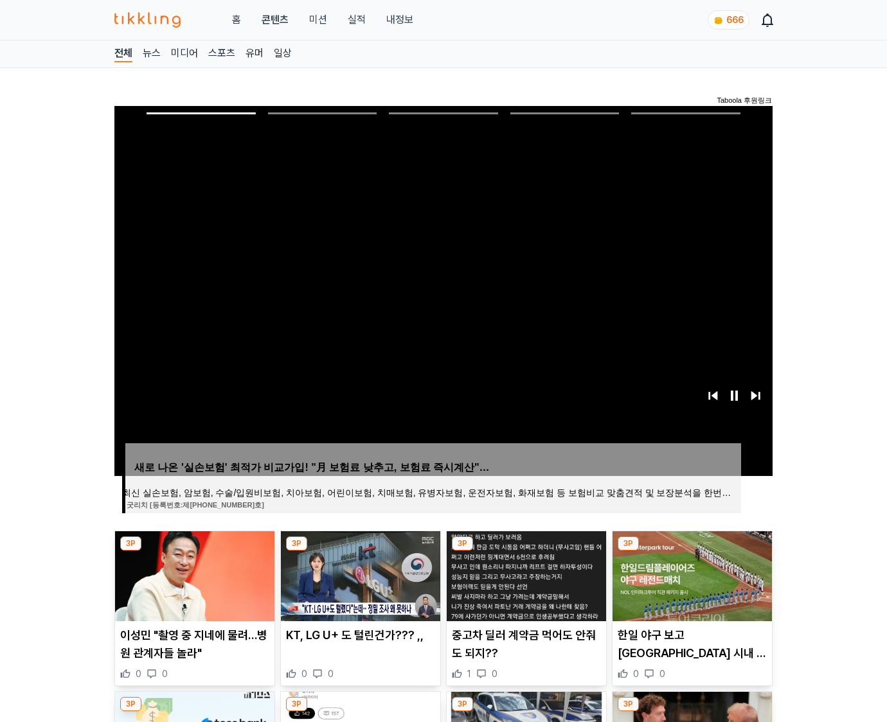
click at [691, 551] on img at bounding box center [691, 576] width 159 height 90
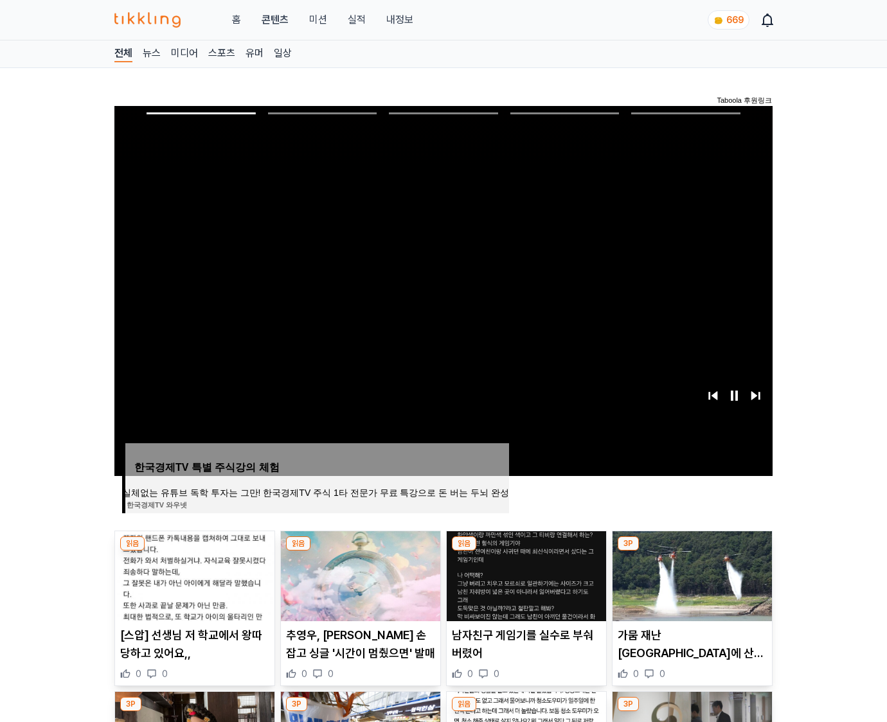
click at [691, 551] on img at bounding box center [691, 576] width 159 height 90
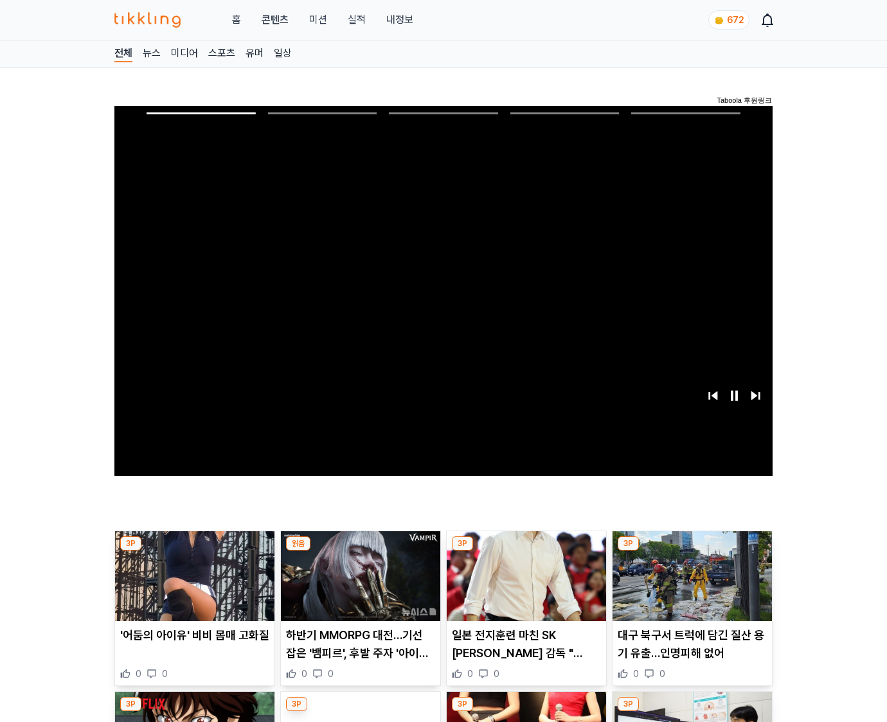
click at [691, 551] on img at bounding box center [691, 576] width 159 height 90
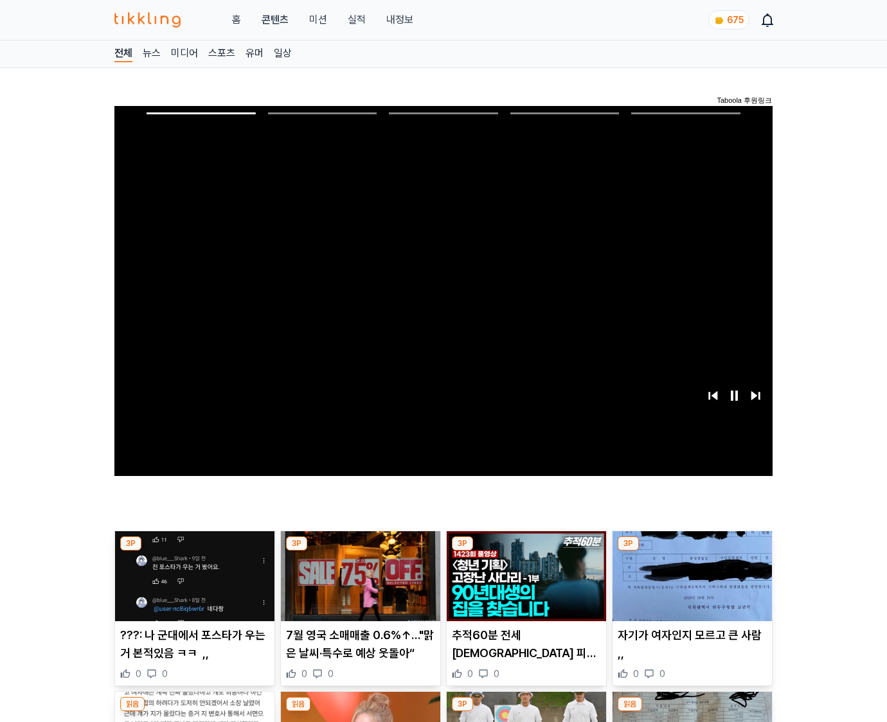
click at [691, 551] on img at bounding box center [691, 576] width 159 height 90
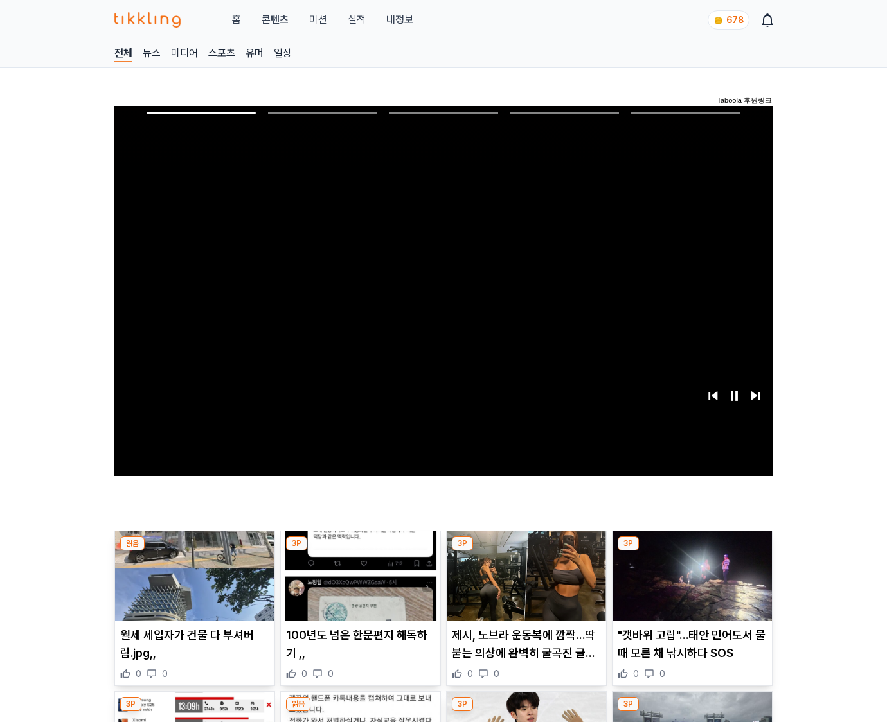
click at [691, 551] on img at bounding box center [691, 576] width 159 height 90
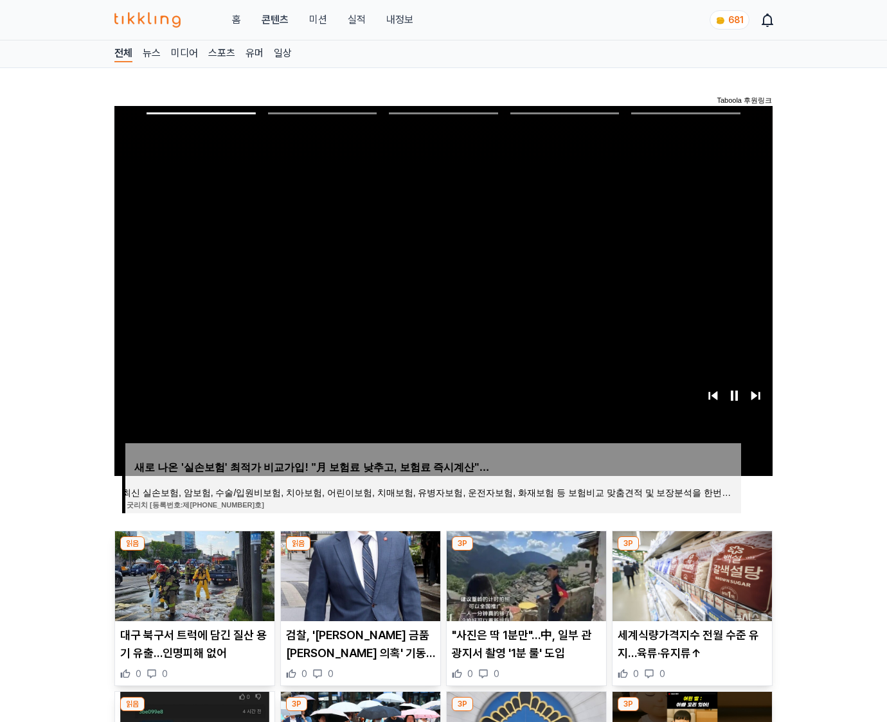
click at [691, 551] on img at bounding box center [691, 576] width 159 height 90
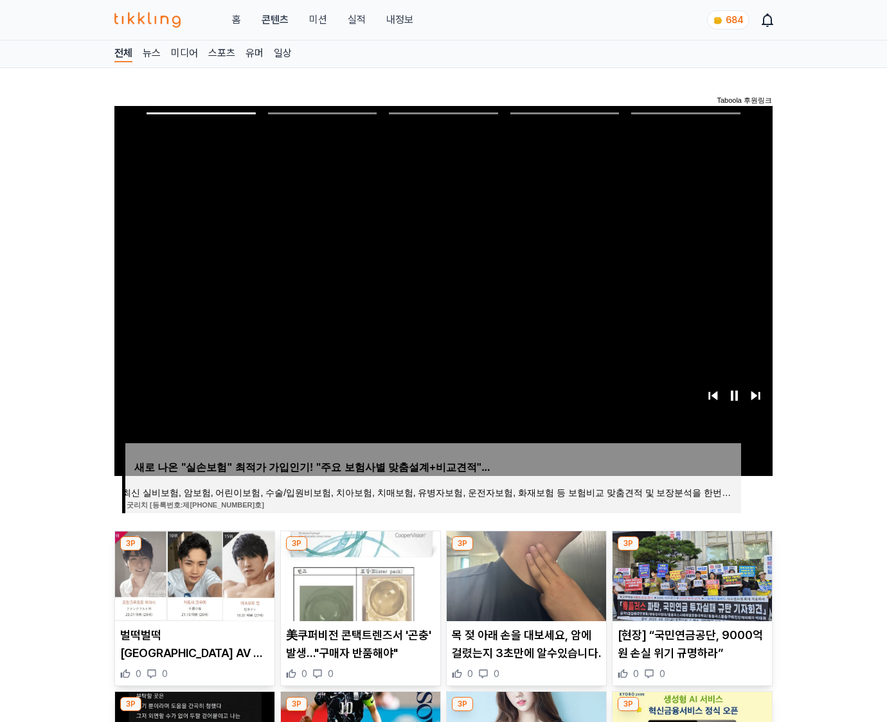
click at [691, 551] on img at bounding box center [691, 576] width 159 height 90
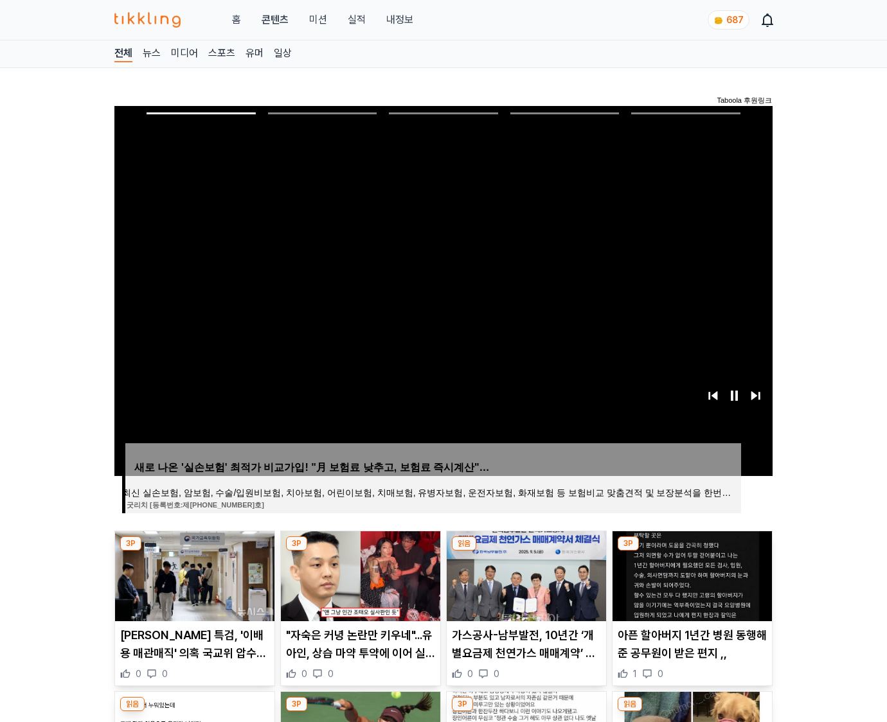
click at [691, 551] on img at bounding box center [691, 576] width 159 height 90
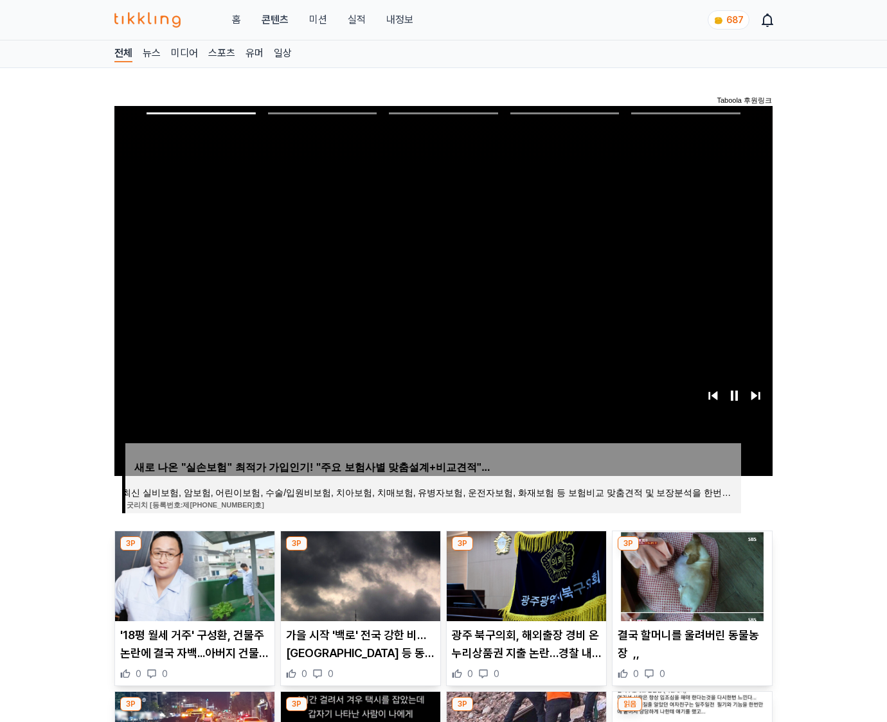
click at [691, 551] on img at bounding box center [691, 576] width 159 height 90
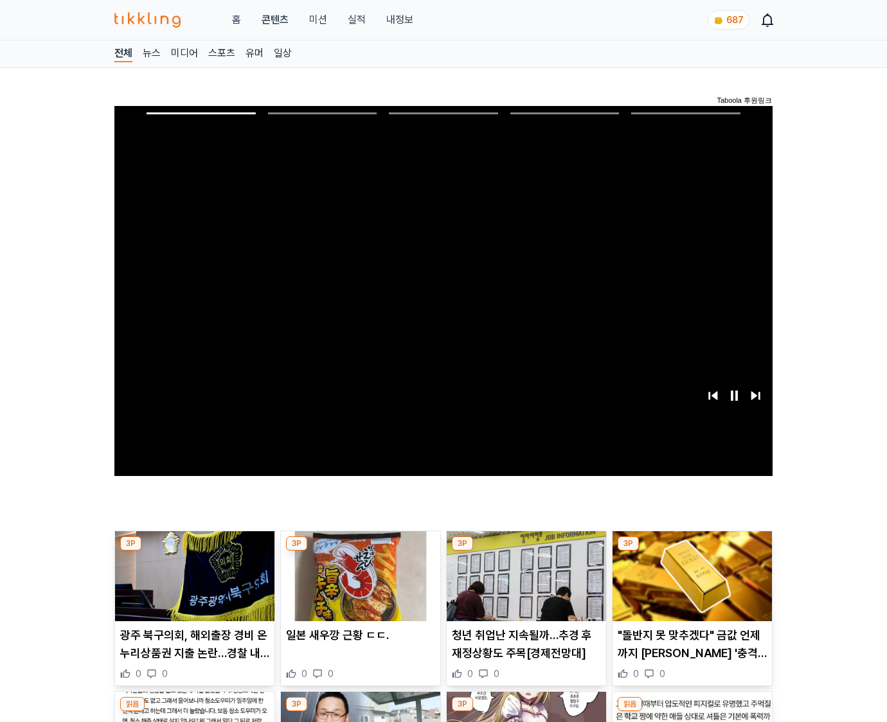
click at [691, 551] on img at bounding box center [691, 576] width 159 height 90
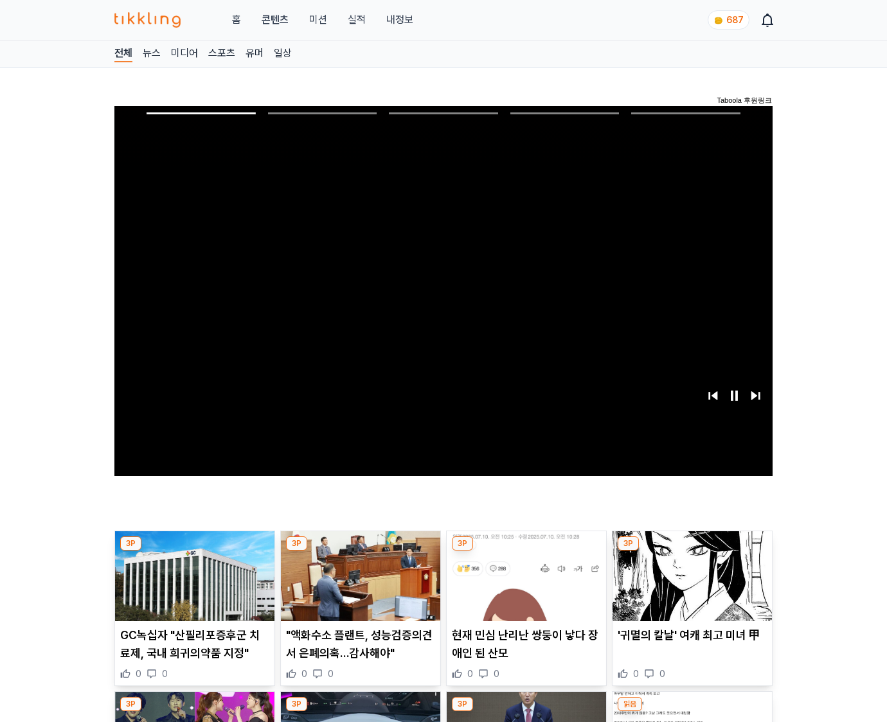
click at [691, 551] on img at bounding box center [691, 576] width 159 height 90
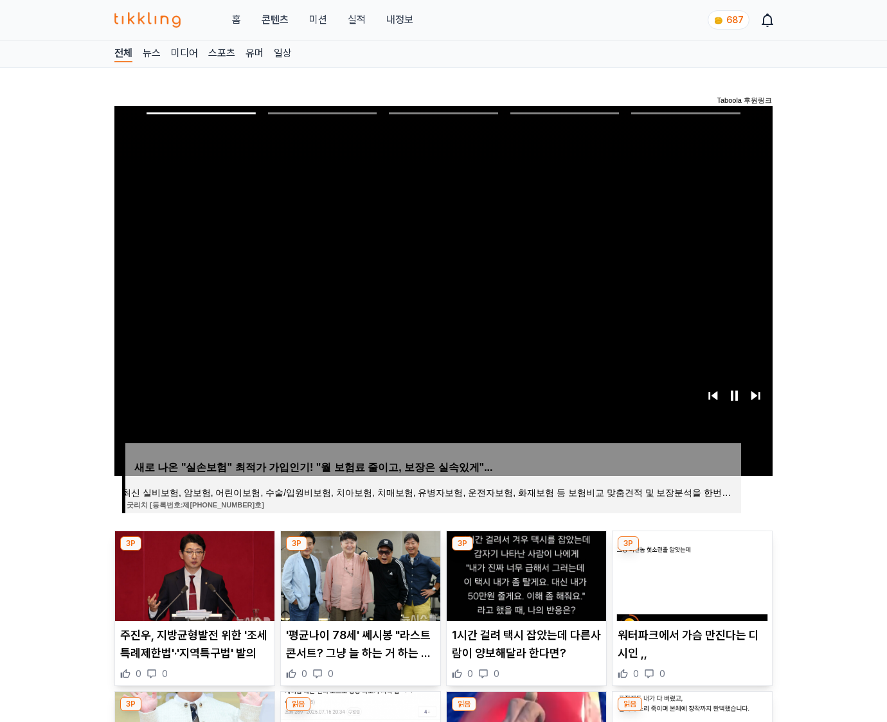
click at [691, 551] on img at bounding box center [691, 576] width 159 height 90
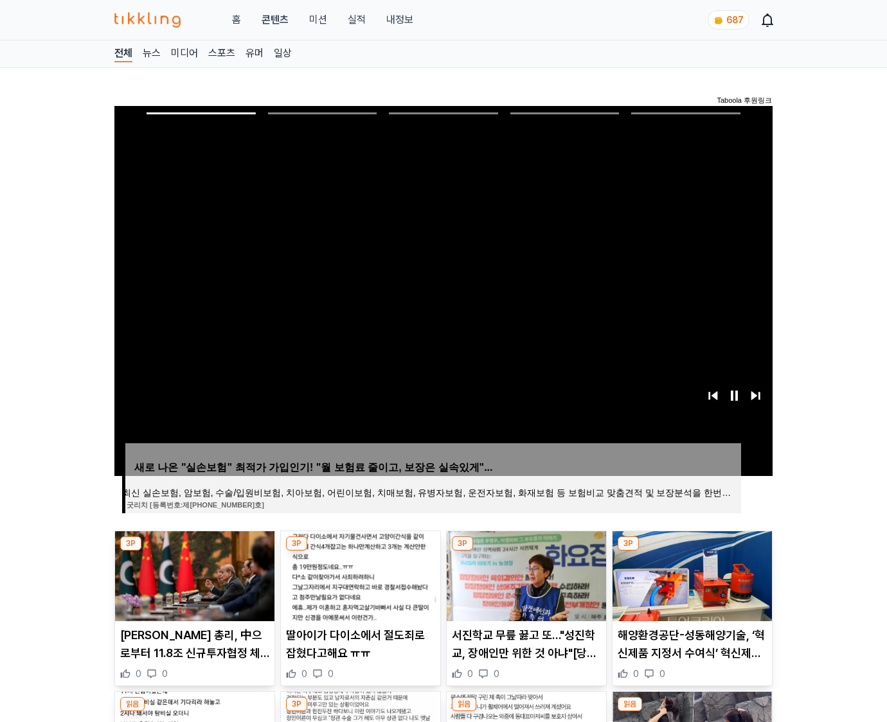
click at [691, 551] on img at bounding box center [691, 576] width 159 height 90
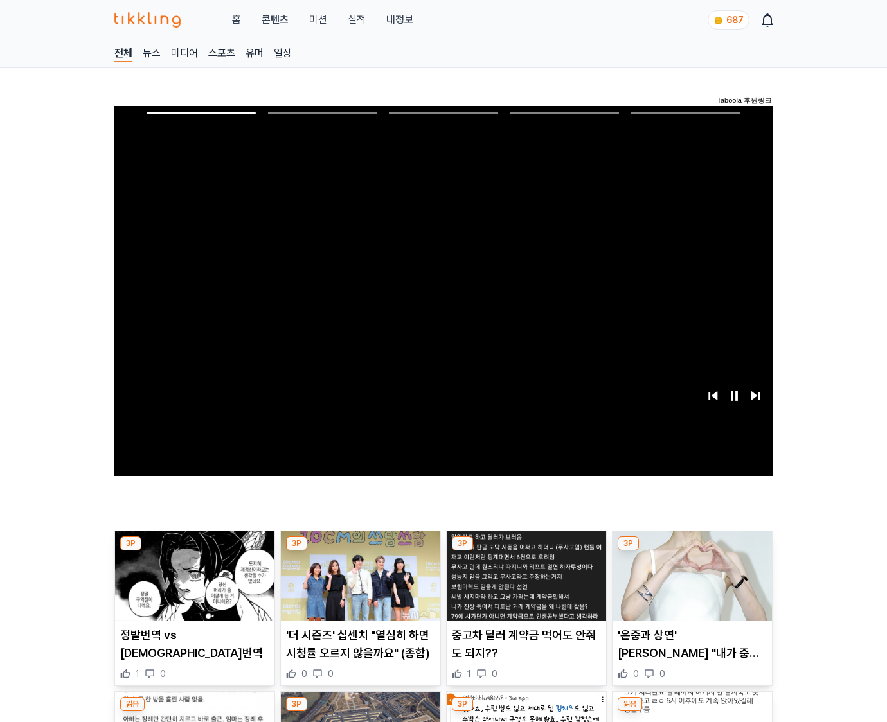
click at [691, 551] on img at bounding box center [691, 576] width 159 height 90
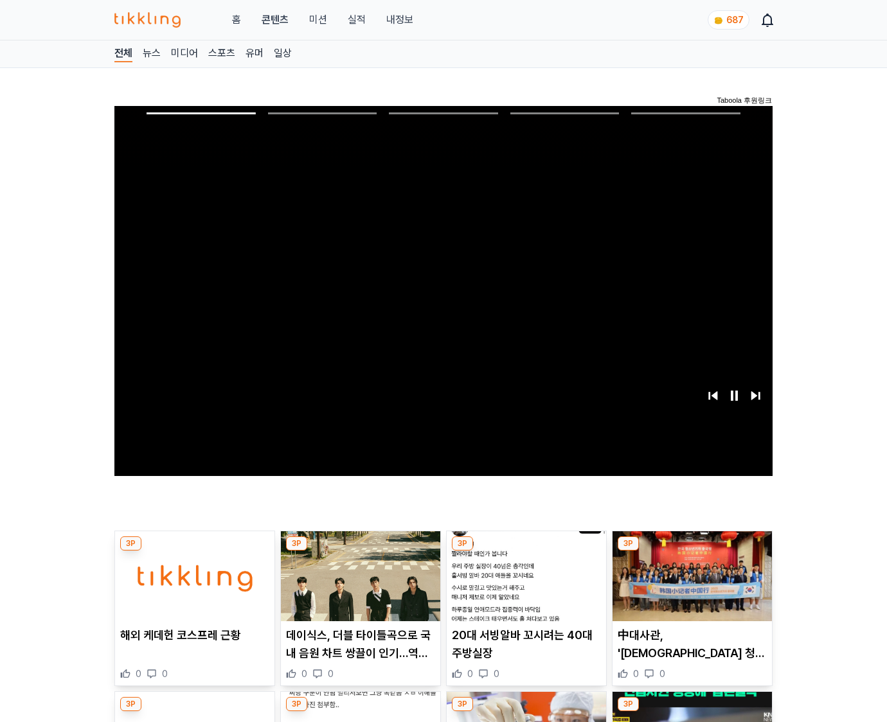
click at [691, 551] on img at bounding box center [691, 576] width 159 height 90
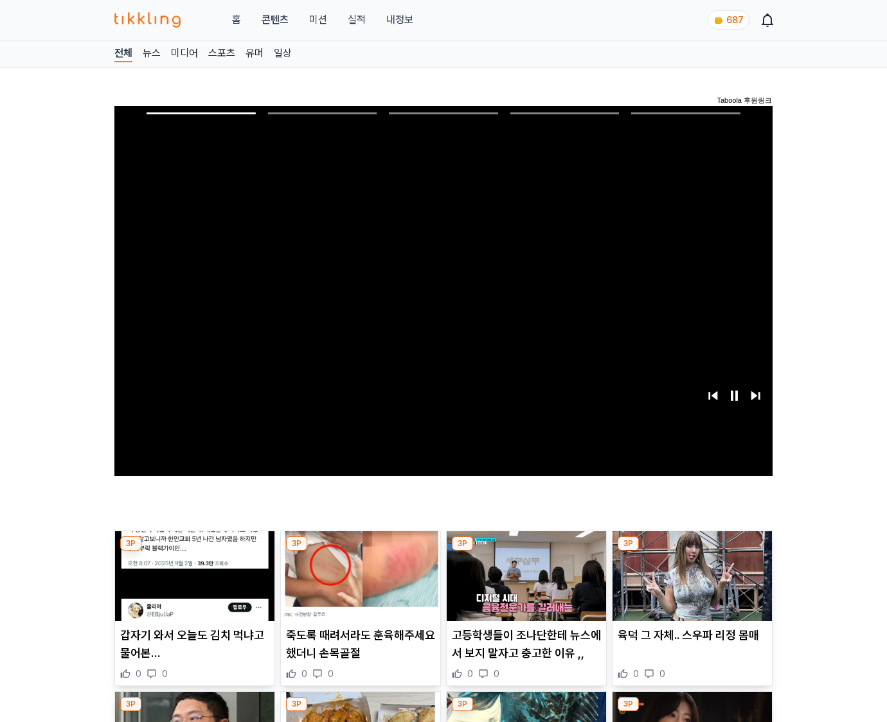
click at [691, 551] on img at bounding box center [691, 576] width 159 height 90
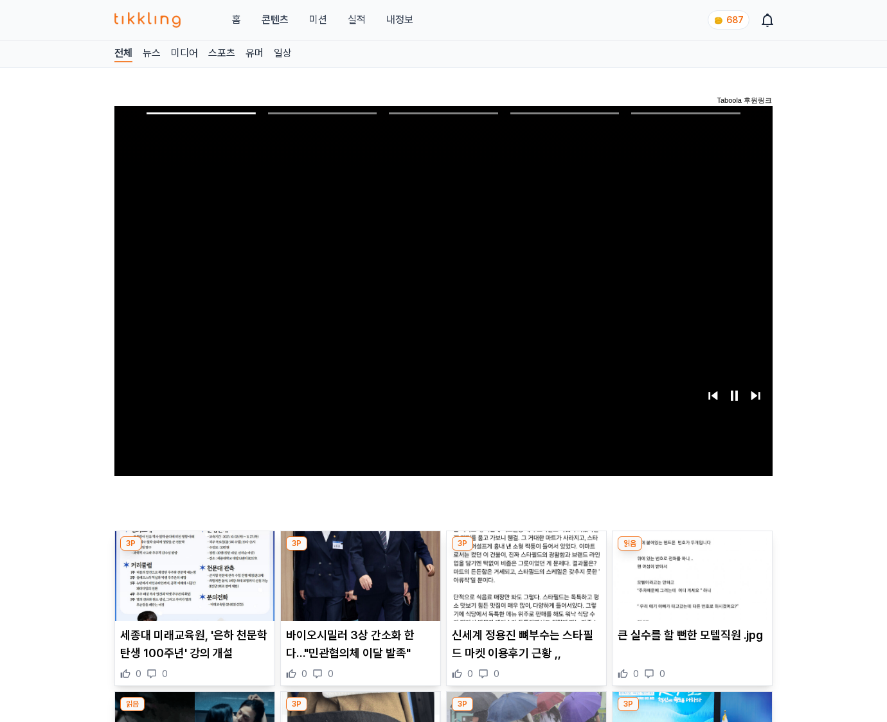
click at [691, 551] on img at bounding box center [691, 576] width 159 height 90
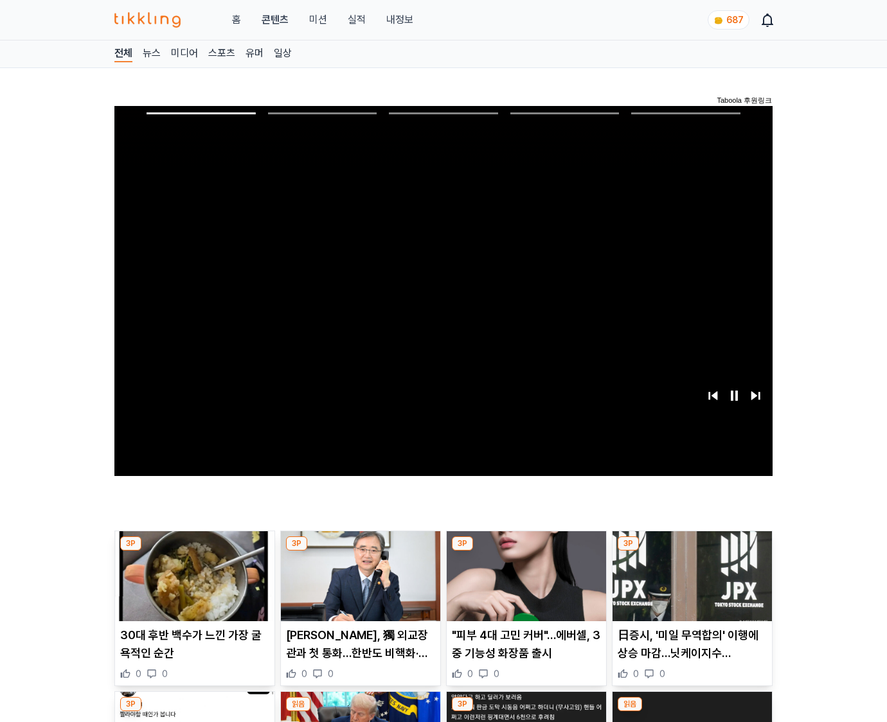
click at [691, 551] on img at bounding box center [691, 576] width 159 height 90
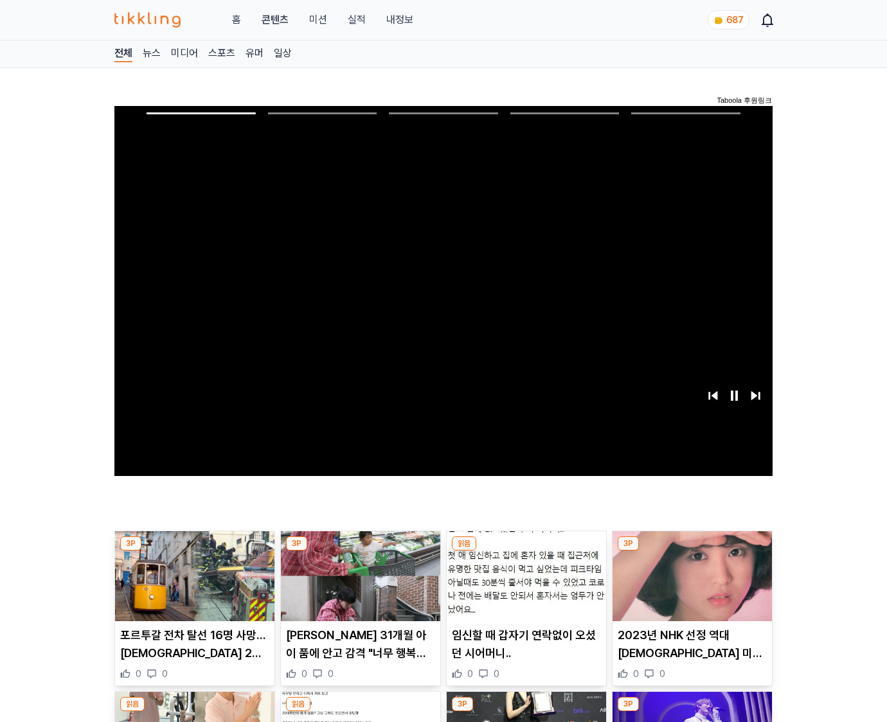
click at [691, 551] on img at bounding box center [691, 576] width 159 height 90
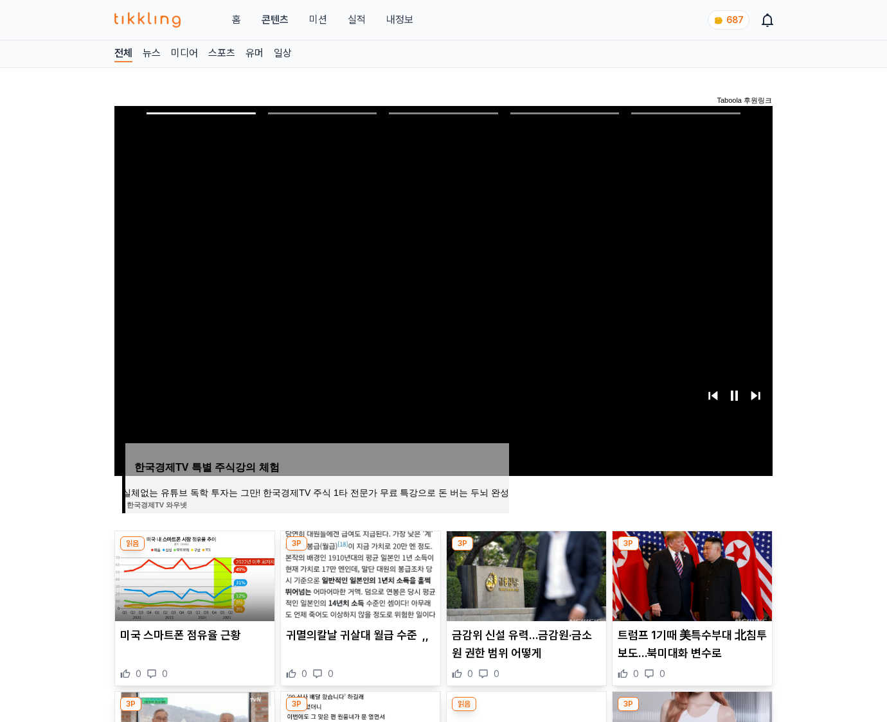
click at [691, 551] on img at bounding box center [691, 576] width 159 height 90
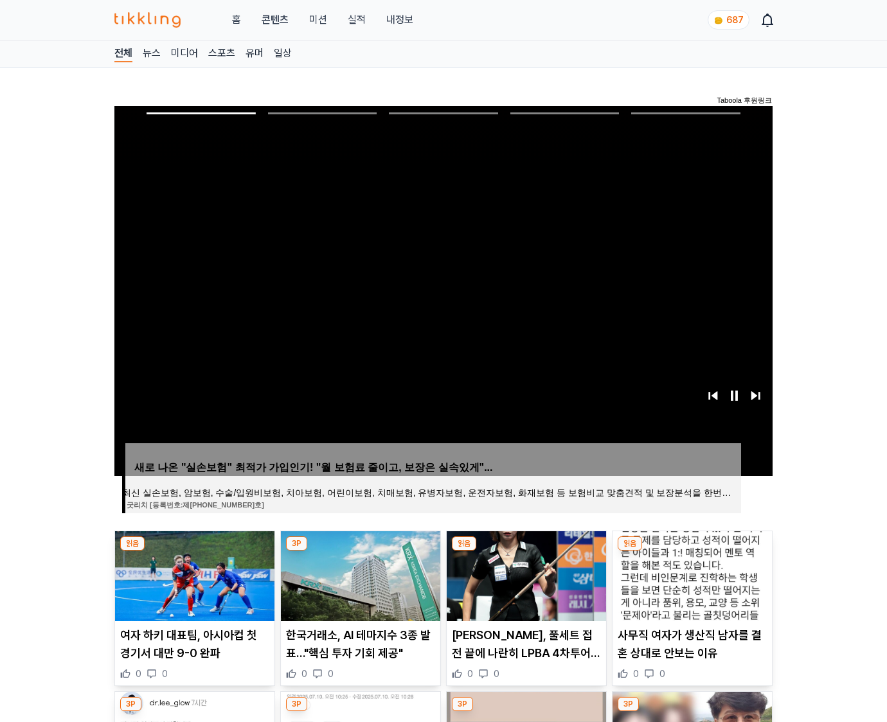
click at [691, 551] on img at bounding box center [691, 576] width 159 height 90
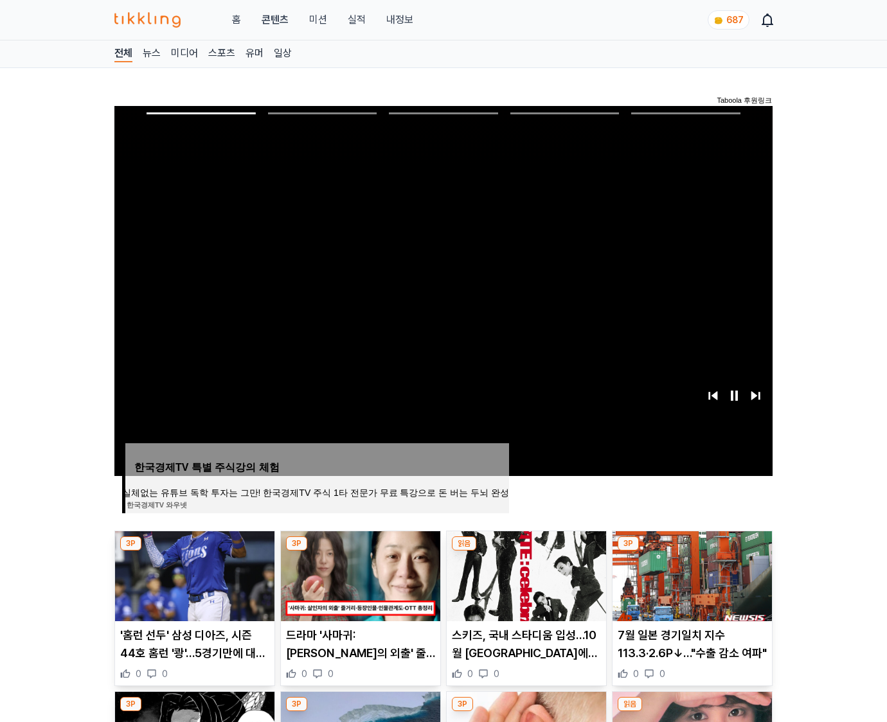
click at [691, 551] on img at bounding box center [691, 576] width 159 height 90
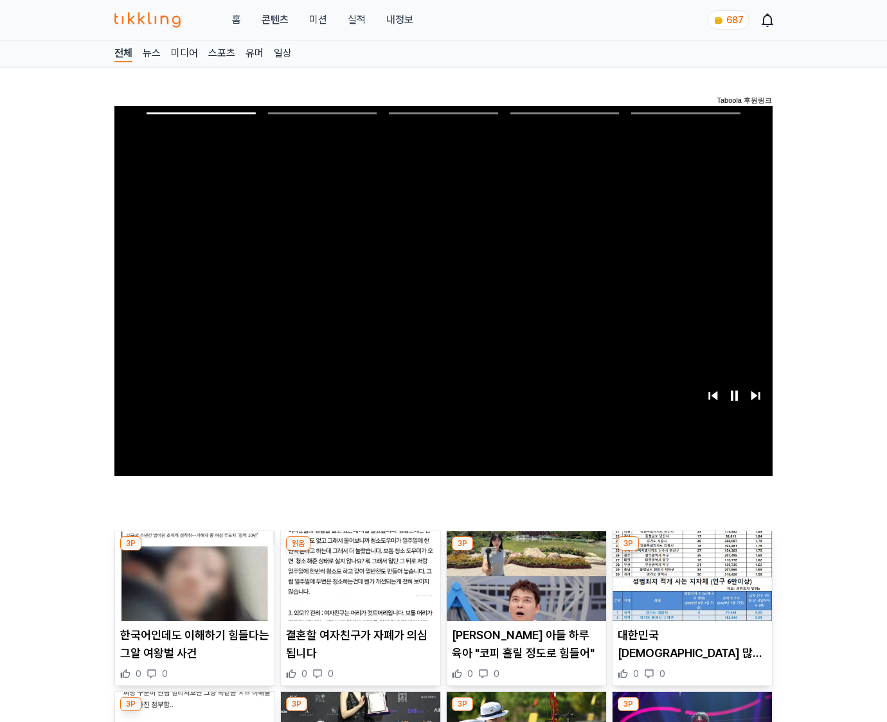
click at [691, 551] on img at bounding box center [691, 576] width 159 height 90
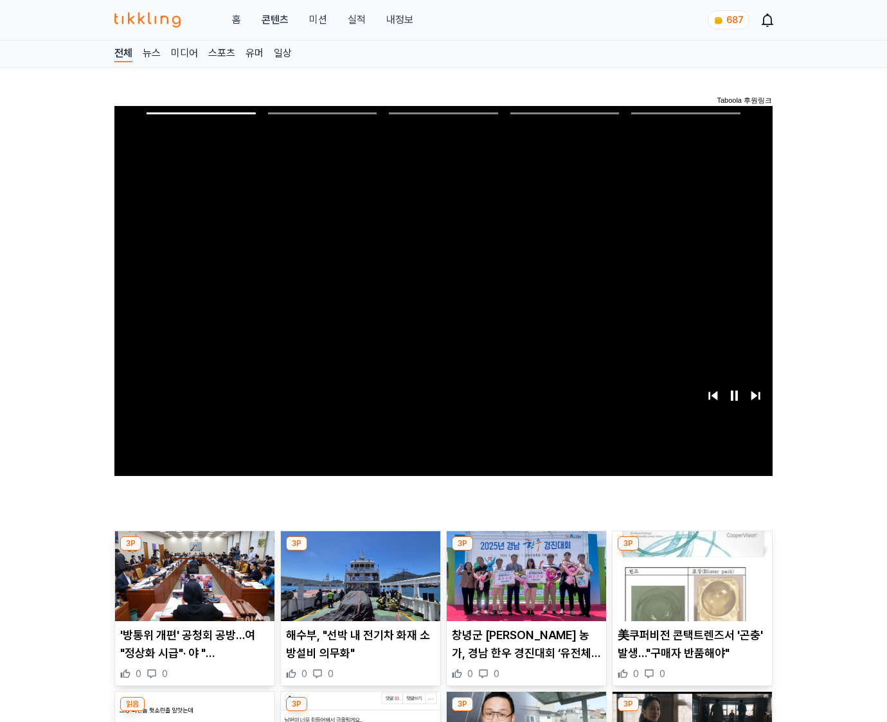
click at [691, 551] on img at bounding box center [691, 576] width 159 height 90
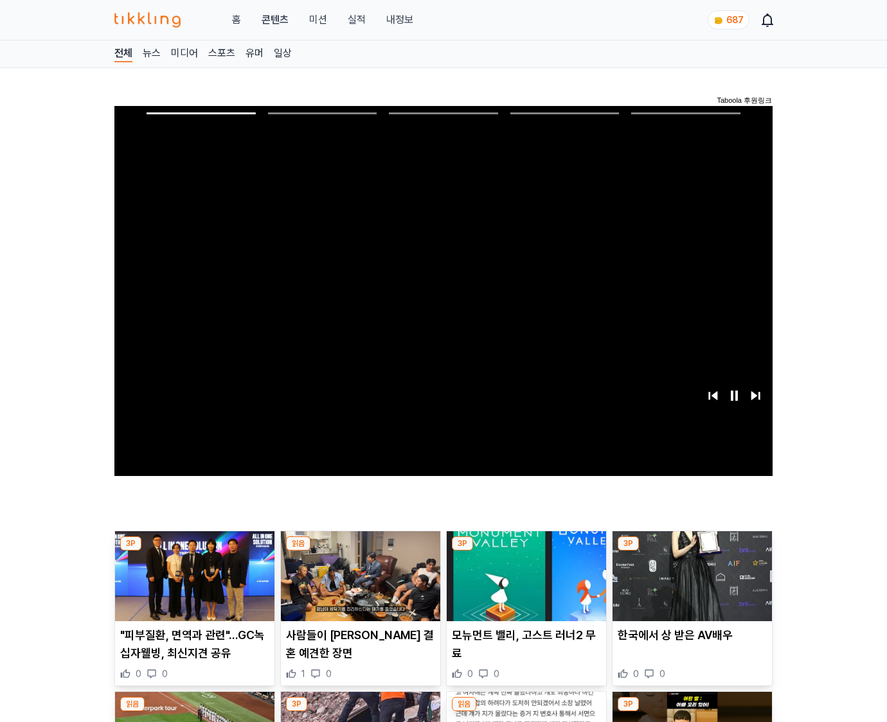
click at [691, 551] on img at bounding box center [691, 576] width 159 height 90
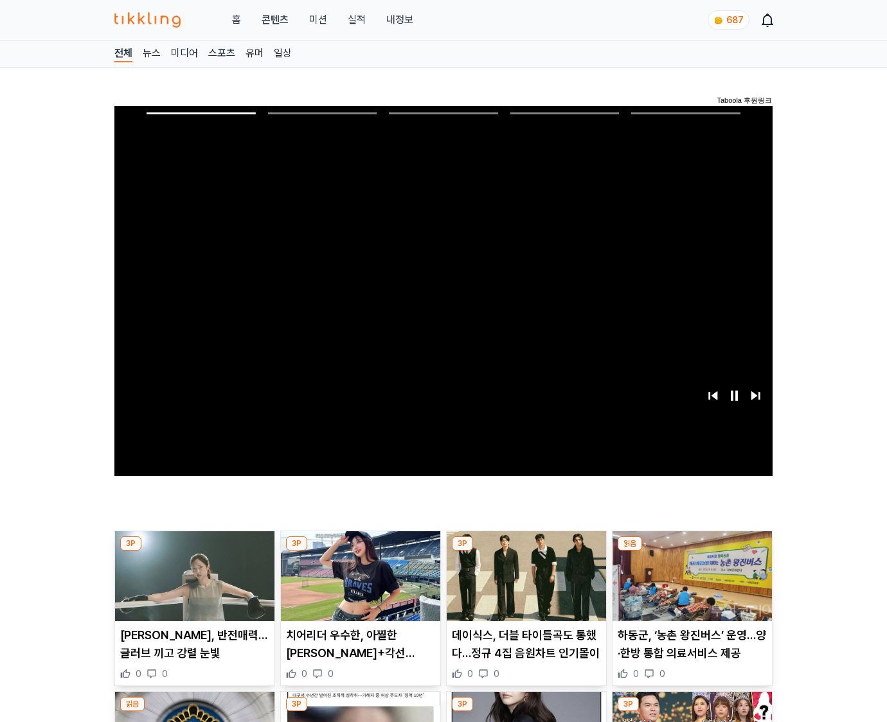
click at [691, 551] on img at bounding box center [691, 576] width 159 height 90
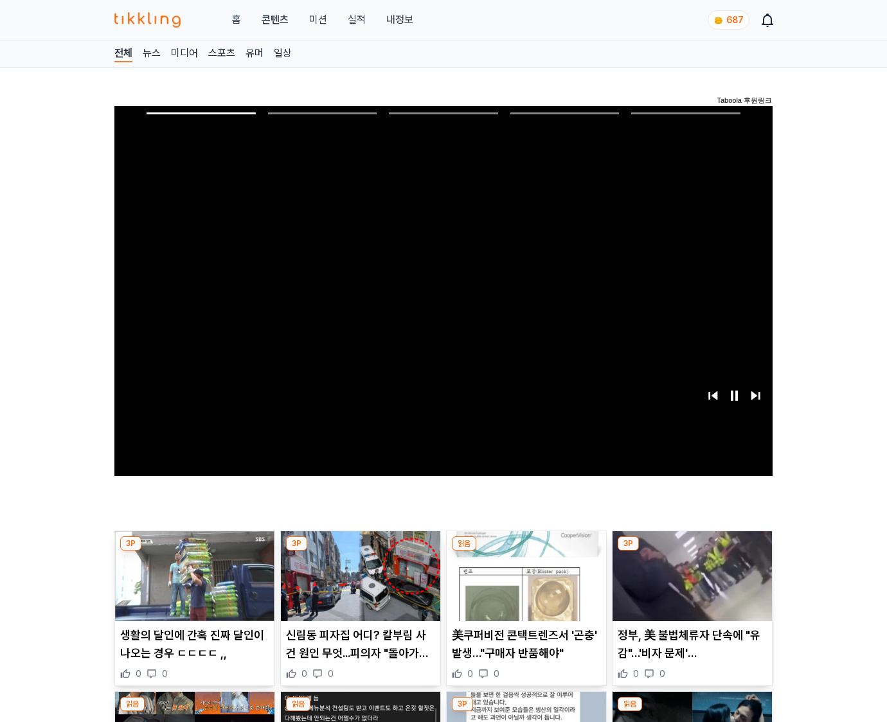
click at [691, 551] on img at bounding box center [691, 576] width 159 height 90
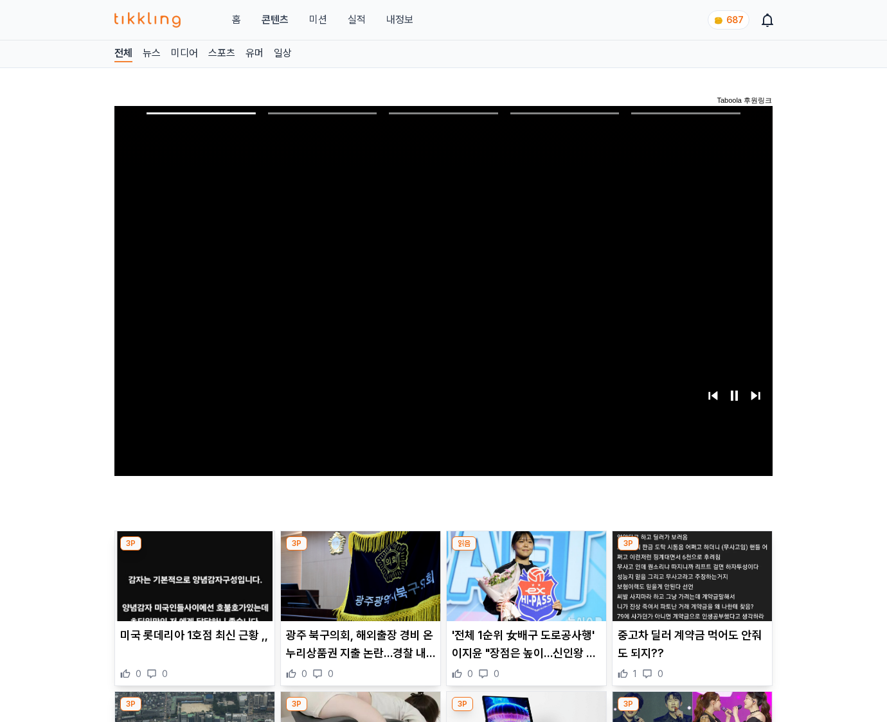
click at [691, 551] on img at bounding box center [691, 576] width 159 height 90
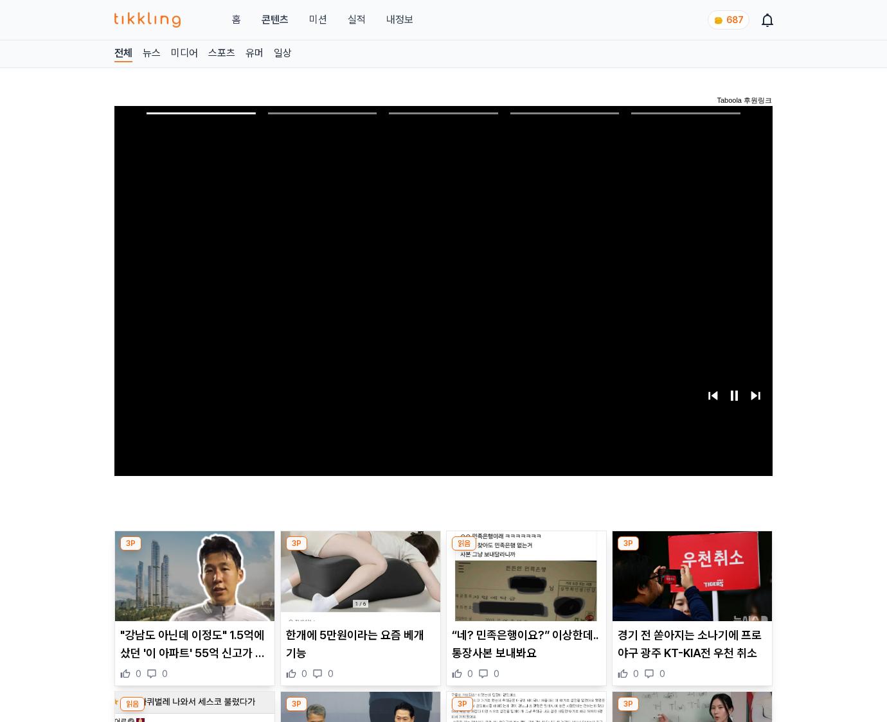
click at [691, 551] on img at bounding box center [691, 576] width 159 height 90
